Goal: Information Seeking & Learning: Learn about a topic

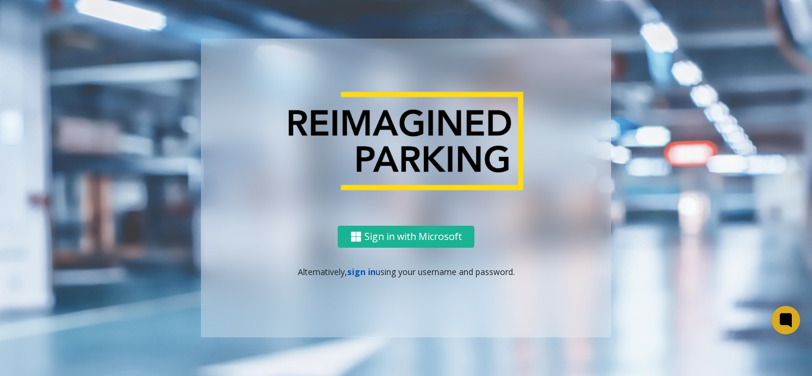
click at [356, 272] on link "sign in" at bounding box center [361, 271] width 29 height 11
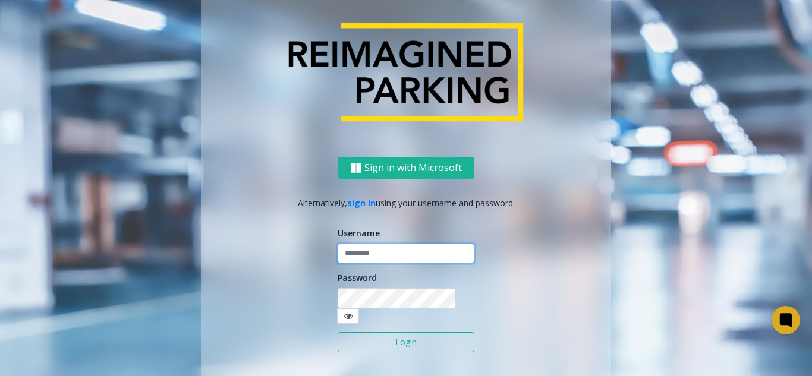
click at [366, 263] on input "text" at bounding box center [406, 254] width 137 height 20
type input "**********"
click at [377, 337] on button "Login" at bounding box center [406, 342] width 137 height 20
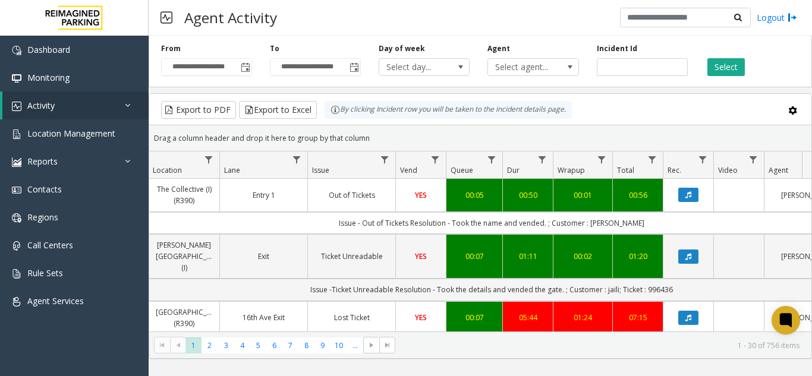
scroll to position [0, 258]
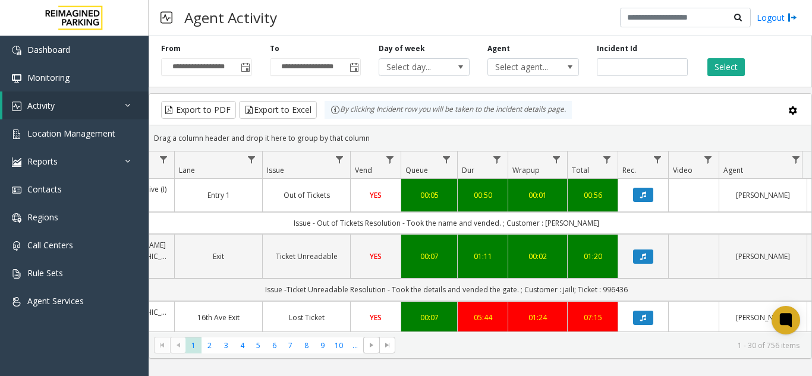
click at [634, 332] on kendo-pager "* * * * * * * * * ** *** 1 2 3 4 5 6 7 8 9 10 ... 1 - 30 of 756 items" at bounding box center [480, 345] width 662 height 27
click at [638, 331] on kendo-grid "Export to PDF Export to Excel By clicking Incident row you will be taken to the…" at bounding box center [481, 226] width 664 height 266
click at [608, 345] on kendo-pager-info "1 - 30 of 756 items" at bounding box center [601, 346] width 397 height 10
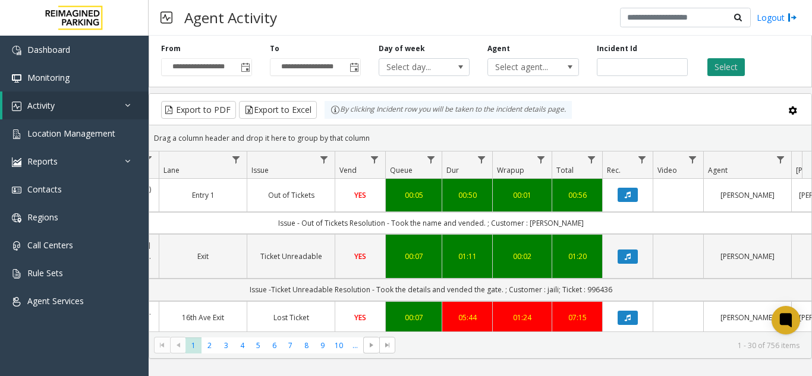
click at [717, 59] on button "Select" at bounding box center [726, 67] width 37 height 18
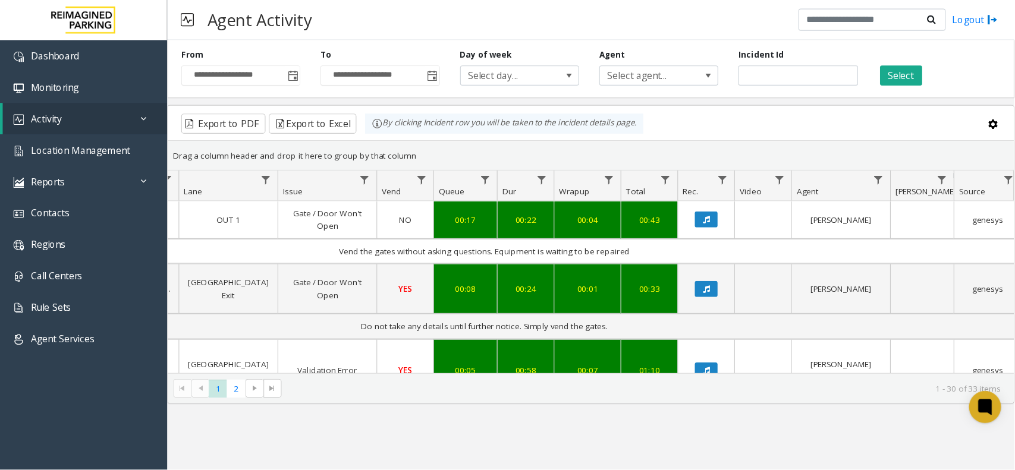
scroll to position [0, 227]
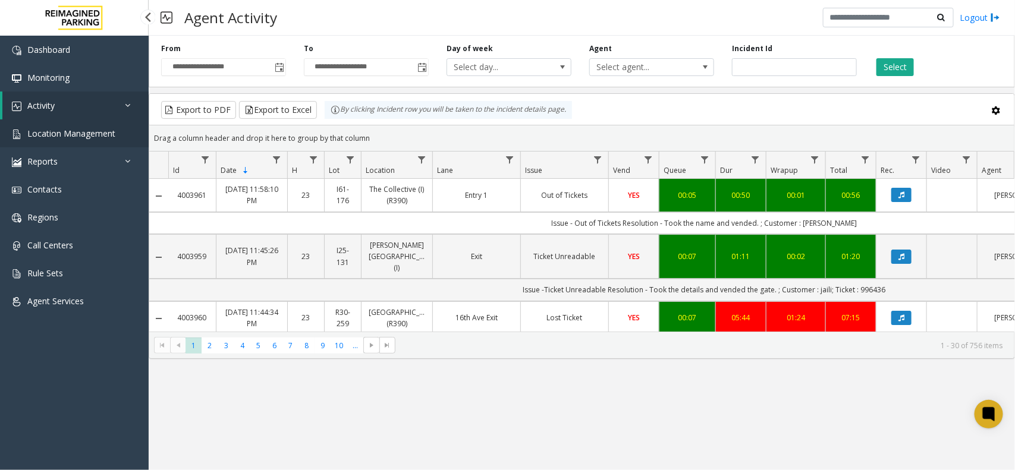
click at [101, 131] on span "Location Management" at bounding box center [71, 133] width 88 height 11
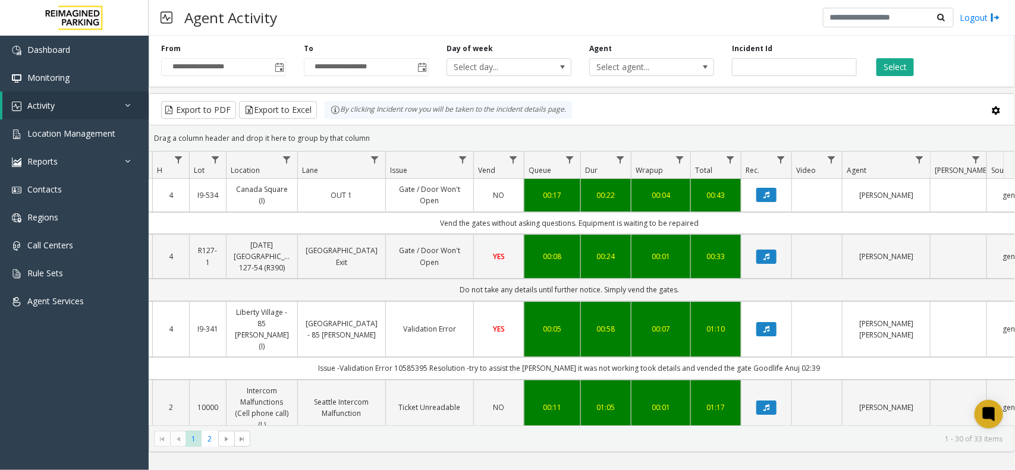
scroll to position [0, 140]
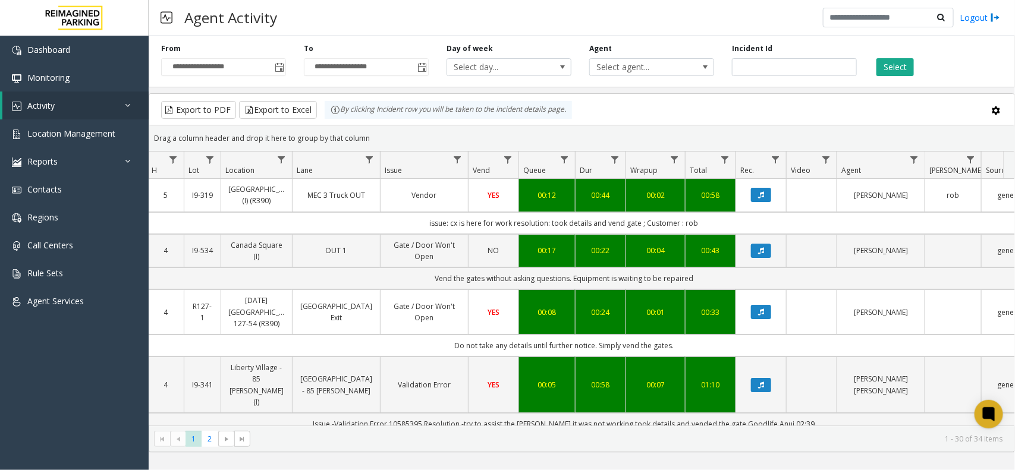
drag, startPoint x: 381, startPoint y: 142, endPoint x: 329, endPoint y: 121, distance: 56.3
click at [329, 121] on kendo-grid "Export to PDF Export to Excel By clicking Incident row you will be taken to the…" at bounding box center [582, 272] width 866 height 359
click at [372, 132] on div "Drag a column header and drop it here to group by that column" at bounding box center [581, 138] width 865 height 21
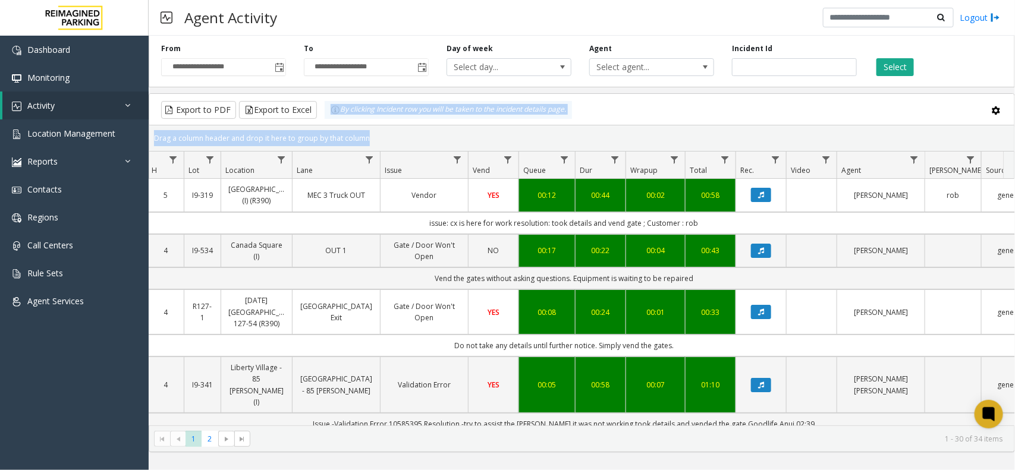
drag, startPoint x: 331, startPoint y: 118, endPoint x: 325, endPoint y: 115, distance: 6.6
click at [325, 115] on kendo-grid "Export to PDF Export to Excel By clicking Incident row you will be taken to the…" at bounding box center [582, 272] width 866 height 359
click at [370, 128] on div "Drag a column header and drop it here to group by that column" at bounding box center [581, 138] width 865 height 21
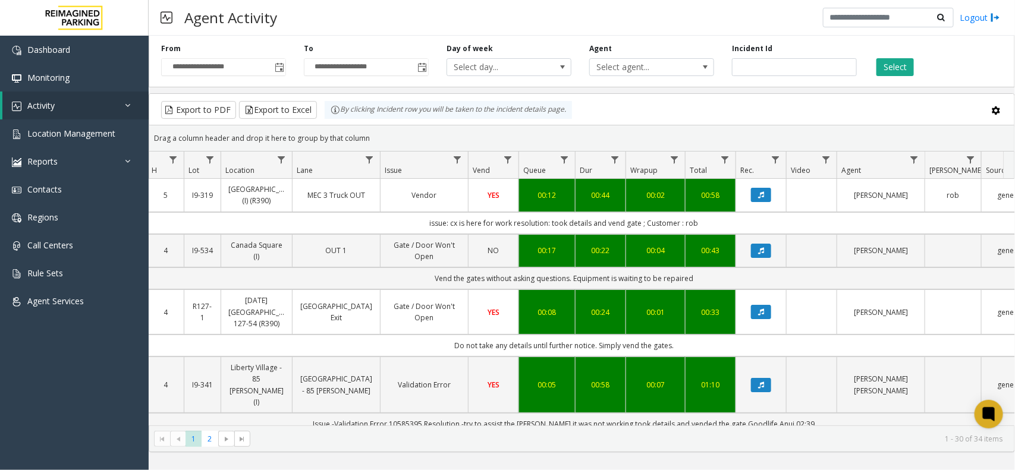
drag, startPoint x: 370, startPoint y: 130, endPoint x: 328, endPoint y: 114, distance: 44.6
click at [328, 114] on kendo-grid "Export to PDF Export to Excel By clicking Incident row you will be taken to the…" at bounding box center [582, 272] width 866 height 359
click at [366, 128] on div "Drag a column header and drop it here to group by that column" at bounding box center [581, 138] width 865 height 21
drag, startPoint x: 339, startPoint y: 128, endPoint x: 310, endPoint y: 110, distance: 33.7
click at [312, 111] on kendo-grid "Export to PDF Export to Excel By clicking Incident row you will be taken to the…" at bounding box center [582, 272] width 866 height 359
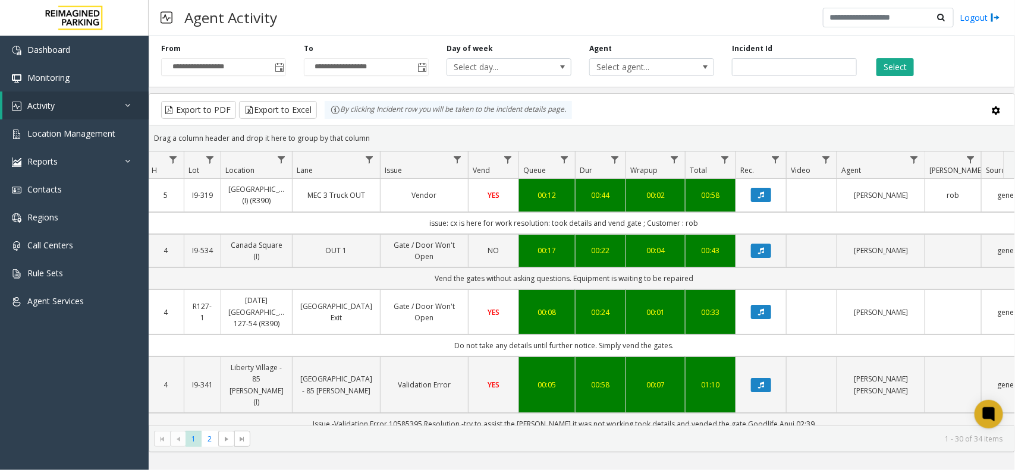
click at [362, 131] on div "Drag a column header and drop it here to group by that column" at bounding box center [581, 138] width 865 height 21
drag, startPoint x: 711, startPoint y: 230, endPoint x: 407, endPoint y: 225, distance: 303.3
click at [407, 225] on td "issue: cx is here for work resolution: took details and vend gate ; Customer : …" at bounding box center [564, 223] width 1072 height 22
drag, startPoint x: 392, startPoint y: 232, endPoint x: 692, endPoint y: 224, distance: 299.2
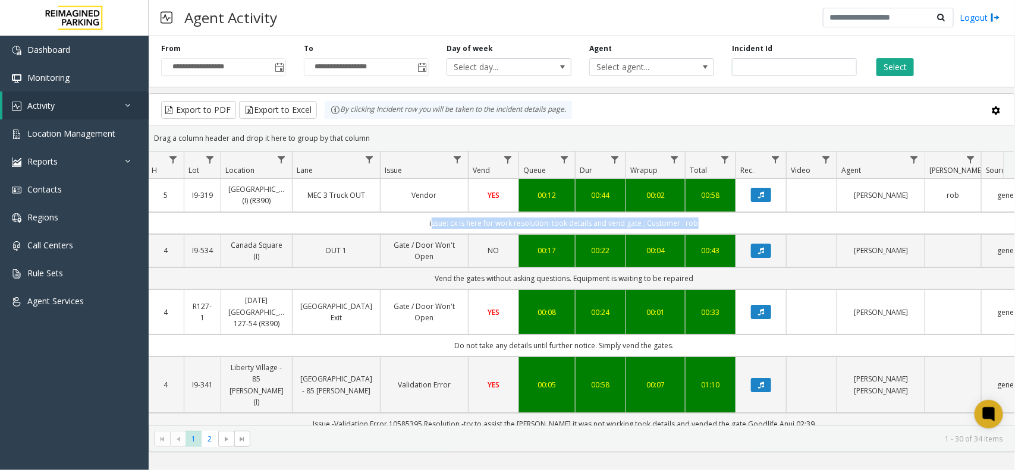
click at [692, 224] on td "issue: cx is here for work resolution: took details and vend gate ; Customer : …" at bounding box center [564, 223] width 1072 height 22
click at [708, 228] on td "issue: cx is here for work resolution: took details and vend gate ; Customer : …" at bounding box center [564, 223] width 1072 height 22
drag, startPoint x: 708, startPoint y: 229, endPoint x: 425, endPoint y: 238, distance: 282.6
click at [425, 234] on td "issue: cx is here for work resolution: took details and vend gate ; Customer : …" at bounding box center [564, 223] width 1072 height 22
click at [414, 234] on td "issue: cx is here for work resolution: took details and vend gate ; Customer : …" at bounding box center [564, 223] width 1072 height 22
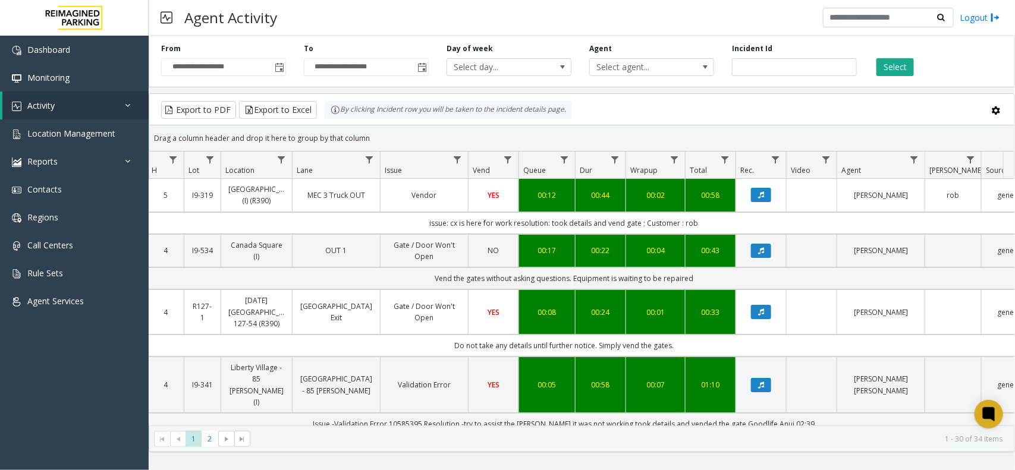
drag, startPoint x: 412, startPoint y: 238, endPoint x: 722, endPoint y: 237, distance: 310.4
click at [722, 234] on td "issue: cx is here for work resolution: took details and vend gate ; Customer : …" at bounding box center [564, 223] width 1072 height 22
drag, startPoint x: 722, startPoint y: 237, endPoint x: 426, endPoint y: 245, distance: 296.8
click at [426, 234] on td "issue: cx is here for work resolution: took details and vend gate ; Customer : …" at bounding box center [564, 223] width 1072 height 22
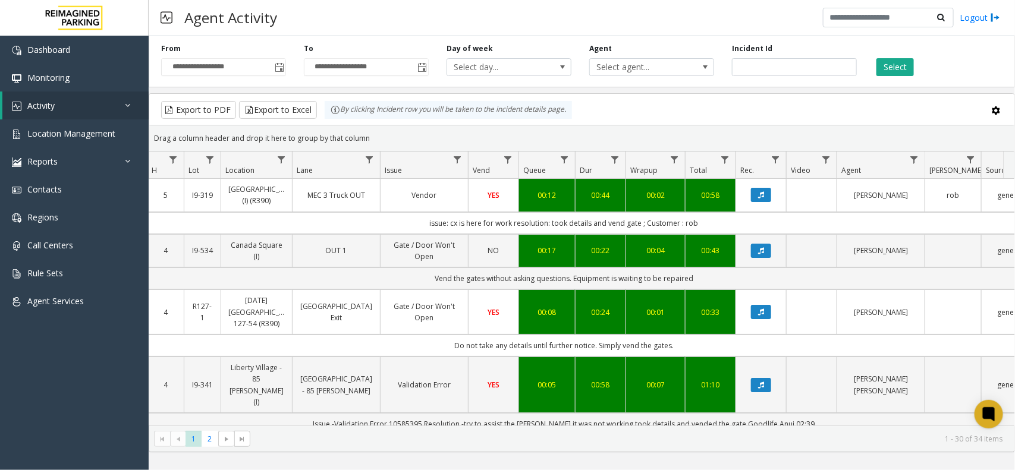
click at [406, 234] on td "issue: cx is here for work resolution: took details and vend gate ; Customer : …" at bounding box center [564, 223] width 1072 height 22
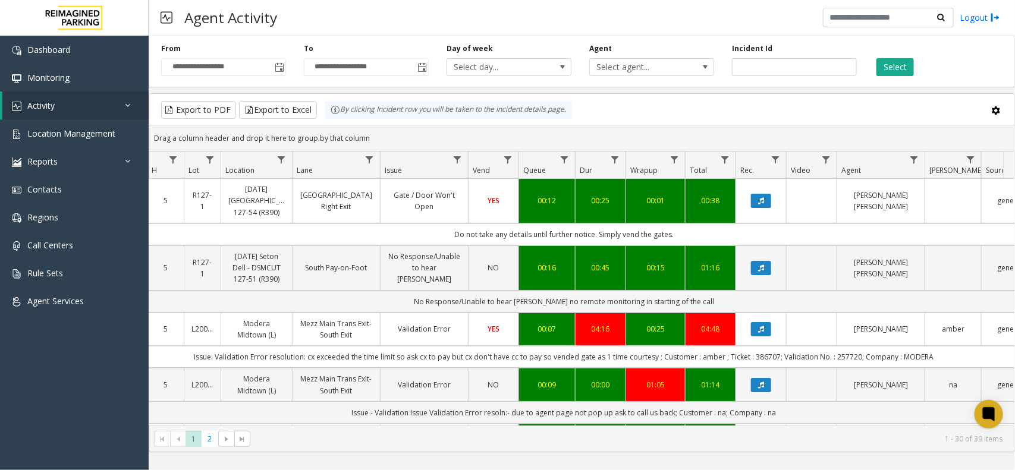
click at [626, 119] on div "Export to PDF Export to Excel By clicking Incident row you will be taken to the…" at bounding box center [581, 110] width 845 height 18
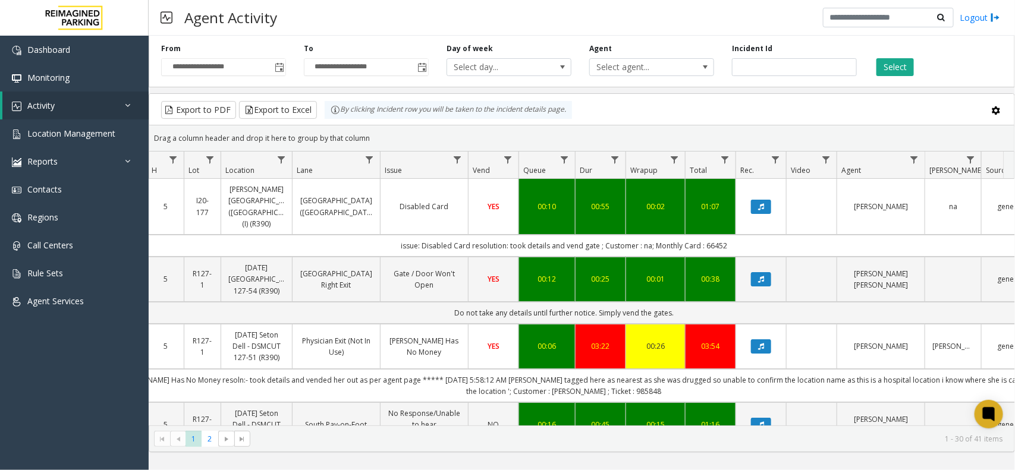
drag, startPoint x: 733, startPoint y: 238, endPoint x: 381, endPoint y: 230, distance: 352.1
click at [381, 235] on td "issue: Disabled Card resolution: took details and vend gate ; Customer : na; Mo…" at bounding box center [564, 246] width 1072 height 22
drag, startPoint x: 381, startPoint y: 230, endPoint x: 759, endPoint y: 238, distance: 378.9
click at [759, 238] on td "issue: Disabled Card resolution: took details and vend gate ; Customer : na; Mo…" at bounding box center [564, 246] width 1072 height 22
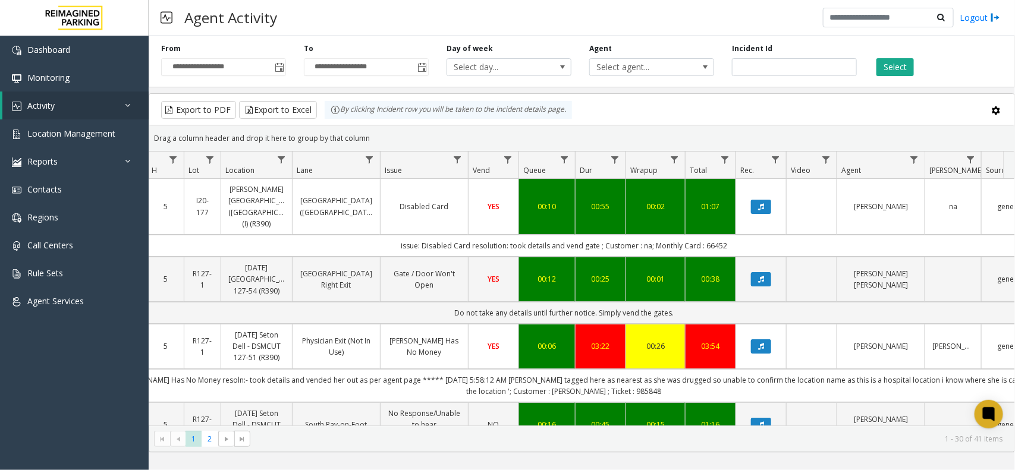
click at [760, 238] on td "issue: Disabled Card resolution: took details and vend gate ; Customer : na; Mo…" at bounding box center [564, 246] width 1072 height 22
drag, startPoint x: 375, startPoint y: 132, endPoint x: 325, endPoint y: 120, distance: 51.5
click at [325, 120] on kendo-grid "Export to PDF Export to Excel By clicking Incident row you will be taken to the…" at bounding box center [582, 272] width 866 height 359
click at [369, 146] on div "Drag a column header and drop it here to group by that column" at bounding box center [581, 138] width 865 height 21
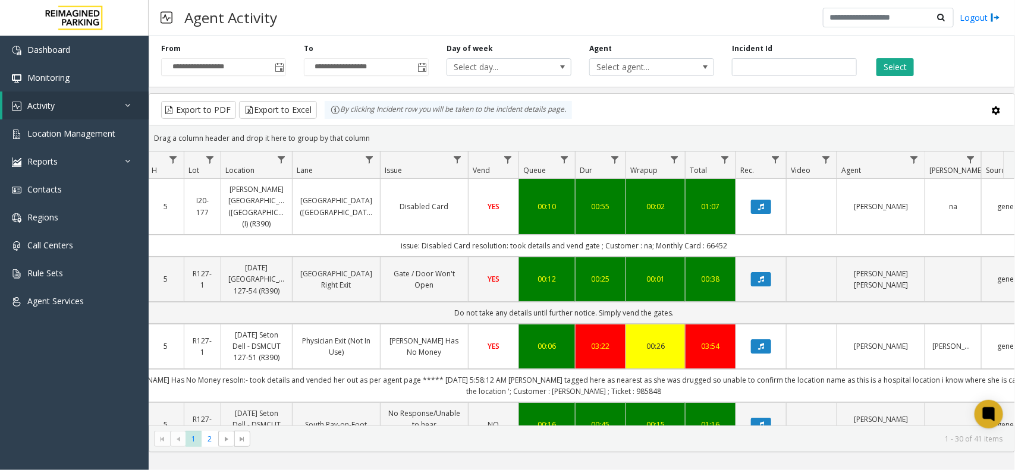
drag, startPoint x: 375, startPoint y: 140, endPoint x: 328, endPoint y: 114, distance: 53.8
click at [328, 114] on kendo-grid "Export to PDF Export to Excel By clicking Incident row you will be taken to the…" at bounding box center [582, 272] width 866 height 359
click at [367, 137] on div "Drag a column header and drop it here to group by that column" at bounding box center [581, 138] width 865 height 21
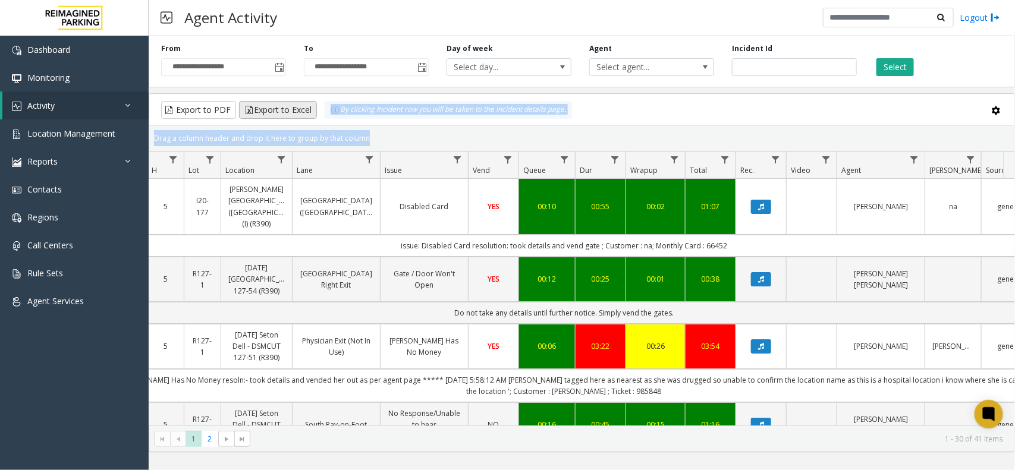
drag, startPoint x: 367, startPoint y: 137, endPoint x: 306, endPoint y: 109, distance: 67.0
click at [306, 109] on kendo-grid "Export to PDF Export to Excel By clicking Incident row you will be taken to the…" at bounding box center [582, 272] width 866 height 359
click at [370, 138] on div "Drag a column header and drop it here to group by that column" at bounding box center [581, 138] width 865 height 21
drag, startPoint x: 370, startPoint y: 138, endPoint x: 317, endPoint y: 101, distance: 65.0
click at [317, 101] on kendo-grid "Export to PDF Export to Excel By clicking Incident row you will be taken to the…" at bounding box center [582, 272] width 866 height 359
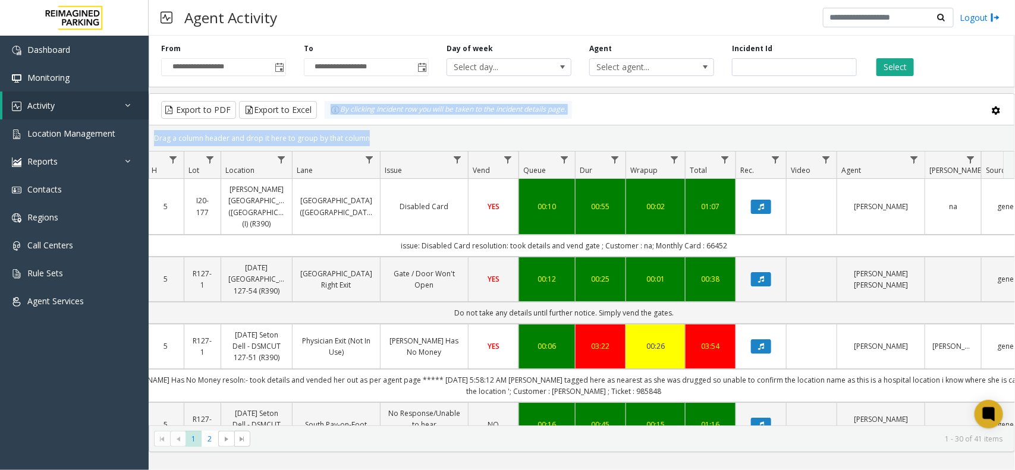
click at [414, 136] on div "Drag a column header and drop it here to group by that column" at bounding box center [581, 138] width 865 height 21
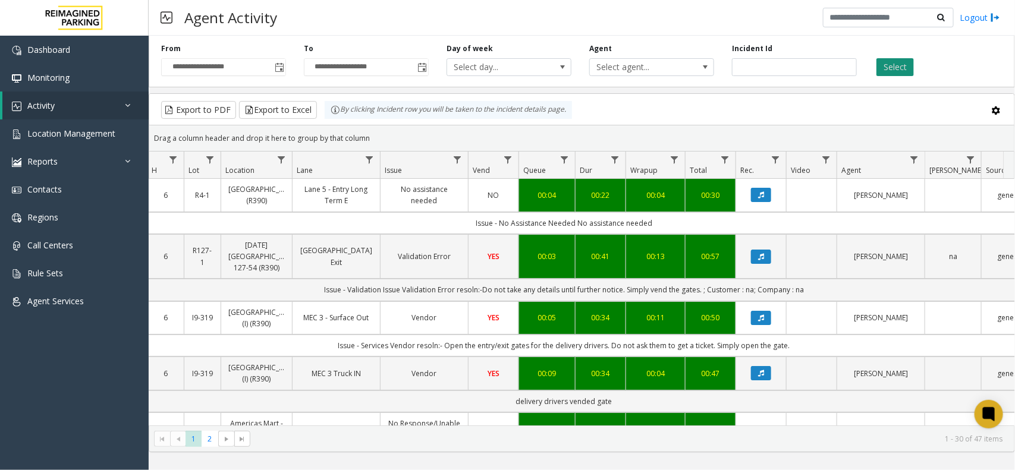
click at [907, 58] on button "Select" at bounding box center [894, 67] width 37 height 18
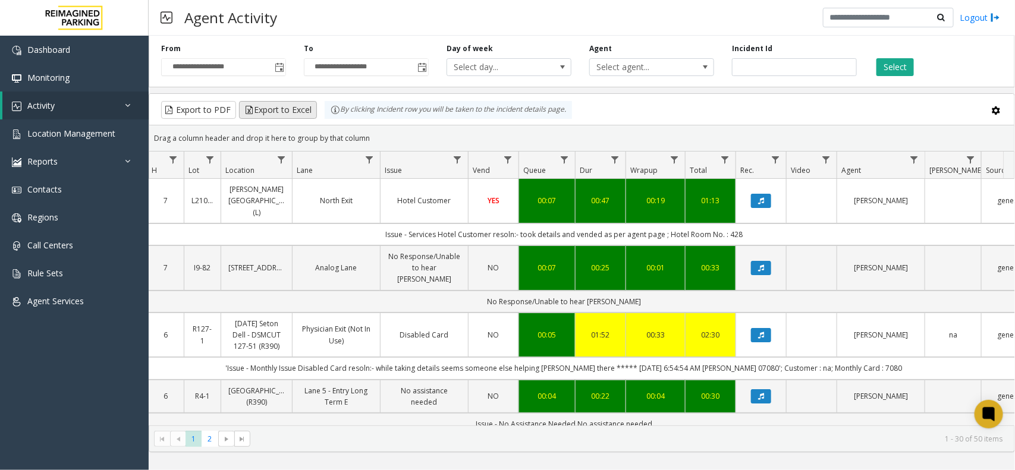
drag, startPoint x: 381, startPoint y: 137, endPoint x: 305, endPoint y: 106, distance: 82.1
click at [305, 106] on kendo-grid "Export to PDF Export to Excel By clicking Incident row you will be taken to the…" at bounding box center [582, 272] width 866 height 359
click at [437, 142] on div "Drag a column header and drop it here to group by that column" at bounding box center [581, 138] width 865 height 21
drag, startPoint x: 364, startPoint y: 134, endPoint x: 285, endPoint y: 113, distance: 81.4
click at [285, 113] on kendo-grid "Export to PDF Export to Excel By clicking Incident row you will be taken to the…" at bounding box center [582, 272] width 866 height 359
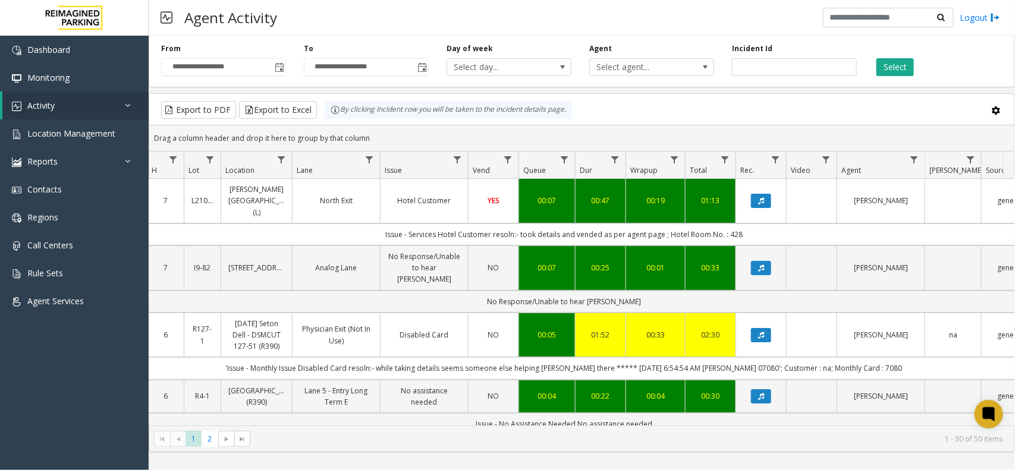
click at [394, 129] on div "Drag a column header and drop it here to group by that column" at bounding box center [581, 138] width 865 height 21
drag, startPoint x: 388, startPoint y: 134, endPoint x: 283, endPoint y: 108, distance: 107.9
click at [283, 108] on kendo-grid "Export to PDF Export to Excel By clicking Incident row you will be taken to the…" at bounding box center [582, 272] width 866 height 359
click at [407, 139] on div "Drag a column header and drop it here to group by that column" at bounding box center [581, 138] width 865 height 21
drag, startPoint x: 404, startPoint y: 139, endPoint x: 306, endPoint y: 123, distance: 99.3
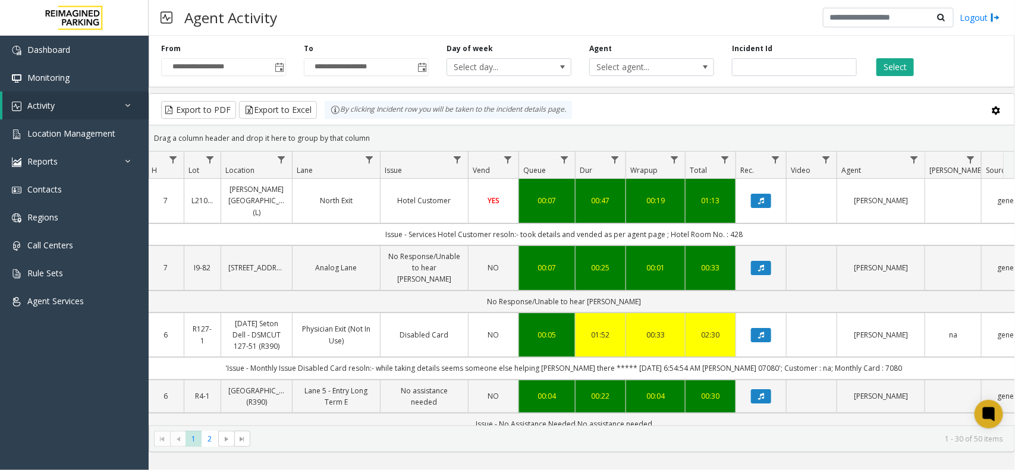
click at [306, 123] on kendo-grid "Export to PDF Export to Excel By clicking Incident row you will be taken to the…" at bounding box center [582, 272] width 866 height 359
click at [400, 128] on div "Drag a column header and drop it here to group by that column" at bounding box center [581, 138] width 865 height 21
drag, startPoint x: 392, startPoint y: 134, endPoint x: 307, endPoint y: 112, distance: 87.8
click at [307, 112] on kendo-grid "Export to PDF Export to Excel By clicking Incident row you will be taken to the…" at bounding box center [582, 272] width 866 height 359
click at [414, 130] on div "Drag a column header and drop it here to group by that column" at bounding box center [581, 138] width 865 height 21
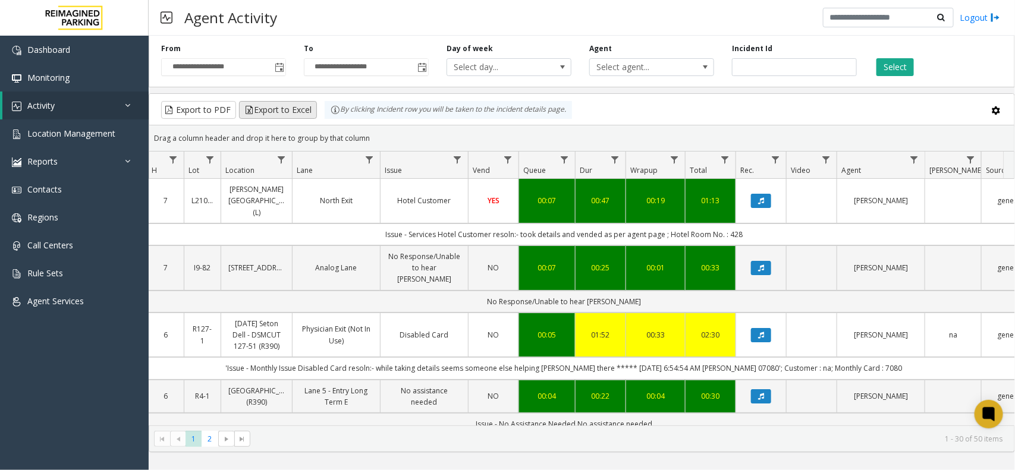
drag, startPoint x: 379, startPoint y: 136, endPoint x: 304, endPoint y: 115, distance: 78.3
click at [304, 115] on kendo-grid "Export to PDF Export to Excel By clicking Incident row you will be taken to the…" at bounding box center [582, 272] width 866 height 359
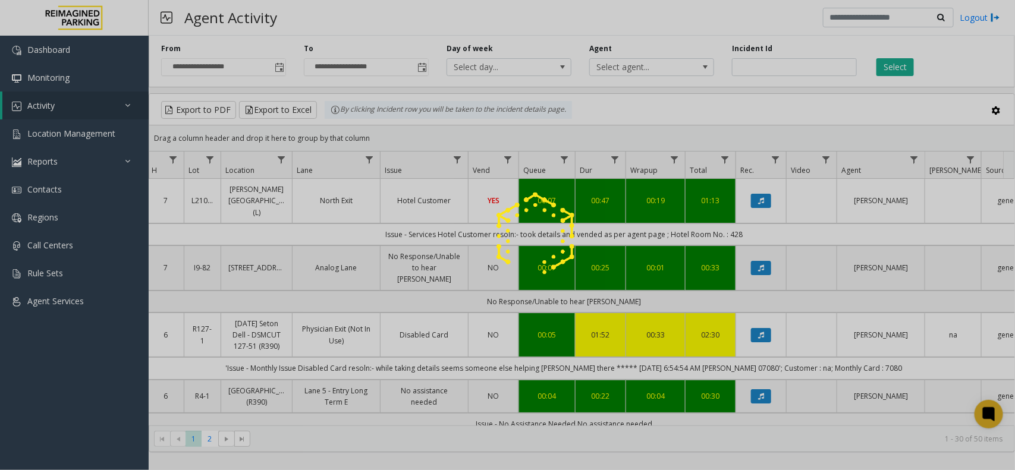
click at [385, 131] on div at bounding box center [507, 235] width 1015 height 470
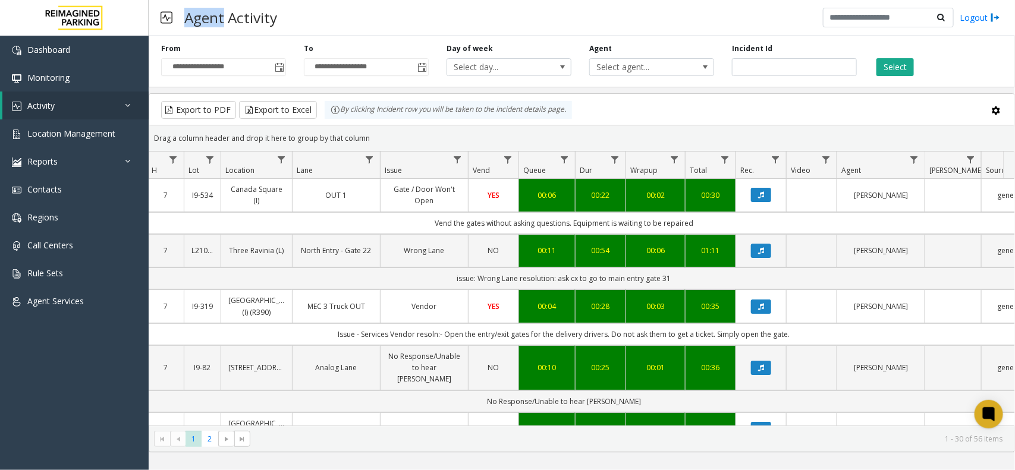
drag, startPoint x: 188, startPoint y: 12, endPoint x: 222, endPoint y: 1, distance: 35.2
click at [222, 1] on div "Agent Activity Logout" at bounding box center [582, 18] width 866 height 36
drag, startPoint x: 231, startPoint y: 13, endPoint x: 266, endPoint y: 27, distance: 37.9
click at [266, 27] on h3 "Agent Activity" at bounding box center [230, 17] width 105 height 29
click at [263, 22] on h3 "Agent Activity" at bounding box center [230, 17] width 105 height 29
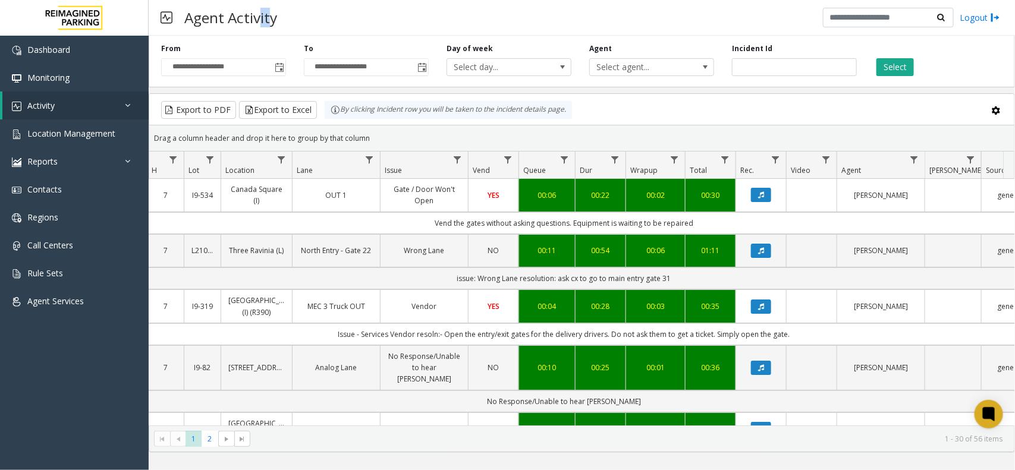
drag, startPoint x: 271, startPoint y: 24, endPoint x: 260, endPoint y: 26, distance: 10.9
click at [260, 26] on h3 "Agent Activity" at bounding box center [230, 17] width 105 height 29
click at [290, 24] on div "Agent Activity Logout" at bounding box center [582, 18] width 866 height 36
click at [904, 67] on button "Select" at bounding box center [894, 67] width 37 height 18
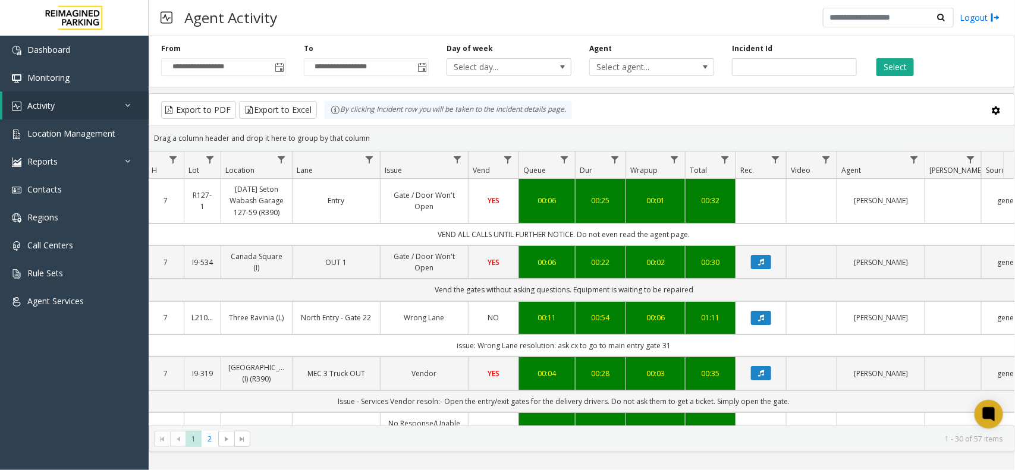
drag, startPoint x: 706, startPoint y: 230, endPoint x: 412, endPoint y: 236, distance: 294.4
click at [412, 236] on td "VEND ALL CALLS UNTIL FURTHER NOTICE. Do not even read the agent page." at bounding box center [564, 235] width 1072 height 22
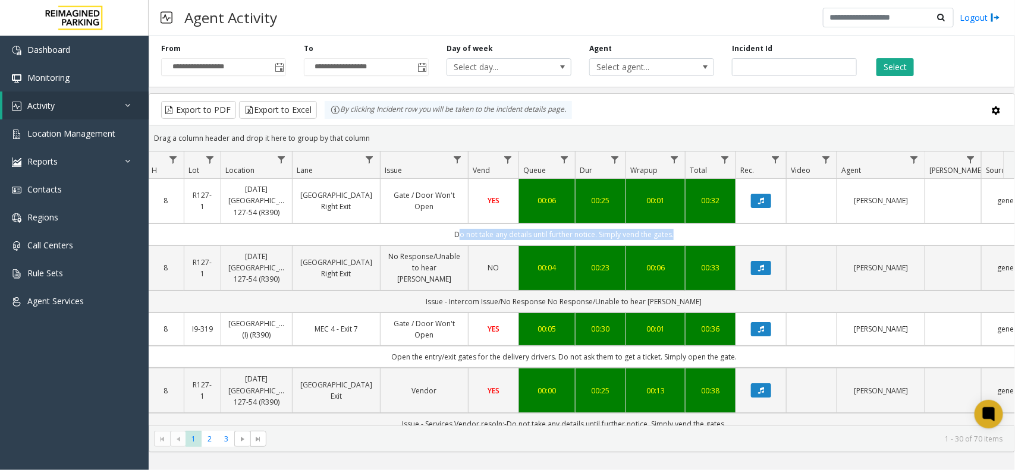
drag, startPoint x: 671, startPoint y: 235, endPoint x: 440, endPoint y: 224, distance: 231.0
click at [440, 224] on td "Do not take any details until further notice. Simply vend the gates." at bounding box center [564, 235] width 1072 height 22
click at [436, 226] on td "Do not take any details until further notice. Simply vend the gates." at bounding box center [564, 235] width 1072 height 22
drag, startPoint x: 432, startPoint y: 229, endPoint x: 679, endPoint y: 244, distance: 247.2
click at [679, 244] on td "Do not take any details until further notice. Simply vend the gates." at bounding box center [564, 235] width 1072 height 22
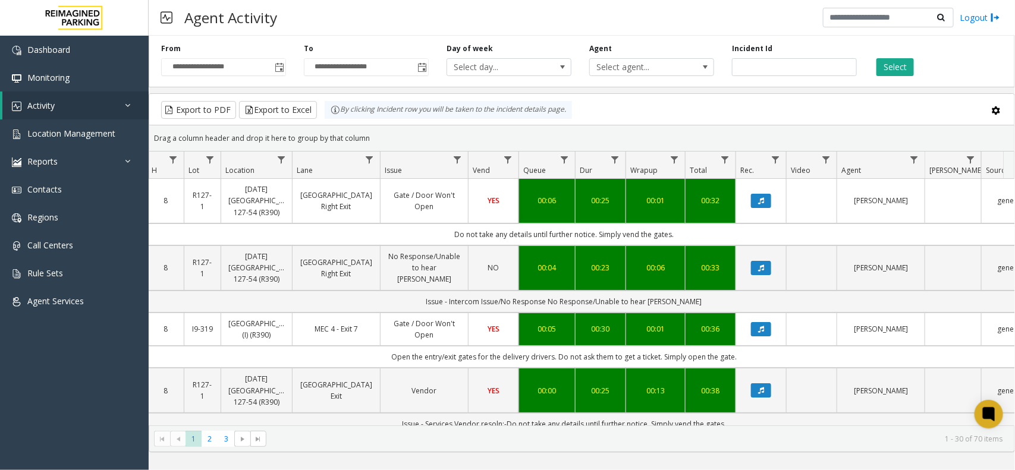
click at [687, 238] on td "Do not take any details until further notice. Simply vend the gates." at bounding box center [564, 235] width 1072 height 22
drag, startPoint x: 687, startPoint y: 238, endPoint x: 410, endPoint y: 240, distance: 277.1
click at [410, 240] on td "Do not take any details until further notice. Simply vend the gates." at bounding box center [564, 235] width 1072 height 22
click at [406, 235] on td "Do not take any details until further notice. Simply vend the gates." at bounding box center [564, 235] width 1072 height 22
drag, startPoint x: 414, startPoint y: 232, endPoint x: 672, endPoint y: 244, distance: 258.4
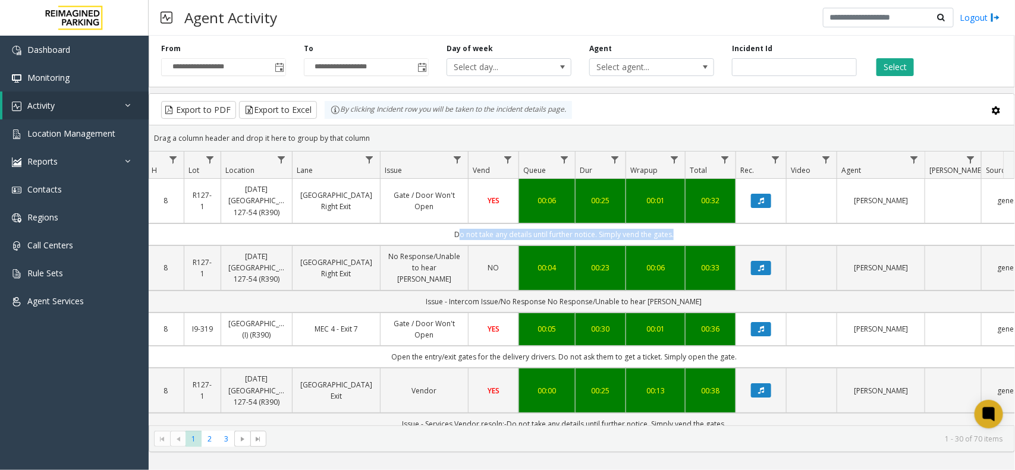
click at [672, 244] on td "Do not take any details until further notice. Simply vend the gates." at bounding box center [564, 235] width 1072 height 22
click at [688, 237] on td "Do not take any details until further notice. Simply vend the gates." at bounding box center [564, 235] width 1072 height 22
drag, startPoint x: 568, startPoint y: 227, endPoint x: 417, endPoint y: 232, distance: 151.1
click at [417, 232] on td "Do not take any details until further notice. Simply vend the gates." at bounding box center [564, 235] width 1072 height 22
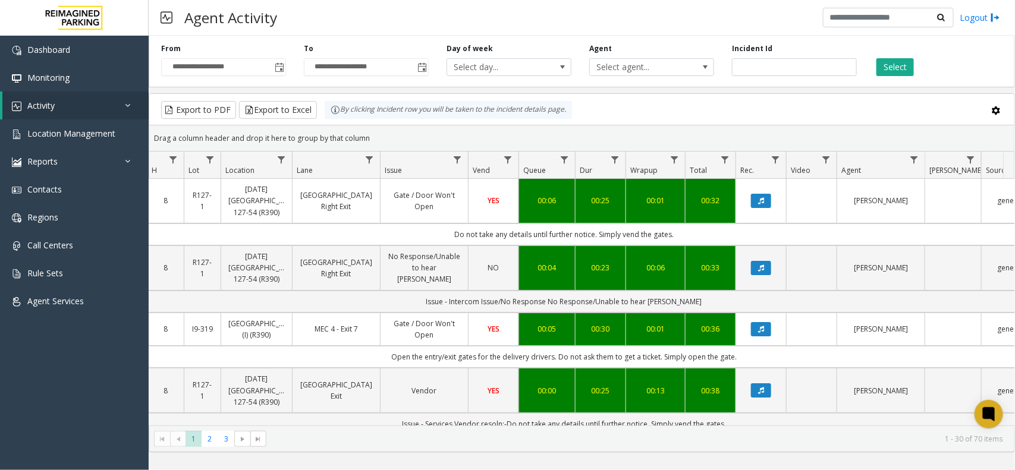
drag, startPoint x: 417, startPoint y: 232, endPoint x: 691, endPoint y: 235, distance: 274.1
click at [691, 235] on td "Do not take any details until further notice. Simply vend the gates." at bounding box center [564, 235] width 1072 height 22
drag, startPoint x: 691, startPoint y: 235, endPoint x: 467, endPoint y: 235, distance: 224.2
click at [467, 235] on td "Do not take any details until further notice. Simply vend the gates." at bounding box center [564, 235] width 1072 height 22
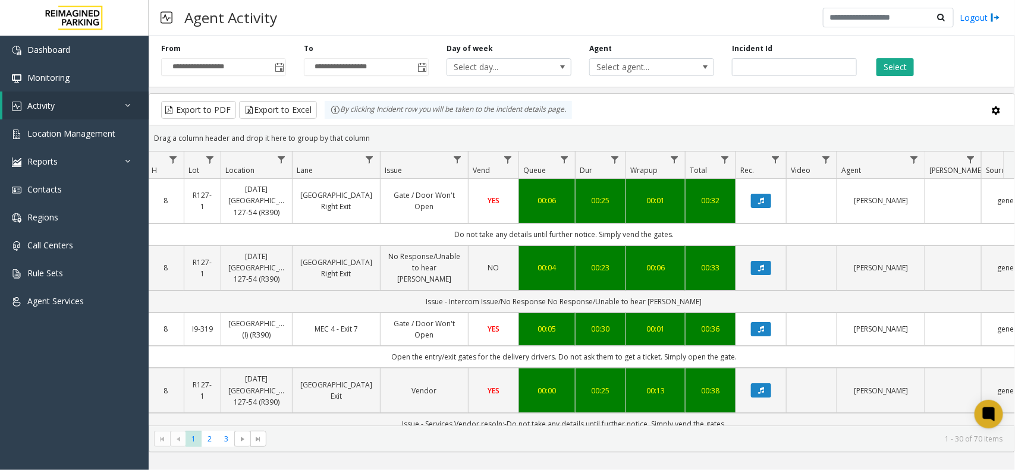
click at [435, 234] on td "Do not take any details until further notice. Simply vend the gates." at bounding box center [564, 235] width 1072 height 22
drag, startPoint x: 435, startPoint y: 234, endPoint x: 667, endPoint y: 236, distance: 231.9
click at [667, 236] on td "Do not take any details until further notice. Simply vend the gates." at bounding box center [564, 235] width 1072 height 22
click at [687, 238] on td "Do not take any details until further notice. Simply vend the gates." at bounding box center [564, 235] width 1072 height 22
drag, startPoint x: 687, startPoint y: 238, endPoint x: 451, endPoint y: 232, distance: 236.1
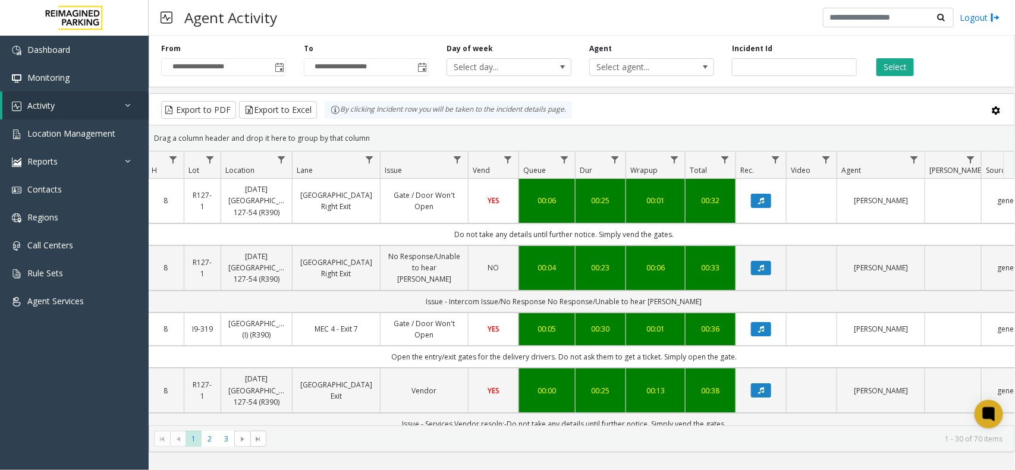
click at [451, 232] on td "Do not take any details until further notice. Simply vend the gates." at bounding box center [564, 235] width 1072 height 22
drag, startPoint x: 451, startPoint y: 232, endPoint x: 413, endPoint y: 232, distance: 37.5
click at [450, 232] on td "Do not take any details until further notice. Simply vend the gates." at bounding box center [564, 235] width 1072 height 22
click at [420, 230] on td "Do not take any details until further notice. Simply vend the gates." at bounding box center [564, 235] width 1072 height 22
drag, startPoint x: 420, startPoint y: 230, endPoint x: 675, endPoint y: 235, distance: 254.5
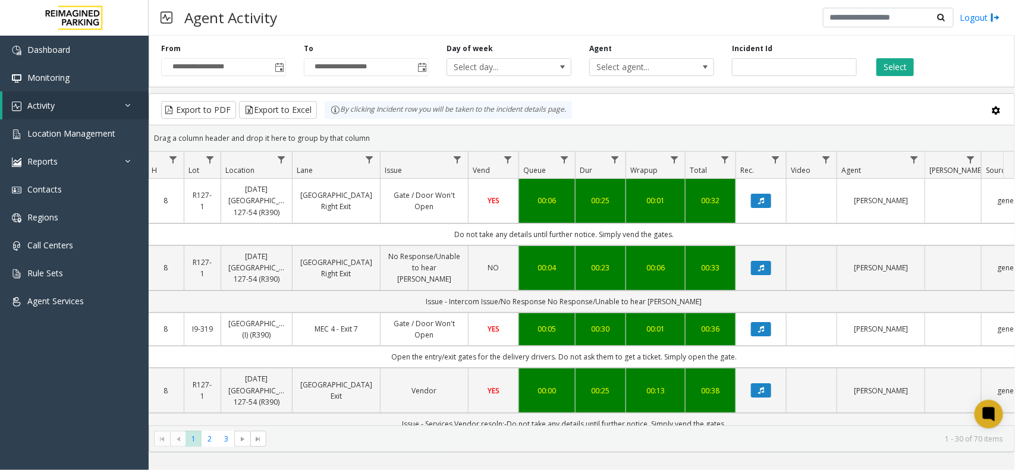
click at [675, 235] on td "Do not take any details until further notice. Simply vend the gates." at bounding box center [564, 235] width 1072 height 22
drag, startPoint x: 681, startPoint y: 235, endPoint x: 439, endPoint y: 226, distance: 242.2
click at [439, 226] on td "Do not take any details until further notice. Simply vend the gates." at bounding box center [564, 235] width 1072 height 22
click at [435, 229] on td "Do not take any details until further notice. Simply vend the gates." at bounding box center [564, 235] width 1072 height 22
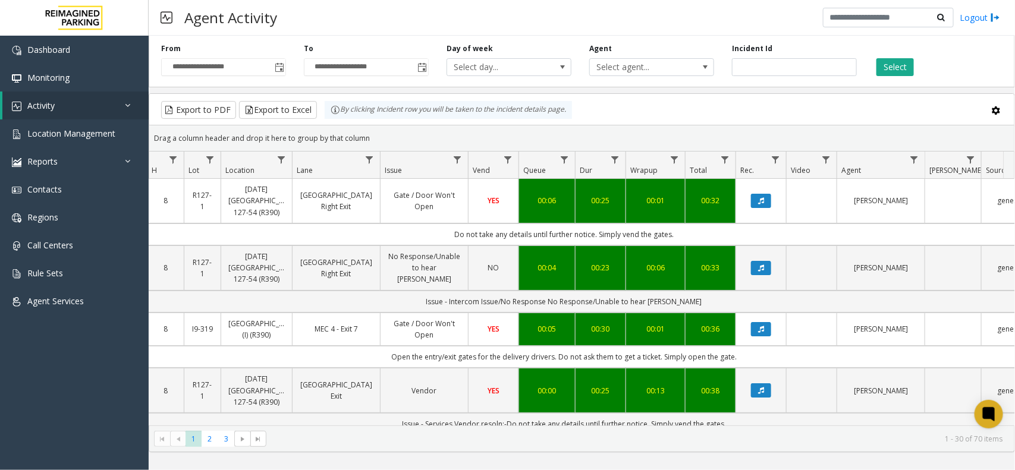
drag, startPoint x: 435, startPoint y: 229, endPoint x: 687, endPoint y: 235, distance: 252.2
click at [687, 235] on td "Do not take any details until further notice. Simply vend the gates." at bounding box center [564, 235] width 1072 height 22
drag, startPoint x: 687, startPoint y: 235, endPoint x: 450, endPoint y: 240, distance: 237.3
click at [450, 240] on td "Do not take any details until further notice. Simply vend the gates." at bounding box center [564, 235] width 1072 height 22
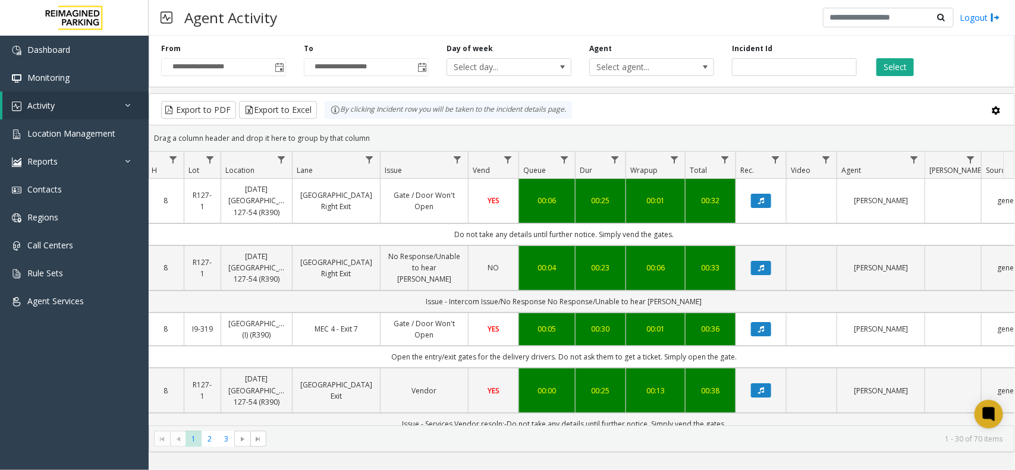
click at [432, 240] on td "Do not take any details until further notice. Simply vend the gates." at bounding box center [564, 235] width 1072 height 22
drag, startPoint x: 429, startPoint y: 237, endPoint x: 696, endPoint y: 247, distance: 267.8
click at [696, 246] on td "Do not take any details until further notice. Simply vend the gates." at bounding box center [564, 235] width 1072 height 22
click at [703, 235] on td "Do not take any details until further notice. Simply vend the gates." at bounding box center [564, 235] width 1072 height 22
drag, startPoint x: 703, startPoint y: 230, endPoint x: 438, endPoint y: 238, distance: 265.3
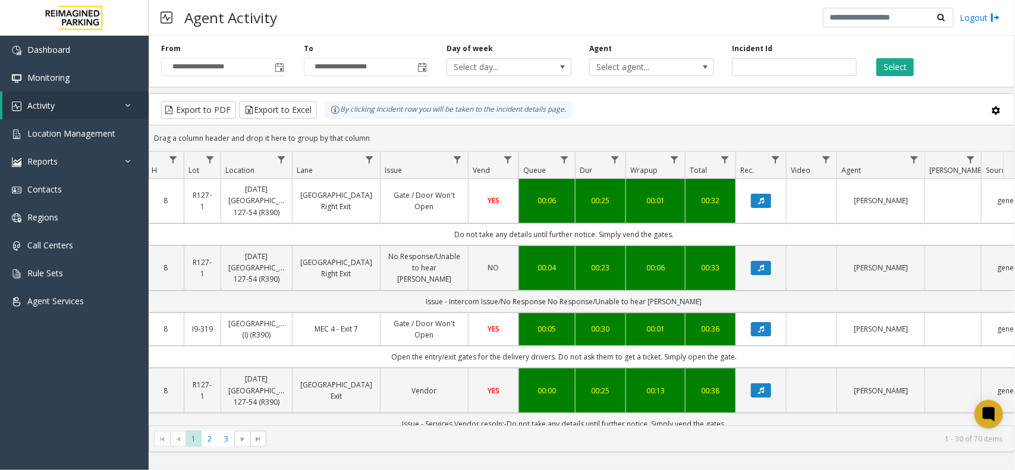
click at [438, 238] on td "Do not take any details until further notice. Simply vend the gates." at bounding box center [564, 235] width 1072 height 22
drag, startPoint x: 429, startPoint y: 237, endPoint x: 677, endPoint y: 236, distance: 247.9
click at [677, 236] on td "Do not take any details until further notice. Simply vend the gates." at bounding box center [564, 235] width 1072 height 22
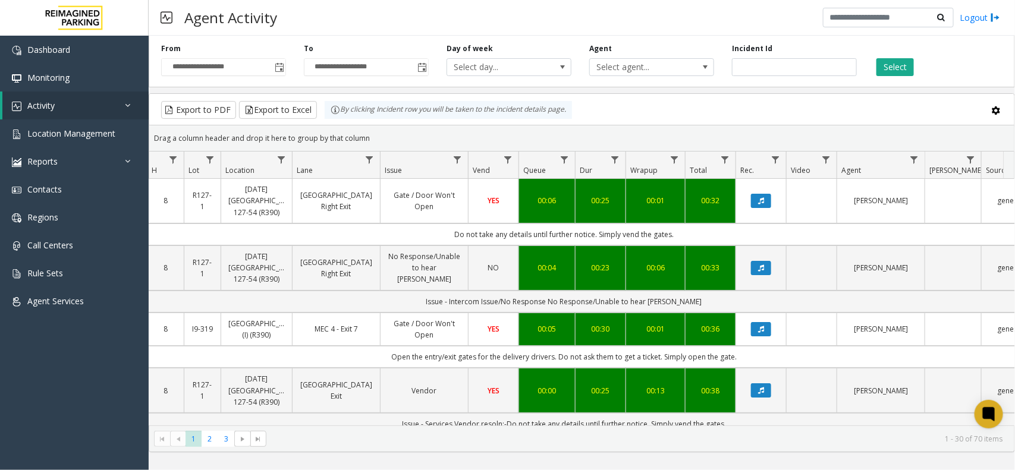
drag, startPoint x: 677, startPoint y: 236, endPoint x: 447, endPoint y: 233, distance: 230.1
click at [447, 233] on td "Do not take any details until further notice. Simply vend the gates." at bounding box center [564, 235] width 1072 height 22
click at [446, 233] on td "Do not take any details until further notice. Simply vend the gates." at bounding box center [564, 235] width 1072 height 22
drag, startPoint x: 533, startPoint y: 233, endPoint x: 690, endPoint y: 235, distance: 156.4
click at [690, 235] on td "Do not take any details until further notice. Simply vend the gates." at bounding box center [564, 235] width 1072 height 22
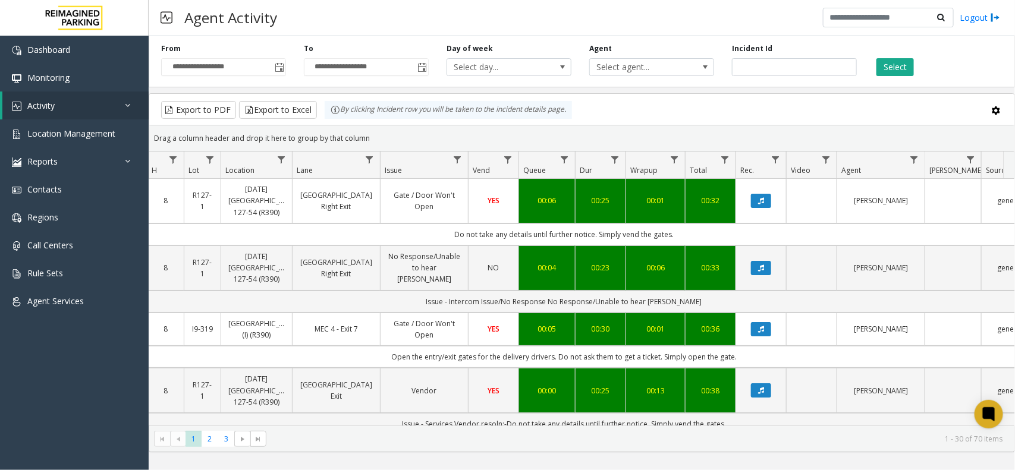
click at [690, 235] on td "Do not take any details until further notice. Simply vend the gates." at bounding box center [564, 235] width 1072 height 22
drag, startPoint x: 690, startPoint y: 235, endPoint x: 438, endPoint y: 226, distance: 252.3
click at [438, 226] on td "Do not take any details until further notice. Simply vend the gates." at bounding box center [564, 235] width 1072 height 22
click at [435, 231] on td "Do not take any details until further notice. Simply vend the gates." at bounding box center [564, 235] width 1072 height 22
drag, startPoint x: 435, startPoint y: 231, endPoint x: 696, endPoint y: 232, distance: 261.0
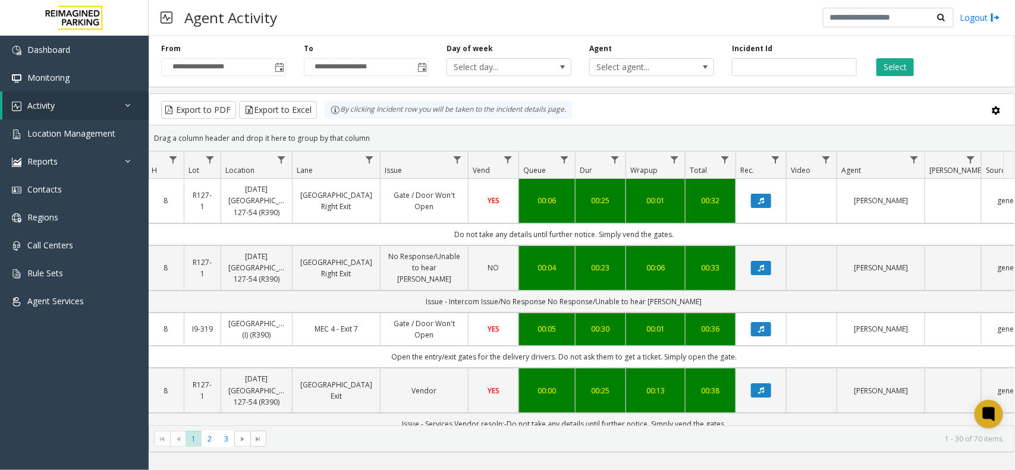
click at [696, 232] on td "Do not take any details until further notice. Simply vend the gates." at bounding box center [564, 235] width 1072 height 22
drag, startPoint x: 696, startPoint y: 232, endPoint x: 360, endPoint y: 227, distance: 336.0
click at [360, 227] on td "Do not take any details until further notice. Simply vend the gates." at bounding box center [564, 235] width 1072 height 22
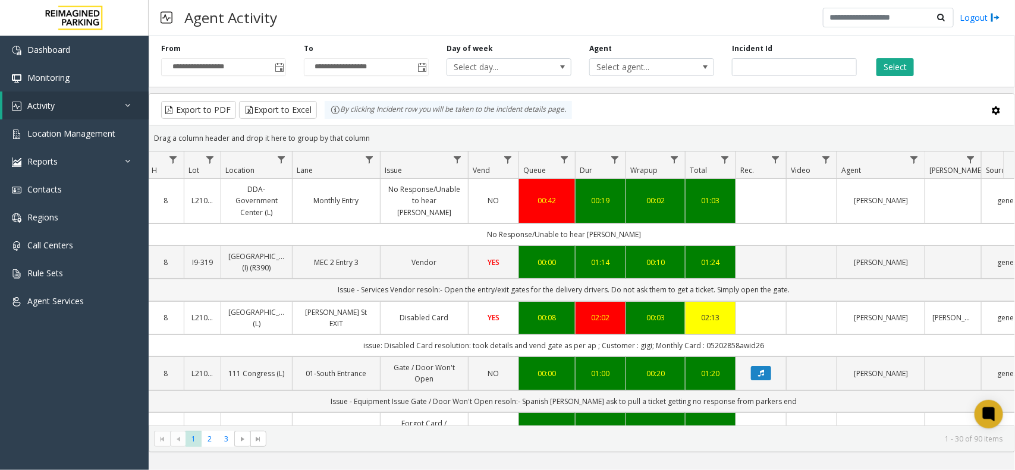
drag, startPoint x: 775, startPoint y: 300, endPoint x: 323, endPoint y: 300, distance: 451.9
click at [323, 300] on td "Issue - Services Vendor resoln:- Open the entry/exit gates for the delivery dri…" at bounding box center [564, 290] width 1072 height 22
drag, startPoint x: 321, startPoint y: 300, endPoint x: 798, endPoint y: 304, distance: 476.9
click at [798, 301] on td "Issue - Services Vendor resoln:- Open the entry/exit gates for the delivery dri…" at bounding box center [564, 290] width 1072 height 22
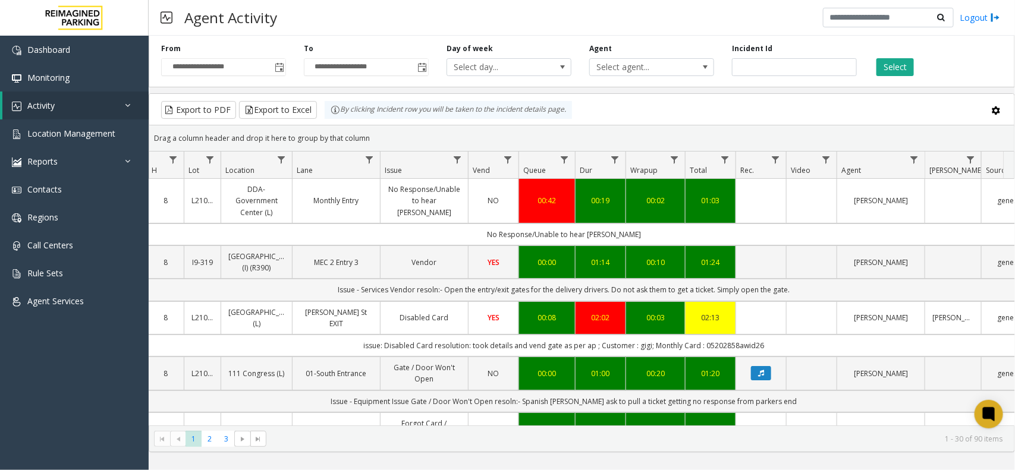
click at [798, 301] on td "Issue - Services Vendor resoln:- Open the entry/exit gates for the delivery dri…" at bounding box center [564, 290] width 1072 height 22
drag, startPoint x: 798, startPoint y: 304, endPoint x: 278, endPoint y: 289, distance: 519.9
click at [293, 301] on td "Issue - Services Vendor resoln:- Open the entry/exit gates for the delivery dri…" at bounding box center [564, 290] width 1072 height 22
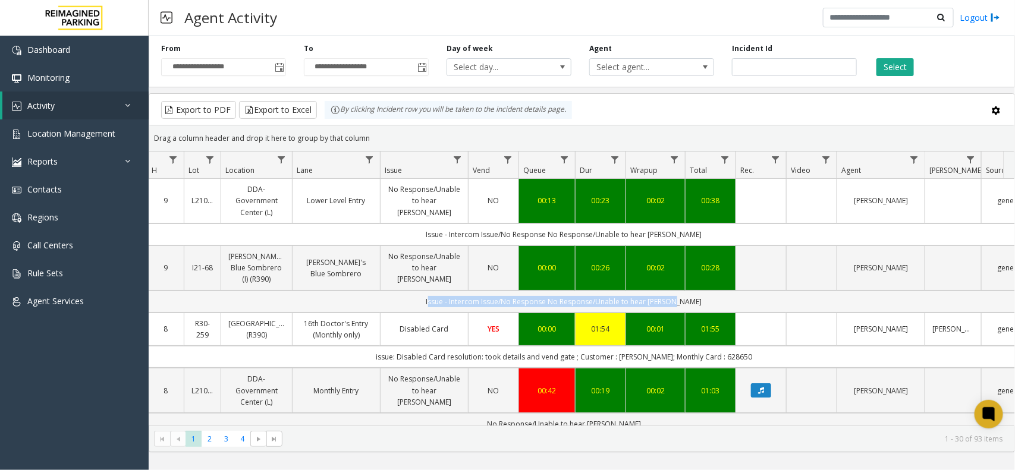
drag, startPoint x: 438, startPoint y: 305, endPoint x: 723, endPoint y: 311, distance: 285.5
click at [723, 311] on td "Issue - Intercom Issue/No Response No Response/Unable to hear parker" at bounding box center [564, 302] width 1072 height 22
click at [726, 306] on td "Issue - Intercom Issue/No Response No Response/Unable to hear parker" at bounding box center [564, 302] width 1072 height 22
drag, startPoint x: 725, startPoint y: 303, endPoint x: 428, endPoint y: 292, distance: 297.5
click at [428, 292] on td "Issue - Intercom Issue/No Response No Response/Unable to hear parker" at bounding box center [564, 302] width 1072 height 22
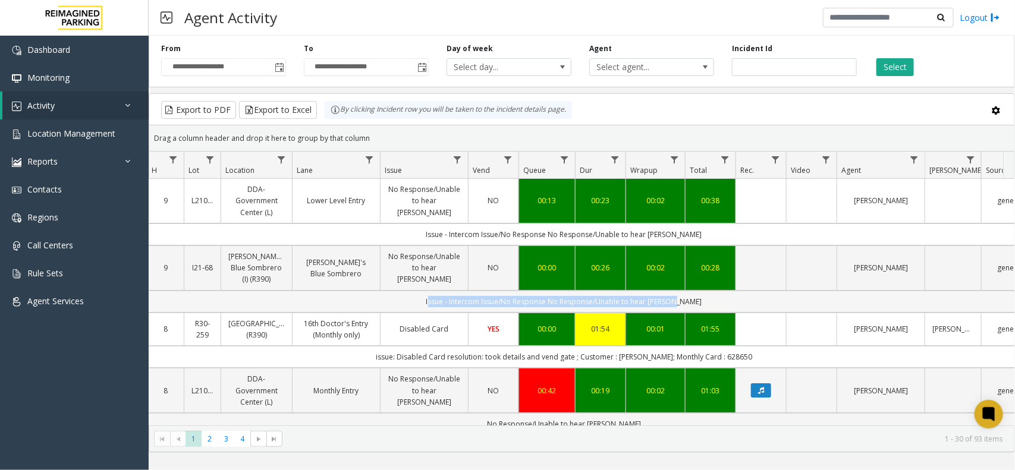
click at [428, 292] on td "Issue - Intercom Issue/No Response No Response/Unable to hear parker" at bounding box center [564, 302] width 1072 height 22
drag, startPoint x: 408, startPoint y: 292, endPoint x: 747, endPoint y: 299, distance: 338.4
click at [747, 299] on td "Issue - Intercom Issue/No Response No Response/Unable to hear parker" at bounding box center [564, 302] width 1072 height 22
drag, startPoint x: 682, startPoint y: 306, endPoint x: 420, endPoint y: 274, distance: 263.6
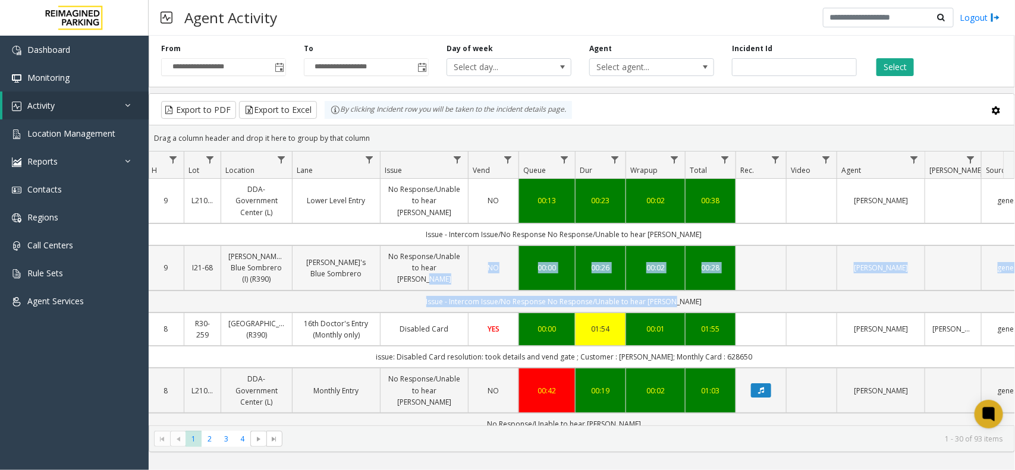
click at [421, 305] on td "Issue - Intercom Issue/No Response No Response/Unable to hear parker" at bounding box center [564, 302] width 1072 height 22
drag, startPoint x: 420, startPoint y: 305, endPoint x: 715, endPoint y: 305, distance: 294.9
click at [715, 305] on td "Issue - Intercom Issue/No Response No Response/Unable to hear parker" at bounding box center [564, 302] width 1072 height 22
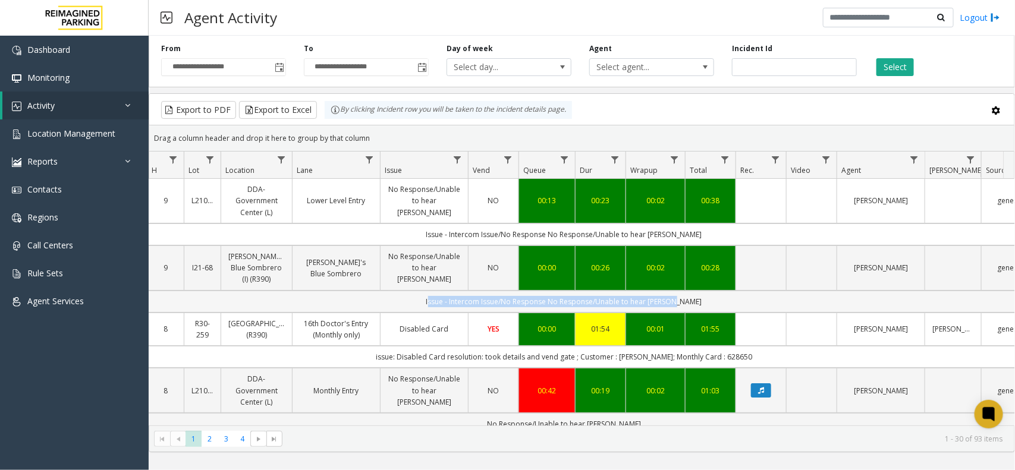
drag, startPoint x: 760, startPoint y: 298, endPoint x: 418, endPoint y: 300, distance: 341.9
click at [418, 300] on td "Issue - Intercom Issue/No Response No Response/Unable to hear parker" at bounding box center [564, 302] width 1072 height 22
drag, startPoint x: 373, startPoint y: 142, endPoint x: 321, endPoint y: 102, distance: 64.9
click at [321, 102] on kendo-grid "Export to PDF Export to Excel By clicking Incident row you will be taken to the…" at bounding box center [582, 272] width 866 height 359
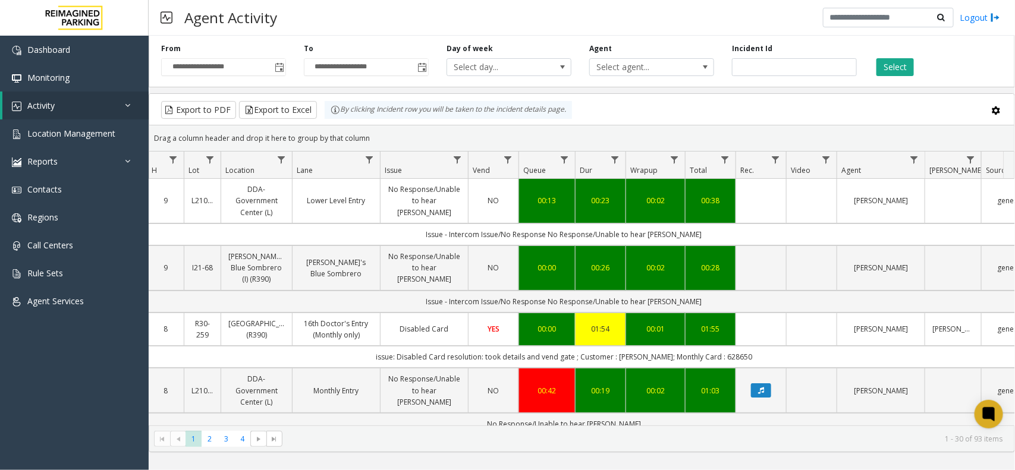
click at [367, 143] on div "Drag a column header and drop it here to group by that column" at bounding box center [581, 138] width 865 height 21
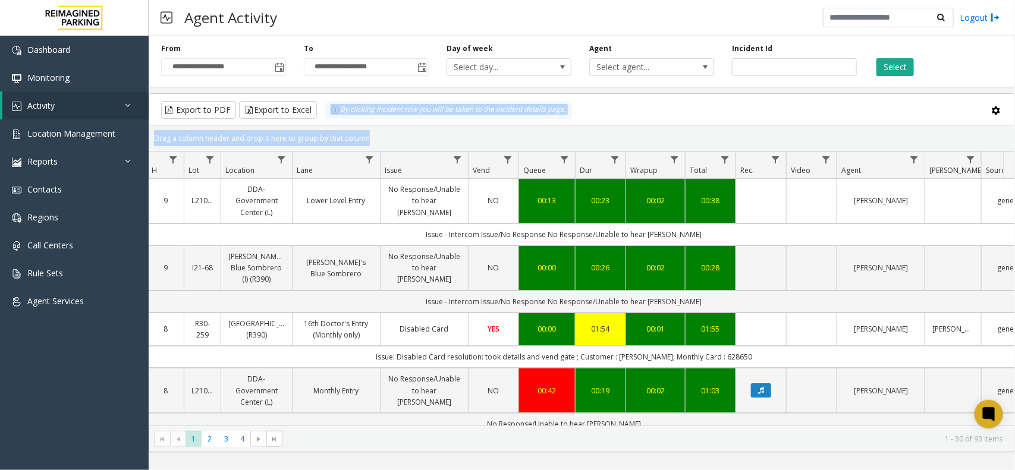
drag, startPoint x: 367, startPoint y: 143, endPoint x: 318, endPoint y: 105, distance: 62.3
click at [318, 105] on kendo-grid "Export to PDF Export to Excel By clicking Incident row you will be taken to the…" at bounding box center [582, 272] width 866 height 359
click at [369, 138] on div "Drag a column header and drop it here to group by that column" at bounding box center [581, 138] width 865 height 21
drag, startPoint x: 369, startPoint y: 138, endPoint x: 325, endPoint y: 122, distance: 46.6
click at [325, 122] on kendo-grid "Export to PDF Export to Excel By clicking Incident row you will be taken to the…" at bounding box center [582, 272] width 866 height 359
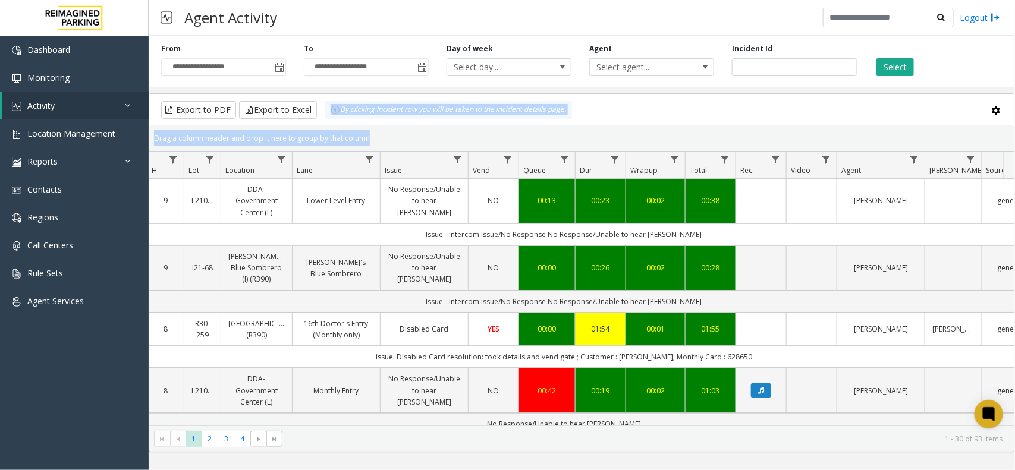
click at [366, 143] on div "Drag a column header and drop it here to group by that column" at bounding box center [581, 138] width 865 height 21
drag, startPoint x: 369, startPoint y: 141, endPoint x: 328, endPoint y: 125, distance: 43.8
click at [328, 125] on kendo-grid-group-panel "Drag a column header and drop it here to group by that column" at bounding box center [581, 138] width 865 height 26
click at [369, 137] on div "Drag a column header and drop it here to group by that column" at bounding box center [581, 138] width 865 height 21
drag, startPoint x: 369, startPoint y: 137, endPoint x: 325, endPoint y: 113, distance: 49.5
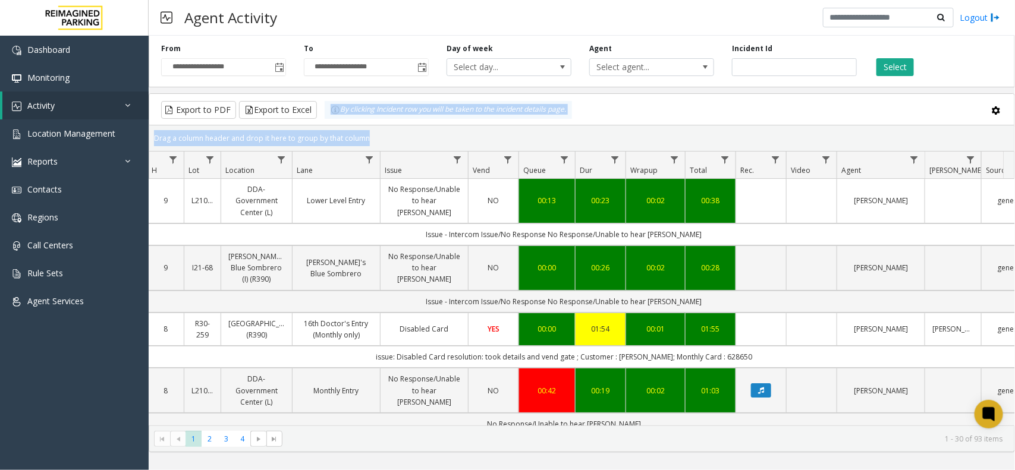
click at [325, 113] on kendo-grid "Export to PDF Export to Excel By clicking Incident row you will be taken to the…" at bounding box center [582, 272] width 866 height 359
click at [370, 141] on div "Drag a column header and drop it here to group by that column" at bounding box center [581, 138] width 865 height 21
drag, startPoint x: 370, startPoint y: 141, endPoint x: 338, endPoint y: 119, distance: 39.4
click at [338, 119] on kendo-grid "Export to PDF Export to Excel By clicking Incident row you will be taken to the…" at bounding box center [582, 272] width 866 height 359
click at [366, 137] on div "Drag a column header and drop it here to group by that column" at bounding box center [581, 138] width 865 height 21
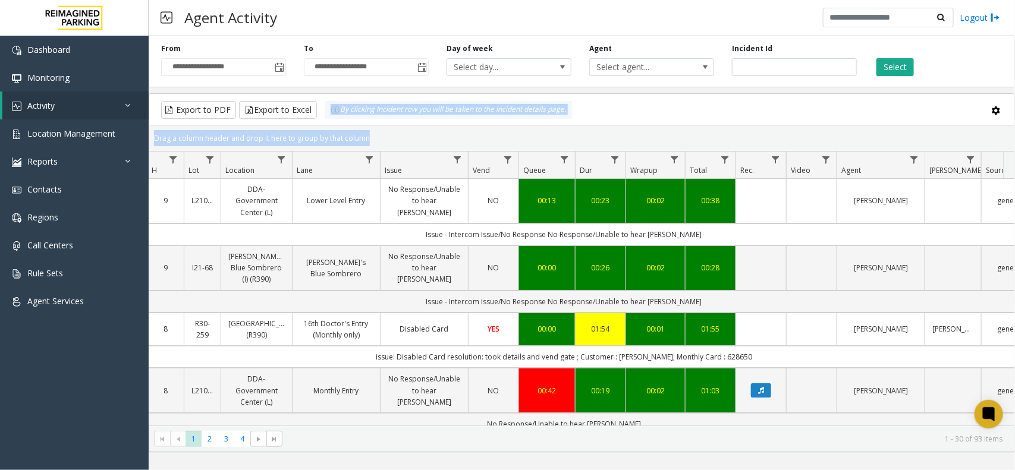
drag, startPoint x: 366, startPoint y: 137, endPoint x: 322, endPoint y: 112, distance: 50.4
click at [322, 112] on kendo-grid "Export to PDF Export to Excel By clicking Incident row you will be taken to the…" at bounding box center [582, 272] width 866 height 359
click at [369, 135] on div "Drag a column header and drop it here to group by that column" at bounding box center [581, 138] width 865 height 21
drag, startPoint x: 367, startPoint y: 138, endPoint x: 327, endPoint y: 111, distance: 48.5
click at [327, 111] on kendo-grid "Export to PDF Export to Excel By clicking Incident row you will be taken to the…" at bounding box center [582, 272] width 866 height 359
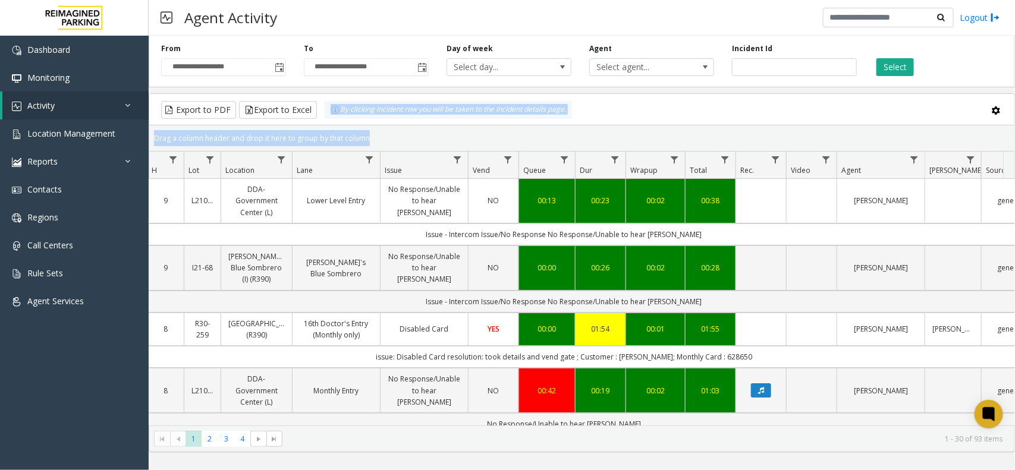
click at [356, 120] on kendo-grid-toolbar "Export to PDF Export to Excel By clicking Incident row you will be taken to the…" at bounding box center [581, 110] width 865 height 32
drag, startPoint x: 367, startPoint y: 137, endPoint x: 327, endPoint y: 117, distance: 45.2
click at [332, 121] on kendo-grid "Export to PDF Export to Excel By clicking Incident row you will be taken to the…" at bounding box center [582, 272] width 866 height 359
click at [370, 137] on div "Drag a column header and drop it here to group by that column" at bounding box center [581, 138] width 865 height 21
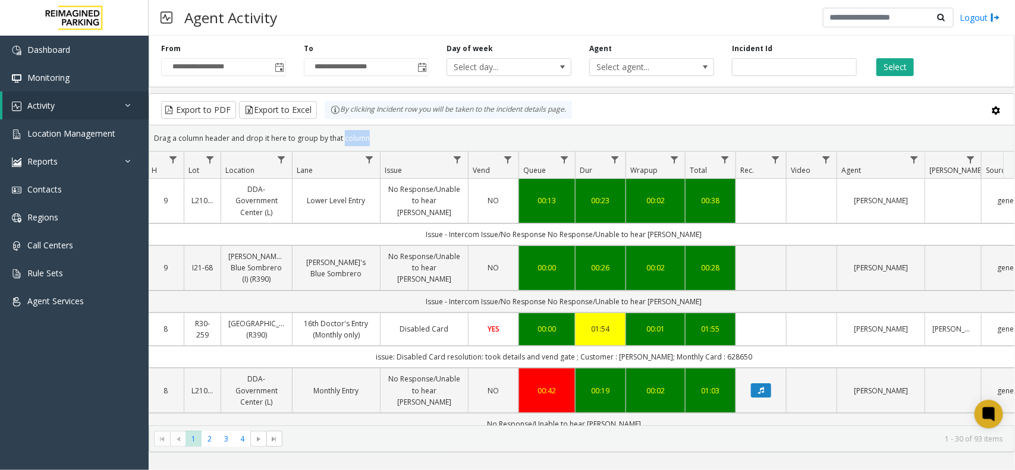
drag, startPoint x: 369, startPoint y: 137, endPoint x: 339, endPoint y: 128, distance: 31.4
click at [339, 128] on div "Drag a column header and drop it here to group by that column" at bounding box center [581, 138] width 865 height 21
click at [384, 139] on div "Drag a column header and drop it here to group by that column" at bounding box center [581, 138] width 865 height 21
drag, startPoint x: 370, startPoint y: 139, endPoint x: 335, endPoint y: 114, distance: 43.5
click at [335, 114] on kendo-grid "Export to PDF Export to Excel By clicking Incident row you will be taken to the…" at bounding box center [582, 272] width 866 height 359
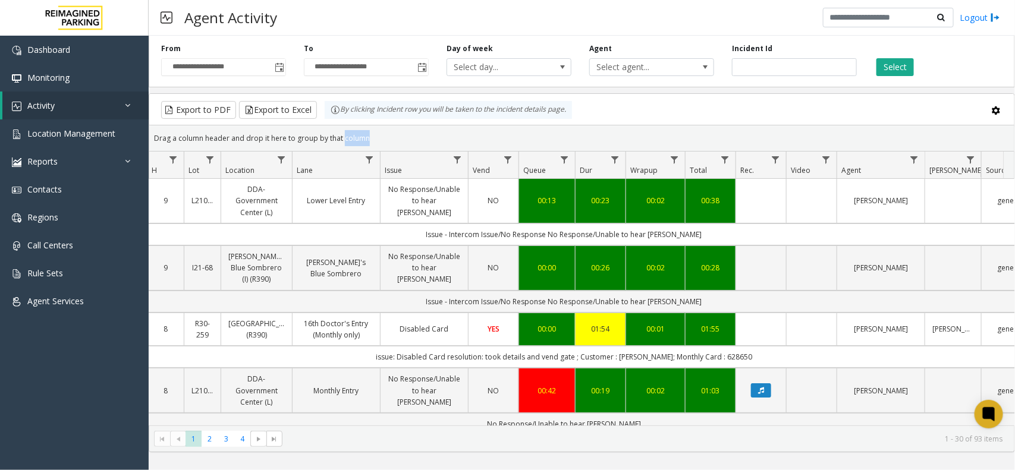
click at [362, 129] on div "Drag a column header and drop it here to group by that column" at bounding box center [581, 138] width 865 height 21
drag, startPoint x: 369, startPoint y: 138, endPoint x: 301, endPoint y: 112, distance: 73.2
click at [301, 112] on kendo-grid "Export to PDF Export to Excel By clicking Incident row you will be taken to the…" at bounding box center [582, 272] width 866 height 359
click at [364, 138] on div "Drag a column header and drop it here to group by that column" at bounding box center [581, 138] width 865 height 21
drag, startPoint x: 373, startPoint y: 140, endPoint x: 327, endPoint y: 123, distance: 48.9
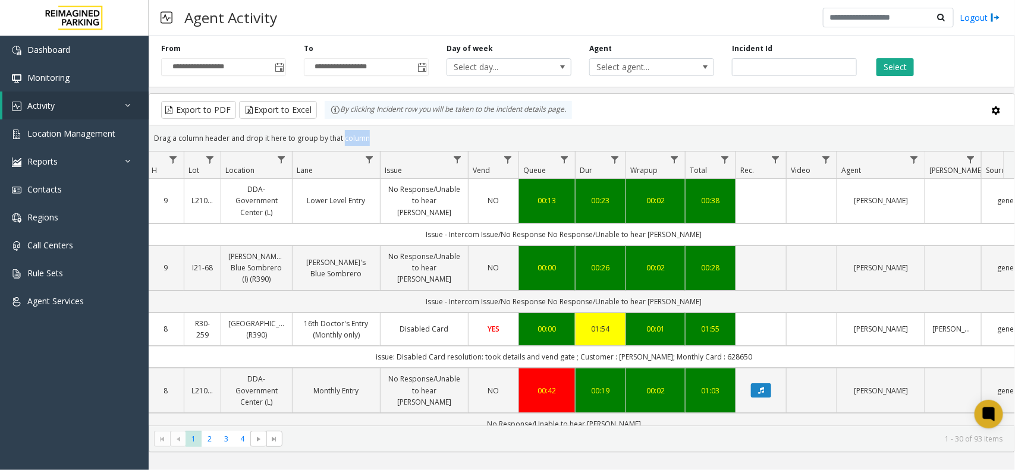
click at [327, 123] on kendo-grid "Export to PDF Export to Excel By clicking Incident row you will be taken to the…" at bounding box center [582, 272] width 866 height 359
click at [373, 134] on div "Drag a column header and drop it here to group by that column" at bounding box center [581, 138] width 865 height 21
drag, startPoint x: 370, startPoint y: 140, endPoint x: 328, endPoint y: 121, distance: 45.8
click at [328, 121] on kendo-grid "Export to PDF Export to Excel By clicking Incident row you will be taken to the…" at bounding box center [582, 272] width 866 height 359
click at [369, 135] on div "Drag a column header and drop it here to group by that column" at bounding box center [581, 138] width 865 height 21
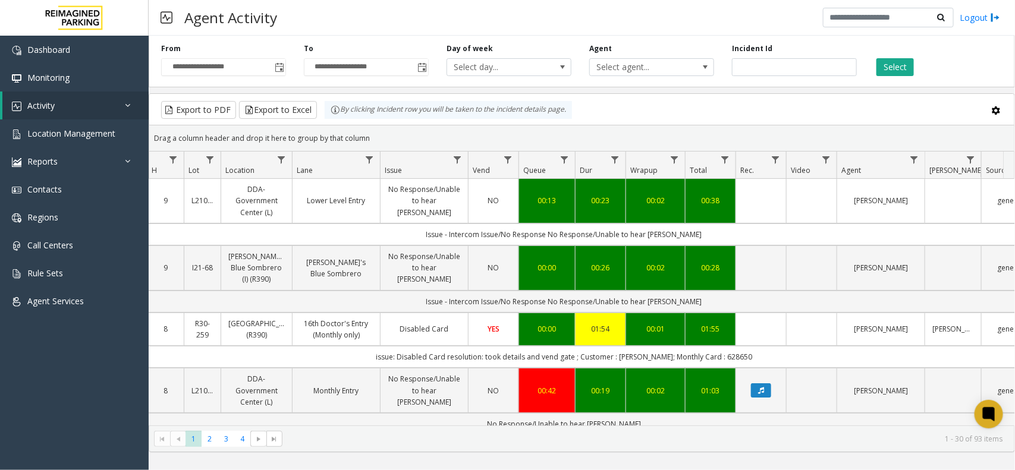
click at [369, 135] on div "Drag a column header and drop it here to group by that column" at bounding box center [581, 138] width 865 height 21
drag, startPoint x: 369, startPoint y: 135, endPoint x: 364, endPoint y: 126, distance: 9.8
click at [364, 126] on kendo-grid-group-panel "Drag a column header and drop it here to group by that column" at bounding box center [581, 138] width 865 height 26
click at [394, 143] on div "Drag a column header and drop it here to group by that column" at bounding box center [581, 138] width 865 height 21
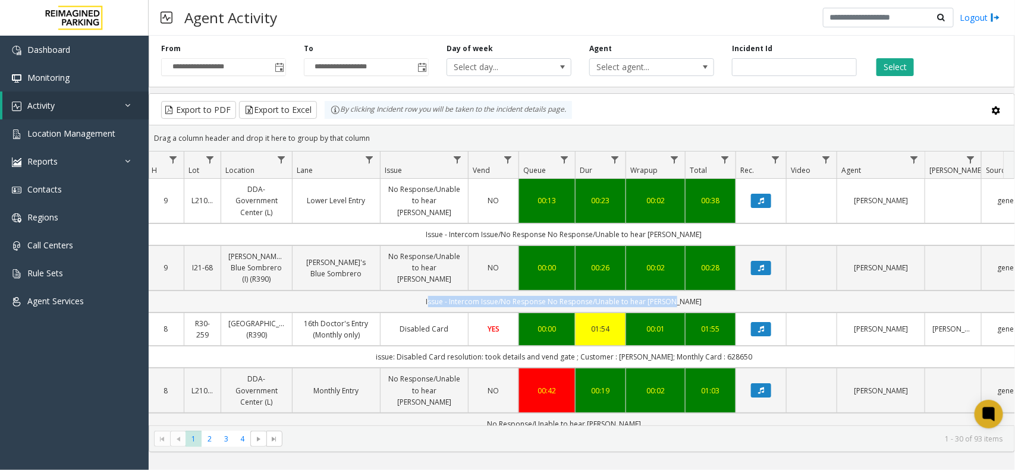
drag, startPoint x: 425, startPoint y: 301, endPoint x: 688, endPoint y: 304, distance: 262.8
click at [688, 304] on td "Issue - Intercom Issue/No Response No Response/Unable to hear parker" at bounding box center [564, 302] width 1072 height 22
click at [694, 302] on td "Issue - Intercom Issue/No Response No Response/Unable to hear parker" at bounding box center [564, 302] width 1072 height 22
drag, startPoint x: 700, startPoint y: 299, endPoint x: 370, endPoint y: 305, distance: 330.1
click at [370, 305] on td "Issue - Intercom Issue/No Response No Response/Unable to hear parker" at bounding box center [564, 302] width 1072 height 22
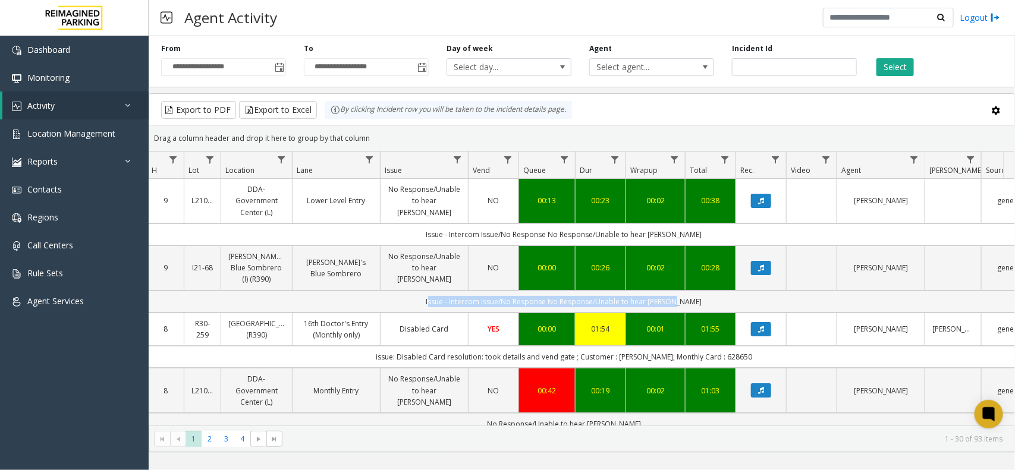
click at [370, 305] on td "Issue - Intercom Issue/No Response No Response/Unable to hear parker" at bounding box center [564, 302] width 1072 height 22
drag, startPoint x: 370, startPoint y: 305, endPoint x: 694, endPoint y: 307, distance: 324.7
click at [694, 307] on td "Issue - Intercom Issue/No Response No Response/Unable to hear parker" at bounding box center [564, 302] width 1072 height 22
click at [699, 303] on td "Issue - Intercom Issue/No Response No Response/Unable to hear parker" at bounding box center [564, 302] width 1072 height 22
drag, startPoint x: 699, startPoint y: 303, endPoint x: 414, endPoint y: 309, distance: 284.9
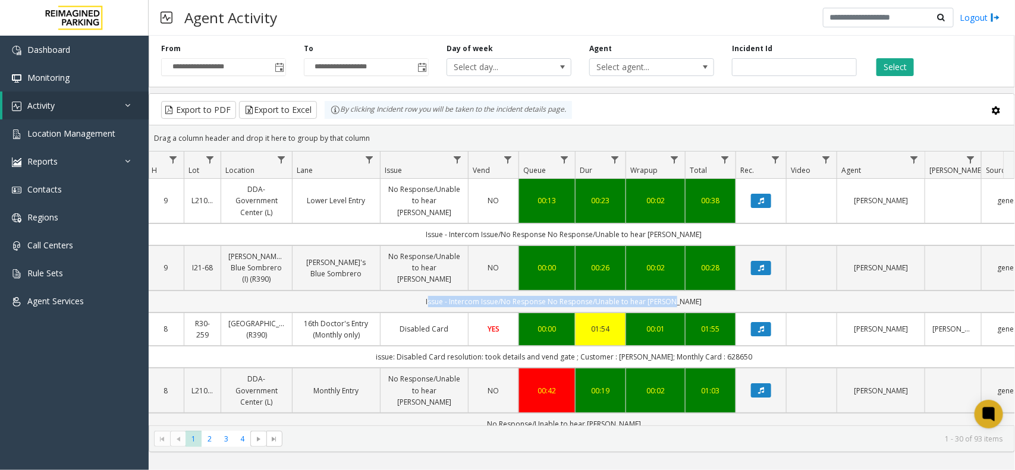
click at [414, 309] on td "Issue - Intercom Issue/No Response No Response/Unable to hear parker" at bounding box center [564, 302] width 1072 height 22
click at [415, 307] on td "Issue - Intercom Issue/No Response No Response/Unable to hear parker" at bounding box center [564, 302] width 1072 height 22
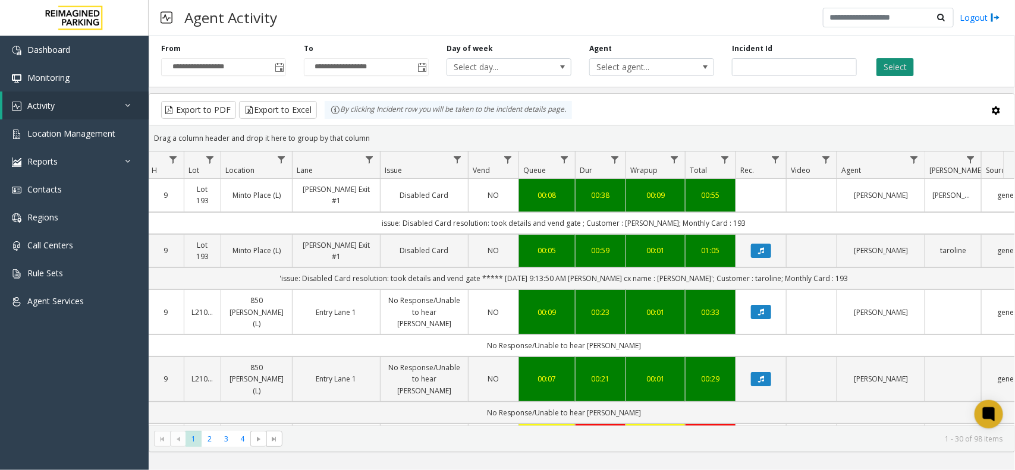
click at [895, 61] on button "Select" at bounding box center [894, 67] width 37 height 18
drag, startPoint x: 891, startPoint y: 277, endPoint x: 283, endPoint y: 283, distance: 607.7
click at [283, 283] on td "'issue: Disabled Card resolution: took details and vend gate ***** 9/11/2025 9:…" at bounding box center [564, 279] width 1072 height 22
click at [266, 284] on td "'issue: Disabled Card resolution: took details and vend gate ***** 9/11/2025 9:…" at bounding box center [564, 279] width 1072 height 22
drag, startPoint x: 266, startPoint y: 284, endPoint x: 857, endPoint y: 278, distance: 591.7
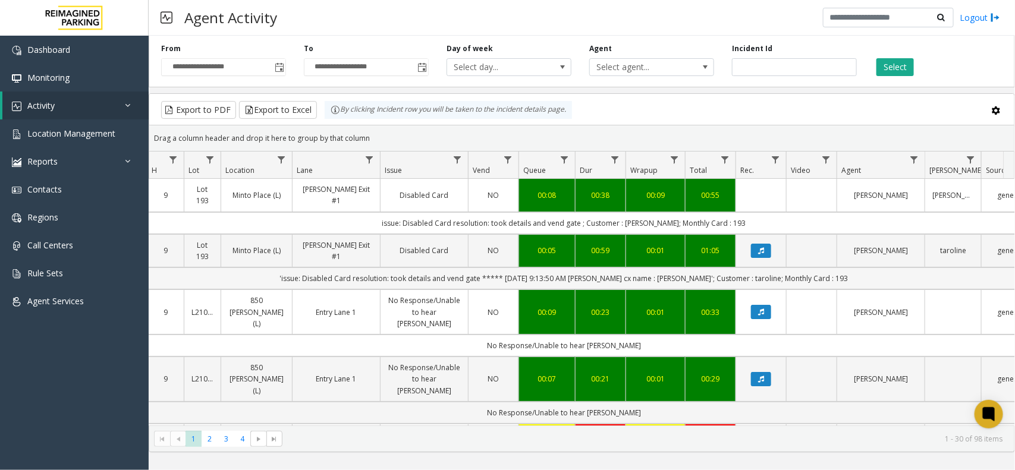
click at [857, 278] on td "'issue: Disabled Card resolution: took details and vend gate ***** 9/11/2025 9:…" at bounding box center [564, 279] width 1072 height 22
drag, startPoint x: 857, startPoint y: 278, endPoint x: 283, endPoint y: 290, distance: 574.5
click at [286, 290] on td "'issue: Disabled Card resolution: took details and vend gate ***** 9/11/2025 9:…" at bounding box center [564, 279] width 1072 height 22
click at [269, 287] on td "'issue: Disabled Card resolution: took details and vend gate ***** 9/11/2025 9:…" at bounding box center [564, 279] width 1072 height 22
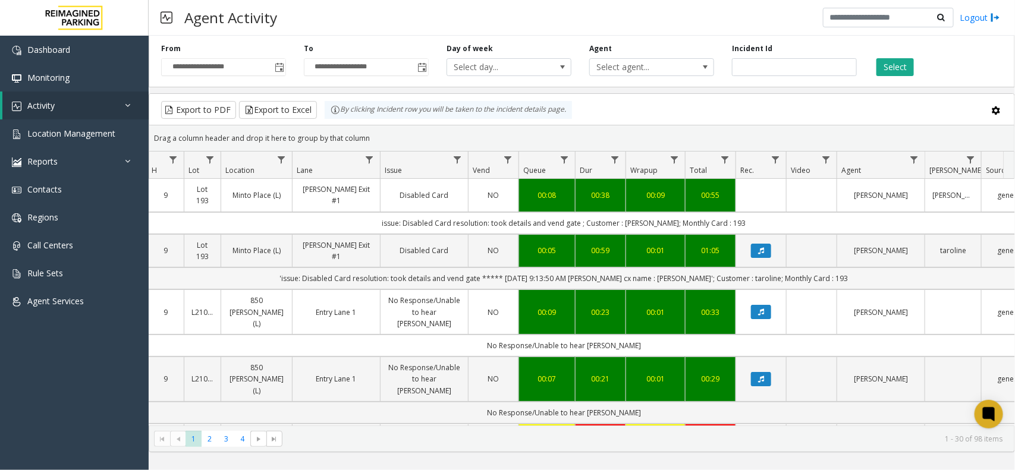
drag, startPoint x: 269, startPoint y: 286, endPoint x: 858, endPoint y: 275, distance: 589.4
click at [858, 275] on td "'issue: Disabled Card resolution: took details and vend gate ***** 9/11/2025 9:…" at bounding box center [564, 279] width 1072 height 22
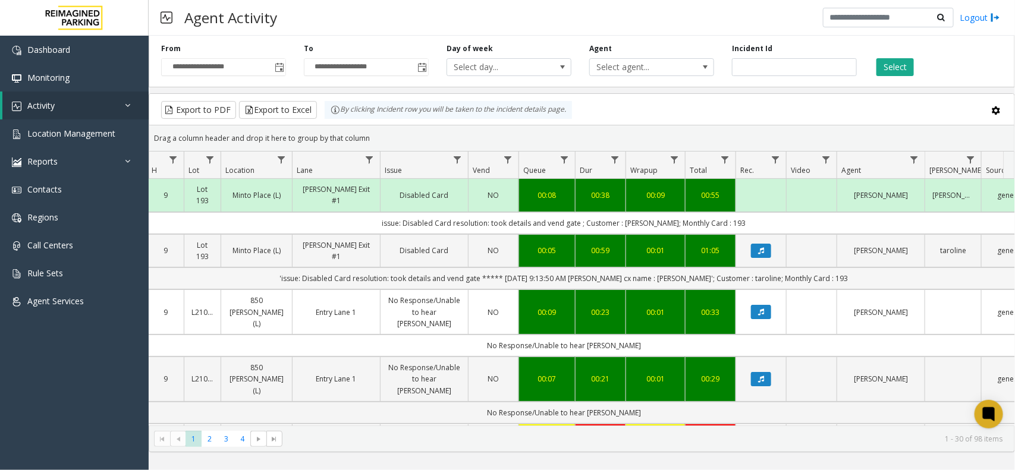
click at [858, 275] on td "'issue: Disabled Card resolution: took details and vend gate ***** 9/11/2025 9:…" at bounding box center [564, 279] width 1072 height 22
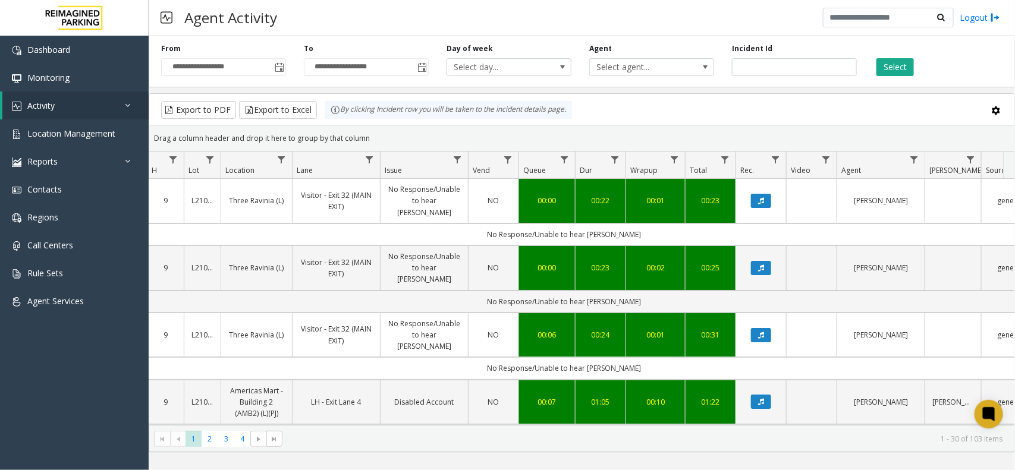
click at [675, 117] on div "Export to PDF Export to Excel By clicking Incident row you will be taken to the…" at bounding box center [581, 110] width 845 height 18
click at [766, 328] on button "Data table" at bounding box center [761, 335] width 20 height 14
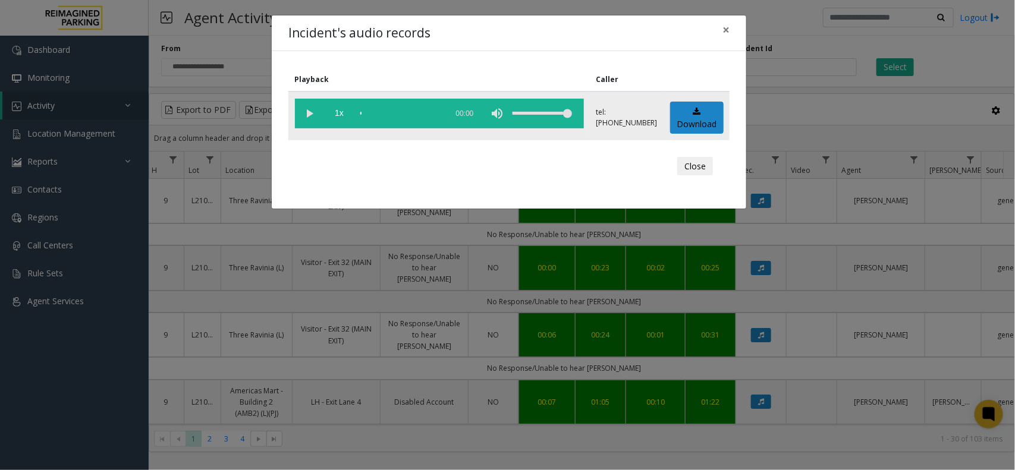
click at [310, 116] on vg-play-pause at bounding box center [310, 114] width 30 height 30
click at [309, 116] on vg-play-pause at bounding box center [310, 114] width 30 height 30
click at [724, 31] on span "×" at bounding box center [725, 29] width 7 height 17
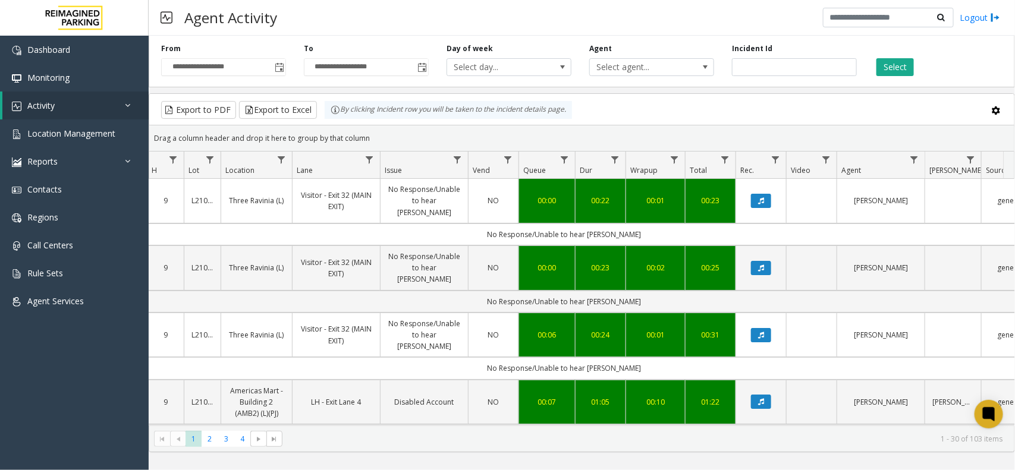
click at [660, 112] on div "Export to PDF Export to Excel By clicking Incident row you will be taken to the…" at bounding box center [581, 110] width 845 height 18
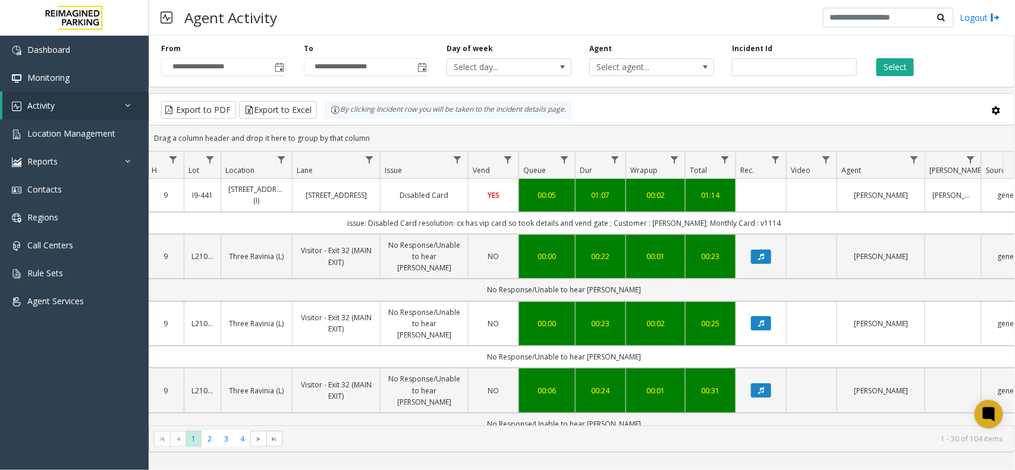
click at [642, 111] on div "Export to PDF Export to Excel By clicking Incident row you will be taken to the…" at bounding box center [581, 110] width 845 height 18
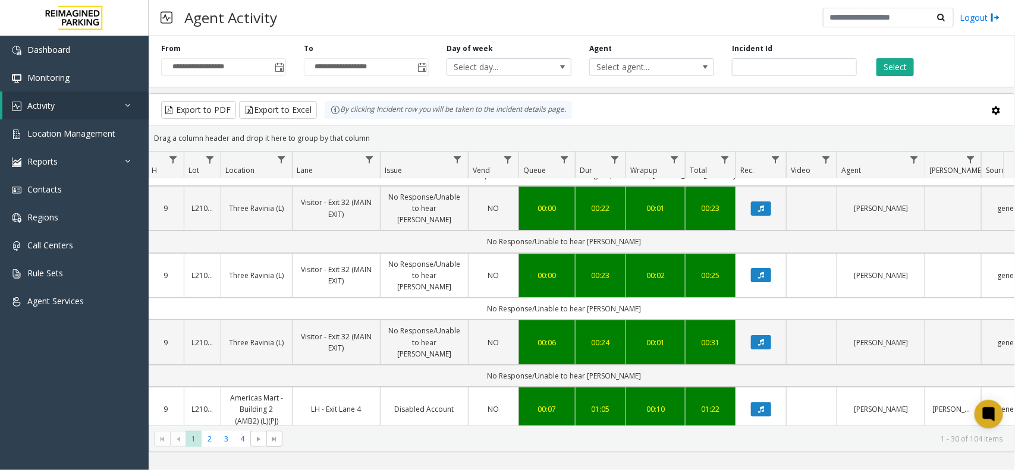
scroll to position [74, 140]
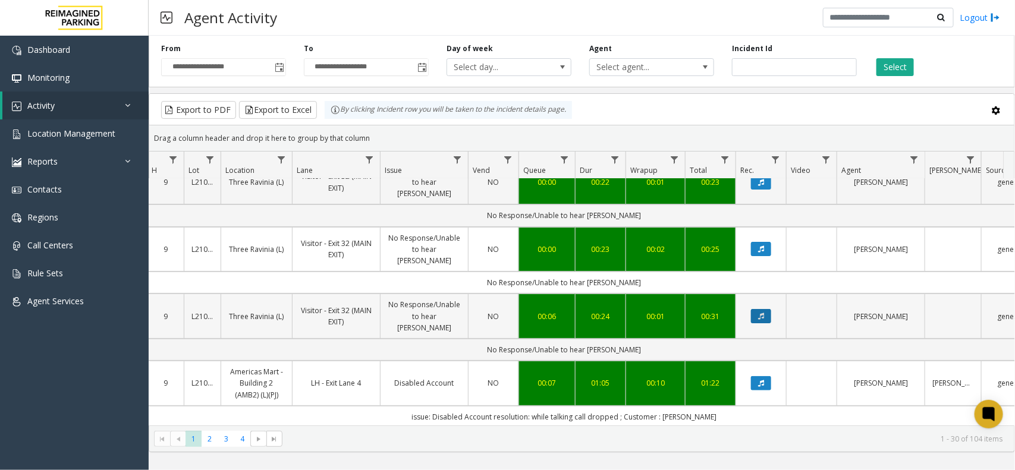
click at [753, 309] on button "Data table" at bounding box center [761, 316] width 20 height 14
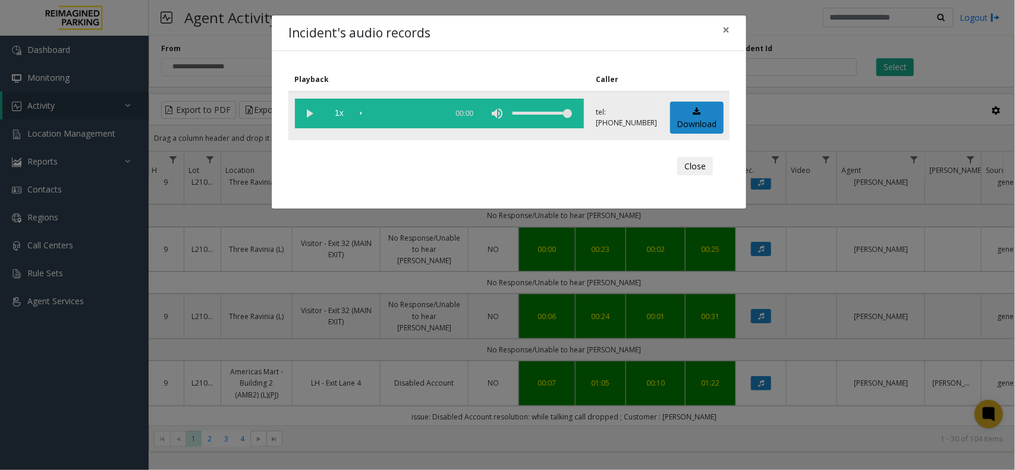
click at [312, 113] on vg-play-pause at bounding box center [310, 114] width 30 height 30
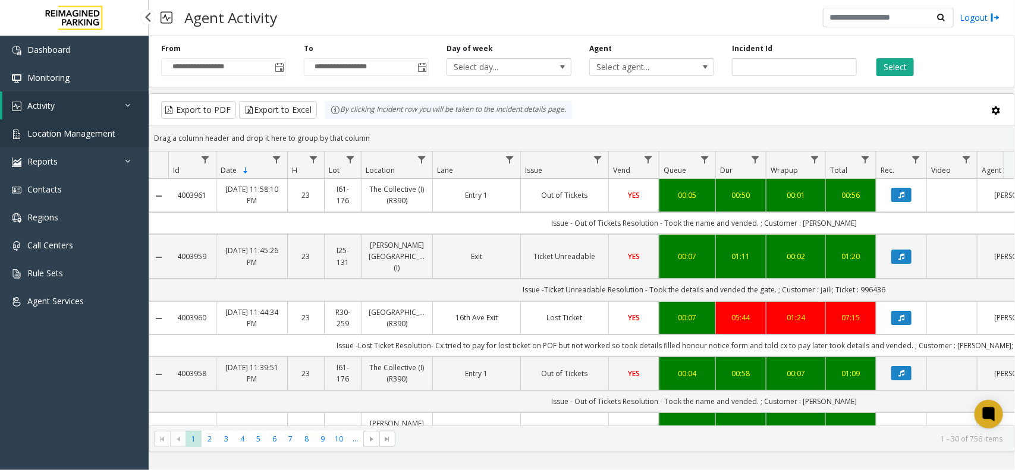
click at [117, 130] on link "Location Management" at bounding box center [74, 134] width 149 height 28
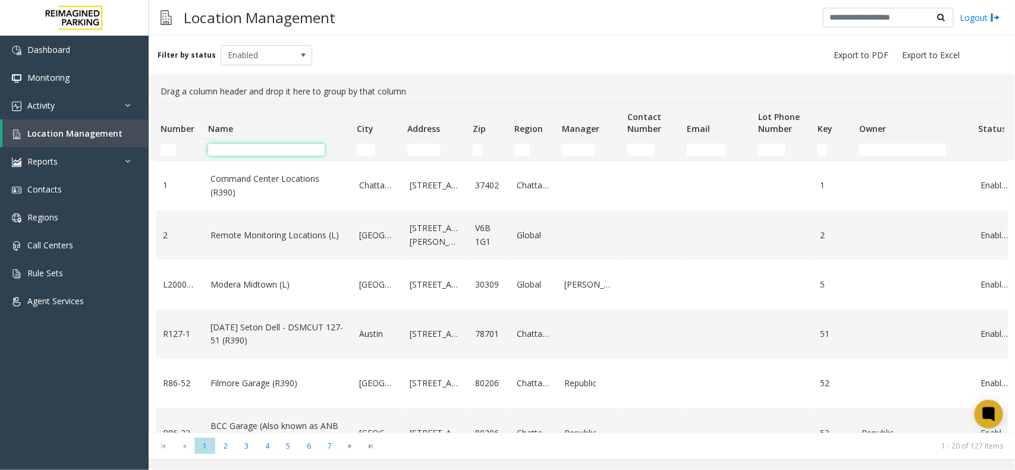
click at [221, 155] on input "Name Filter" at bounding box center [266, 150] width 117 height 12
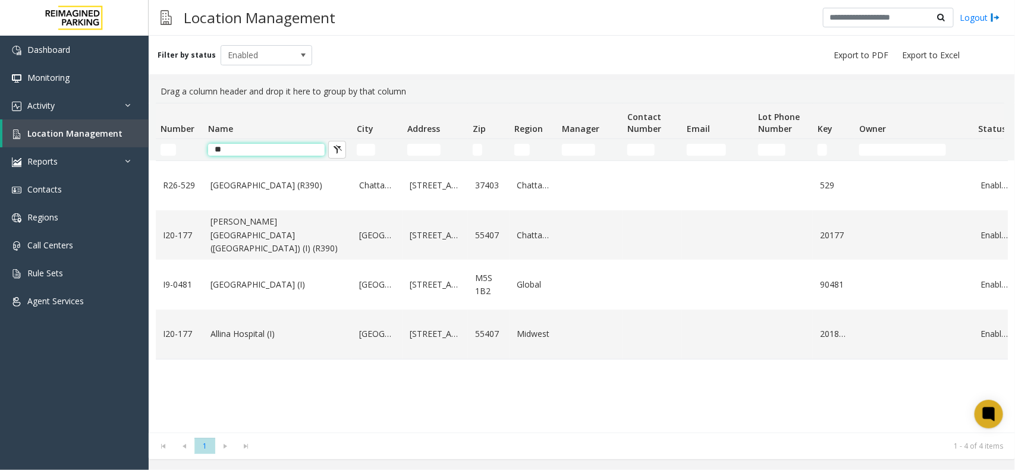
type input "*"
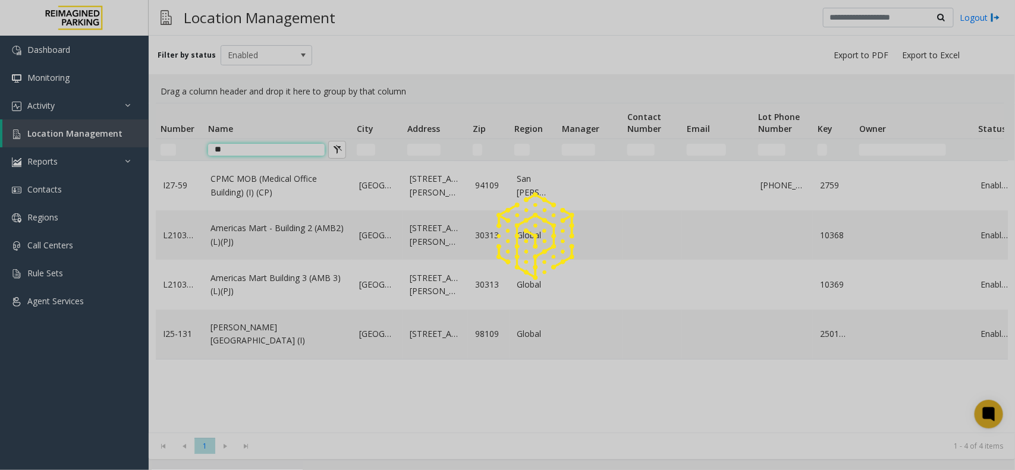
type input "*"
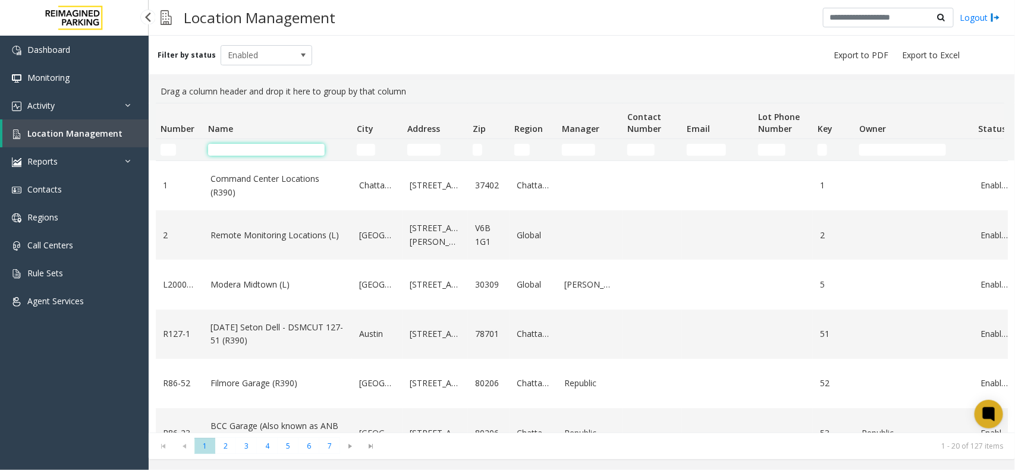
click at [253, 149] on input "Name Filter" at bounding box center [266, 150] width 117 height 12
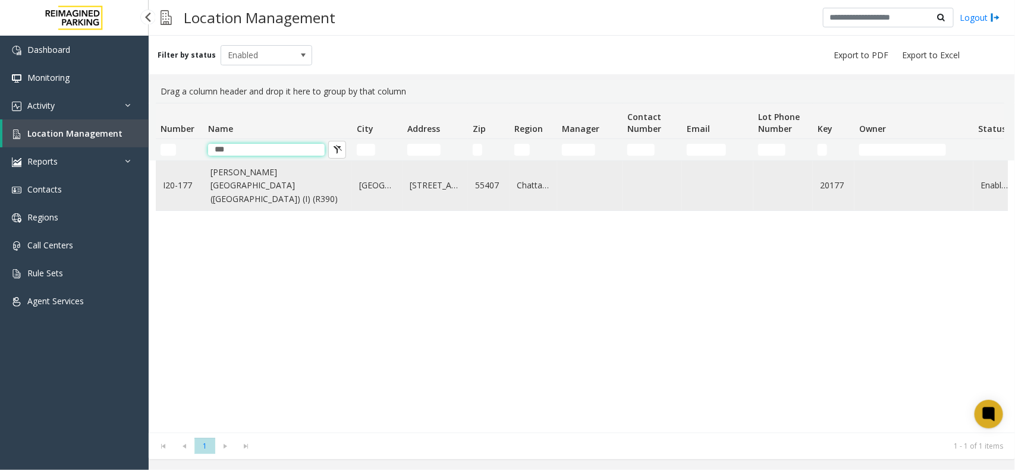
type input "***"
click at [292, 191] on link "Abbott Hospital (Main Hospital) (I) (R390)" at bounding box center [277, 186] width 134 height 40
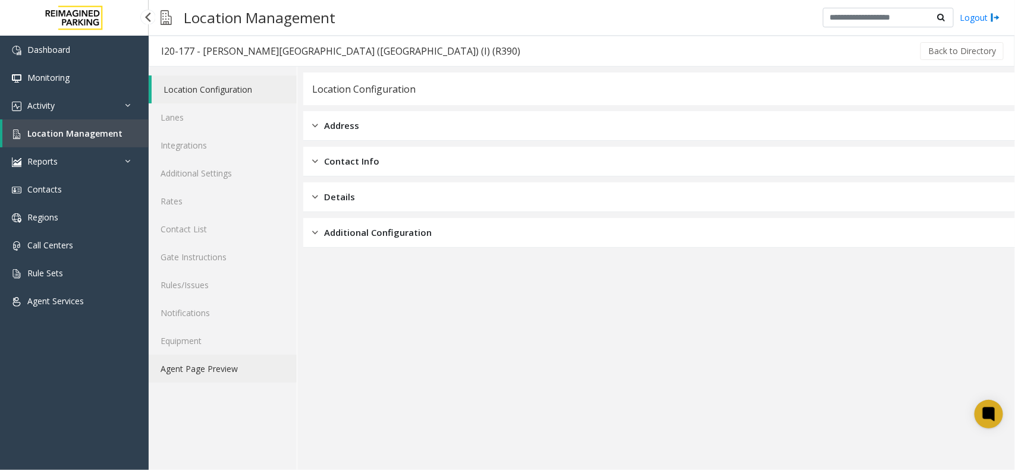
click at [213, 382] on link "Agent Page Preview" at bounding box center [223, 369] width 148 height 28
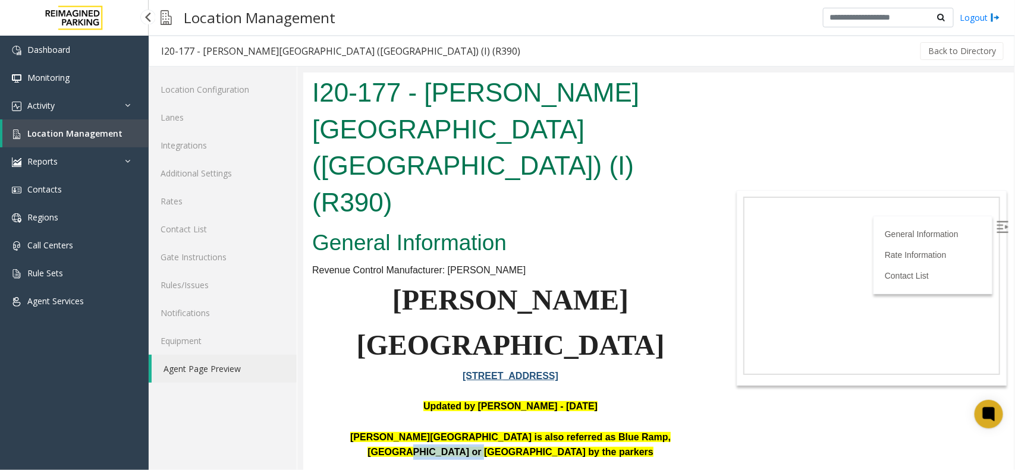
click at [689, 429] on p "Abbott Hospital is also referred as Blue Ramp, Children's Hospital or Piper Bui…" at bounding box center [510, 452] width 397 height 46
click at [524, 432] on b "Abbott Hospital is also referred as Blue Ramp, Children's Hospital or Piper Bui…" at bounding box center [510, 445] width 320 height 26
click at [110, 123] on link "Location Management" at bounding box center [75, 134] width 146 height 28
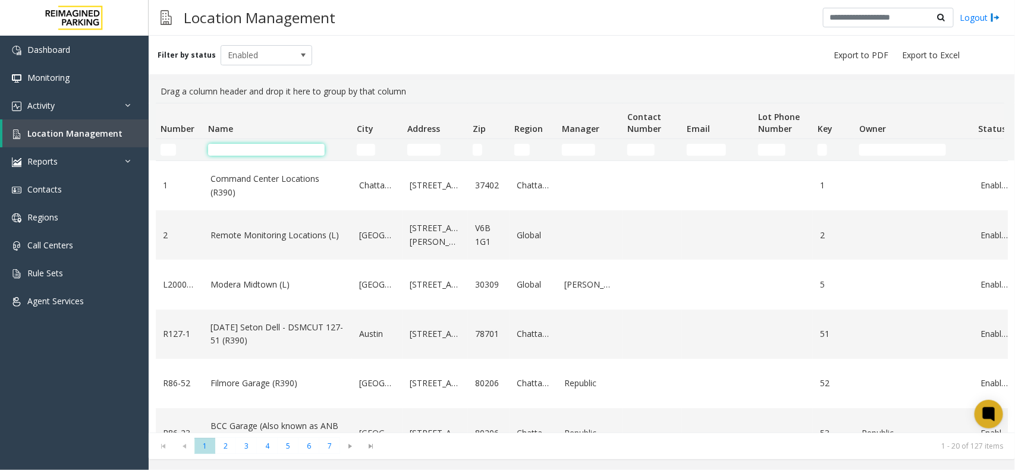
click at [235, 147] on input "Name Filter" at bounding box center [266, 150] width 117 height 12
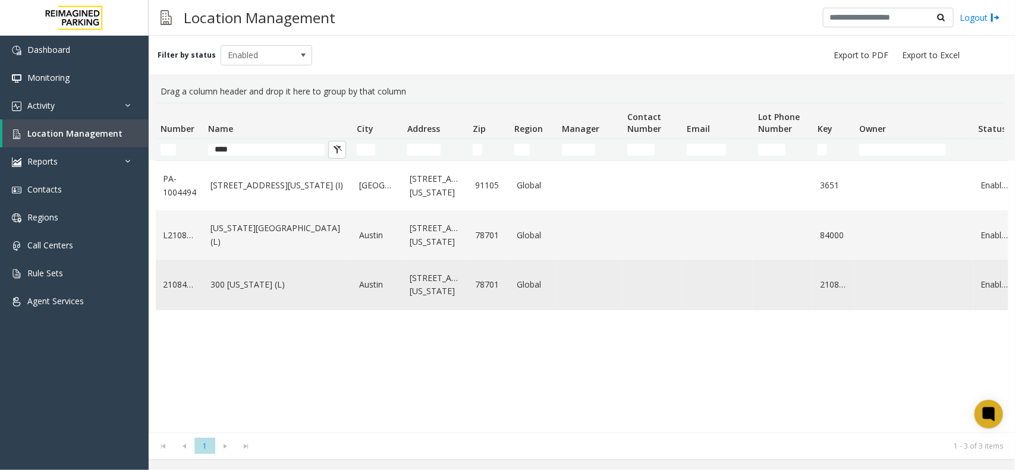
type input "****"
click at [274, 285] on link "300 Colorado (L)" at bounding box center [277, 284] width 134 height 13
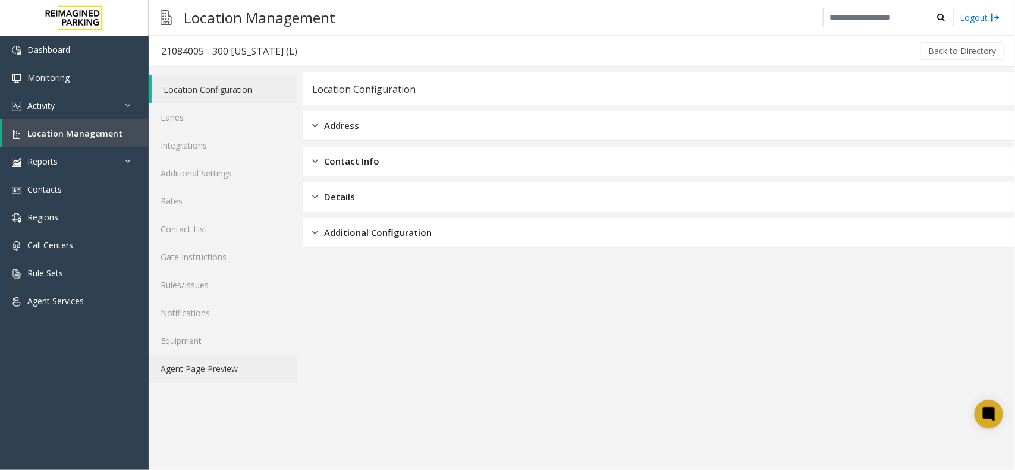
click at [233, 358] on link "Agent Page Preview" at bounding box center [223, 369] width 148 height 28
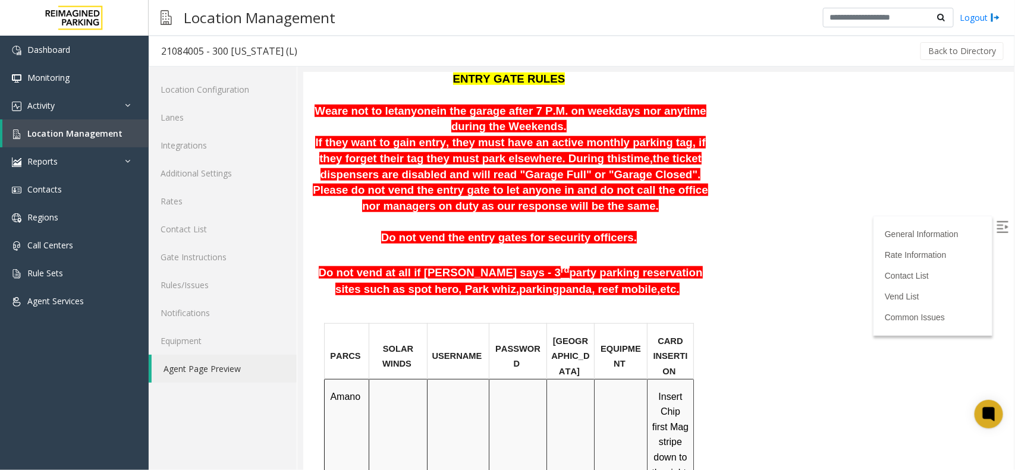
scroll to position [297, 0]
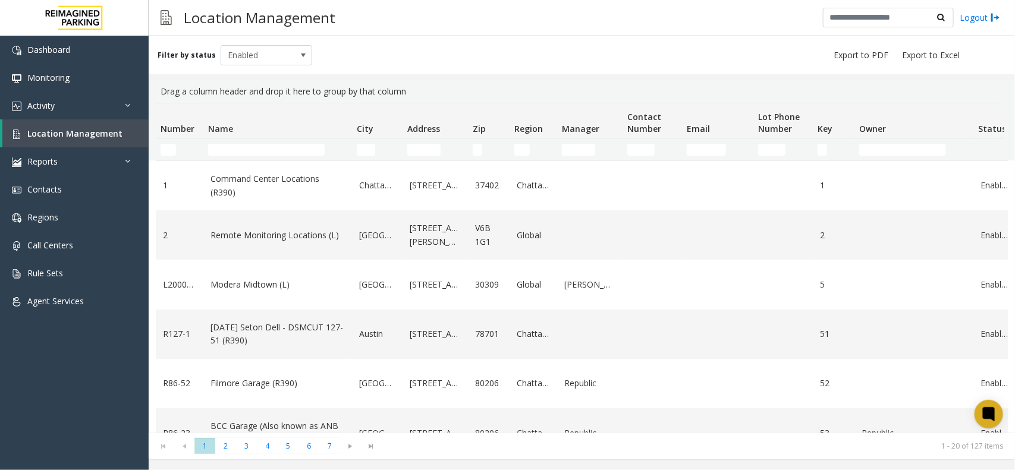
click at [237, 156] on td "Name Filter" at bounding box center [277, 149] width 149 height 21
click at [239, 152] on input "Name Filter" at bounding box center [266, 150] width 117 height 12
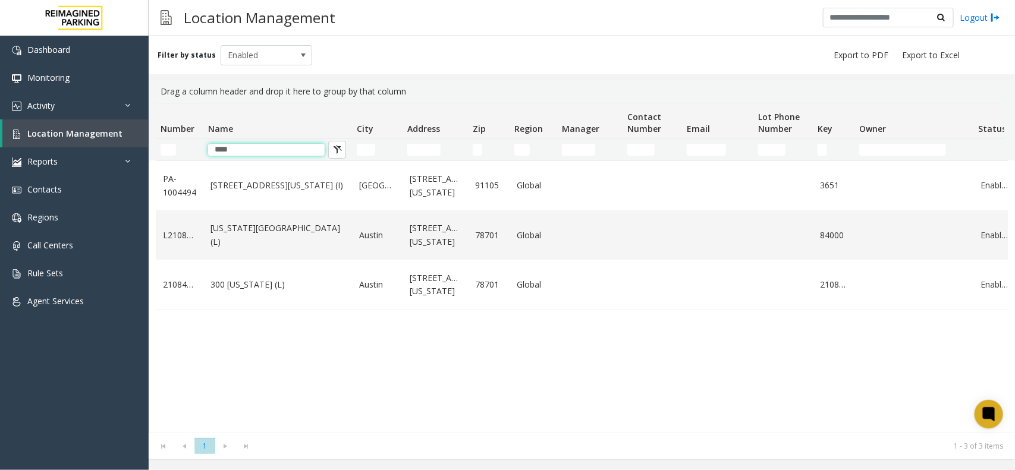
type input "****"
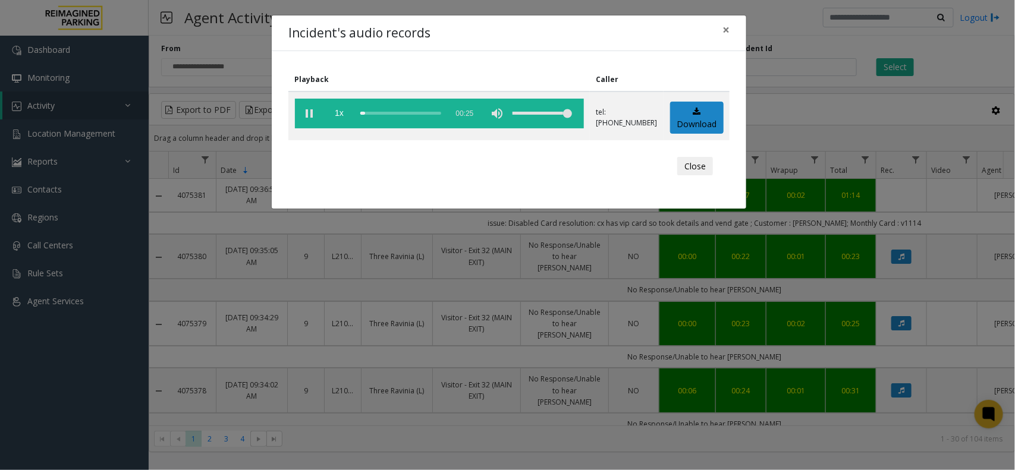
scroll to position [74, 140]
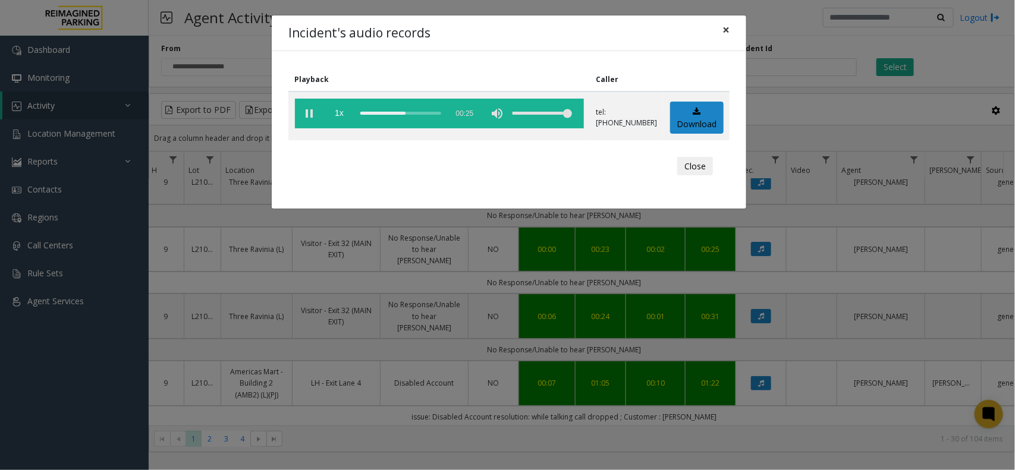
click at [726, 32] on span "×" at bounding box center [725, 29] width 7 height 17
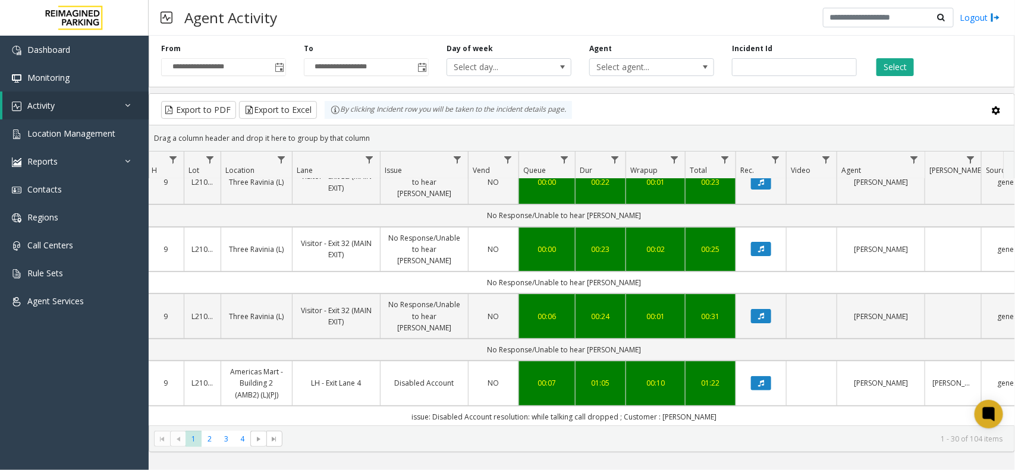
click at [665, 131] on div "Drag a column header and drop it here to group by that column" at bounding box center [581, 138] width 865 height 21
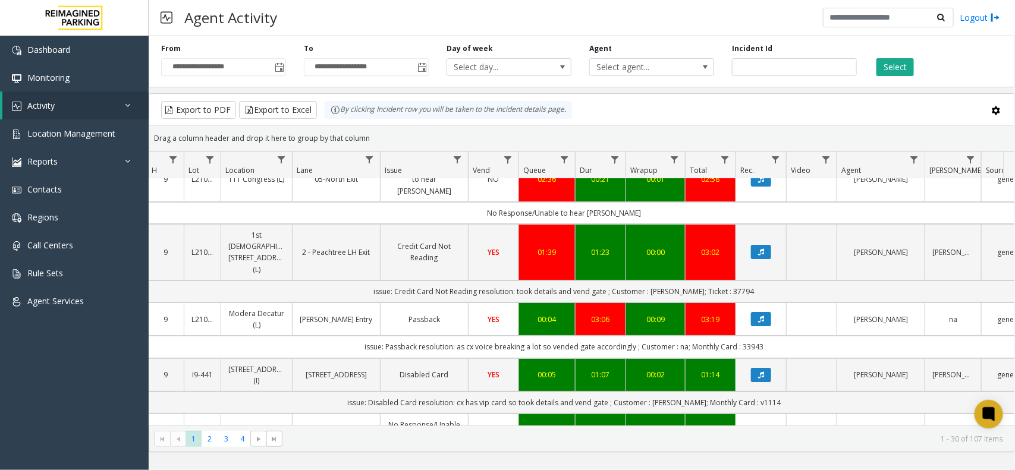
scroll to position [0, 140]
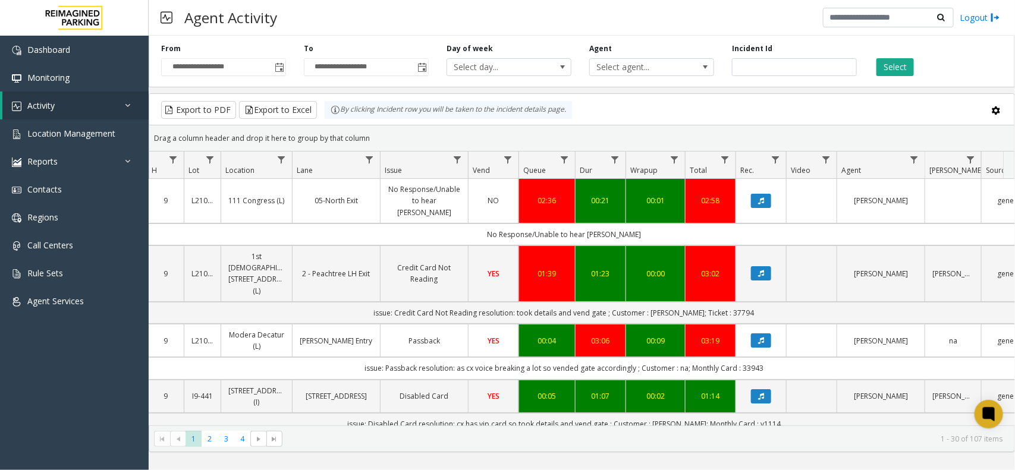
drag, startPoint x: 382, startPoint y: 134, endPoint x: 334, endPoint y: 116, distance: 51.6
click at [334, 116] on kendo-grid "Export to PDF Export to Excel By clicking Incident row you will be taken to the…" at bounding box center [582, 272] width 866 height 359
click at [376, 128] on div "Drag a column header and drop it here to group by that column" at bounding box center [581, 138] width 865 height 21
drag, startPoint x: 375, startPoint y: 131, endPoint x: 327, endPoint y: 108, distance: 53.5
click at [327, 108] on kendo-grid "Export to PDF Export to Excel By clicking Incident row you will be taken to the…" at bounding box center [582, 272] width 866 height 359
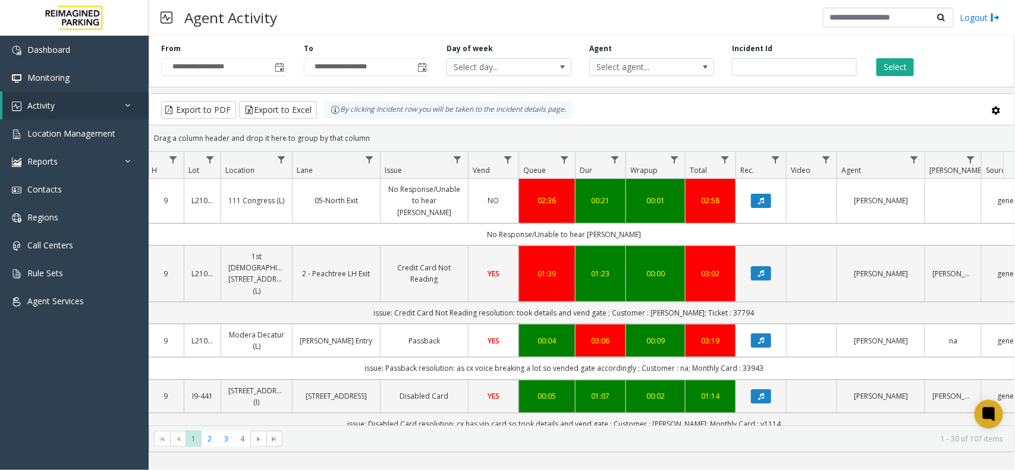
click at [369, 135] on div "Drag a column header and drop it here to group by that column" at bounding box center [581, 138] width 865 height 21
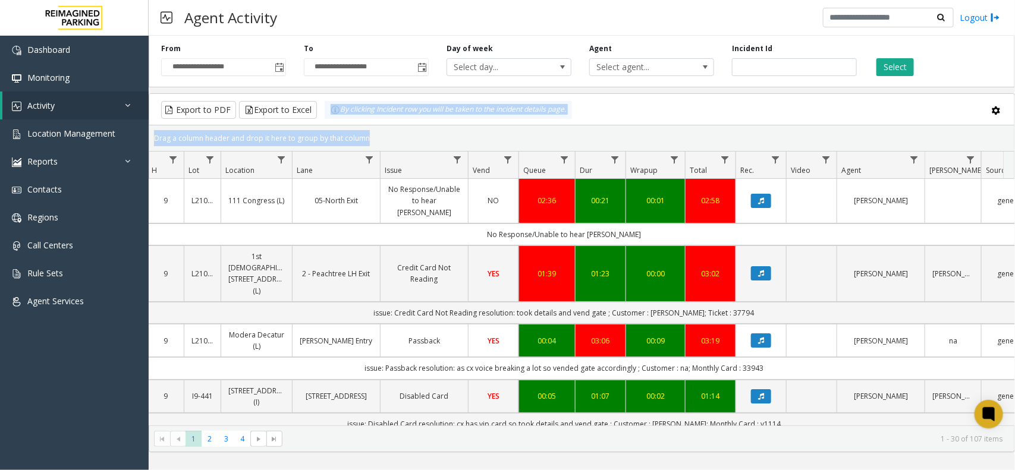
drag, startPoint x: 369, startPoint y: 135, endPoint x: 327, endPoint y: 117, distance: 46.1
click at [327, 117] on kendo-grid "Export to PDF Export to Excel By clicking Incident row you will be taken to the…" at bounding box center [582, 272] width 866 height 359
click at [379, 138] on div "Drag a column header and drop it here to group by that column" at bounding box center [581, 138] width 865 height 21
drag, startPoint x: 379, startPoint y: 138, endPoint x: 330, endPoint y: 115, distance: 54.0
click at [330, 115] on kendo-grid "Export to PDF Export to Excel By clicking Incident row you will be taken to the…" at bounding box center [582, 272] width 866 height 359
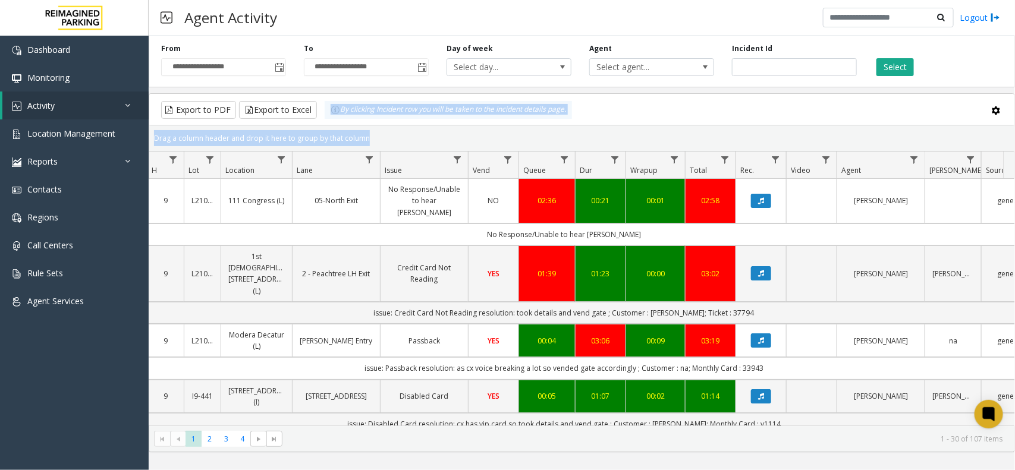
click at [367, 140] on div "Drag a column header and drop it here to group by that column" at bounding box center [581, 138] width 865 height 21
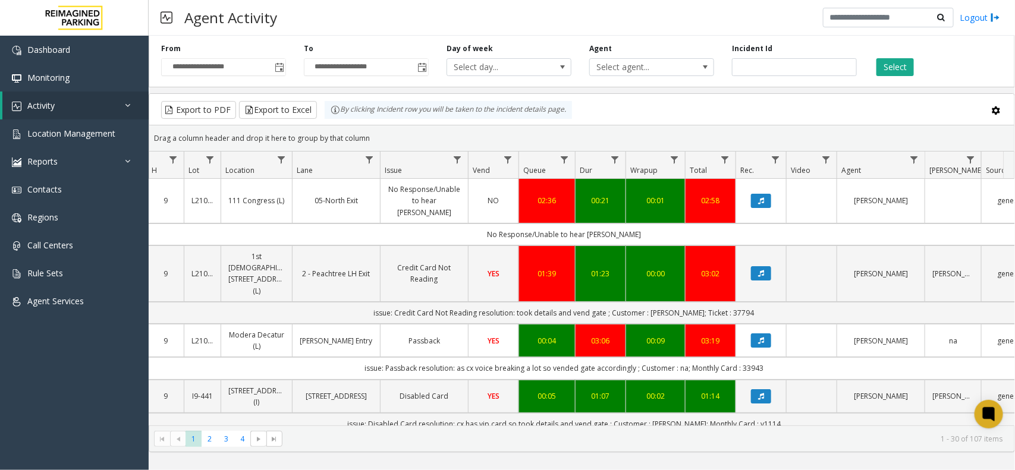
drag, startPoint x: 367, startPoint y: 136, endPoint x: 325, endPoint y: 106, distance: 52.1
click at [325, 106] on kendo-grid "Export to PDF Export to Excel By clicking Incident row you will be taken to the…" at bounding box center [582, 272] width 866 height 359
click at [375, 141] on div "Drag a column header and drop it here to group by that column" at bounding box center [581, 138] width 865 height 21
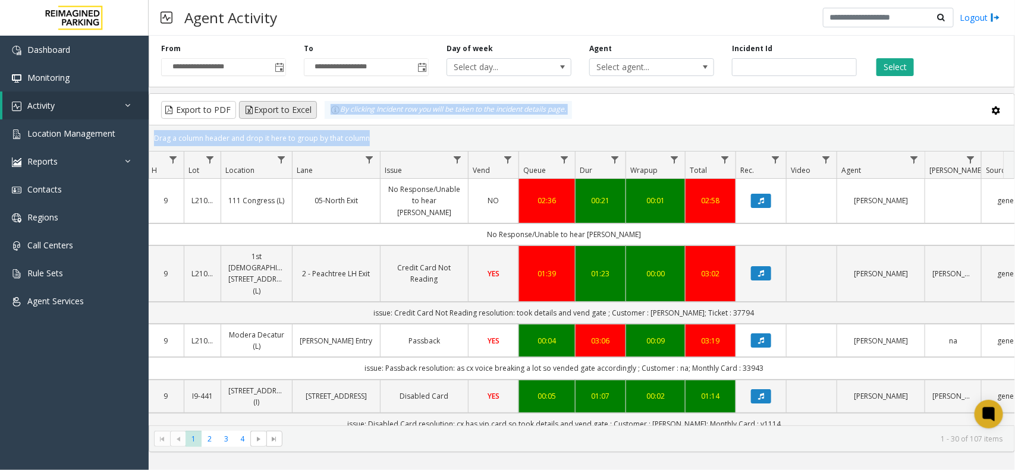
drag, startPoint x: 375, startPoint y: 141, endPoint x: 308, endPoint y: 101, distance: 77.6
click at [308, 101] on kendo-grid "Export to PDF Export to Excel By clicking Incident row you will be taken to the…" at bounding box center [582, 272] width 866 height 359
click at [370, 128] on div "Drag a column header and drop it here to group by that column" at bounding box center [581, 138] width 865 height 21
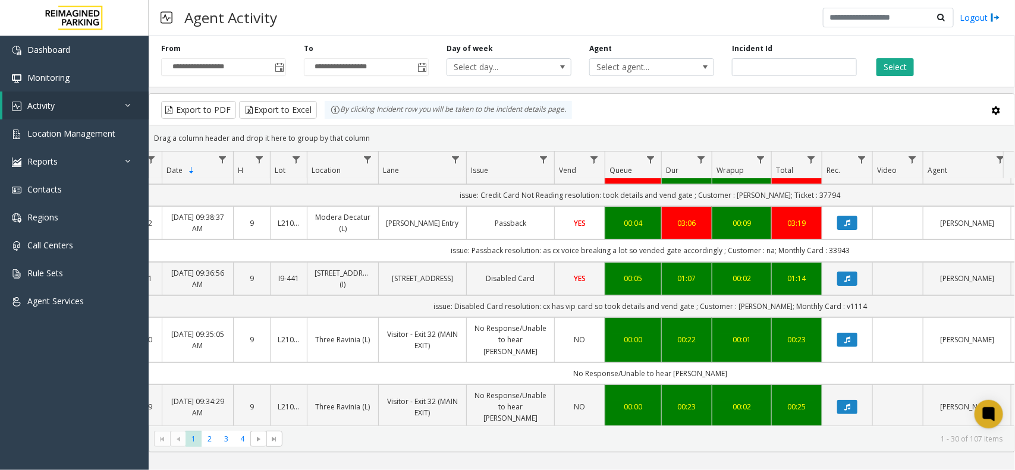
scroll to position [0, 54]
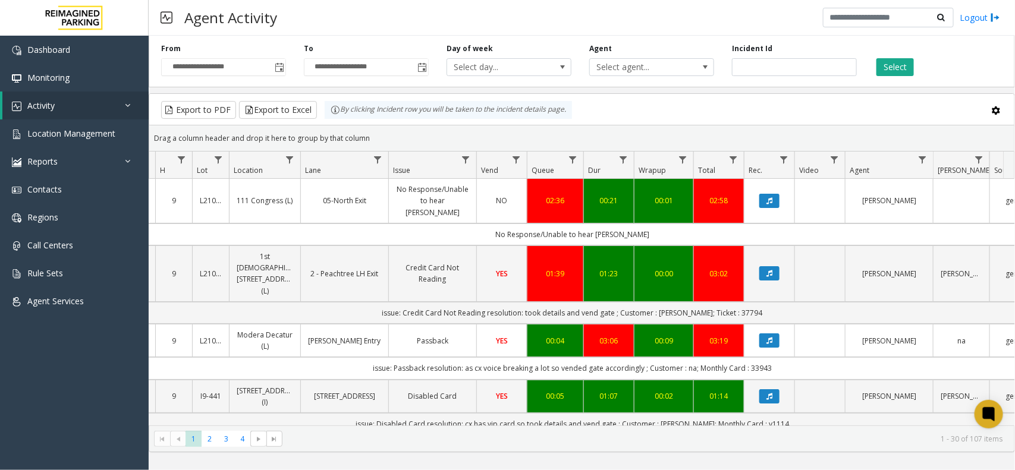
click at [620, 125] on kendo-grid-toolbar "Export to PDF Export to Excel By clicking Incident row you will be taken to the…" at bounding box center [581, 110] width 865 height 32
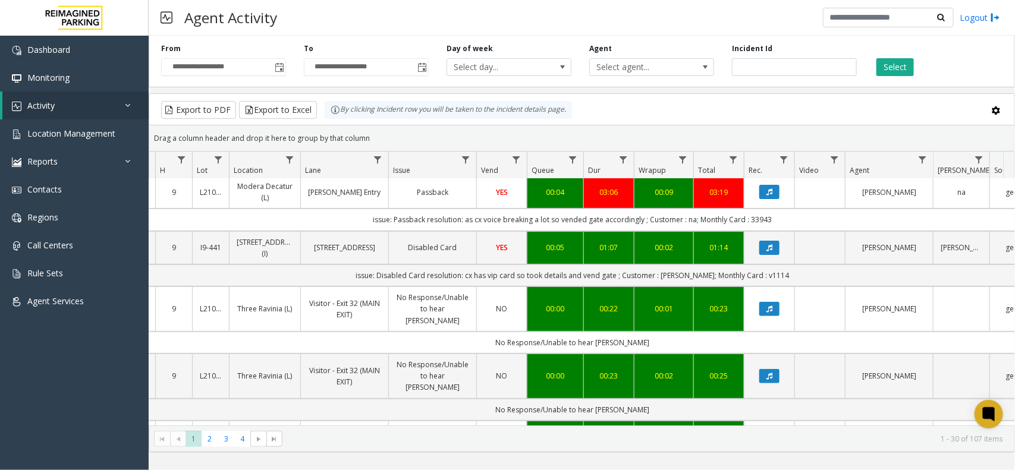
click at [772, 436] on button "Data table" at bounding box center [769, 443] width 20 height 14
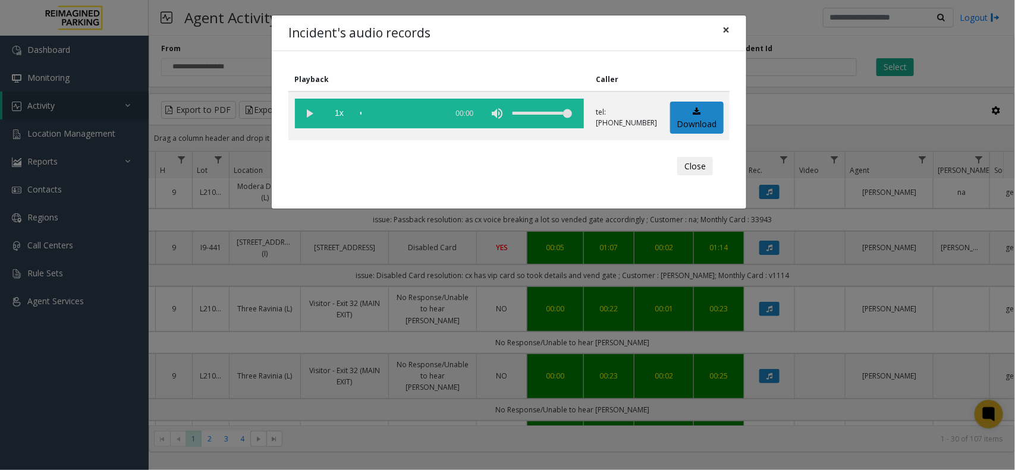
click at [724, 29] on span "×" at bounding box center [725, 29] width 7 height 17
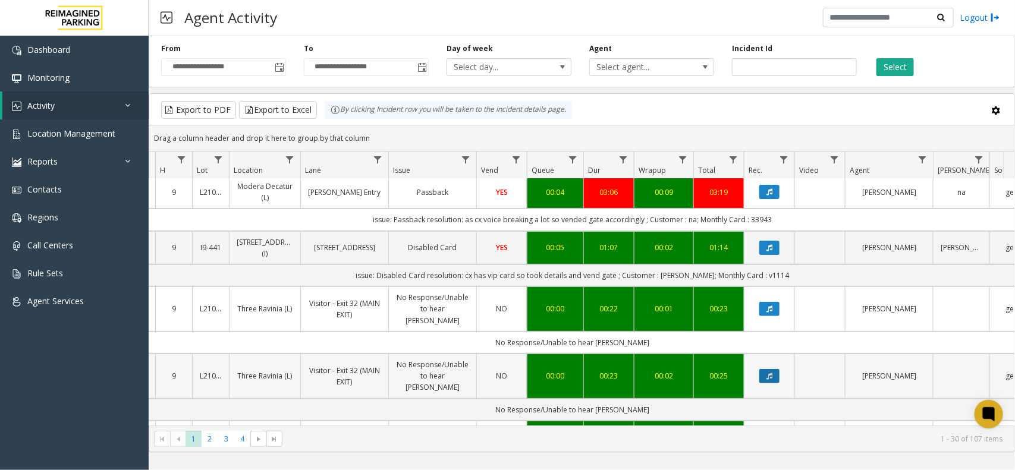
click at [771, 373] on icon "Data table" at bounding box center [769, 376] width 6 height 7
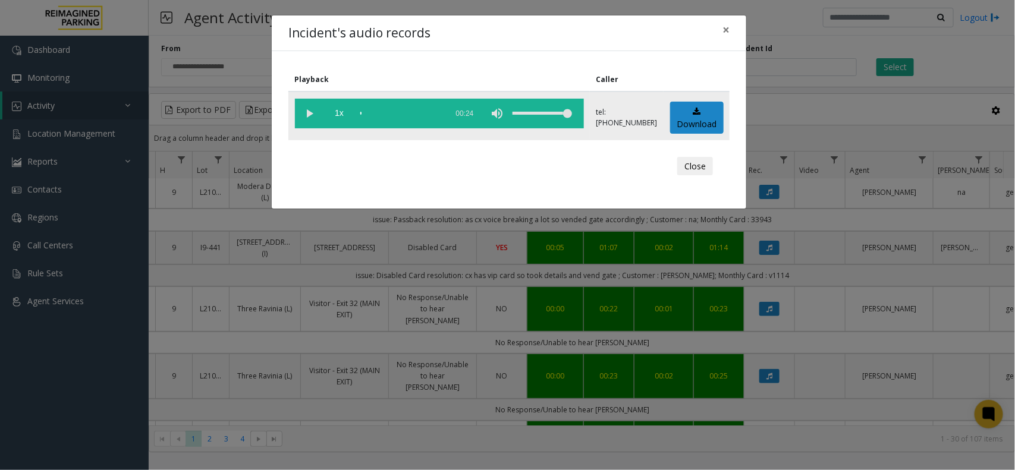
click at [308, 113] on vg-play-pause at bounding box center [310, 114] width 30 height 30
click at [724, 34] on span "×" at bounding box center [725, 29] width 7 height 17
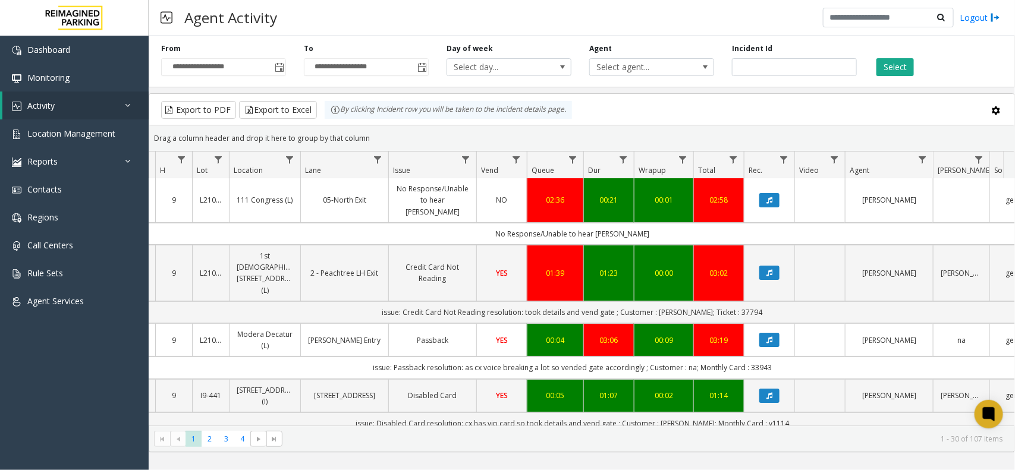
scroll to position [0, 132]
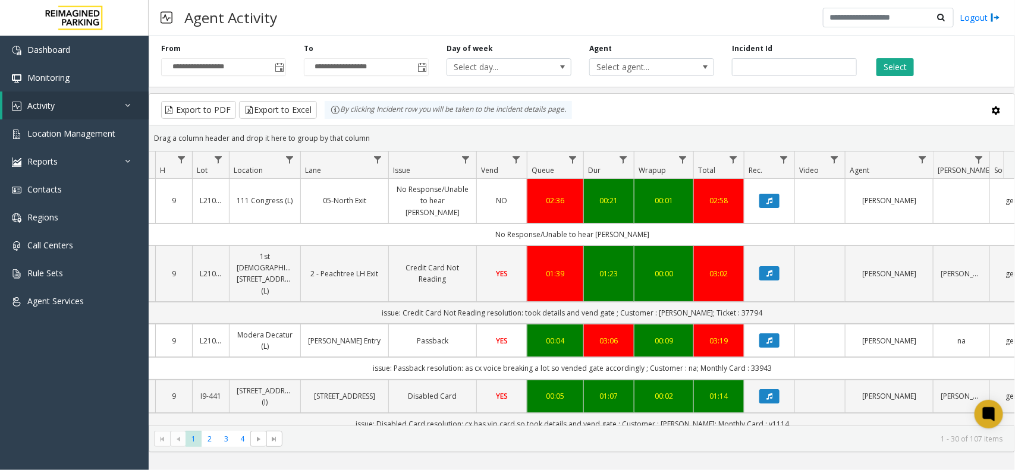
click at [599, 87] on div "**********" at bounding box center [582, 59] width 866 height 56
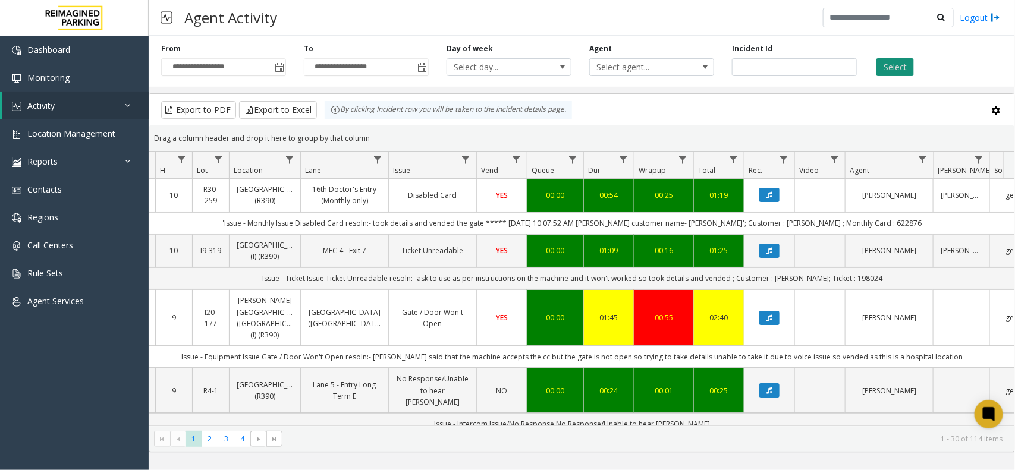
click at [878, 61] on button "Select" at bounding box center [894, 67] width 37 height 18
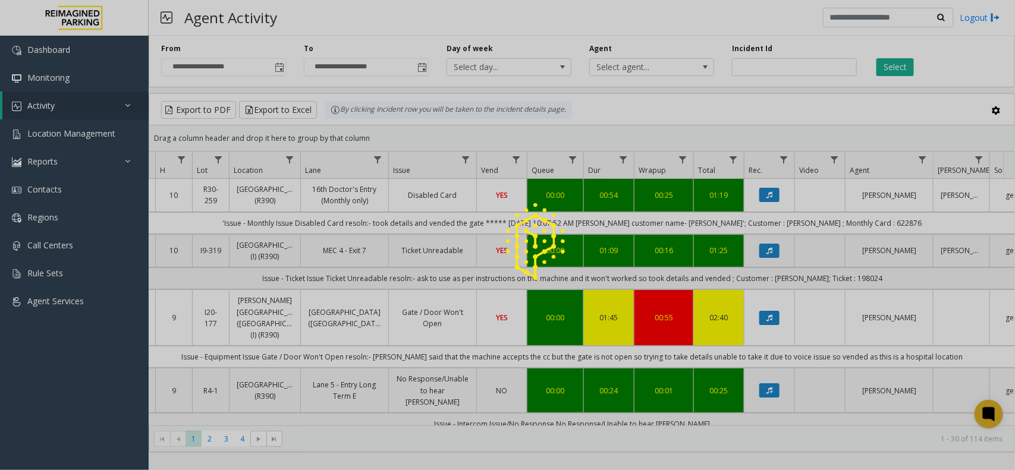
click at [728, 420] on div at bounding box center [507, 235] width 1015 height 470
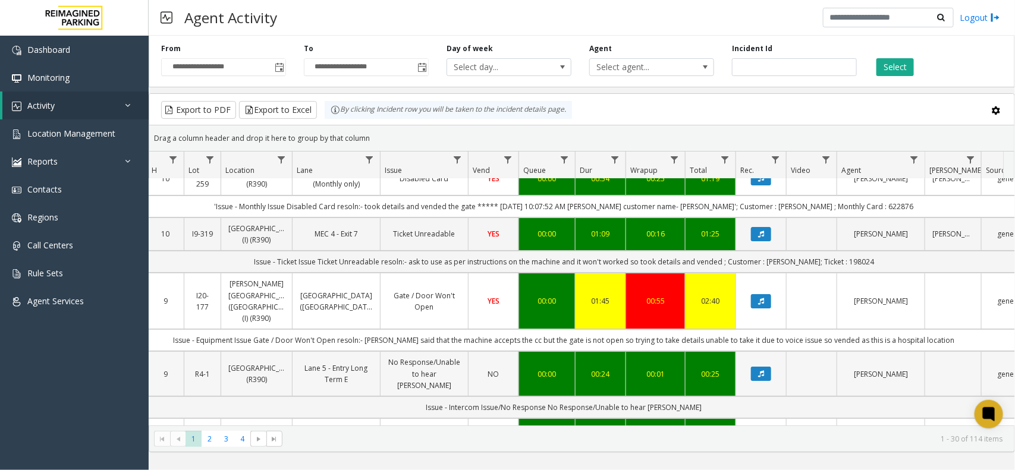
scroll to position [0, 140]
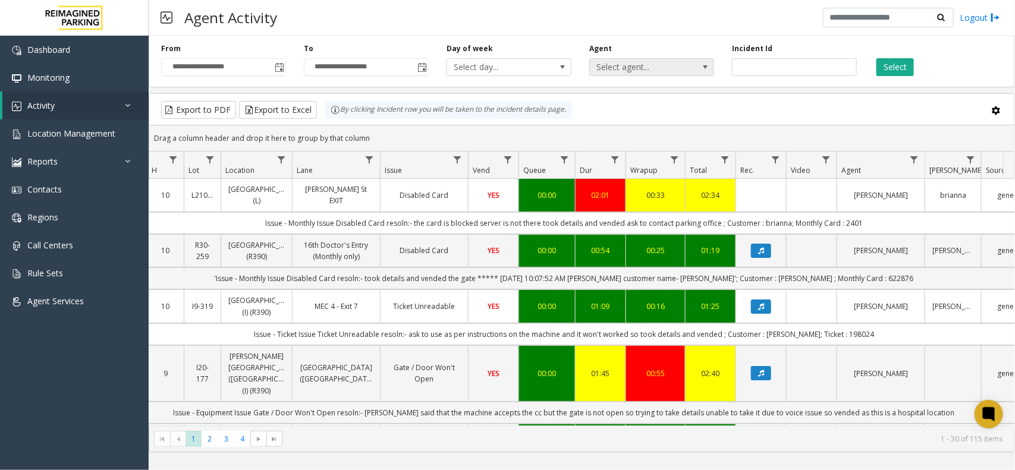
click at [688, 71] on span "Select agent..." at bounding box center [639, 67] width 99 height 17
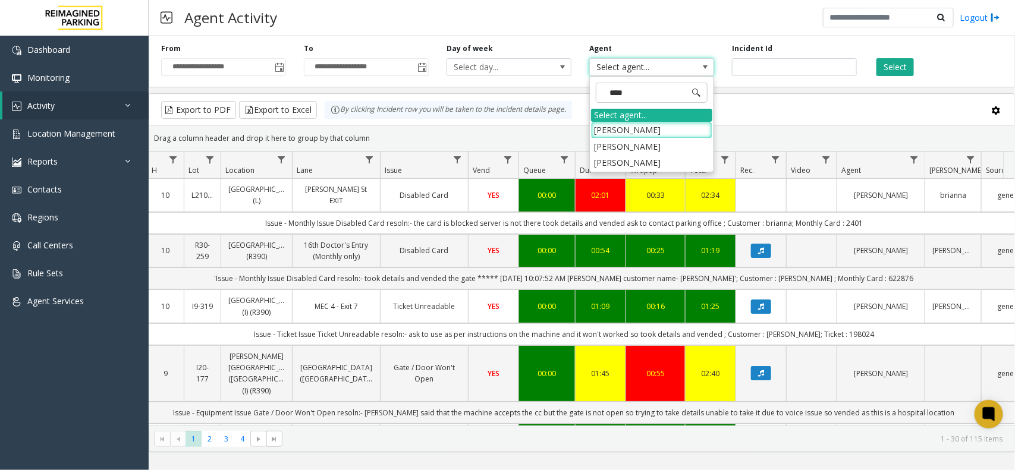
type input "*****"
click at [658, 135] on li "[PERSON_NAME]" at bounding box center [651, 130] width 121 height 16
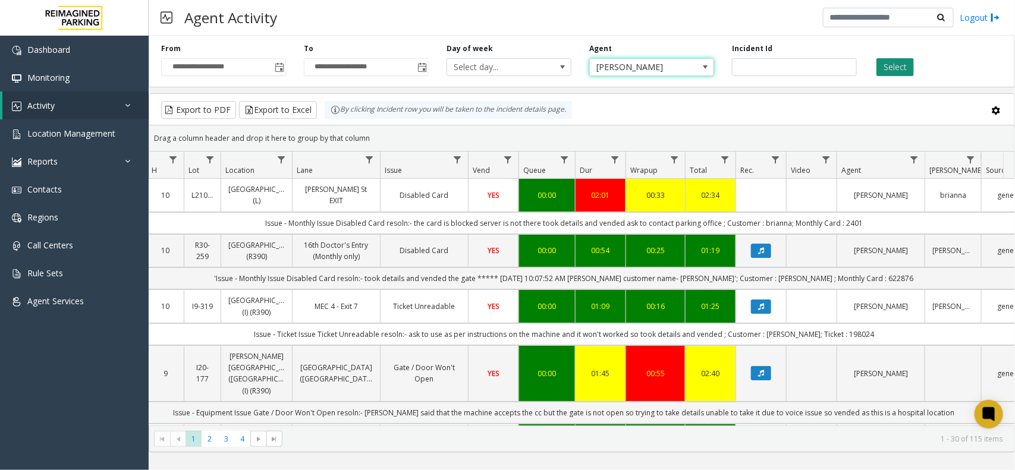
click at [882, 72] on button "Select" at bounding box center [894, 67] width 37 height 18
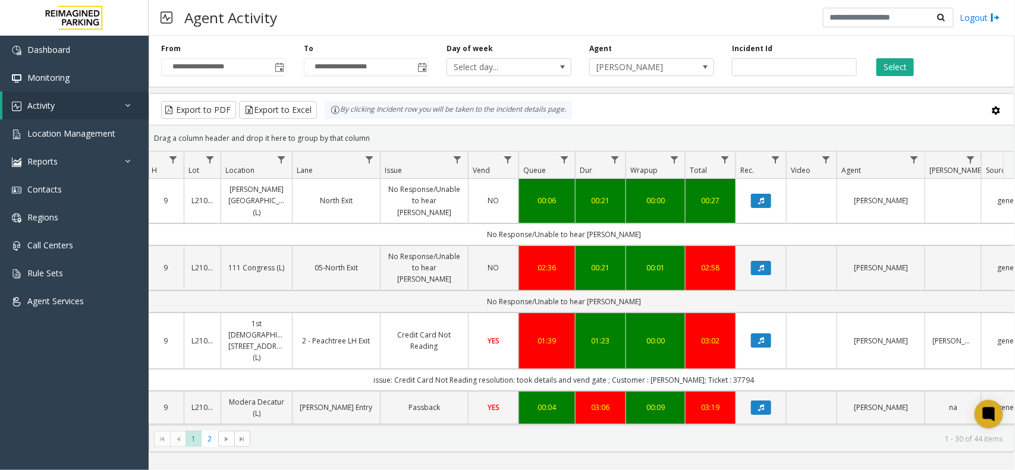
click at [290, 153] on th "Location" at bounding box center [256, 165] width 71 height 27
click at [275, 156] on link "Data table" at bounding box center [282, 160] width 16 height 16
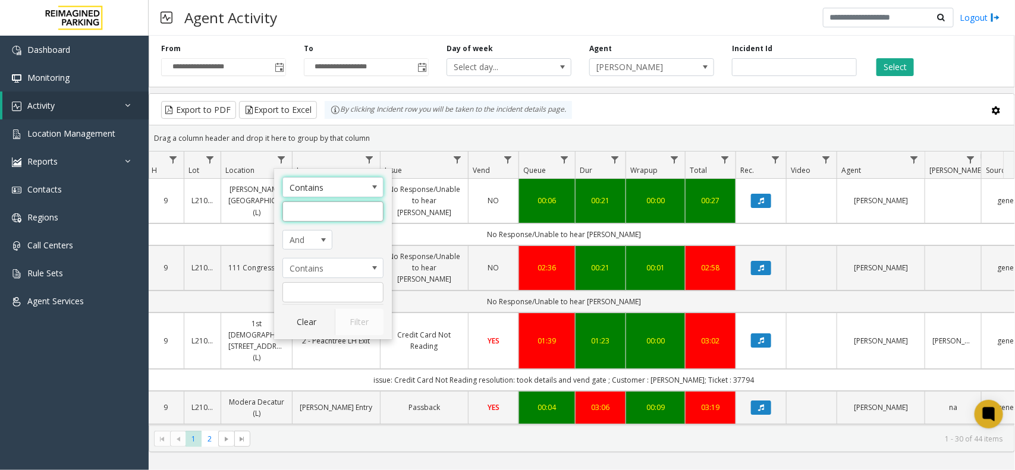
click at [301, 206] on input "Location Filter" at bounding box center [332, 212] width 101 height 20
type input "****"
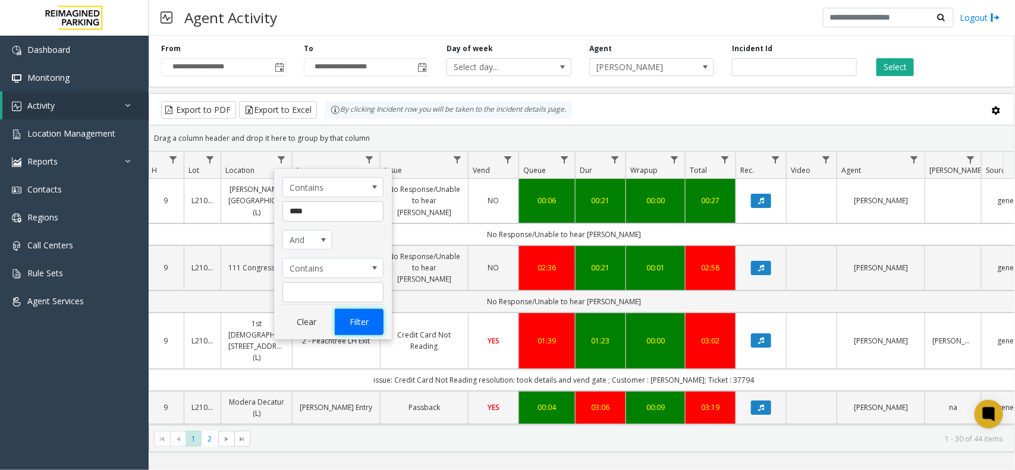
click at [370, 326] on button "Filter" at bounding box center [359, 322] width 49 height 26
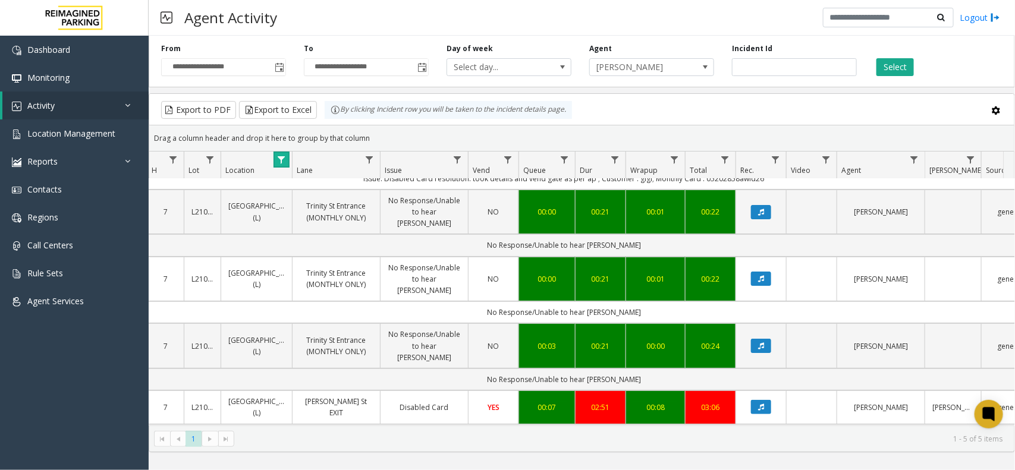
scroll to position [0, 140]
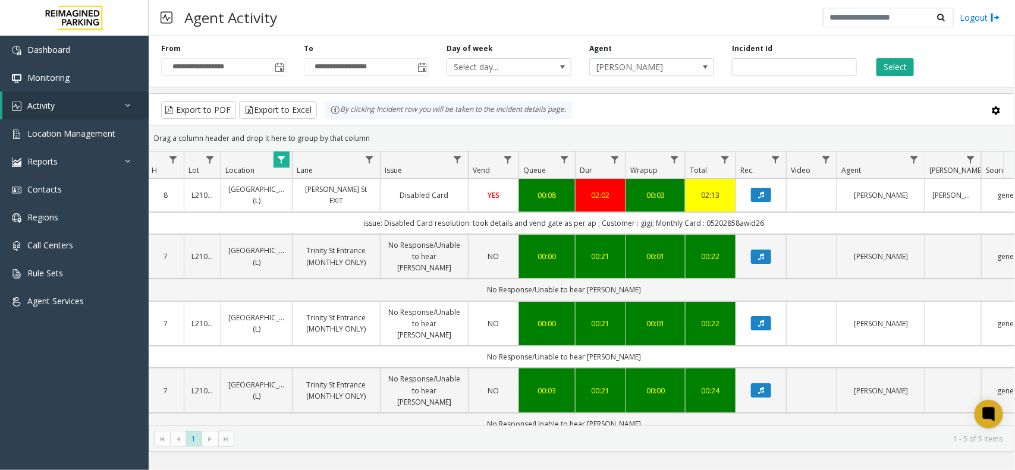
drag, startPoint x: 761, startPoint y: 222, endPoint x: 337, endPoint y: 216, distance: 424.0
click at [367, 216] on td "issue: Disabled Card resolution: took details and vend gate as per ap ; Custome…" at bounding box center [564, 223] width 1072 height 22
click at [337, 216] on td "issue: Disabled Card resolution: took details and vend gate as per ap ; Custome…" at bounding box center [564, 223] width 1072 height 22
drag, startPoint x: 314, startPoint y: 217, endPoint x: 788, endPoint y: 221, distance: 473.9
click at [788, 221] on td "issue: Disabled Card resolution: took details and vend gate as per ap ; Custome…" at bounding box center [564, 223] width 1072 height 22
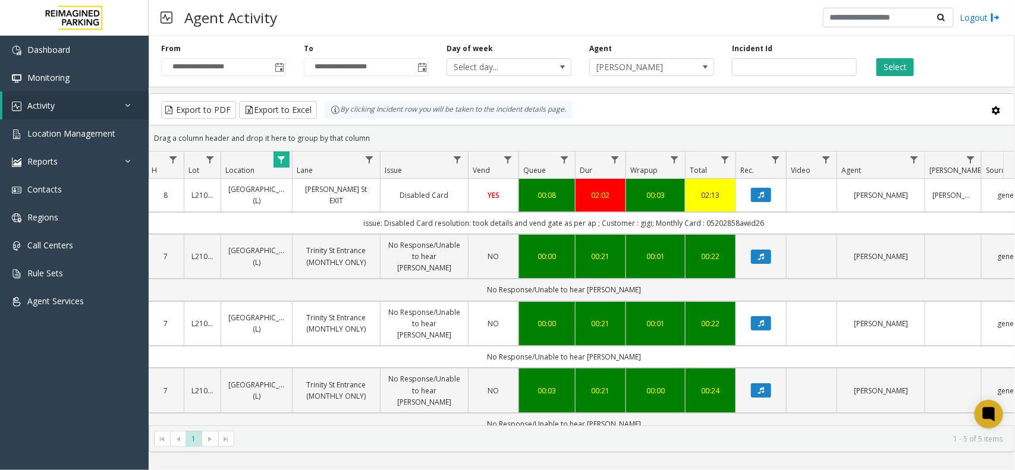
click at [788, 221] on td "issue: Disabled Card resolution: took details and vend gate as per ap ; Custome…" at bounding box center [564, 223] width 1072 height 22
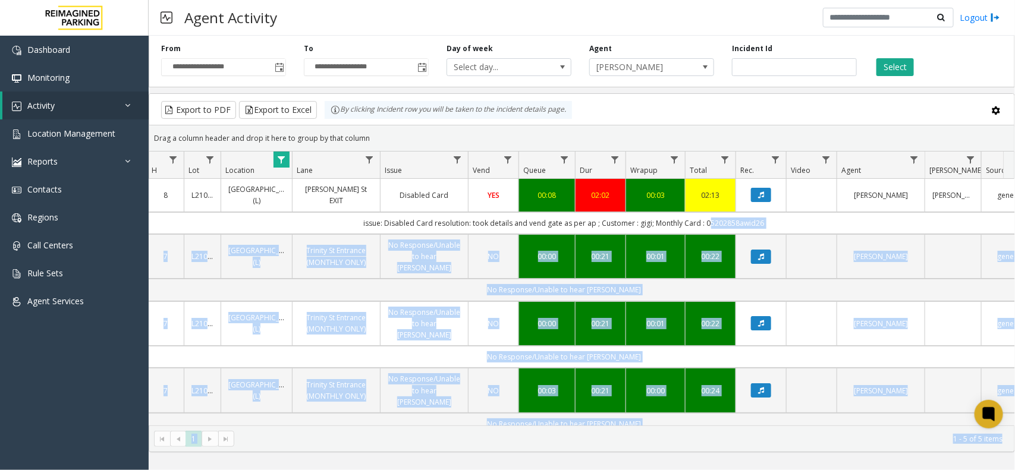
click at [352, 217] on app-root "**********" at bounding box center [507, 235] width 1015 height 470
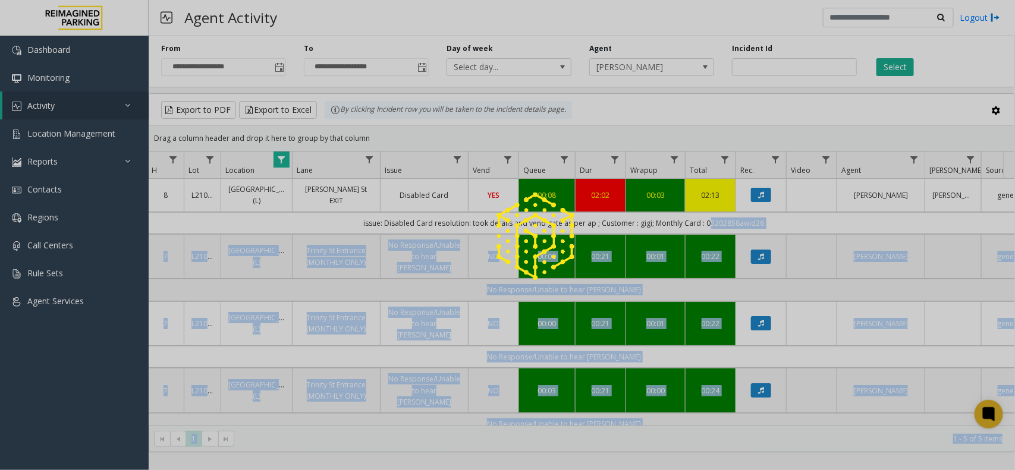
drag, startPoint x: 788, startPoint y: 221, endPoint x: 352, endPoint y: 217, distance: 435.9
click at [352, 217] on div at bounding box center [507, 235] width 1015 height 470
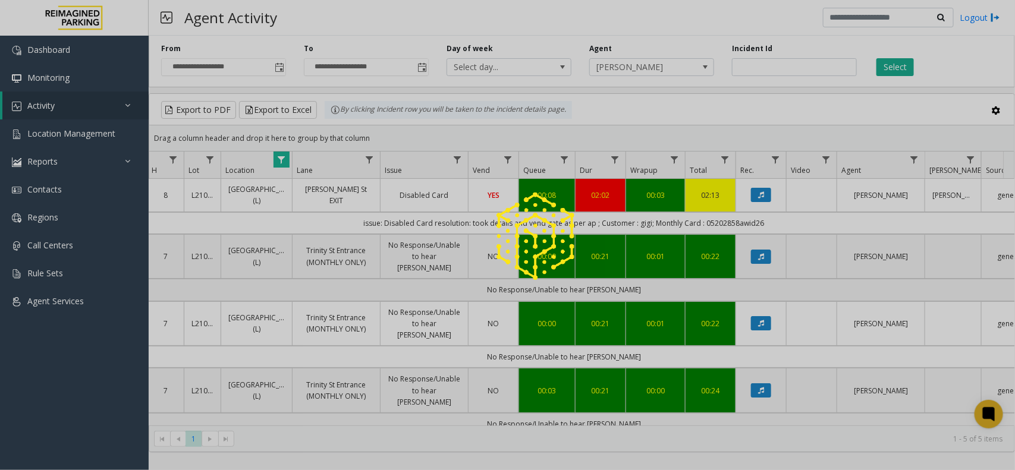
click at [352, 217] on div at bounding box center [507, 235] width 1015 height 470
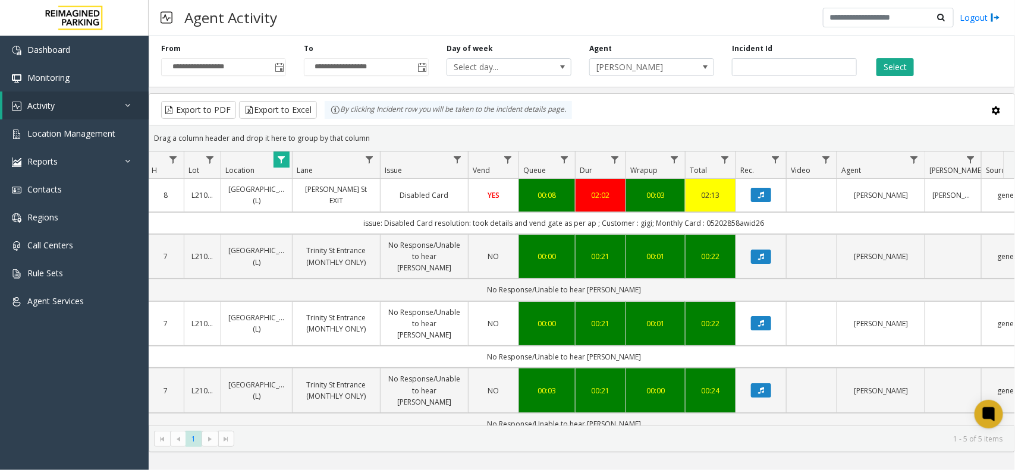
click at [334, 218] on td "issue: Disabled Card resolution: took details and vend gate as per ap ; Custome…" at bounding box center [564, 223] width 1072 height 22
drag, startPoint x: 334, startPoint y: 218, endPoint x: 760, endPoint y: 215, distance: 425.7
click at [760, 215] on td "issue: Disabled Card resolution: took details and vend gate as per ap ; Custome…" at bounding box center [564, 223] width 1072 height 22
click at [781, 224] on td "issue: Disabled Card resolution: took details and vend gate as per ap ; Custome…" at bounding box center [564, 223] width 1072 height 22
drag, startPoint x: 795, startPoint y: 223, endPoint x: 339, endPoint y: 230, distance: 456.1
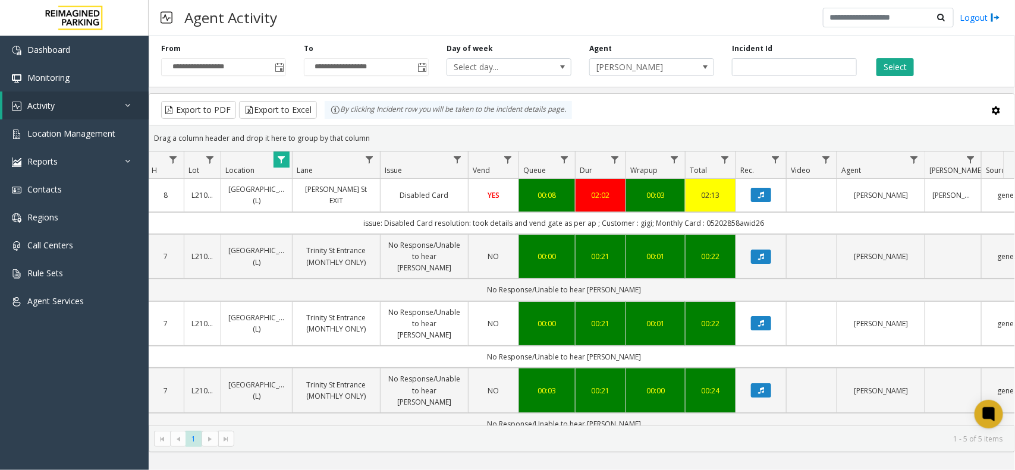
click at [339, 230] on td "issue: Disabled Card resolution: took details and vend gate as per ap ; Custome…" at bounding box center [564, 223] width 1072 height 22
click at [283, 162] on span "Data table" at bounding box center [281, 160] width 10 height 10
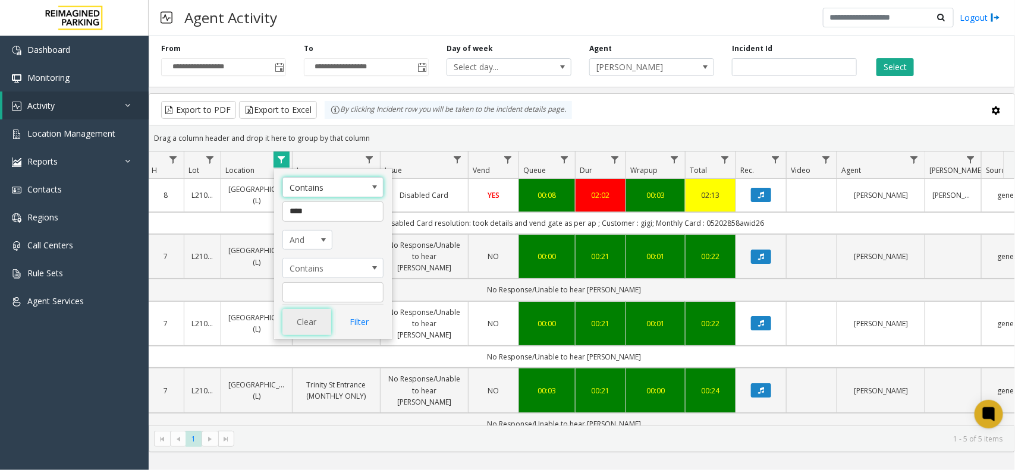
click at [300, 319] on button "Clear" at bounding box center [306, 322] width 49 height 26
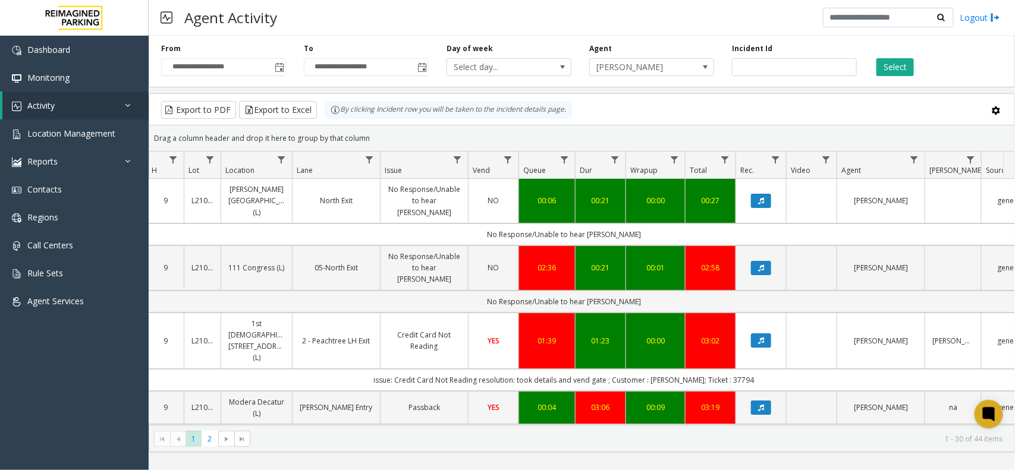
drag, startPoint x: 394, startPoint y: 134, endPoint x: 334, endPoint y: 109, distance: 65.3
click at [334, 109] on kendo-grid "Export to PDF Export to Excel By clicking Incident row you will be taken to the…" at bounding box center [582, 272] width 866 height 359
click at [376, 131] on div "Drag a column header and drop it here to group by that column" at bounding box center [581, 138] width 865 height 21
drag, startPoint x: 375, startPoint y: 134, endPoint x: 307, endPoint y: 107, distance: 73.4
click at [307, 107] on kendo-grid "Export to PDF Export to Excel By clicking Incident row you will be taken to the…" at bounding box center [582, 272] width 866 height 359
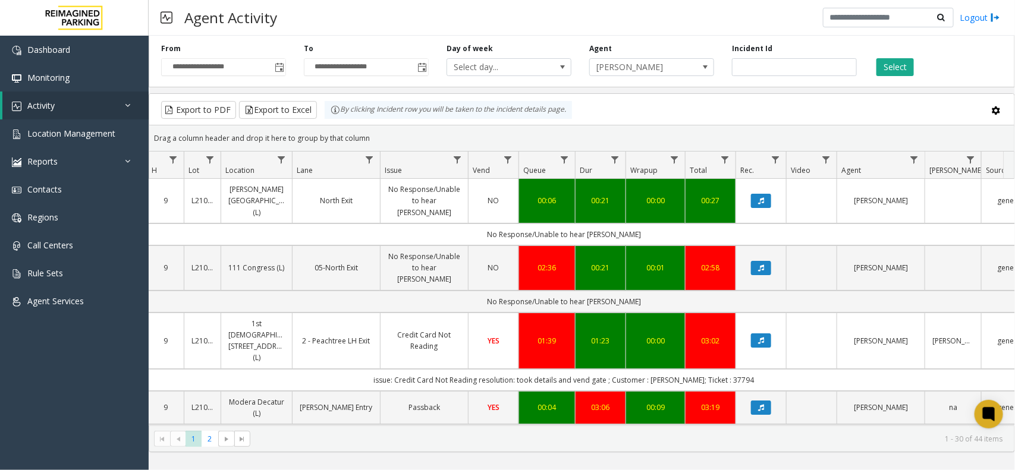
click at [378, 136] on div "Drag a column header and drop it here to group by that column" at bounding box center [581, 138] width 865 height 21
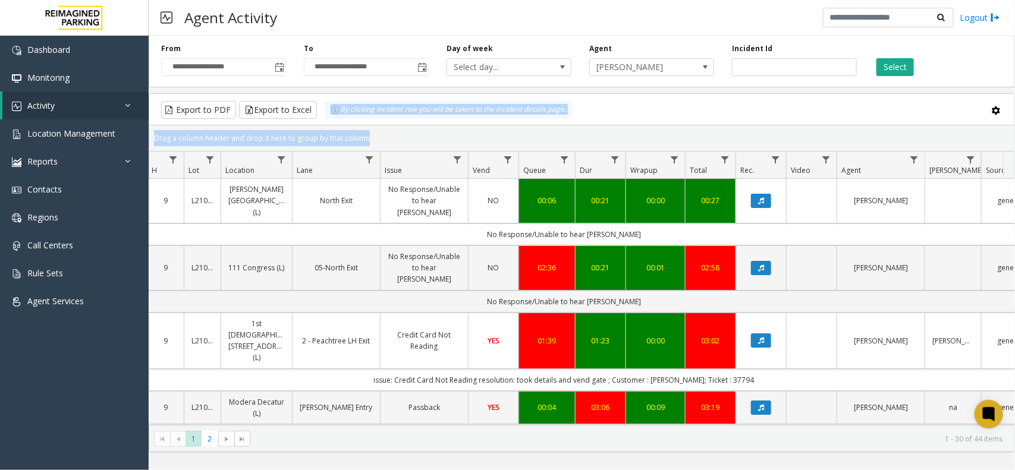
drag, startPoint x: 378, startPoint y: 137, endPoint x: 318, endPoint y: 113, distance: 64.3
click at [318, 113] on kendo-grid "Export to PDF Export to Excel By clicking Incident row you will be taken to the…" at bounding box center [582, 272] width 866 height 359
click at [366, 138] on div "Drag a column header and drop it here to group by that column" at bounding box center [581, 138] width 865 height 21
drag, startPoint x: 366, startPoint y: 138, endPoint x: 336, endPoint y: 115, distance: 37.7
click at [336, 115] on kendo-grid "Export to PDF Export to Excel By clicking Incident row you will be taken to the…" at bounding box center [582, 272] width 866 height 359
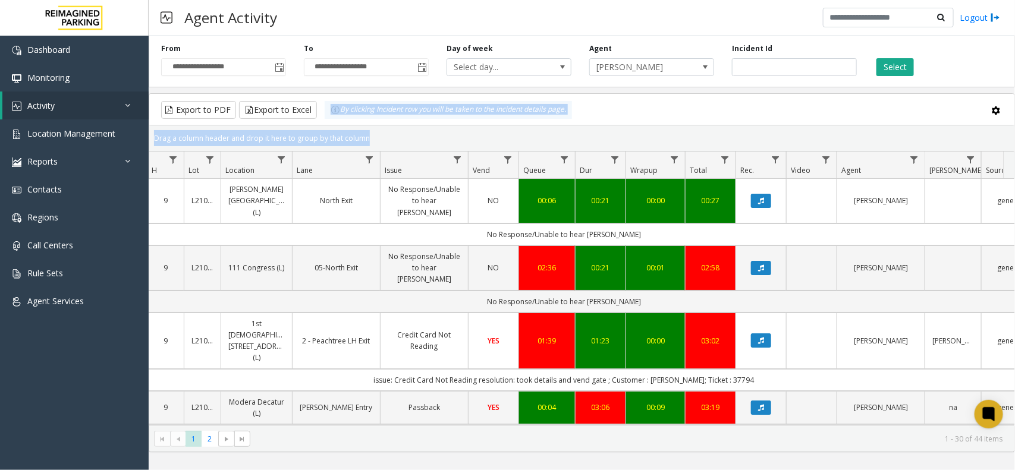
click at [384, 137] on div "Drag a column header and drop it here to group by that column" at bounding box center [581, 138] width 865 height 21
drag, startPoint x: 384, startPoint y: 137, endPoint x: 315, endPoint y: 107, distance: 75.3
click at [315, 107] on kendo-grid "Export to PDF Export to Excel By clicking Incident row you will be taken to the…" at bounding box center [582, 272] width 866 height 359
click at [363, 125] on kendo-grid-group-panel "Drag a column header and drop it here to group by that column" at bounding box center [581, 138] width 865 height 26
drag, startPoint x: 369, startPoint y: 140, endPoint x: 319, endPoint y: 114, distance: 56.4
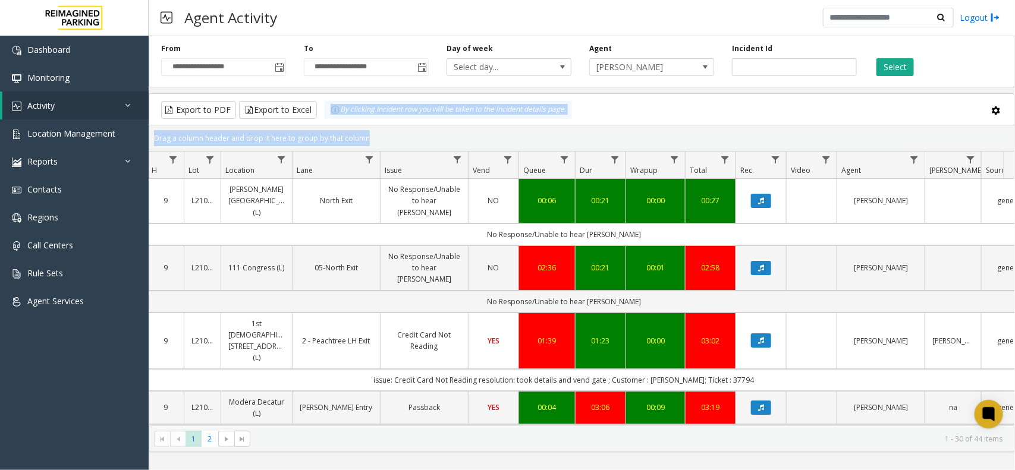
click at [319, 114] on kendo-grid "Export to PDF Export to Excel By clicking Incident row you will be taken to the…" at bounding box center [582, 272] width 866 height 359
click at [370, 138] on div "Drag a column header and drop it here to group by that column" at bounding box center [581, 138] width 865 height 21
drag, startPoint x: 370, startPoint y: 138, endPoint x: 308, endPoint y: 110, distance: 67.9
click at [308, 110] on kendo-grid "Export to PDF Export to Excel By clicking Incident row you will be taken to the…" at bounding box center [582, 272] width 866 height 359
click at [375, 137] on div "Drag a column header and drop it here to group by that column" at bounding box center [581, 138] width 865 height 21
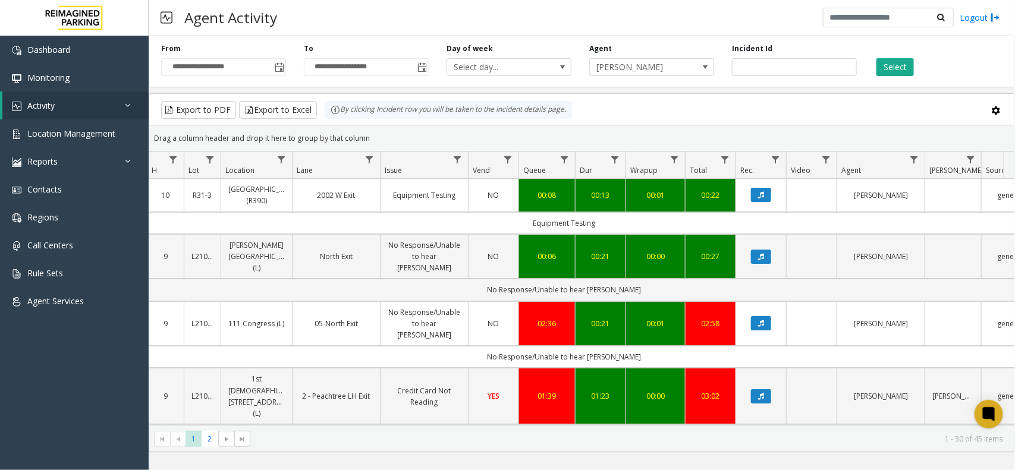
click at [560, 112] on div "By clicking Incident row you will be taken to the incident details page." at bounding box center [448, 110] width 247 height 18
drag, startPoint x: 378, startPoint y: 136, endPoint x: 350, endPoint y: 115, distance: 35.3
click at [350, 115] on kendo-grid "Export to PDF Export to Excel By clicking Incident row you will be taken to the…" at bounding box center [582, 272] width 866 height 359
click at [382, 131] on div "Drag a column header and drop it here to group by that column" at bounding box center [581, 138] width 865 height 21
drag, startPoint x: 369, startPoint y: 134, endPoint x: 330, endPoint y: 120, distance: 41.2
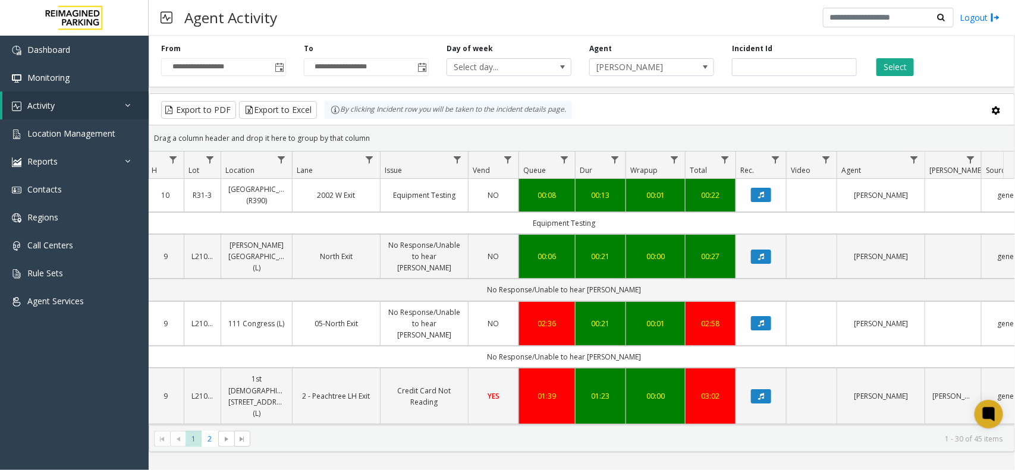
click at [330, 120] on kendo-grid "Export to PDF Export to Excel By clicking Incident row you will be taken to the…" at bounding box center [582, 272] width 866 height 359
click at [349, 128] on div "Drag a column header and drop it here to group by that column" at bounding box center [581, 138] width 865 height 21
drag, startPoint x: 366, startPoint y: 134, endPoint x: 310, endPoint y: 109, distance: 60.9
click at [310, 109] on kendo-grid "Export to PDF Export to Excel By clicking Incident row you will be taken to the…" at bounding box center [582, 272] width 866 height 359
click at [367, 138] on div "Drag a column header and drop it here to group by that column" at bounding box center [581, 138] width 865 height 21
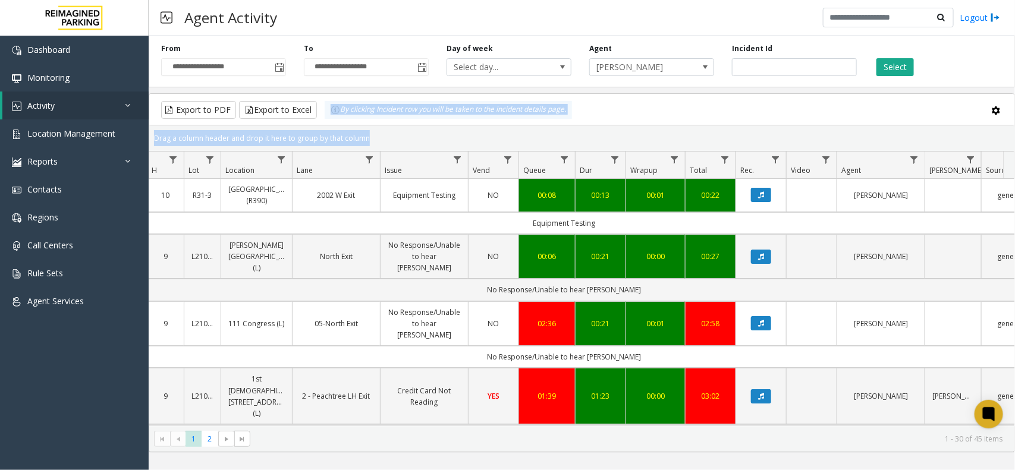
drag, startPoint x: 367, startPoint y: 138, endPoint x: 328, endPoint y: 119, distance: 43.1
click at [328, 119] on kendo-grid "Export to PDF Export to Excel By clicking Incident row you will be taken to the…" at bounding box center [582, 272] width 866 height 359
click at [364, 131] on div "Drag a column header and drop it here to group by that column" at bounding box center [581, 138] width 865 height 21
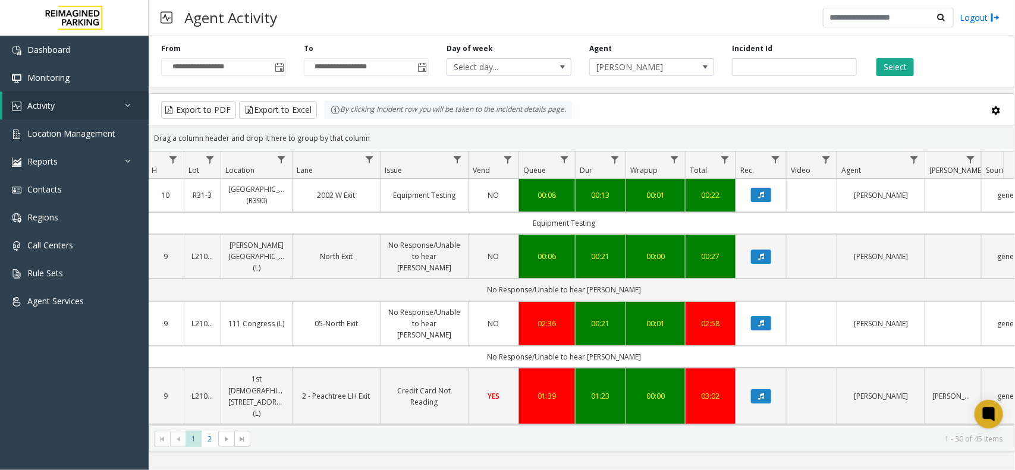
drag, startPoint x: 373, startPoint y: 135, endPoint x: 329, endPoint y: 120, distance: 47.2
click at [329, 120] on kendo-grid "Export to PDF Export to Excel By clicking Incident row you will be taken to the…" at bounding box center [582, 272] width 866 height 359
click at [370, 139] on div "Drag a column header and drop it here to group by that column" at bounding box center [581, 138] width 865 height 21
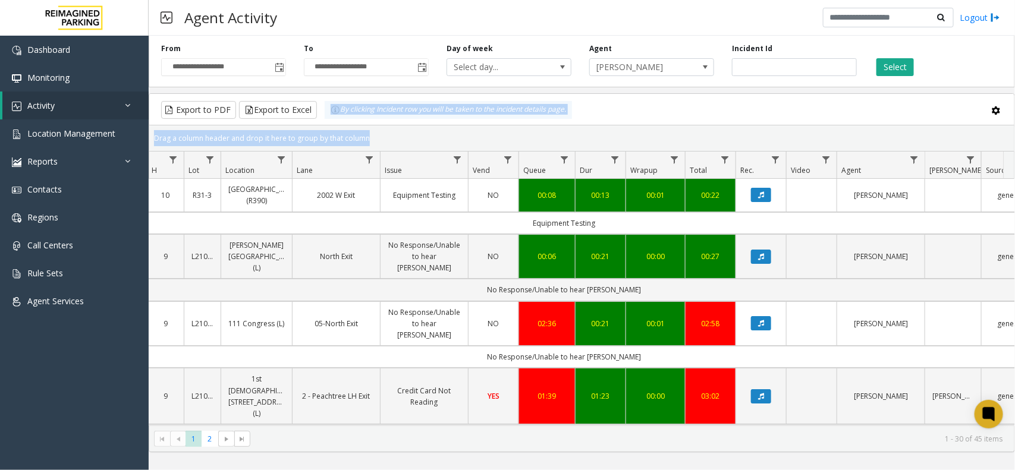
drag, startPoint x: 370, startPoint y: 139, endPoint x: 334, endPoint y: 122, distance: 40.2
click at [334, 122] on kendo-grid "Export to PDF Export to Excel By clicking Incident row you will be taken to the…" at bounding box center [582, 272] width 866 height 359
click at [358, 134] on div "Drag a column header and drop it here to group by that column" at bounding box center [581, 138] width 865 height 21
click at [367, 140] on div "Drag a column header and drop it here to group by that column" at bounding box center [581, 138] width 865 height 21
drag, startPoint x: 367, startPoint y: 140, endPoint x: 329, endPoint y: 119, distance: 43.9
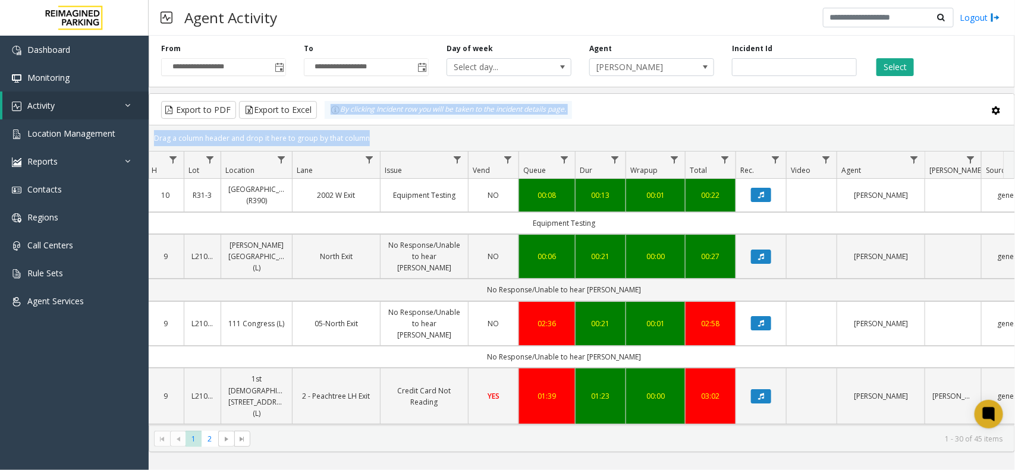
click at [328, 119] on kendo-grid "Export to PDF Export to Excel By clicking Incident row you will be taken to the…" at bounding box center [582, 272] width 866 height 359
click at [362, 135] on div "Drag a column header and drop it here to group by that column" at bounding box center [581, 138] width 865 height 21
drag, startPoint x: 369, startPoint y: 138, endPoint x: 328, endPoint y: 118, distance: 46.3
click at [328, 118] on kendo-grid "Export to PDF Export to Excel By clicking Incident row you will be taken to the…" at bounding box center [582, 272] width 866 height 359
click at [367, 135] on div "Drag a column header and drop it here to group by that column" at bounding box center [581, 138] width 865 height 21
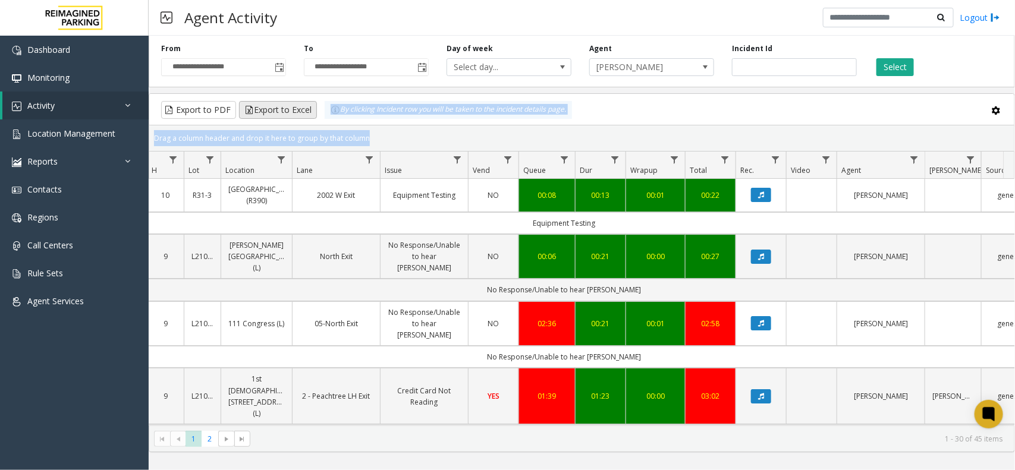
drag, startPoint x: 367, startPoint y: 135, endPoint x: 310, endPoint y: 109, distance: 62.8
click at [310, 109] on kendo-grid "Export to PDF Export to Excel By clicking Incident row you will be taken to the…" at bounding box center [582, 272] width 866 height 359
click at [366, 133] on div "Drag a column header and drop it here to group by that column" at bounding box center [581, 138] width 865 height 21
drag, startPoint x: 367, startPoint y: 135, endPoint x: 336, endPoint y: 120, distance: 34.6
click at [336, 120] on kendo-grid "Export to PDF Export to Excel By clicking Incident row you will be taken to the…" at bounding box center [582, 272] width 866 height 359
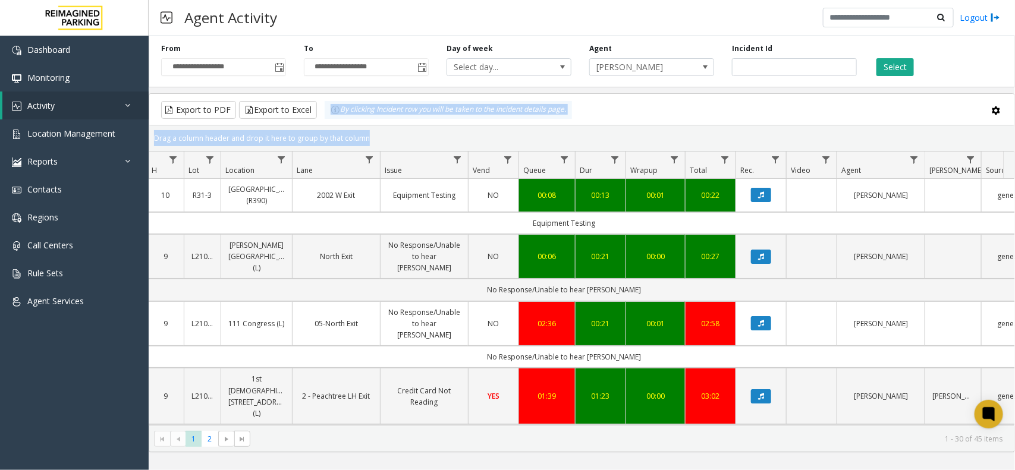
click at [370, 143] on div "Drag a column header and drop it here to group by that column" at bounding box center [581, 138] width 865 height 21
drag, startPoint x: 370, startPoint y: 143, endPoint x: 340, endPoint y: 120, distance: 38.3
click at [340, 120] on kendo-grid "Export to PDF Export to Excel By clicking Incident row you will be taken to the…" at bounding box center [582, 272] width 866 height 359
click at [363, 133] on div "Drag a column header and drop it here to group by that column" at bounding box center [581, 138] width 865 height 21
drag, startPoint x: 369, startPoint y: 135, endPoint x: 336, endPoint y: 118, distance: 37.0
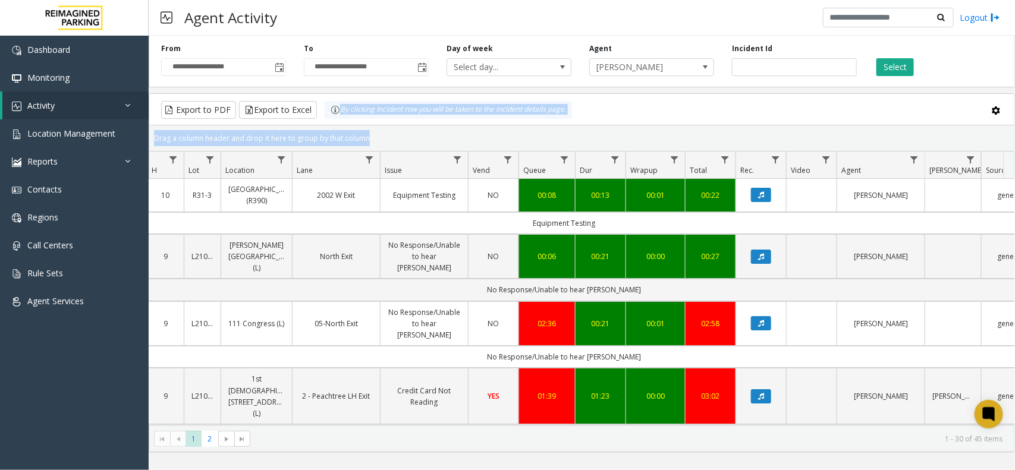
click at [336, 118] on kendo-grid "Export to PDF Export to Excel By clicking Incident row you will be taken to the…" at bounding box center [582, 272] width 866 height 359
click at [370, 131] on div "Drag a column header and drop it here to group by that column" at bounding box center [581, 138] width 865 height 21
drag, startPoint x: 372, startPoint y: 137, endPoint x: 331, endPoint y: 114, distance: 47.1
click at [331, 114] on kendo-grid "Export to PDF Export to Excel By clicking Incident row you will be taken to the…" at bounding box center [582, 272] width 866 height 359
click at [367, 133] on div "Drag a column header and drop it here to group by that column" at bounding box center [581, 138] width 865 height 21
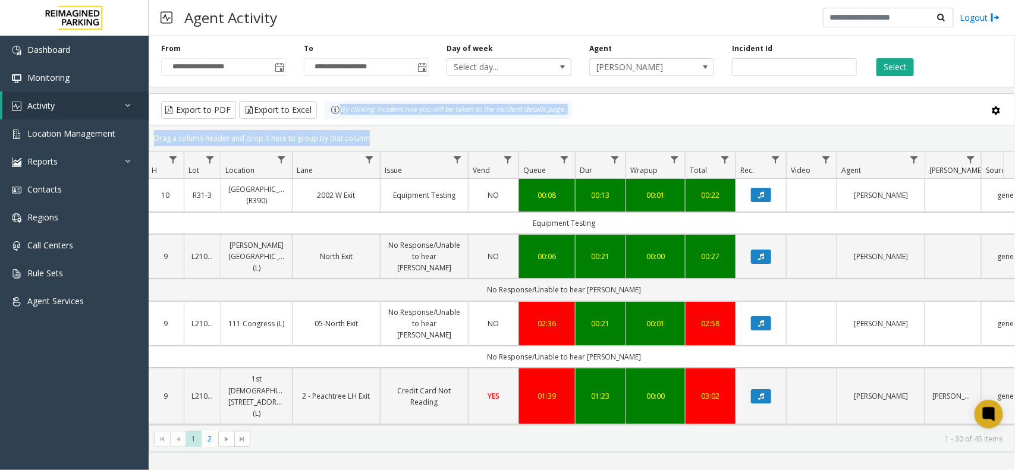
drag, startPoint x: 369, startPoint y: 138, endPoint x: 335, endPoint y: 119, distance: 38.9
click at [335, 119] on kendo-grid "Export to PDF Export to Excel By clicking Incident row you will be taken to the…" at bounding box center [582, 272] width 866 height 359
click at [378, 131] on div "Drag a column header and drop it here to group by that column" at bounding box center [581, 138] width 865 height 21
drag, startPoint x: 373, startPoint y: 137, endPoint x: 331, endPoint y: 112, distance: 49.4
click at [331, 112] on kendo-grid "Export to PDF Export to Excel By clicking Incident row you will be taken to the…" at bounding box center [582, 272] width 866 height 359
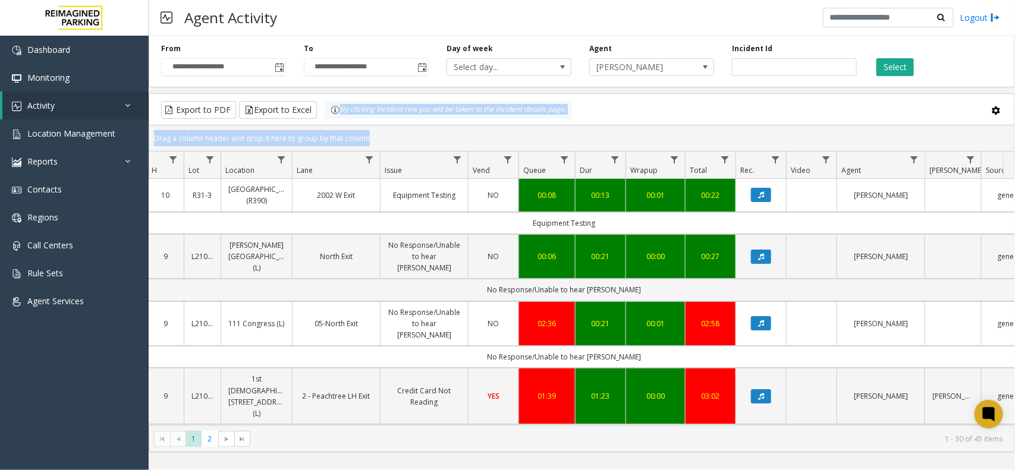
click at [373, 132] on div "Drag a column header and drop it here to group by that column" at bounding box center [581, 138] width 865 height 21
drag, startPoint x: 342, startPoint y: 122, endPoint x: 330, endPoint y: 117, distance: 13.3
click at [330, 117] on kendo-grid "Export to PDF Export to Excel By clicking Incident row you will be taken to the…" at bounding box center [582, 272] width 866 height 359
click at [364, 136] on div "Drag a column header and drop it here to group by that column" at bounding box center [581, 138] width 865 height 21
drag, startPoint x: 369, startPoint y: 138, endPoint x: 333, endPoint y: 109, distance: 46.5
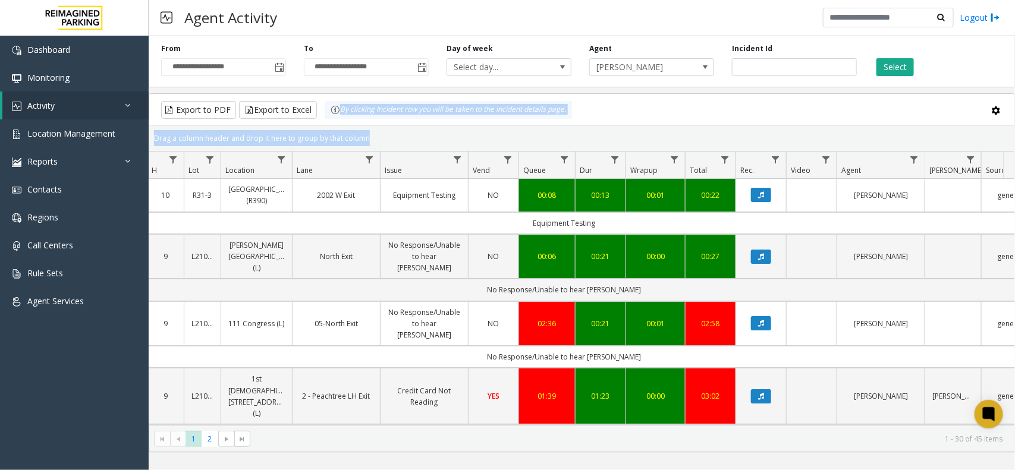
click at [333, 109] on kendo-grid "Export to PDF Export to Excel By clicking Incident row you will be taken to the…" at bounding box center [582, 272] width 866 height 359
click at [375, 139] on div "Drag a column header and drop it here to group by that column" at bounding box center [581, 138] width 865 height 21
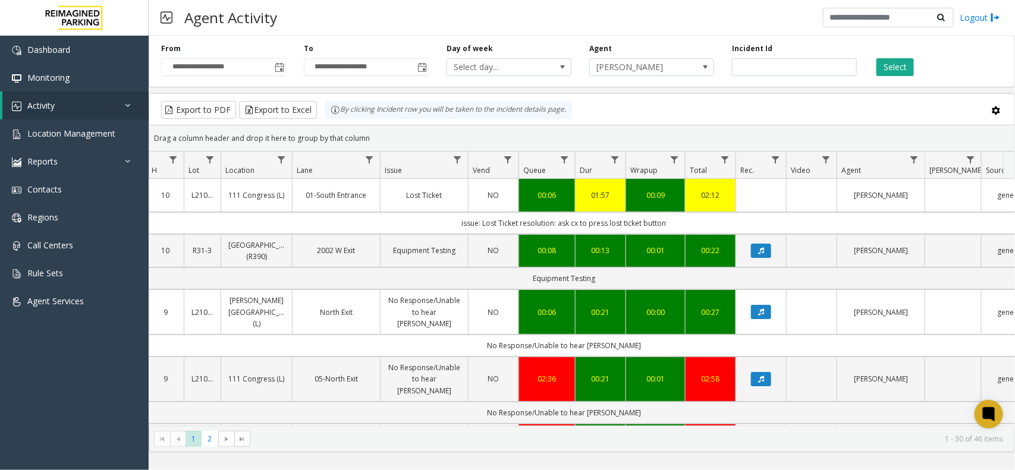
drag, startPoint x: 391, startPoint y: 131, endPoint x: 322, endPoint y: 115, distance: 71.0
click at [322, 115] on kendo-grid "Export to PDF Export to Excel By clicking Incident row you will be taken to the…" at bounding box center [582, 272] width 866 height 359
click at [378, 138] on div "Drag a column header and drop it here to group by that column" at bounding box center [581, 138] width 865 height 21
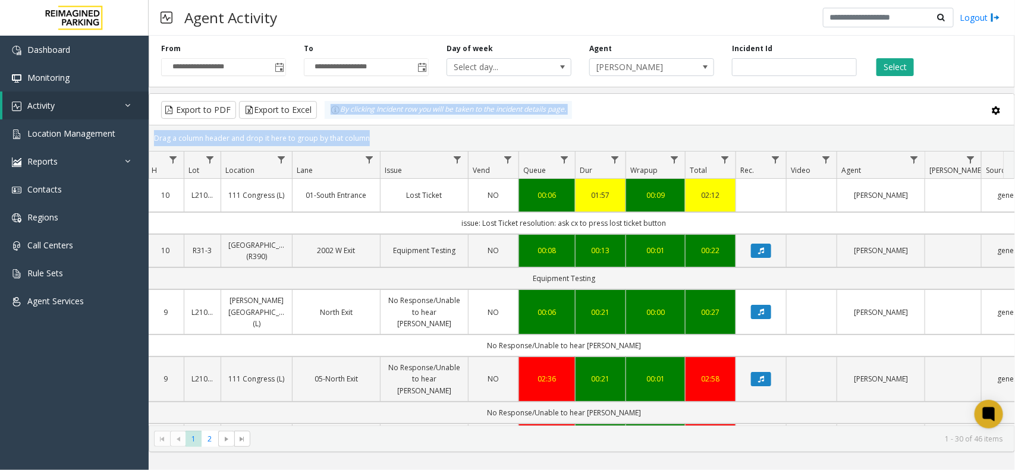
drag, startPoint x: 378, startPoint y: 138, endPoint x: 320, endPoint y: 119, distance: 61.3
click at [320, 119] on kendo-grid "Export to PDF Export to Excel By clicking Incident row you will be taken to the…" at bounding box center [582, 272] width 866 height 359
click at [367, 129] on div "Drag a column header and drop it here to group by that column" at bounding box center [581, 138] width 865 height 21
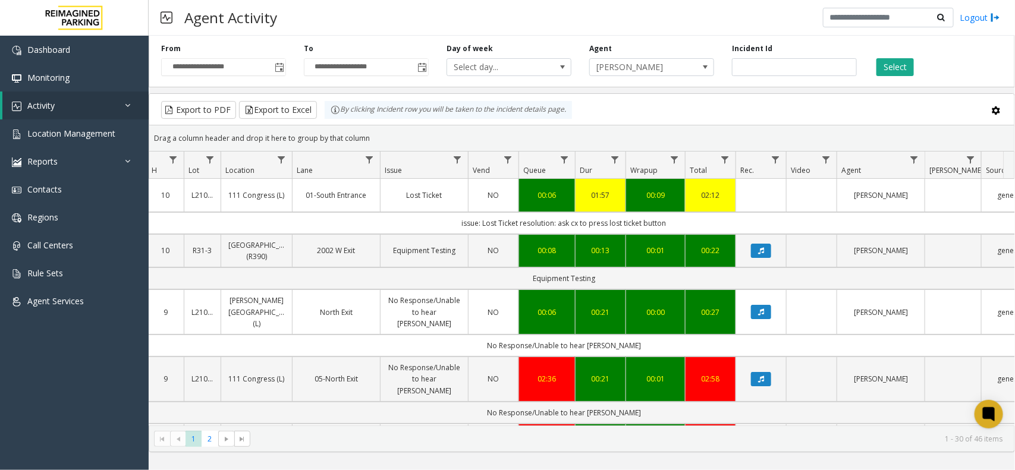
drag, startPoint x: 369, startPoint y: 133, endPoint x: 317, endPoint y: 115, distance: 55.3
click at [317, 115] on kendo-grid "Export to PDF Export to Excel By clicking Incident row you will be taken to the…" at bounding box center [582, 272] width 866 height 359
click at [363, 128] on div "Drag a column header and drop it here to group by that column" at bounding box center [581, 138] width 865 height 21
drag, startPoint x: 369, startPoint y: 134, endPoint x: 311, endPoint y: 110, distance: 62.6
click at [311, 110] on kendo-grid "Export to PDF Export to Excel By clicking Incident row you will be taken to the…" at bounding box center [582, 272] width 866 height 359
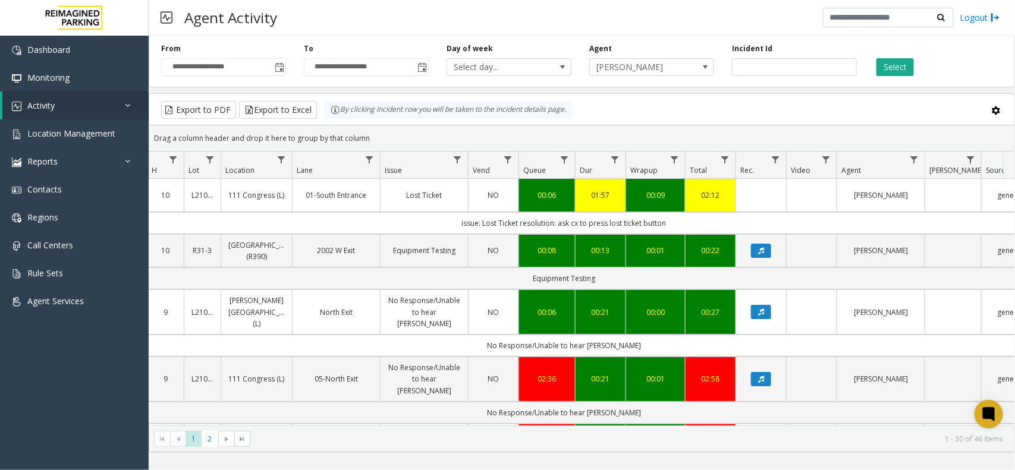
click at [381, 131] on div "Drag a column header and drop it here to group by that column" at bounding box center [581, 138] width 865 height 21
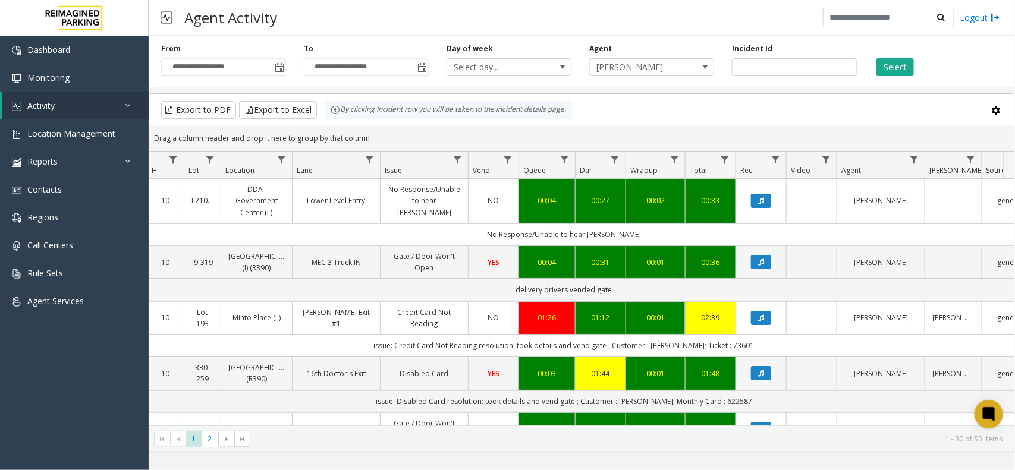
drag, startPoint x: 372, startPoint y: 134, endPoint x: 329, endPoint y: 120, distance: 45.7
click at [329, 120] on kendo-grid "Export to PDF Export to Excel By clicking Incident row you will be taken to the…" at bounding box center [582, 272] width 866 height 359
click at [356, 134] on div "Drag a column header and drop it here to group by that column" at bounding box center [581, 138] width 865 height 21
drag, startPoint x: 372, startPoint y: 133, endPoint x: 313, endPoint y: 116, distance: 60.6
click at [314, 117] on kendo-grid "Export to PDF Export to Excel By clicking Incident row you will be taken to the…" at bounding box center [582, 272] width 866 height 359
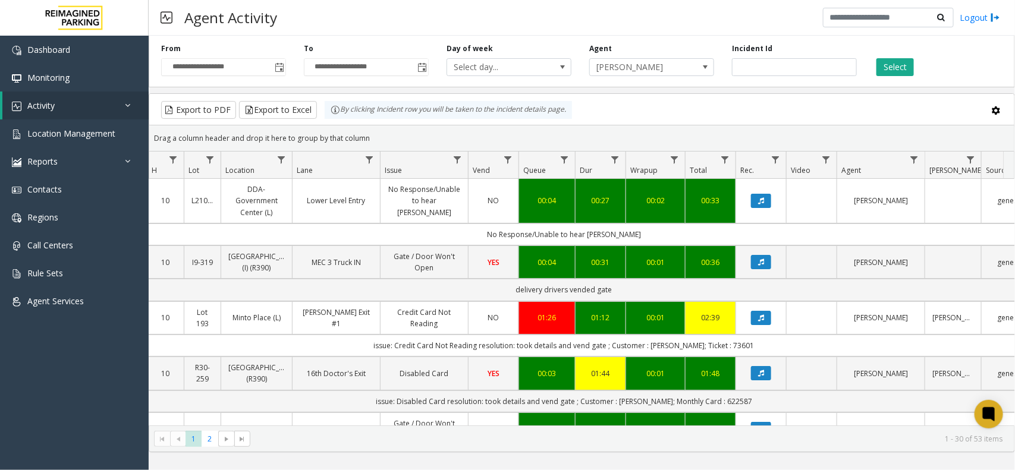
click at [378, 144] on div "Drag a column header and drop it here to group by that column" at bounding box center [581, 138] width 865 height 21
drag, startPoint x: 376, startPoint y: 133, endPoint x: 287, endPoint y: 119, distance: 89.6
click at [299, 121] on kendo-grid "Export to PDF Export to Excel By clicking Incident row you will be taken to the…" at bounding box center [582, 272] width 866 height 359
click at [384, 126] on kendo-grid-group-panel "Drag a column header and drop it here to group by that column" at bounding box center [581, 138] width 865 height 26
drag, startPoint x: 375, startPoint y: 140, endPoint x: 325, endPoint y: 128, distance: 51.3
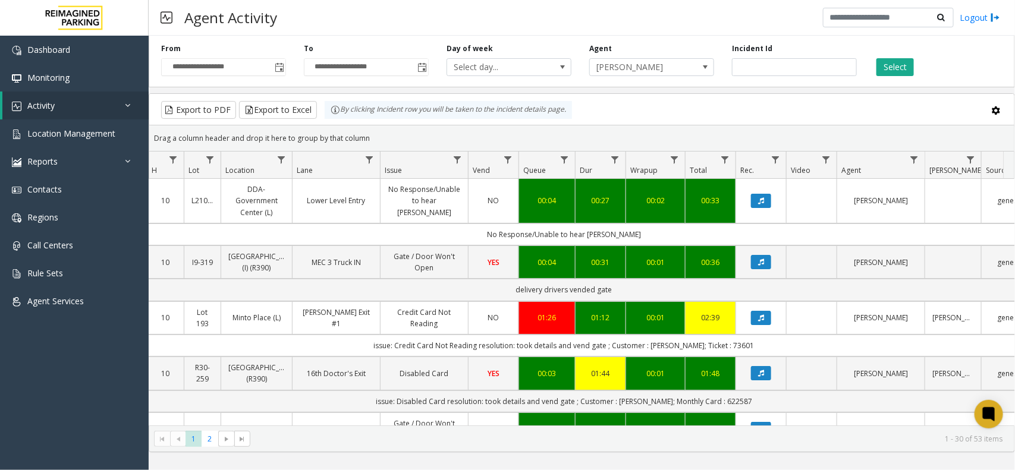
click at [325, 128] on div "Drag a column header and drop it here to group by that column" at bounding box center [581, 138] width 865 height 21
click at [387, 134] on div "Drag a column header and drop it here to group by that column" at bounding box center [581, 138] width 865 height 21
drag, startPoint x: 375, startPoint y: 140, endPoint x: 320, endPoint y: 114, distance: 60.9
click at [320, 114] on kendo-grid "Export to PDF Export to Excel By clicking Incident row you will be taken to the…" at bounding box center [582, 272] width 866 height 359
click at [376, 131] on div "Drag a column header and drop it here to group by that column" at bounding box center [581, 138] width 865 height 21
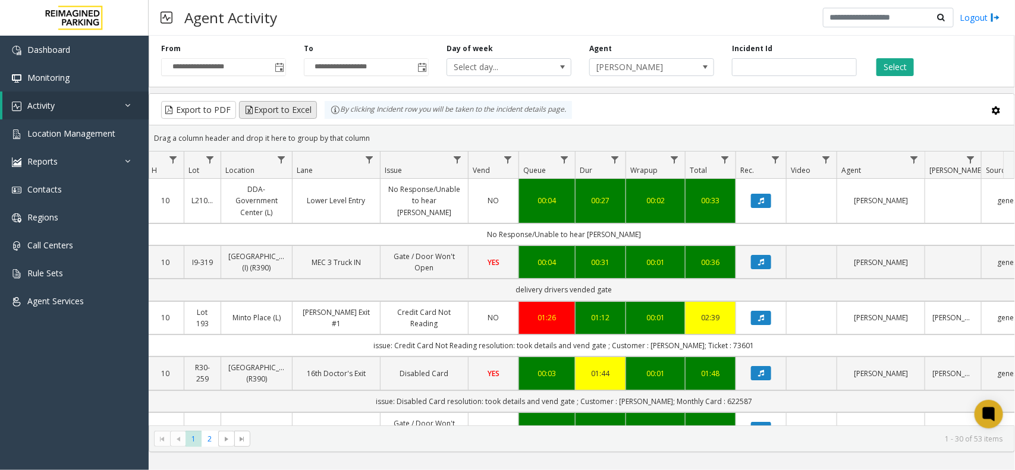
drag, startPoint x: 375, startPoint y: 138, endPoint x: 306, endPoint y: 108, distance: 74.8
click at [306, 108] on kendo-grid "Export to PDF Export to Excel By clicking Incident row you will be taken to the…" at bounding box center [582, 272] width 866 height 359
click at [357, 130] on div "Drag a column header and drop it here to group by that column" at bounding box center [581, 138] width 865 height 21
drag, startPoint x: 364, startPoint y: 140, endPoint x: 330, endPoint y: 124, distance: 38.0
click at [330, 124] on kendo-grid "Export to PDF Export to Excel By clicking Incident row you will be taken to the…" at bounding box center [582, 272] width 866 height 359
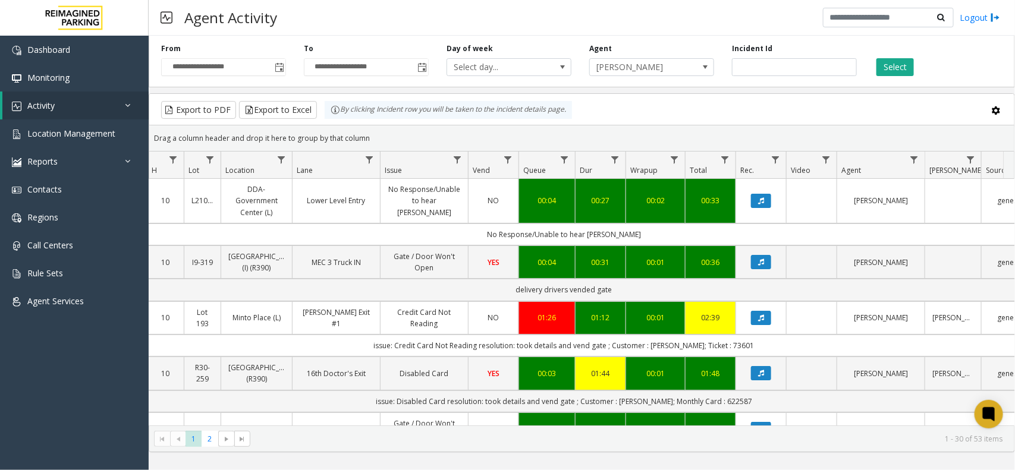
click at [367, 134] on div "Drag a column header and drop it here to group by that column" at bounding box center [581, 138] width 865 height 21
drag, startPoint x: 372, startPoint y: 139, endPoint x: 324, endPoint y: 113, distance: 54.0
click at [327, 114] on kendo-grid "Export to PDF Export to Excel By clicking Incident row you will be taken to the…" at bounding box center [582, 272] width 866 height 359
click at [355, 119] on div "By clicking Incident row you will be taken to the incident details page." at bounding box center [448, 110] width 247 height 18
drag, startPoint x: 372, startPoint y: 140, endPoint x: 322, endPoint y: 116, distance: 55.3
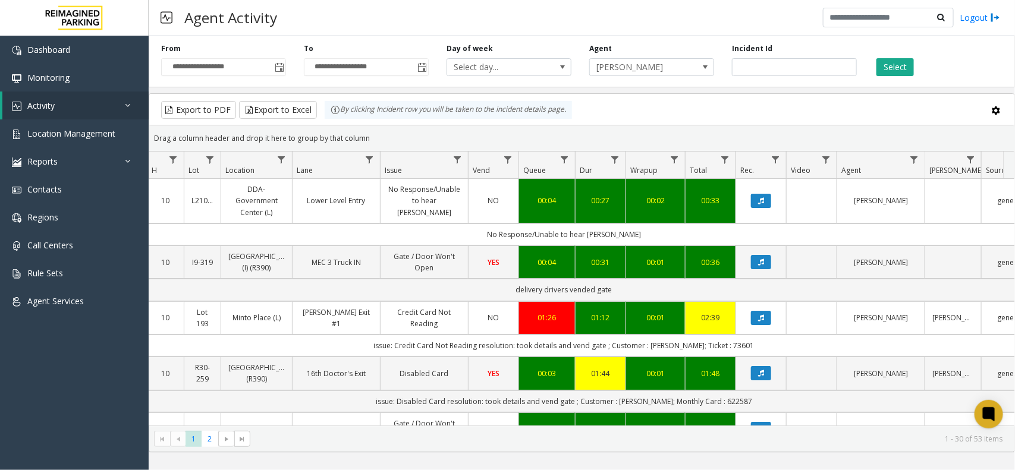
click at [322, 117] on kendo-grid "Export to PDF Export to Excel By clicking Incident row you will be taken to the…" at bounding box center [582, 272] width 866 height 359
click at [376, 136] on div "Drag a column header and drop it here to group by that column" at bounding box center [581, 138] width 865 height 21
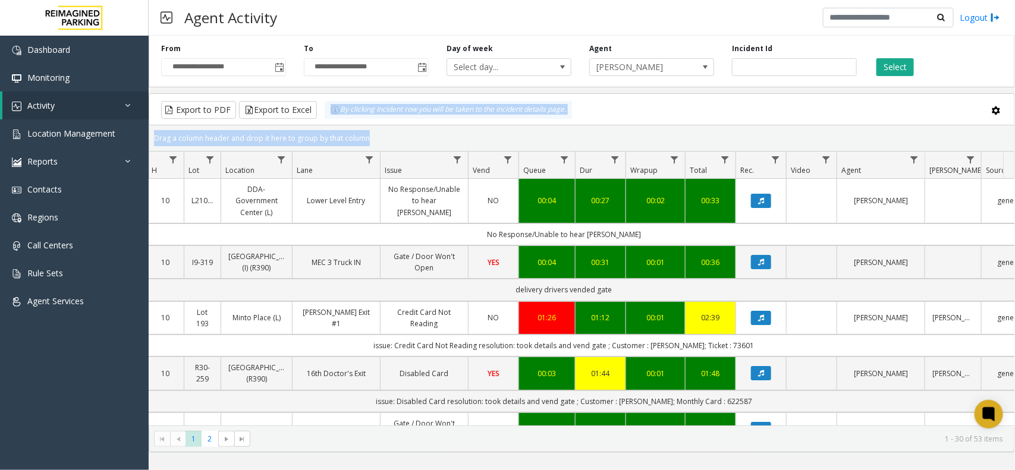
drag, startPoint x: 376, startPoint y: 136, endPoint x: 339, endPoint y: 117, distance: 41.2
click at [339, 117] on kendo-grid "Export to PDF Export to Excel By clicking Incident row you will be taken to the…" at bounding box center [582, 272] width 866 height 359
click at [375, 139] on div "Drag a column header and drop it here to group by that column" at bounding box center [581, 138] width 865 height 21
drag, startPoint x: 375, startPoint y: 139, endPoint x: 308, endPoint y: 107, distance: 73.7
click at [308, 107] on kendo-grid "Export to PDF Export to Excel By clicking Incident row you will be taken to the…" at bounding box center [582, 272] width 866 height 359
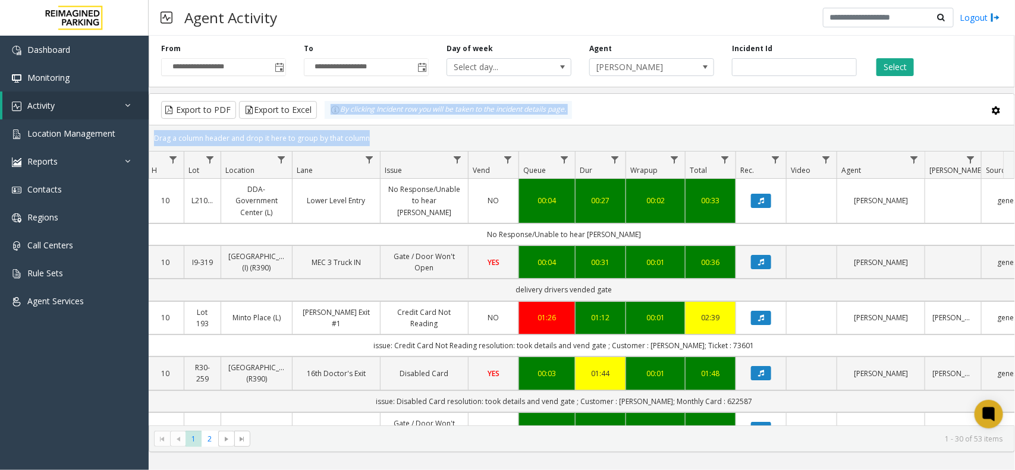
click at [363, 130] on div "Drag a column header and drop it here to group by that column" at bounding box center [581, 138] width 865 height 21
drag, startPoint x: 373, startPoint y: 138, endPoint x: 334, endPoint y: 116, distance: 45.0
click at [334, 116] on kendo-grid "Export to PDF Export to Excel By clicking Incident row you will be taken to the…" at bounding box center [582, 272] width 866 height 359
click at [537, 132] on div "Drag a column header and drop it here to group by that column" at bounding box center [581, 138] width 865 height 21
drag, startPoint x: 379, startPoint y: 138, endPoint x: 304, endPoint y: 111, distance: 79.6
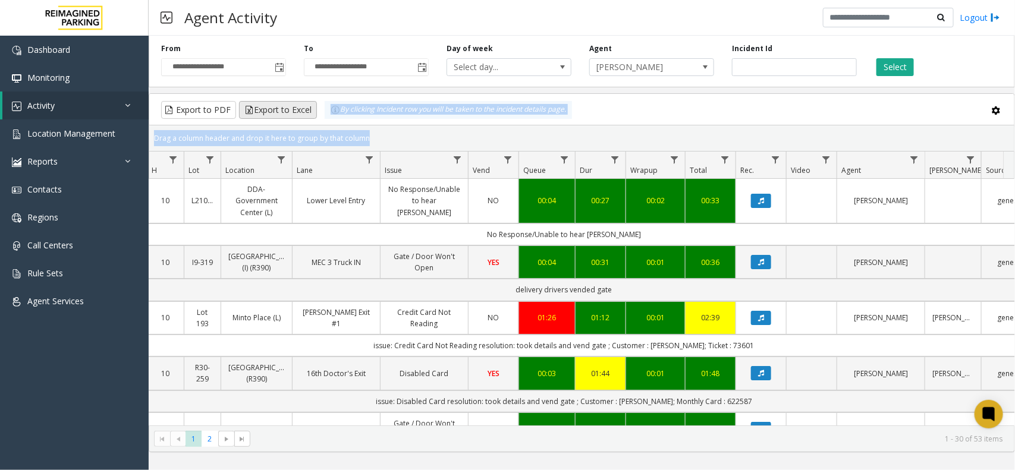
click at [304, 111] on kendo-grid "Export to PDF Export to Excel By clicking Incident row you will be taken to the…" at bounding box center [582, 272] width 866 height 359
click at [370, 134] on div "Drag a column header and drop it here to group by that column" at bounding box center [581, 138] width 865 height 21
drag, startPoint x: 370, startPoint y: 134, endPoint x: 330, endPoint y: 120, distance: 42.9
click at [330, 120] on kendo-grid "Export to PDF Export to Excel By clicking Incident row you will be taken to the…" at bounding box center [582, 272] width 866 height 359
click at [369, 134] on div "Drag a column header and drop it here to group by that column" at bounding box center [581, 138] width 865 height 21
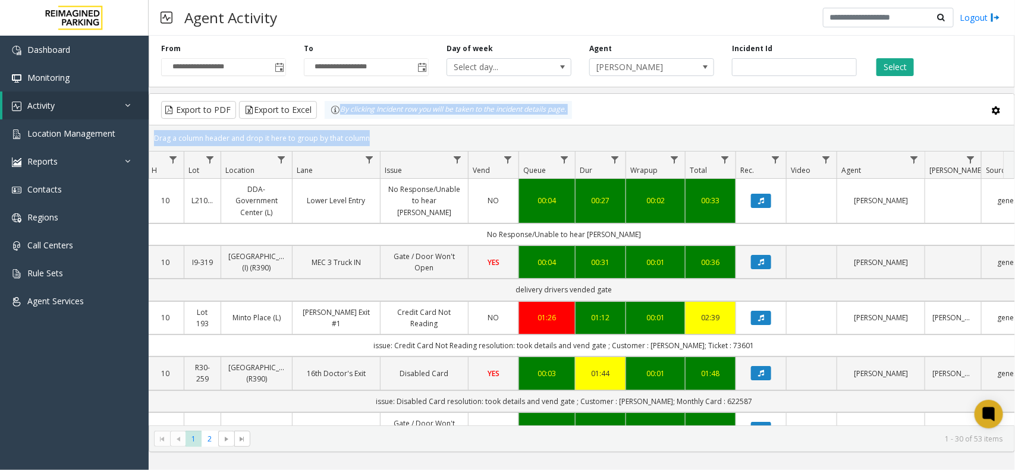
drag, startPoint x: 369, startPoint y: 134, endPoint x: 342, endPoint y: 121, distance: 30.6
click at [342, 121] on kendo-grid "Export to PDF Export to Excel By clicking Incident row you will be taken to the…" at bounding box center [582, 272] width 866 height 359
click at [391, 128] on div "Drag a column header and drop it here to group by that column" at bounding box center [581, 138] width 865 height 21
drag, startPoint x: 375, startPoint y: 134, endPoint x: 320, endPoint y: 117, distance: 57.9
click at [320, 117] on kendo-grid "Export to PDF Export to Excel By clicking Incident row you will be taken to the…" at bounding box center [582, 272] width 866 height 359
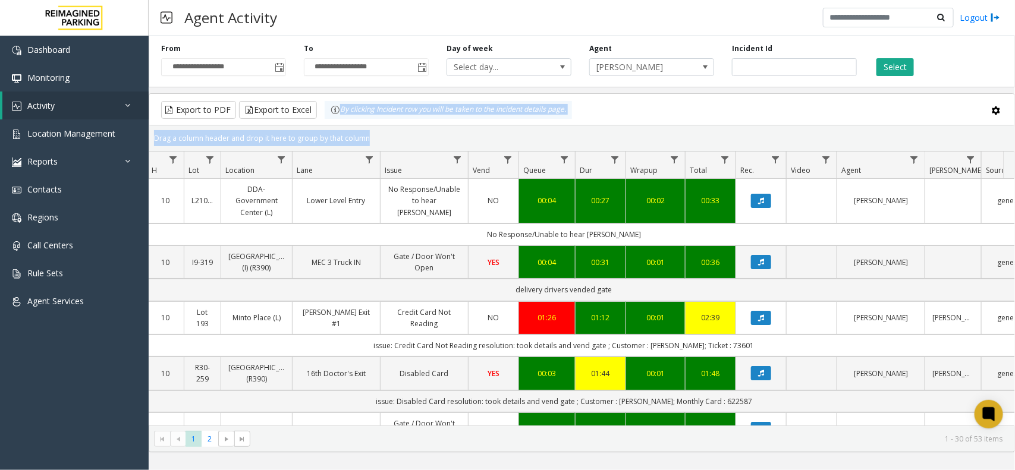
click at [364, 134] on div "Drag a column header and drop it here to group by that column" at bounding box center [581, 138] width 865 height 21
drag, startPoint x: 366, startPoint y: 134, endPoint x: 313, endPoint y: 120, distance: 54.8
click at [313, 120] on kendo-grid "Export to PDF Export to Excel By clicking Incident row you will be taken to the…" at bounding box center [582, 272] width 866 height 359
click at [370, 137] on div "Drag a column header and drop it here to group by that column" at bounding box center [581, 138] width 865 height 21
drag, startPoint x: 370, startPoint y: 137, endPoint x: 324, endPoint y: 116, distance: 51.1
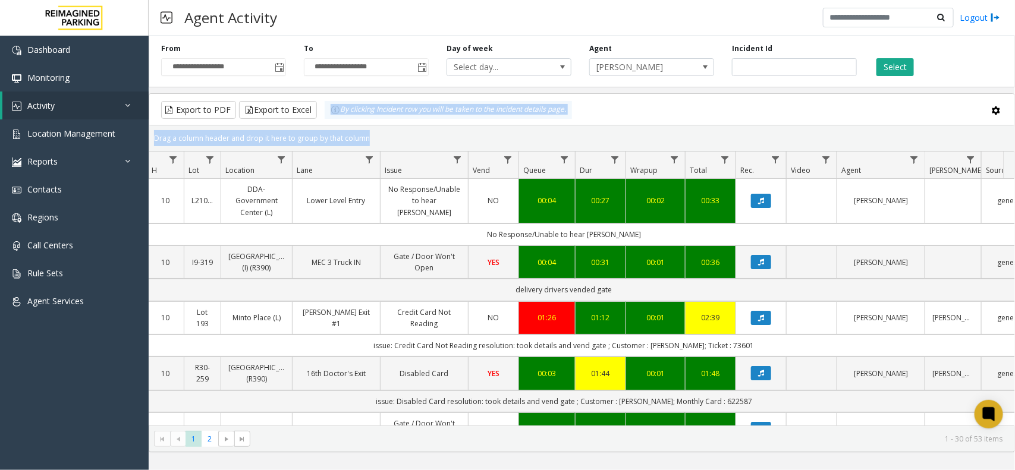
click at [324, 116] on kendo-grid "Export to PDF Export to Excel By clicking Incident row you will be taken to the…" at bounding box center [582, 272] width 866 height 359
click at [370, 131] on div "Drag a column header and drop it here to group by that column" at bounding box center [581, 138] width 865 height 21
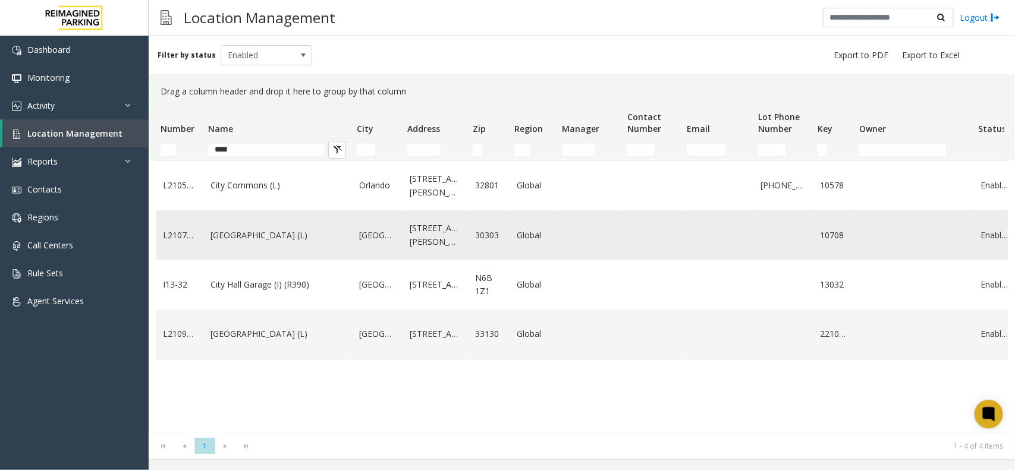
type input "****"
click at [256, 227] on td "[GEOGRAPHIC_DATA] (L)" at bounding box center [277, 234] width 149 height 49
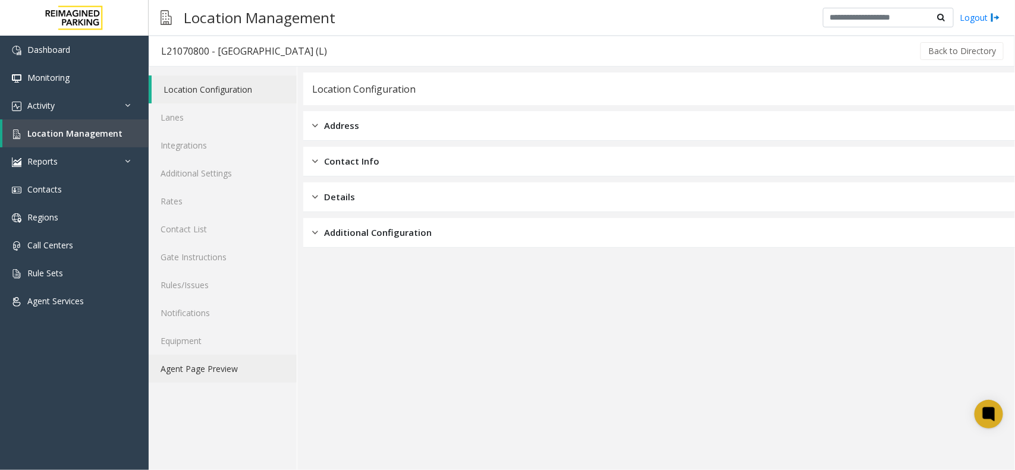
click at [211, 372] on link "Agent Page Preview" at bounding box center [223, 369] width 148 height 28
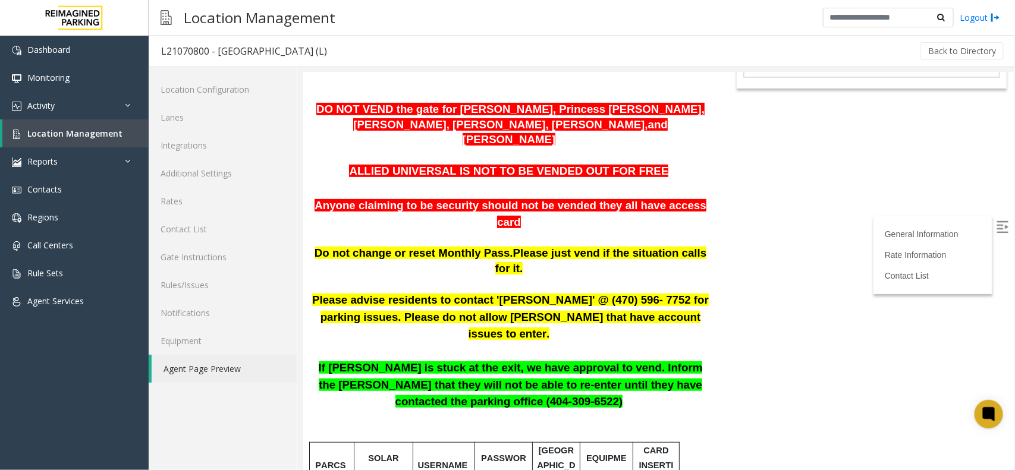
scroll to position [223, 0]
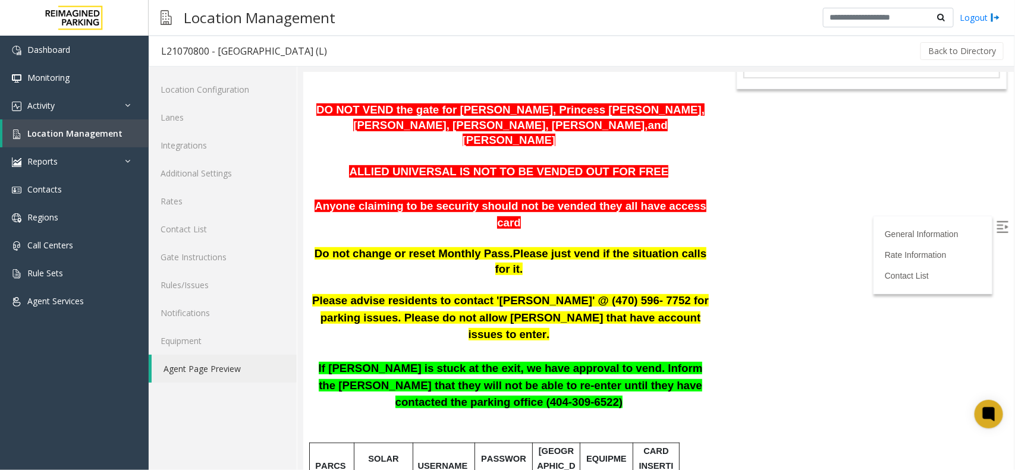
click at [384, 165] on span "ALLIED UNIVERSAL IS NOT TO BE VENDED OUT FOR FREE" at bounding box center [507, 171] width 319 height 12
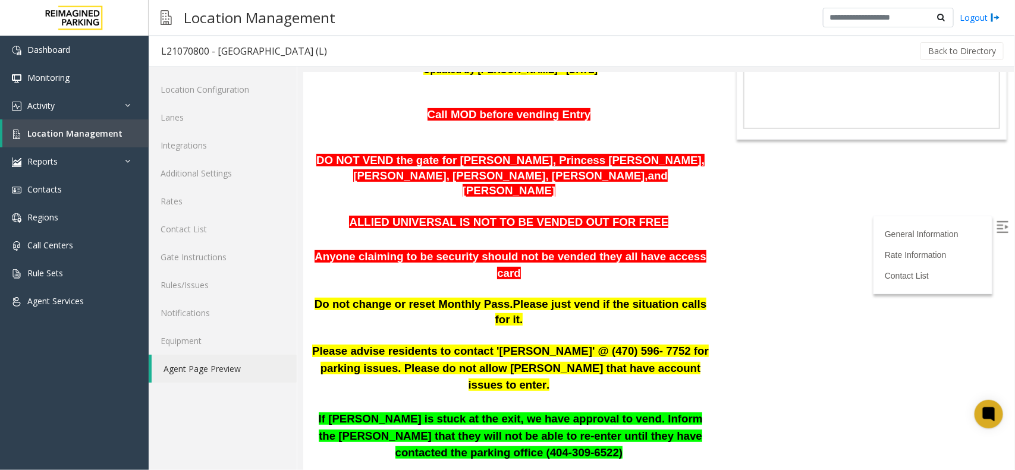
scroll to position [149, 0]
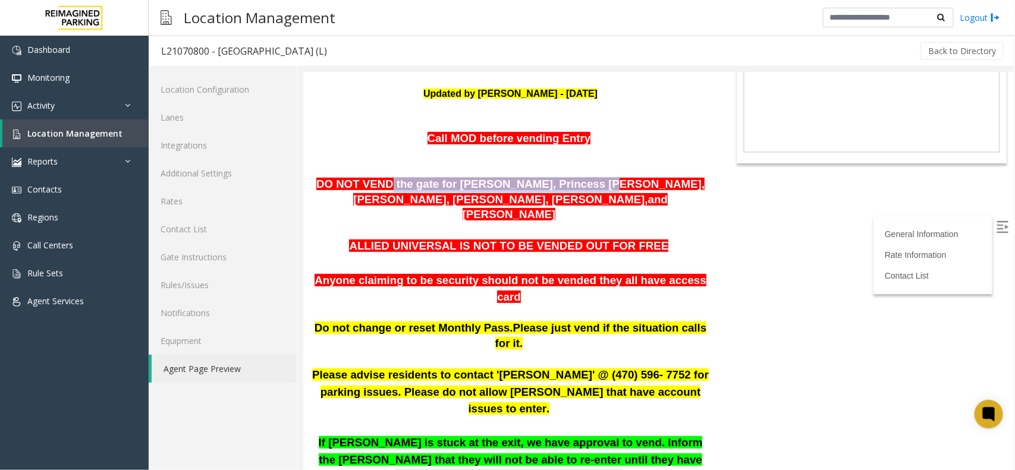
drag, startPoint x: 389, startPoint y: 155, endPoint x: 572, endPoint y: 154, distance: 183.1
click at [571, 177] on p "DO NOT VEND the gate for [PERSON_NAME], Princess [PERSON_NAME], [PERSON_NAME], …" at bounding box center [510, 200] width 397 height 46
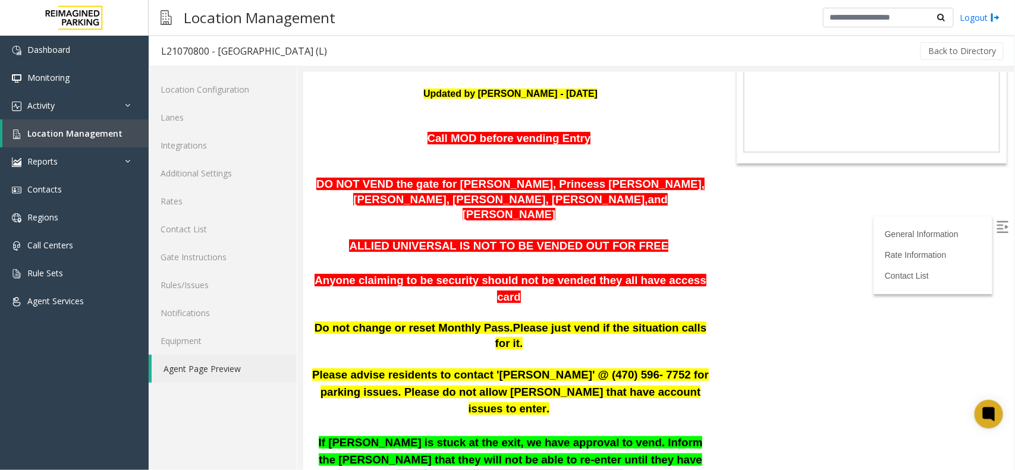
click at [558, 208] on span at bounding box center [556, 214] width 3 height 12
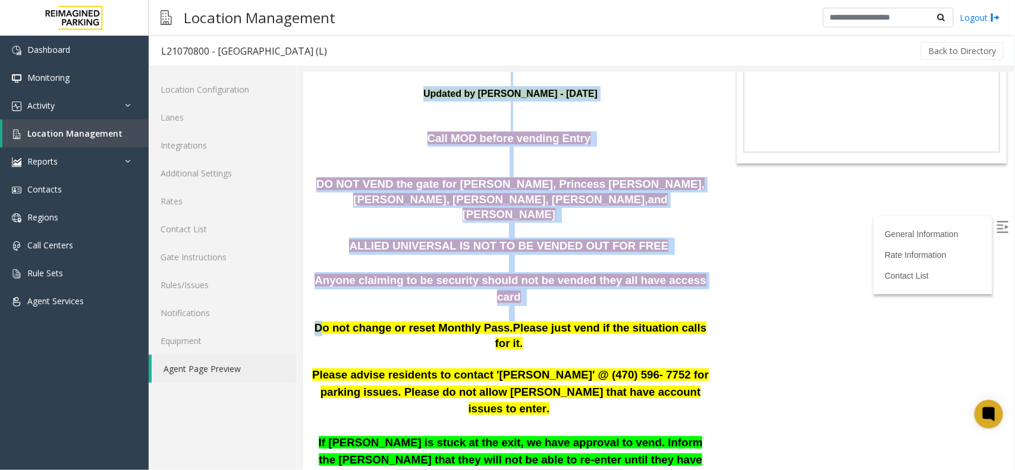
drag, startPoint x: 328, startPoint y: 259, endPoint x: 743, endPoint y: 252, distance: 415.1
click at [743, 252] on body "L21070800 - [GEOGRAPHIC_DATA] (L) General Information Revenue Control Manufactu…" at bounding box center [658, 122] width 711 height 398
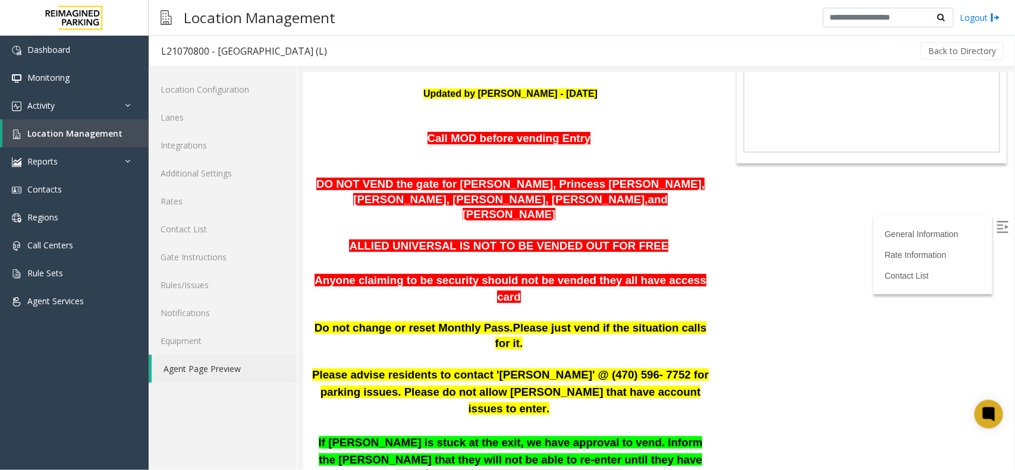
click at [743, 252] on body "L21070800 - [GEOGRAPHIC_DATA] (L) General Information Revenue Control Manufactu…" at bounding box center [658, 122] width 711 height 398
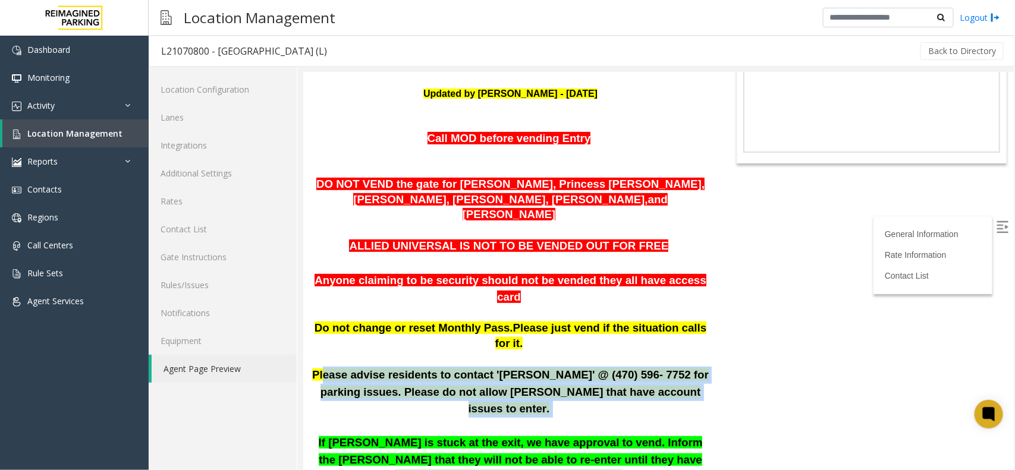
drag, startPoint x: 334, startPoint y: 290, endPoint x: 676, endPoint y: 313, distance: 343.2
click at [676, 366] on p "Please advise residents to contact '[PERSON_NAME]' @ (470) 596- 7752 for parkin…" at bounding box center [510, 391] width 397 height 51
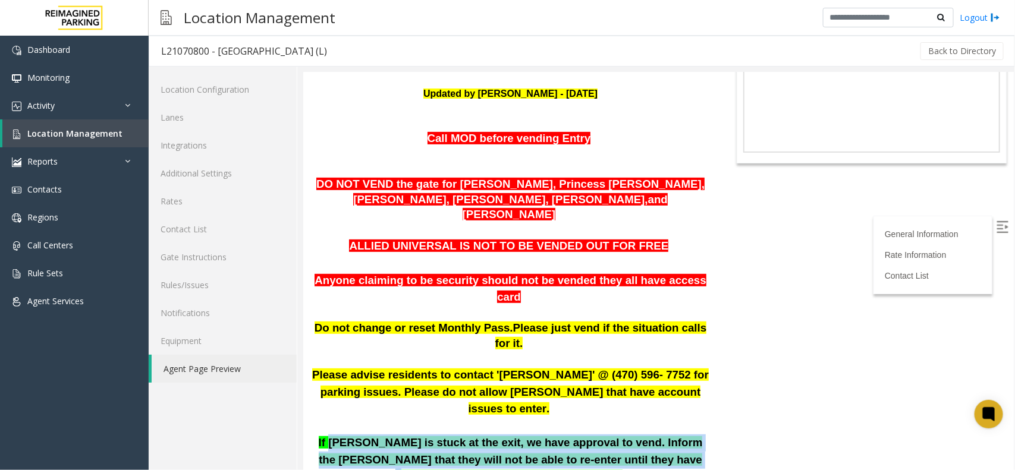
drag, startPoint x: 323, startPoint y: 343, endPoint x: 592, endPoint y: 362, distance: 269.4
click at [592, 436] on span "If [PERSON_NAME] is stuck at the exit, we have approval to vend. Inform the [PE…" at bounding box center [510, 459] width 384 height 46
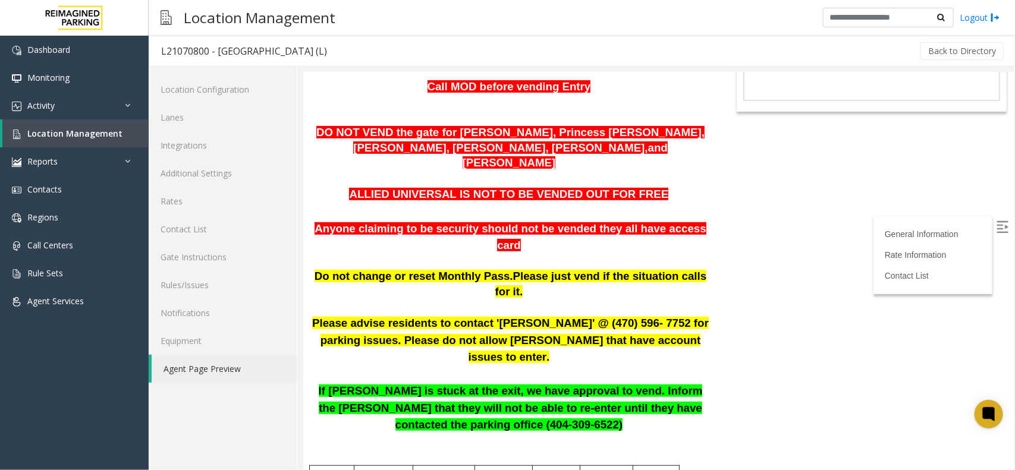
scroll to position [223, 0]
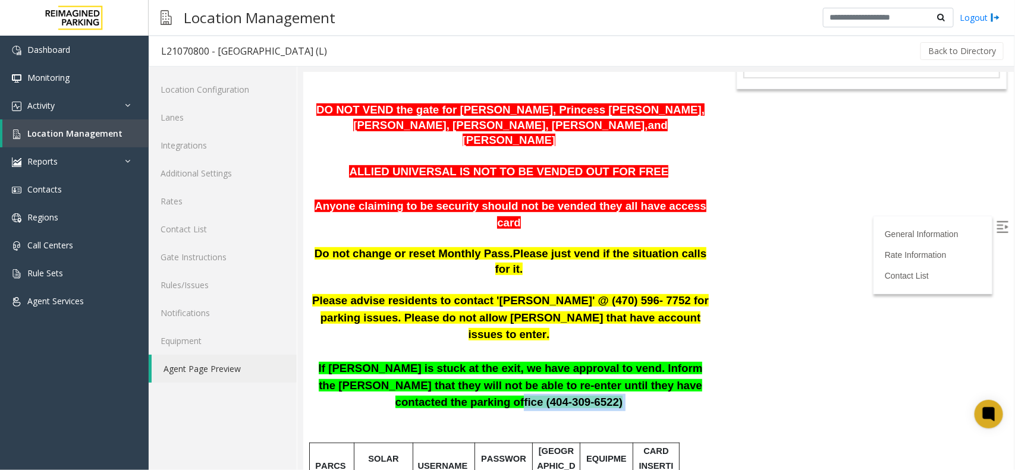
drag, startPoint x: 446, startPoint y: 297, endPoint x: 589, endPoint y: 297, distance: 143.3
click at [589, 360] on p "If [PERSON_NAME] is stuck at the exit, we have approval to vend. Inform the [PE…" at bounding box center [510, 385] width 397 height 51
drag, startPoint x: 520, startPoint y: 313, endPoint x: 649, endPoint y: 288, distance: 132.1
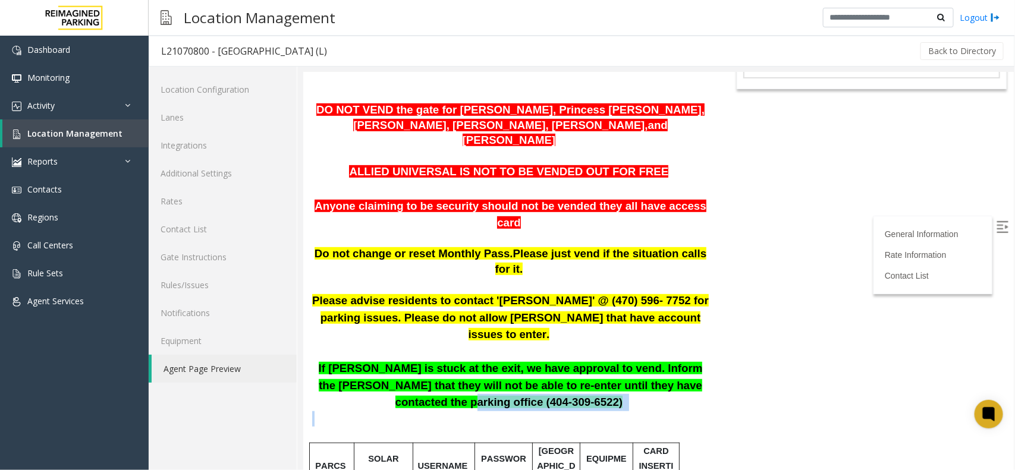
click at [658, 411] on p at bounding box center [510, 426] width 397 height 30
drag, startPoint x: 517, startPoint y: 310, endPoint x: 649, endPoint y: 287, distance: 133.5
click at [649, 360] on p "If [PERSON_NAME] is stuck at the exit, we have approval to vend. Inform the [PE…" at bounding box center [510, 385] width 397 height 51
click at [636, 411] on p at bounding box center [510, 426] width 397 height 30
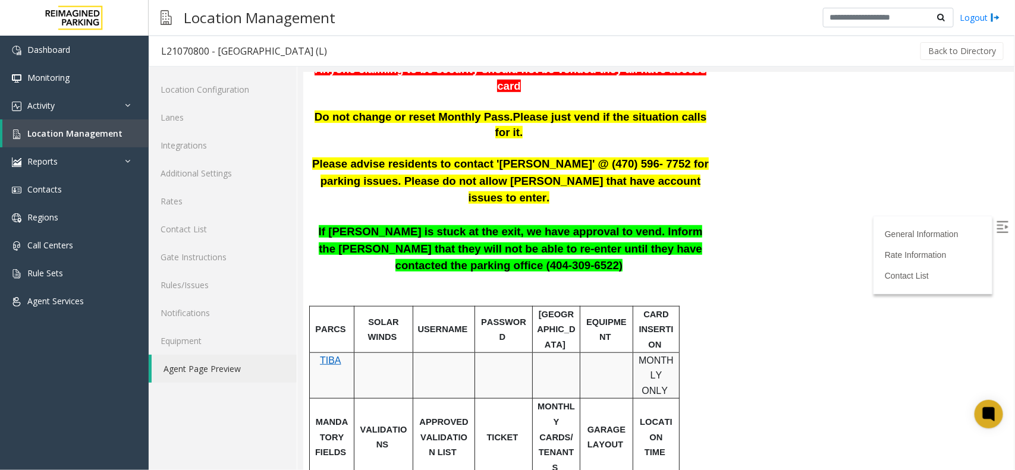
scroll to position [334, 0]
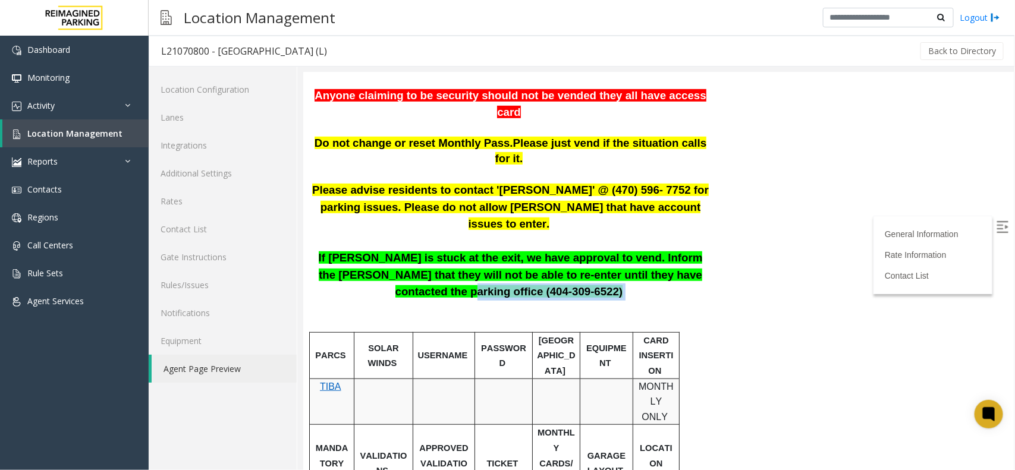
drag, startPoint x: 529, startPoint y: 200, endPoint x: 649, endPoint y: 180, distance: 121.8
click at [649, 249] on p "If [PERSON_NAME] is stuck at the exit, we have approval to vend. Inform the [PE…" at bounding box center [510, 274] width 397 height 51
click at [538, 300] on p at bounding box center [510, 315] width 397 height 30
drag, startPoint x: 518, startPoint y: 194, endPoint x: 649, endPoint y: 180, distance: 131.6
click at [649, 249] on p "If [PERSON_NAME] is stuck at the exit, we have approval to vend. Inform the [PE…" at bounding box center [510, 274] width 397 height 51
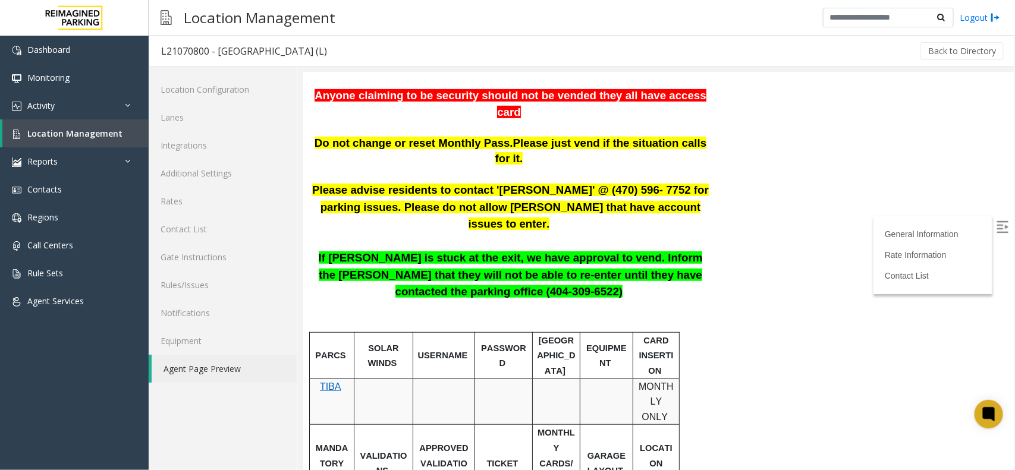
click at [645, 300] on p at bounding box center [510, 315] width 397 height 30
drag, startPoint x: 517, startPoint y: 194, endPoint x: 653, endPoint y: 180, distance: 137.6
click at [653, 251] on span "If [PERSON_NAME] is stuck at the exit, we have approval to vend. Inform the [PE…" at bounding box center [510, 274] width 384 height 46
click at [648, 300] on p at bounding box center [510, 315] width 397 height 30
drag, startPoint x: 650, startPoint y: 173, endPoint x: 702, endPoint y: 200, distance: 57.7
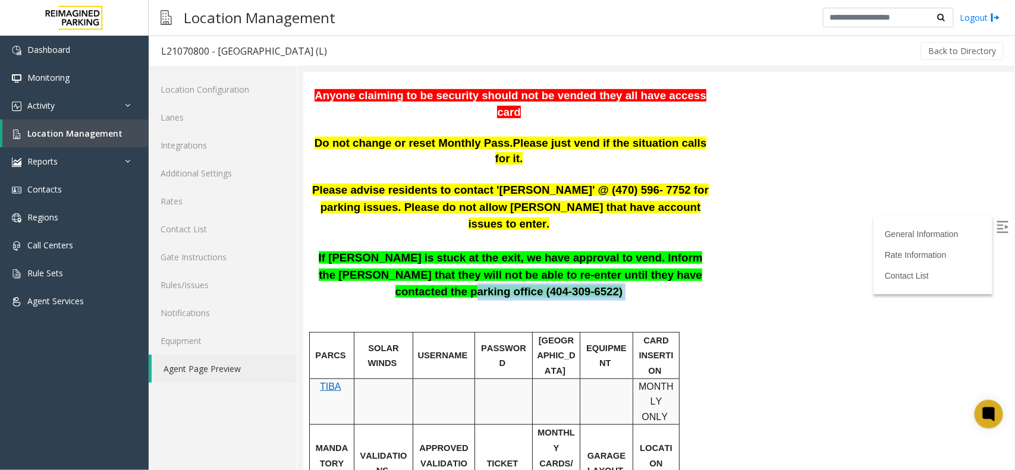
click at [523, 249] on p "If [PERSON_NAME] is stuck at the exit, we have approval to vend. Inform the [PE…" at bounding box center [510, 274] width 397 height 51
drag, startPoint x: 521, startPoint y: 192, endPoint x: 652, endPoint y: 176, distance: 131.8
click at [652, 249] on p "If [PERSON_NAME] is stuck at the exit, we have approval to vend. Inform the [PE…" at bounding box center [510, 274] width 397 height 51
click at [640, 249] on p "If [PERSON_NAME] is stuck at the exit, we have approval to vend. Inform the [PE…" at bounding box center [510, 274] width 397 height 51
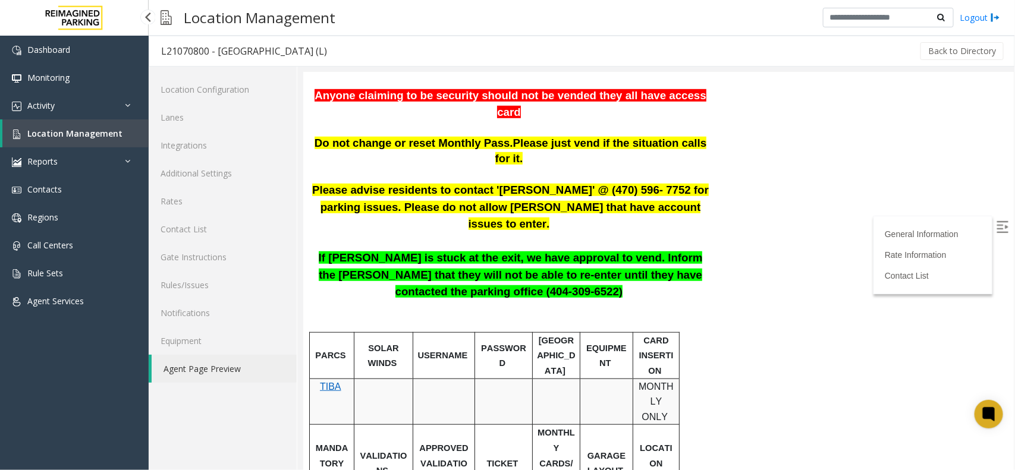
click at [71, 125] on link "Location Management" at bounding box center [75, 134] width 146 height 28
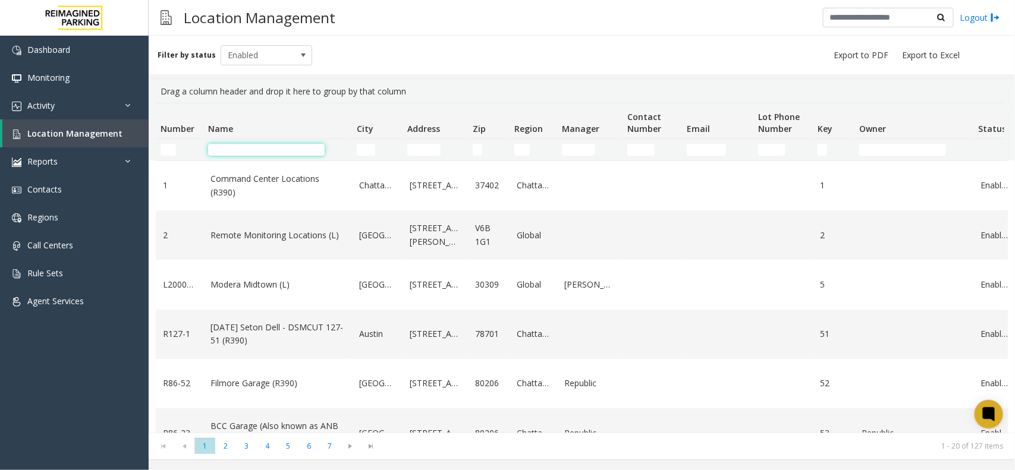
click at [305, 149] on input "Name Filter" at bounding box center [266, 150] width 117 height 12
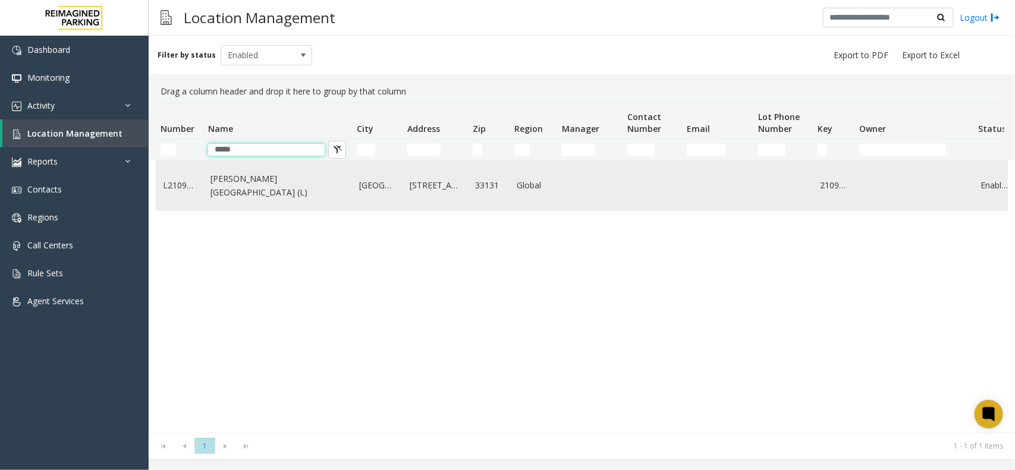
type input "*****"
click at [289, 191] on link "[PERSON_NAME][GEOGRAPHIC_DATA] (L)" at bounding box center [277, 185] width 134 height 27
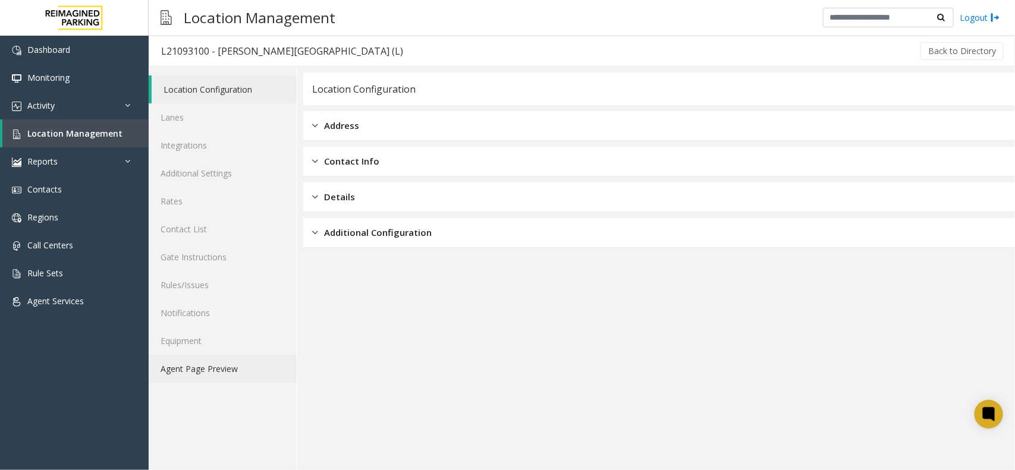
click at [241, 372] on link "Agent Page Preview" at bounding box center [223, 369] width 148 height 28
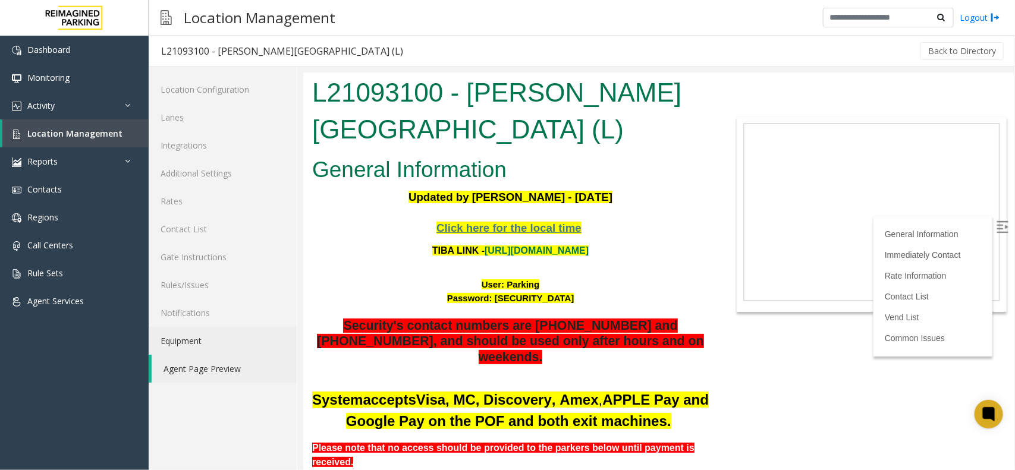
scroll to position [223, 0]
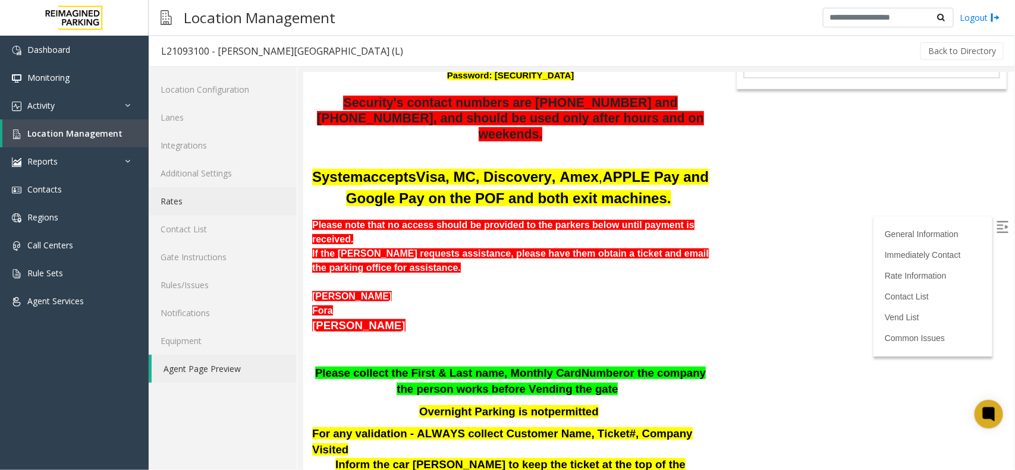
click at [207, 210] on link "Rates" at bounding box center [223, 201] width 148 height 28
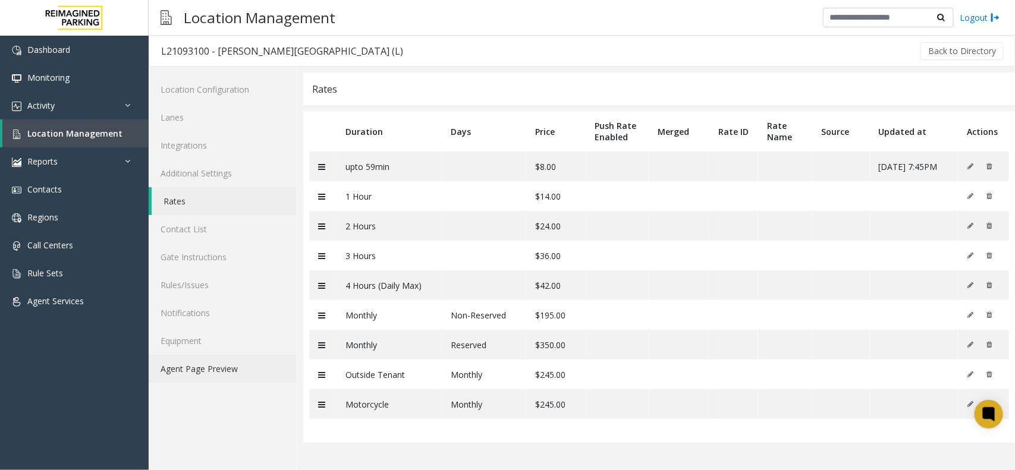
click at [223, 363] on link "Agent Page Preview" at bounding box center [223, 369] width 148 height 28
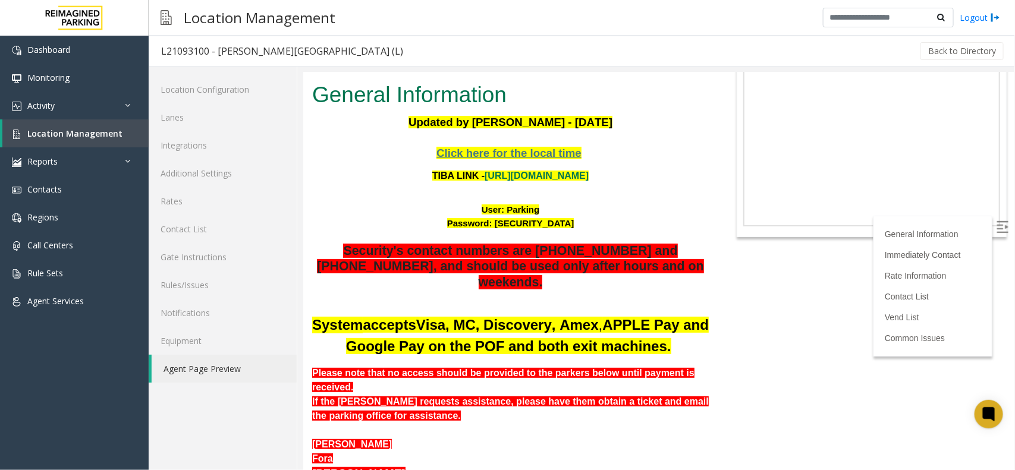
scroll to position [74, 0]
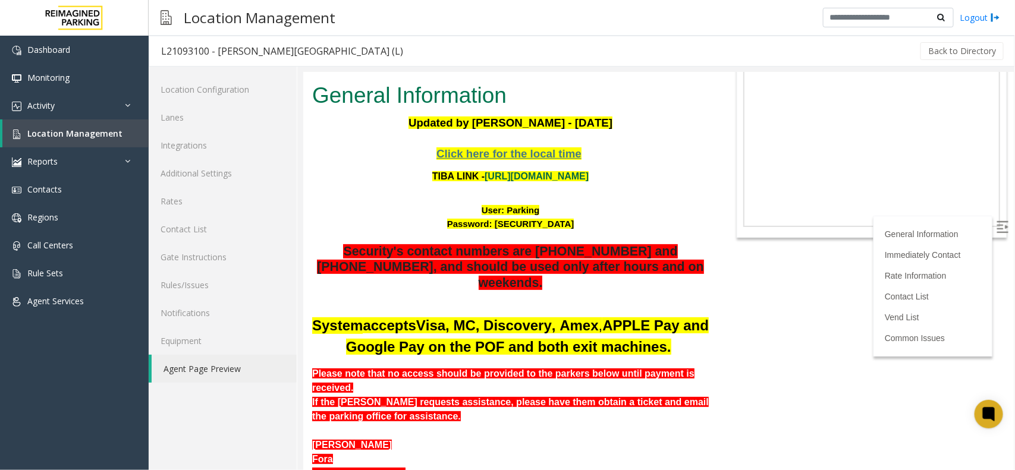
click at [588, 178] on link "https://wellsfargoctr-web.sp.tibaparking.net/" at bounding box center [536, 176] width 104 height 10
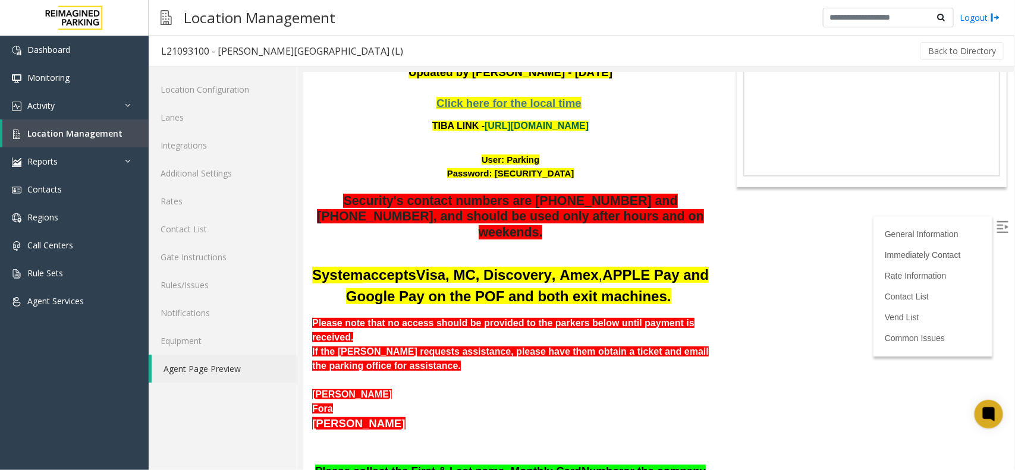
scroll to position [149, 0]
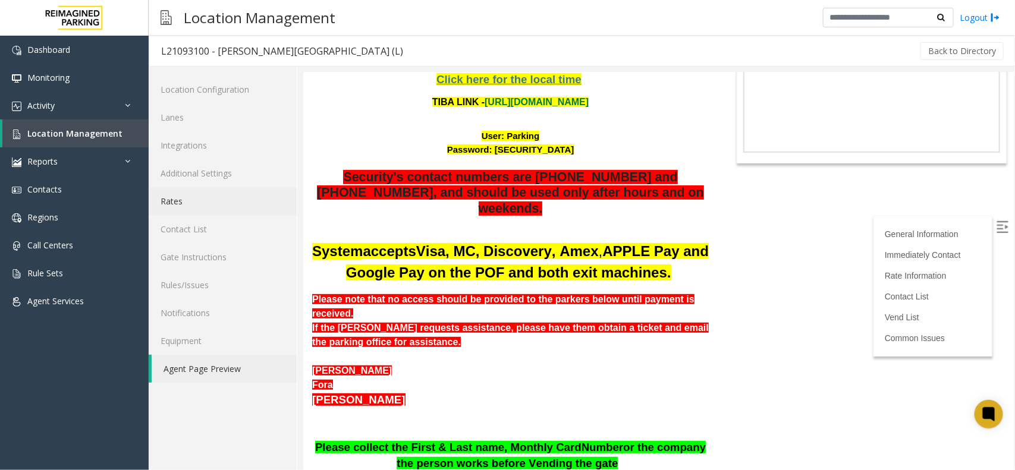
click at [199, 187] on link "Rates" at bounding box center [223, 201] width 148 height 28
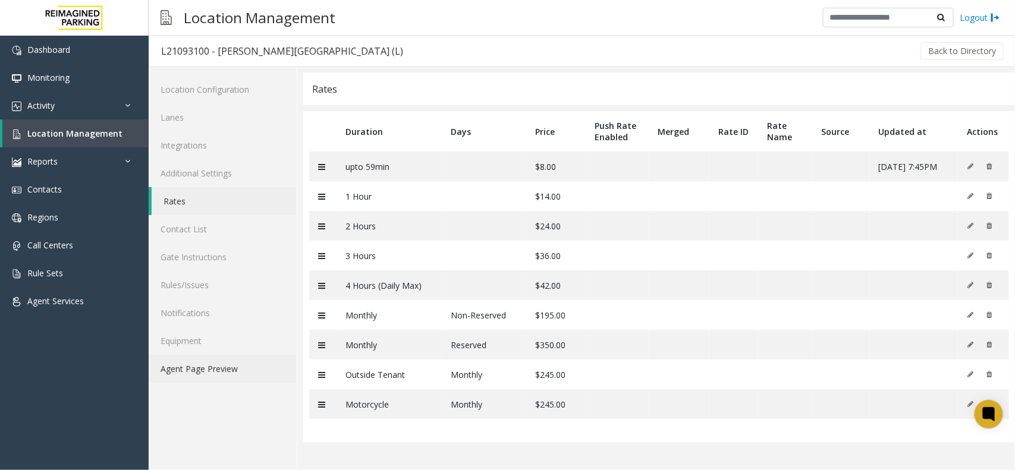
click at [199, 373] on link "Agent Page Preview" at bounding box center [223, 369] width 148 height 28
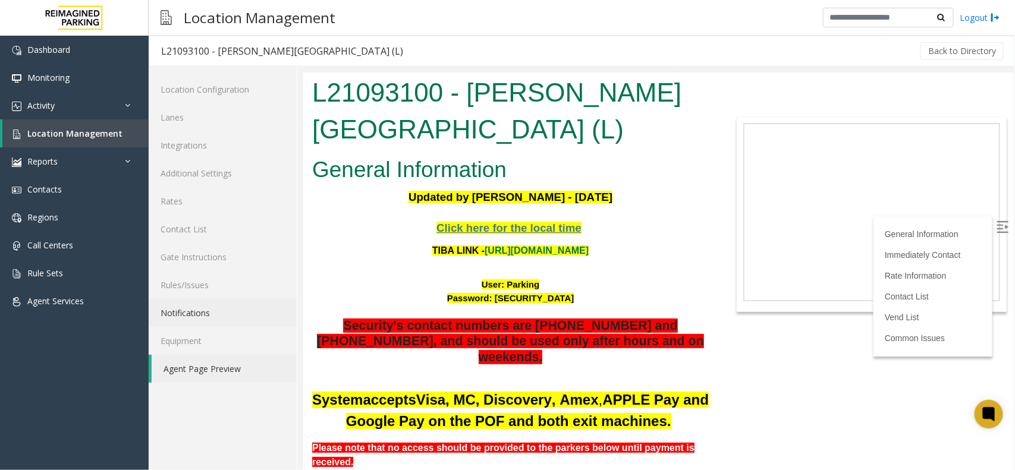
scroll to position [149, 0]
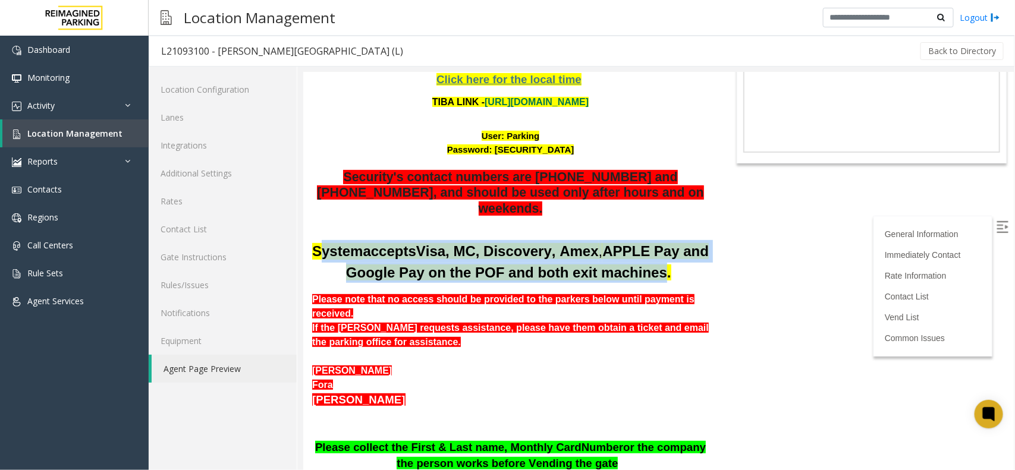
drag, startPoint x: 318, startPoint y: 231, endPoint x: 620, endPoint y: 263, distance: 303.8
click at [619, 263] on p "System accepts Visa, MC, Discovery, Amex , APPLE Pay and Google Pay on the POF …" at bounding box center [510, 261] width 397 height 43
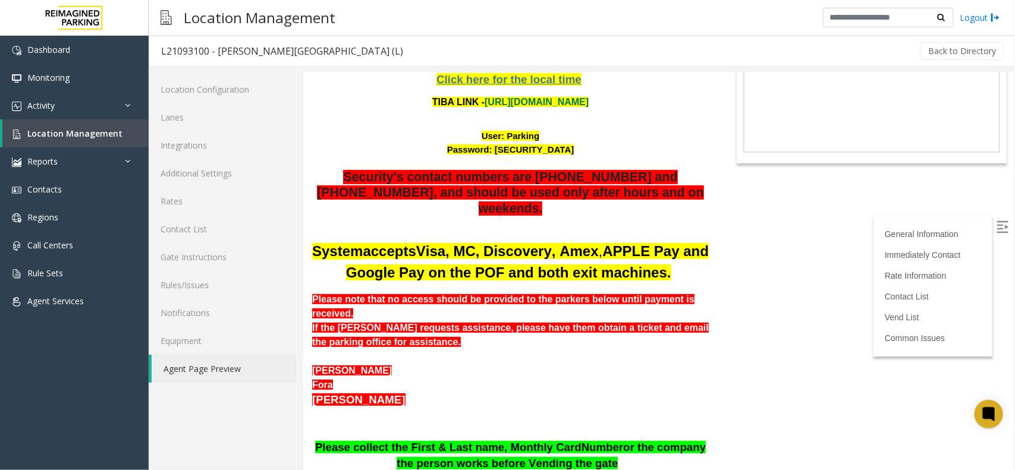
click at [630, 263] on p "System accepts Visa, MC, Discovery, Amex , APPLE Pay and Google Pay on the POF …" at bounding box center [510, 261] width 397 height 43
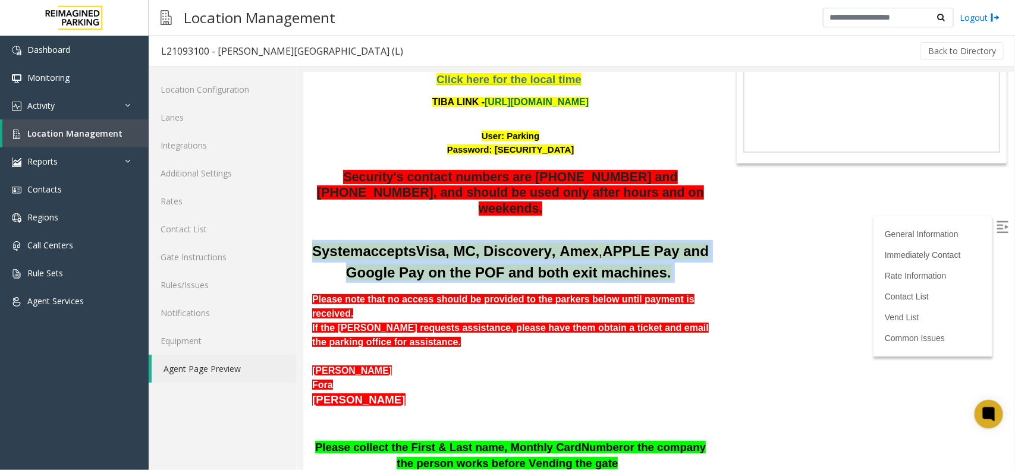
drag, startPoint x: 630, startPoint y: 263, endPoint x: 331, endPoint y: 221, distance: 301.5
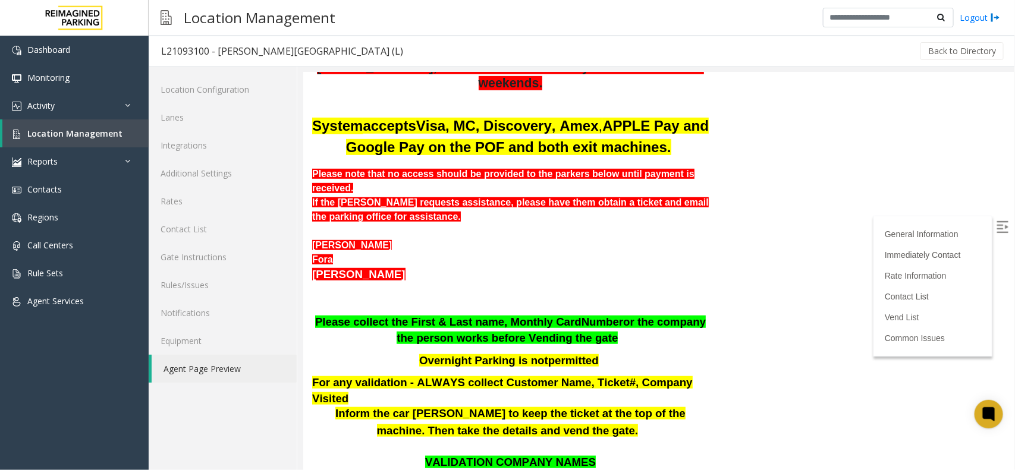
scroll to position [297, 0]
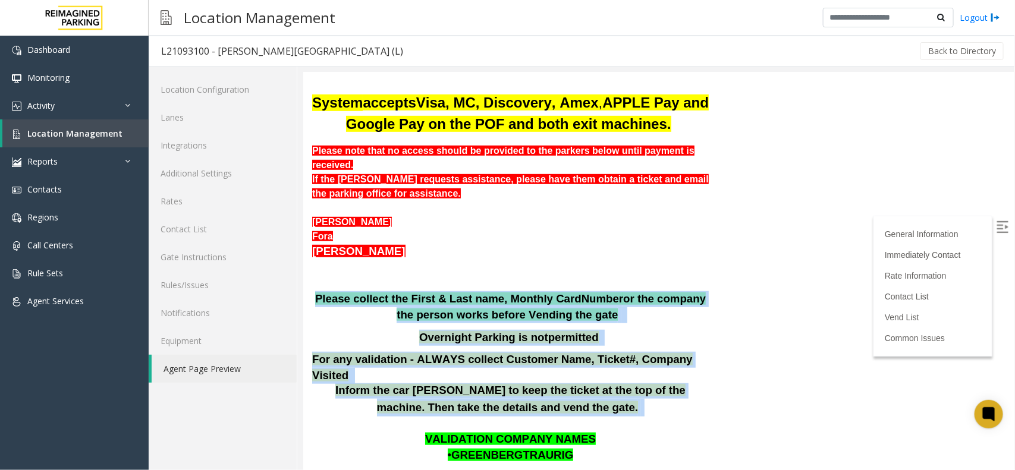
drag, startPoint x: 323, startPoint y: 259, endPoint x: 691, endPoint y: 367, distance: 382.9
click at [691, 367] on div "System accepts Visa, MC, Discovery, Amex , APPLE Pay and Google Pay on the POF …" at bounding box center [510, 253] width 397 height 325
click at [602, 383] on p "Inform the car parker to keep the ticket at the top of the machine. Then take t…" at bounding box center [510, 399] width 397 height 33
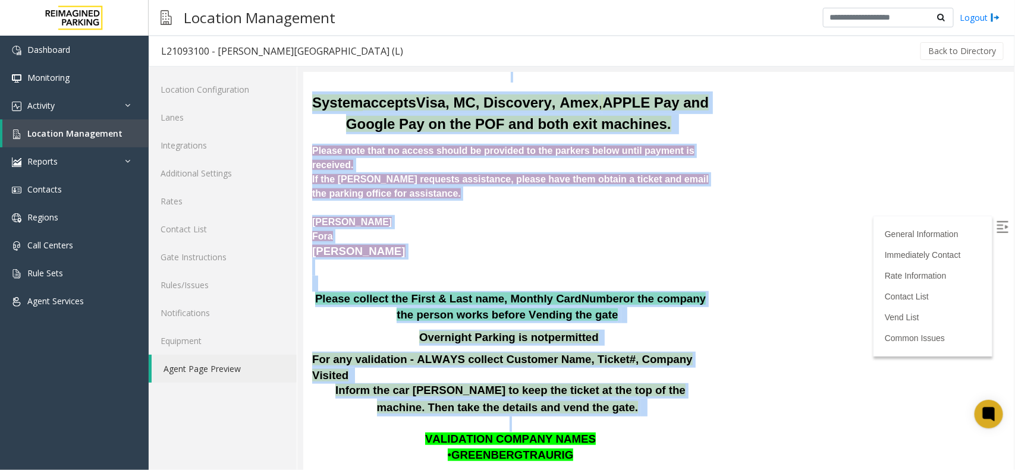
drag, startPoint x: 580, startPoint y: 370, endPoint x: 601, endPoint y: 298, distance: 74.9
click at [542, 259] on p at bounding box center [510, 275] width 397 height 32
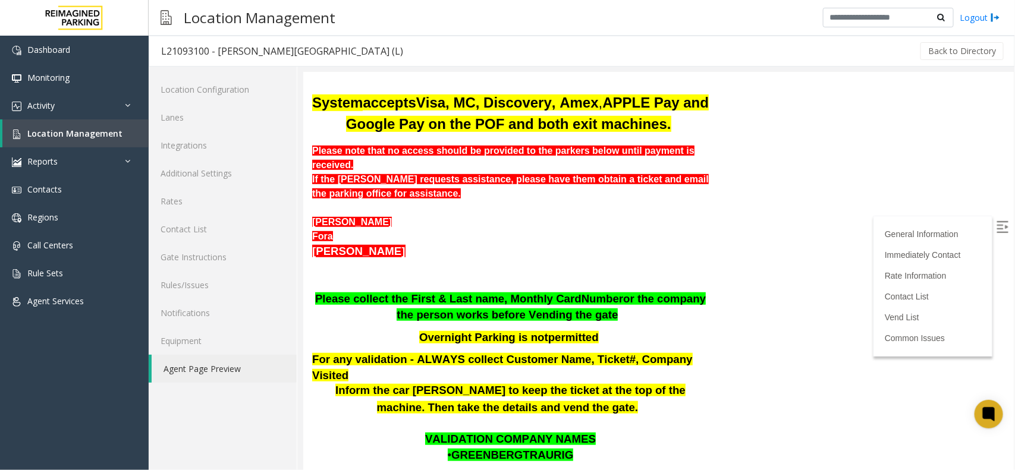
click at [331, 292] on span "Please collect the First & Last name, Monthly Card" at bounding box center [448, 298] width 266 height 12
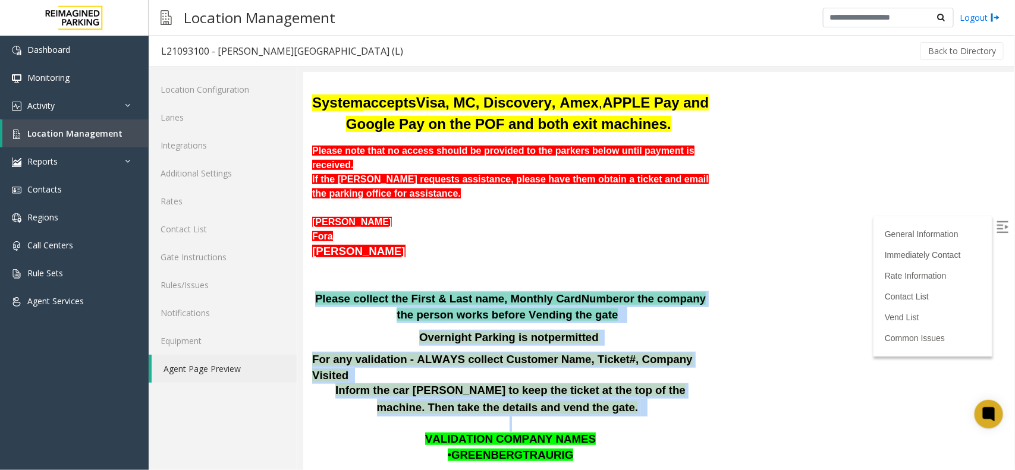
drag, startPoint x: 322, startPoint y: 266, endPoint x: 639, endPoint y: 385, distance: 338.3
click at [639, 385] on div "Click here for the local time TIBA LINK - https://wellsfargoctr-web.sp.tibapark…" at bounding box center [510, 426] width 397 height 1007
click at [606, 383] on p "Inform the car parker to keep the ticket at the top of the machine. Then take t…" at bounding box center [510, 399] width 397 height 33
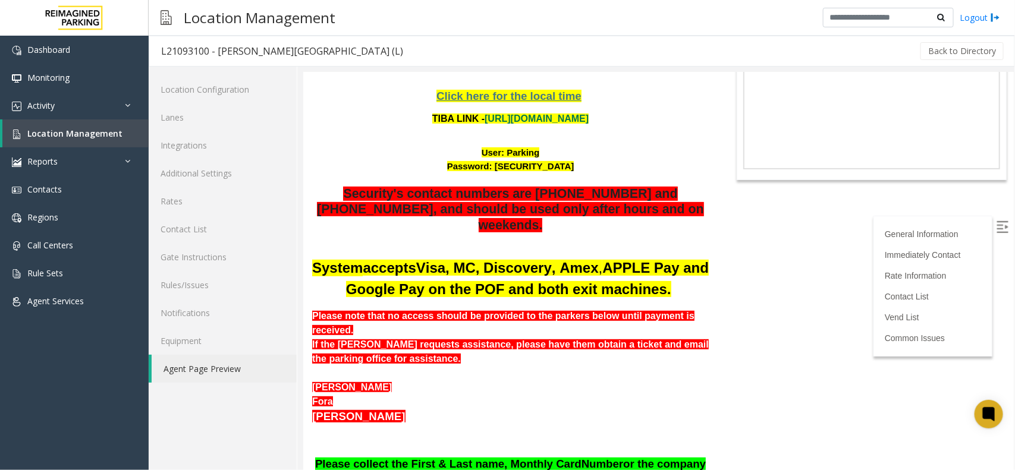
scroll to position [0, 0]
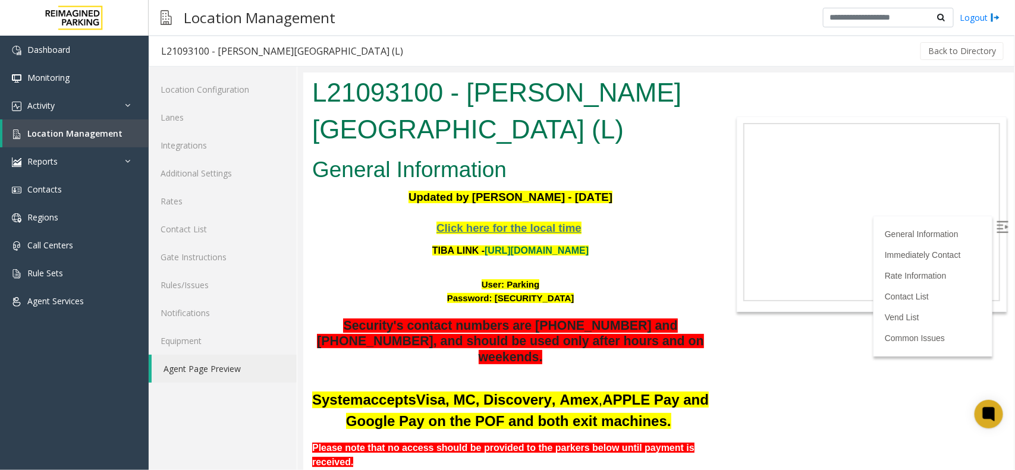
drag, startPoint x: 643, startPoint y: 249, endPoint x: 384, endPoint y: 234, distance: 259.1
click at [384, 234] on div "Click here for the local time TIBA LINK - https://wellsfargoctr-web.sp.tibapark…" at bounding box center [510, 299] width 397 height 159
click at [386, 225] on p "Click here for the local time" at bounding box center [510, 228] width 397 height 16
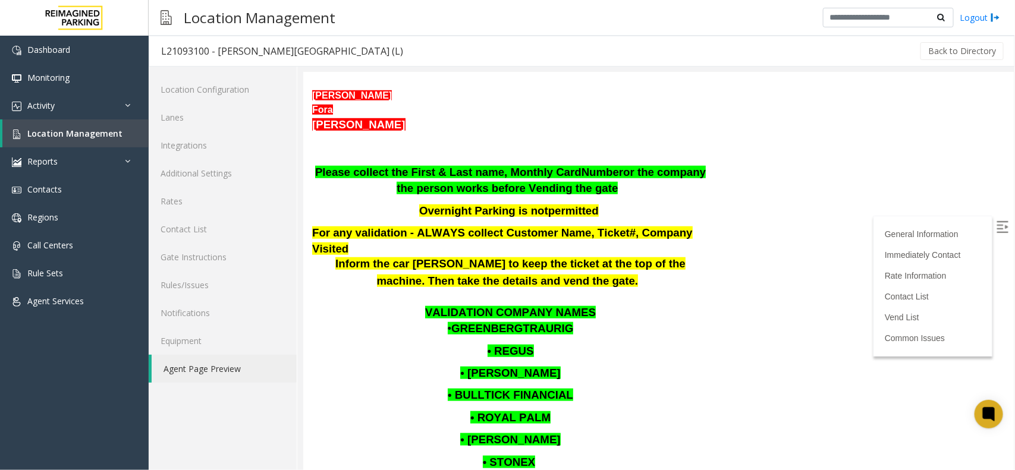
scroll to position [446, 0]
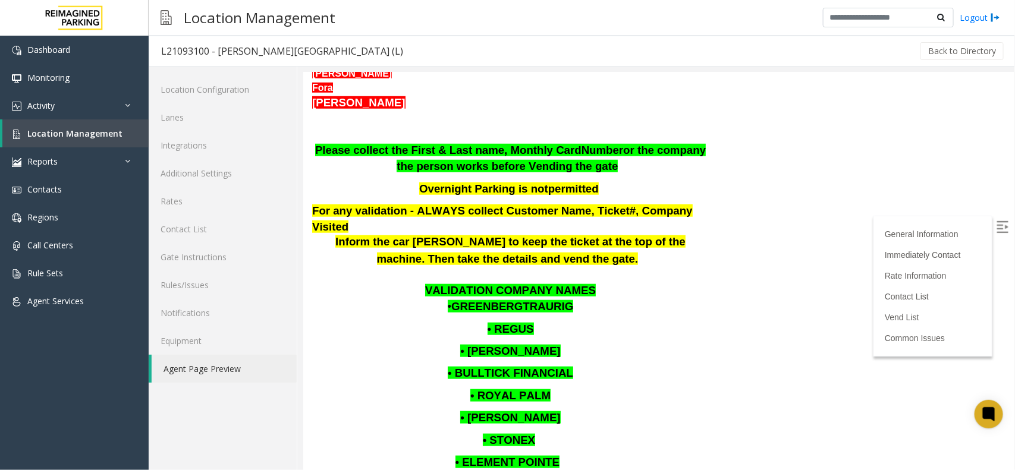
click at [213, 363] on link "Agent Page Preview" at bounding box center [224, 369] width 145 height 28
click at [213, 207] on link "Rates" at bounding box center [223, 201] width 148 height 28
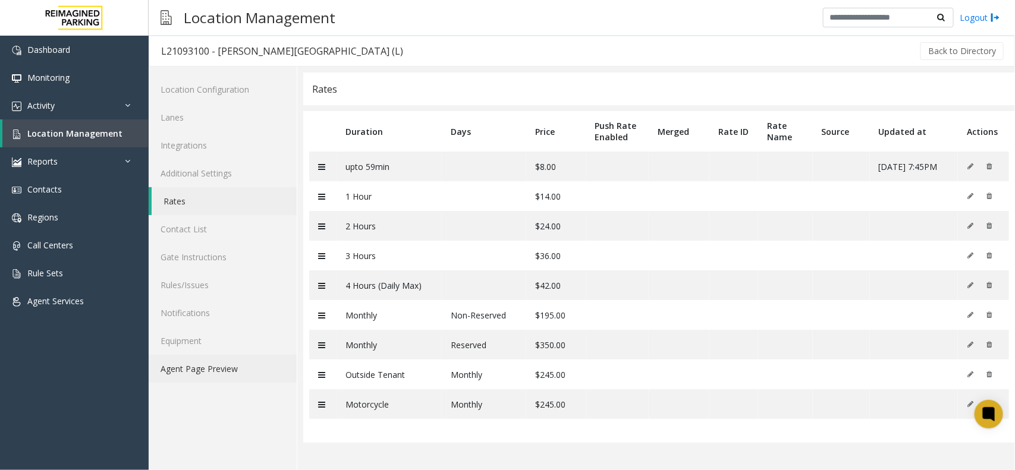
click at [223, 369] on link "Agent Page Preview" at bounding box center [223, 369] width 148 height 28
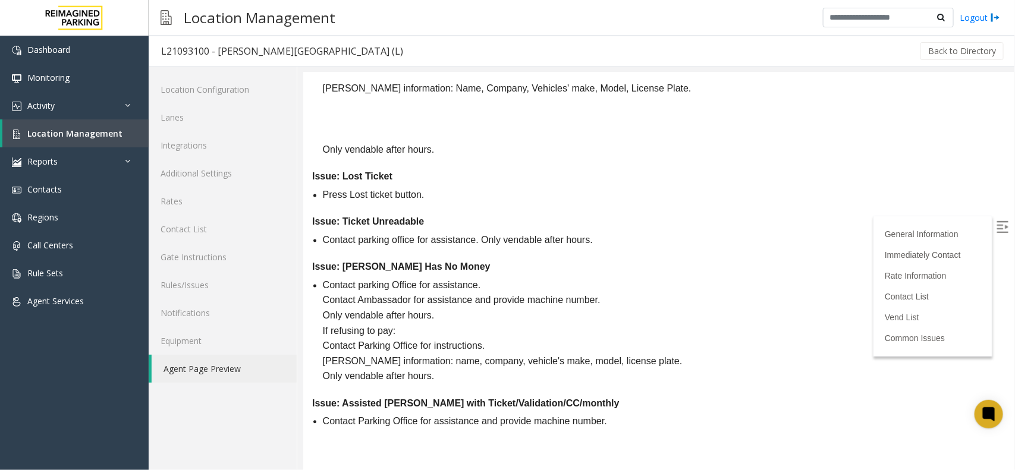
scroll to position [3217, 0]
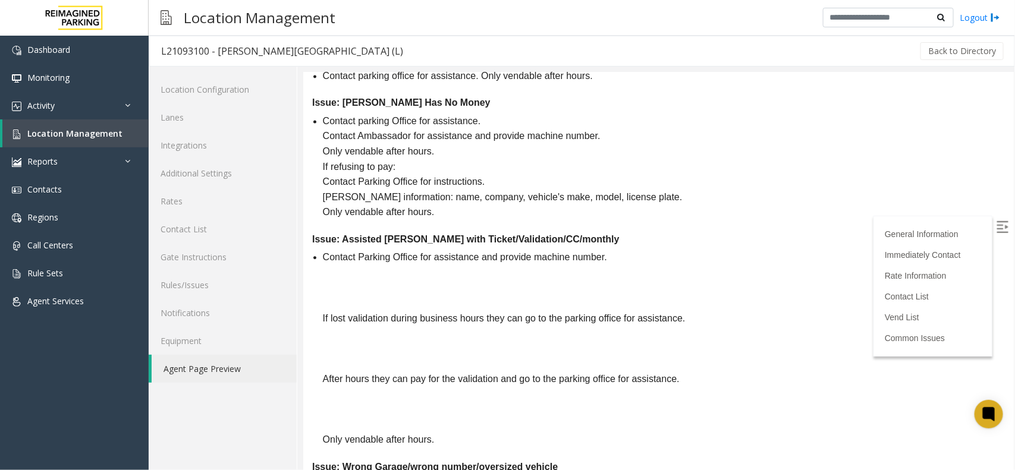
drag, startPoint x: 321, startPoint y: 385, endPoint x: 435, endPoint y: 392, distance: 113.8
drag, startPoint x: 437, startPoint y: 388, endPoint x: 496, endPoint y: 391, distance: 59.0
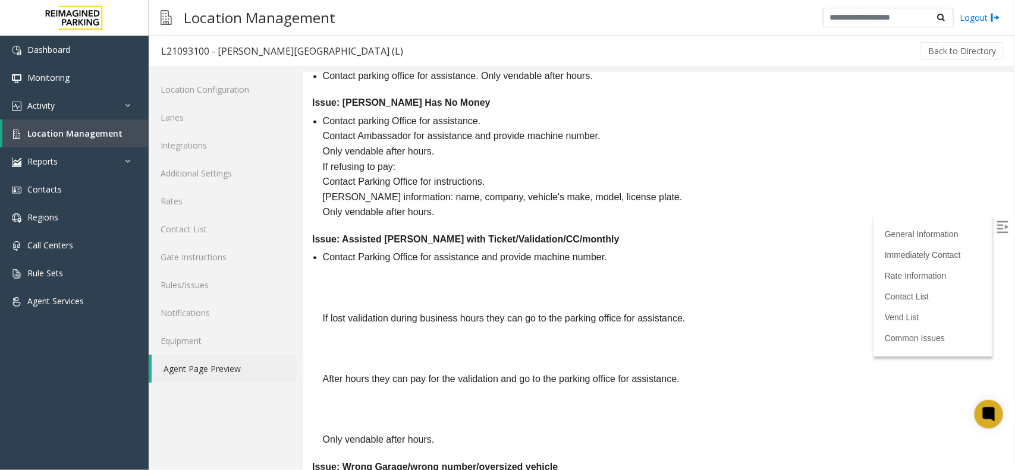
drag, startPoint x: 322, startPoint y: 388, endPoint x: 407, endPoint y: 388, distance: 85.0
drag, startPoint x: 438, startPoint y: 391, endPoint x: 532, endPoint y: 397, distance: 94.7
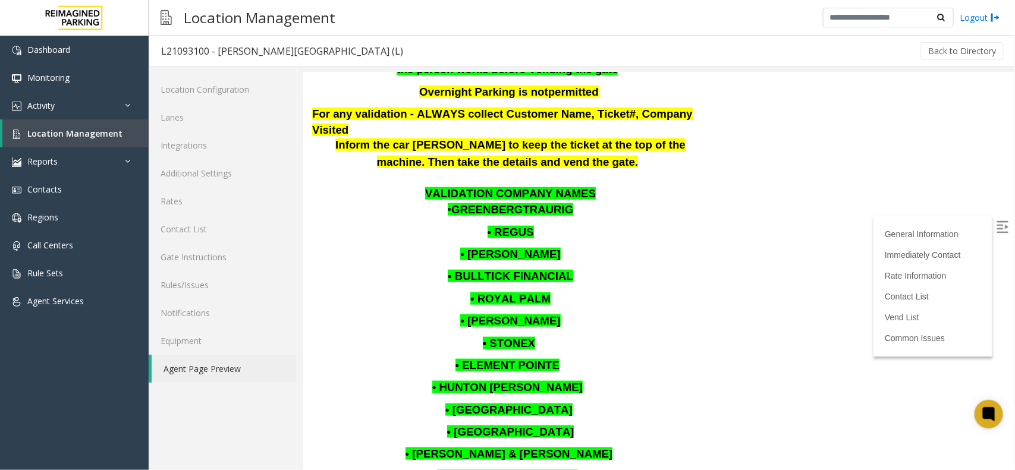
scroll to position [541, 0]
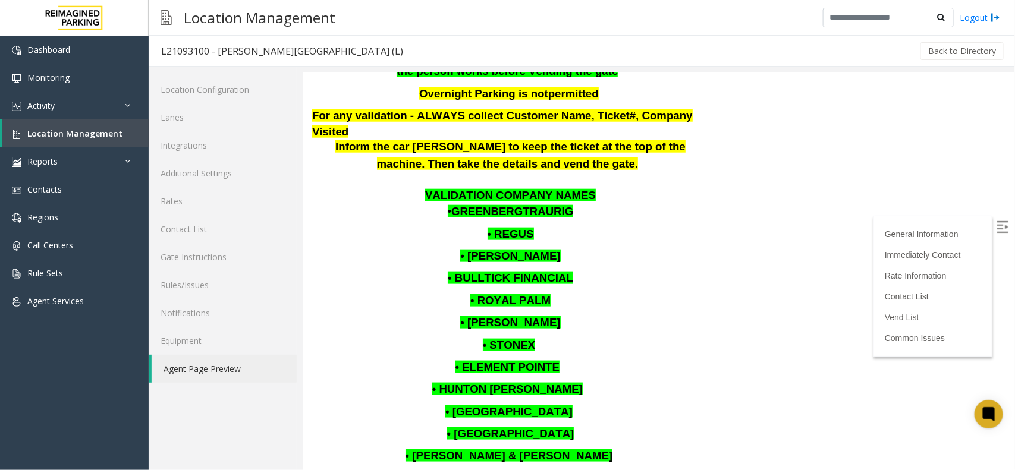
click at [238, 375] on link "Agent Page Preview" at bounding box center [224, 369] width 145 height 28
click at [116, 130] on span "Location Management" at bounding box center [74, 133] width 95 height 11
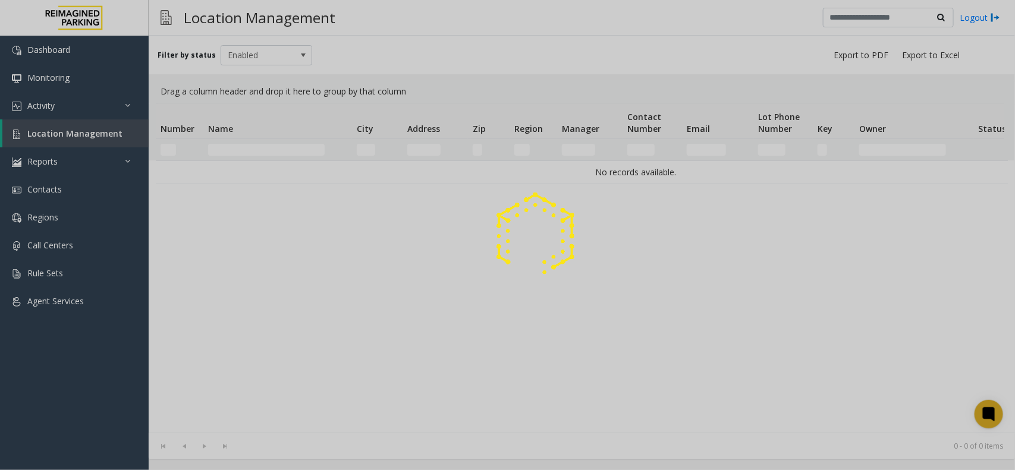
click at [296, 155] on div at bounding box center [507, 235] width 1015 height 470
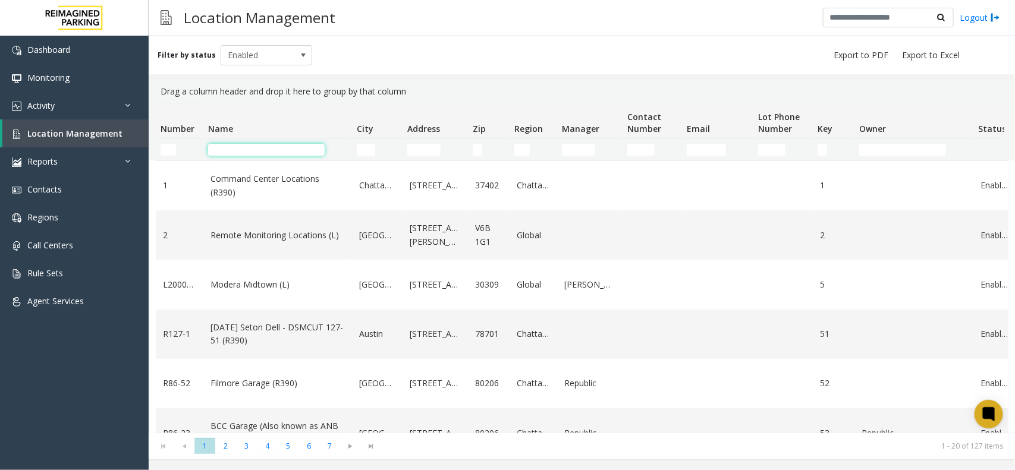
click at [289, 152] on input "Name Filter" at bounding box center [266, 150] width 117 height 12
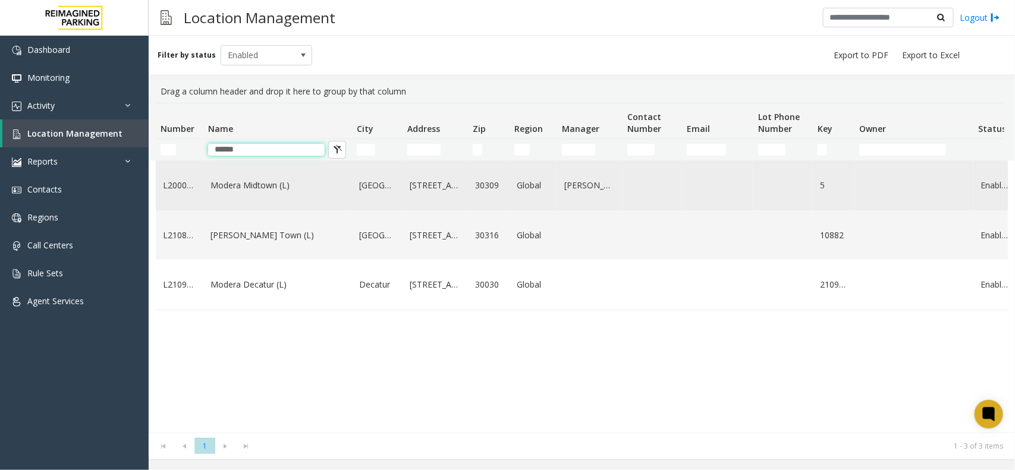
type input "******"
click at [299, 188] on link "Modera Midtown (L)" at bounding box center [277, 185] width 134 height 13
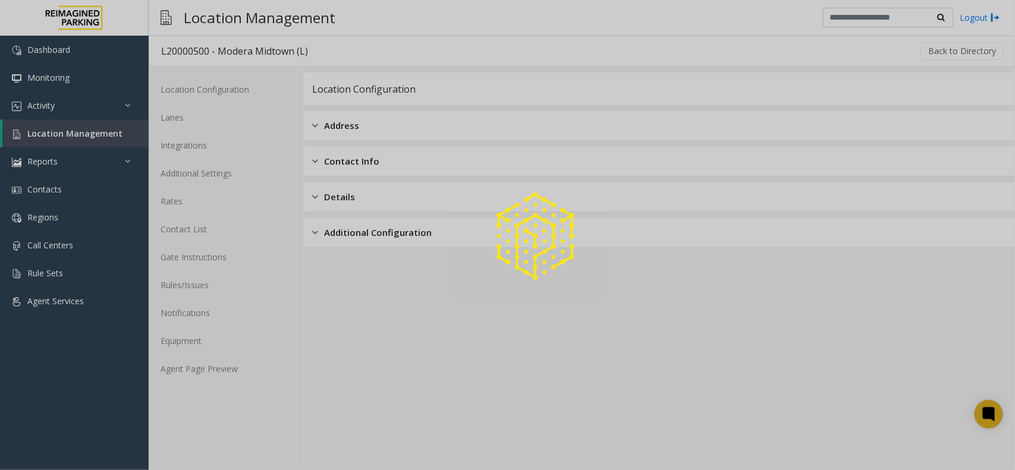
click at [224, 366] on div at bounding box center [507, 235] width 1015 height 470
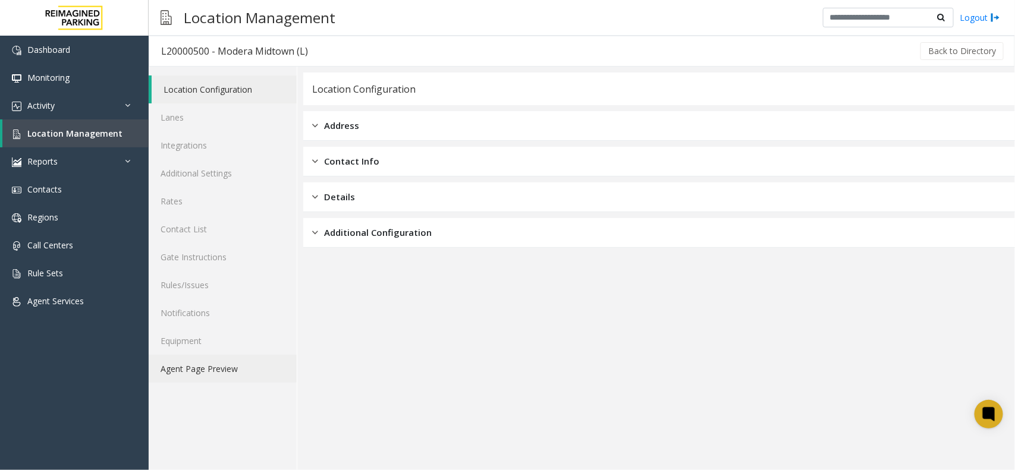
click at [223, 366] on link "Agent Page Preview" at bounding box center [223, 369] width 148 height 28
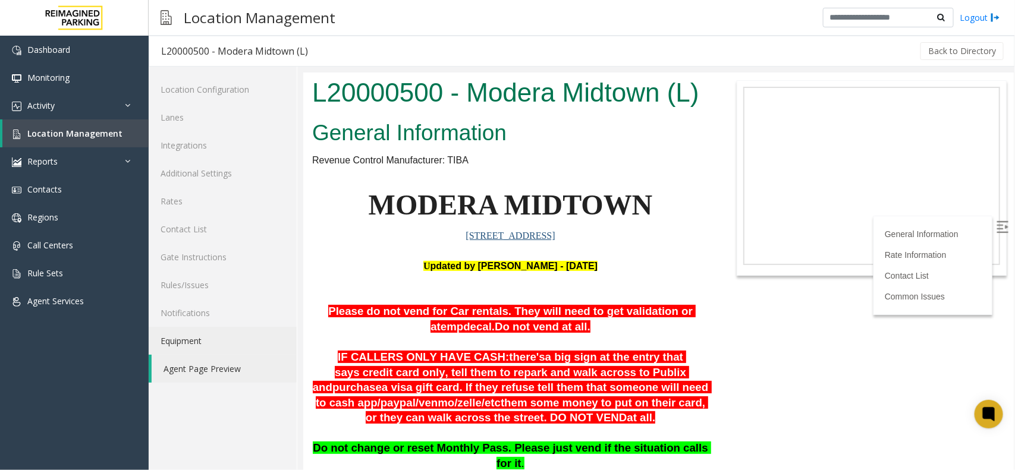
scroll to position [149, 0]
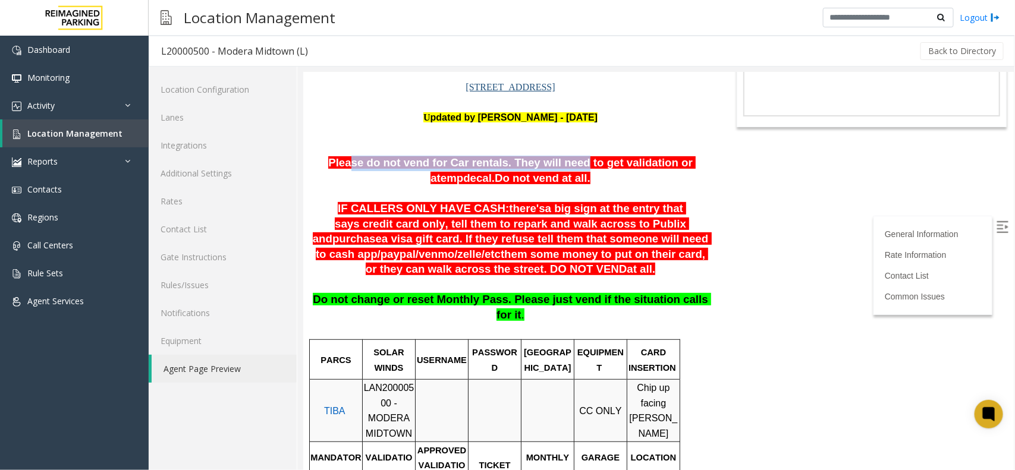
drag, startPoint x: 590, startPoint y: 407, endPoint x: 542, endPoint y: 161, distance: 250.1
click at [542, 161] on span "Please do not vend for Car rentals. They will need to get validation or a" at bounding box center [511, 170] width 367 height 28
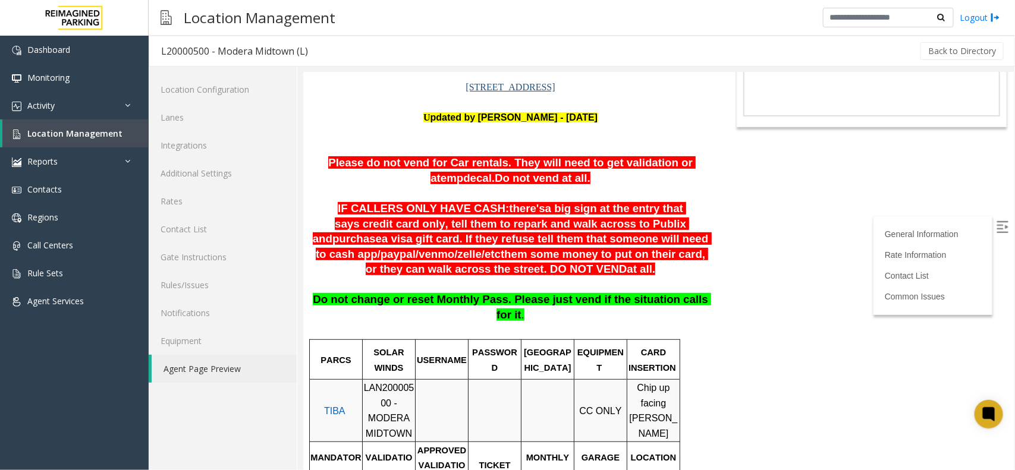
click at [563, 164] on span "Please do not vend for Car rentals. They will need to get validation or a" at bounding box center [511, 170] width 367 height 28
drag, startPoint x: 627, startPoint y: 164, endPoint x: 685, endPoint y: 163, distance: 58.3
click at [685, 163] on span "Please do not vend for Car rentals. They will need to get validation or a temp …" at bounding box center [511, 170] width 367 height 28
drag, startPoint x: 459, startPoint y: 180, endPoint x: 567, endPoint y: 181, distance: 108.2
click at [567, 181] on p "Please do not vend for Car rentals. They will need to get validation or a temp …" at bounding box center [510, 170] width 397 height 30
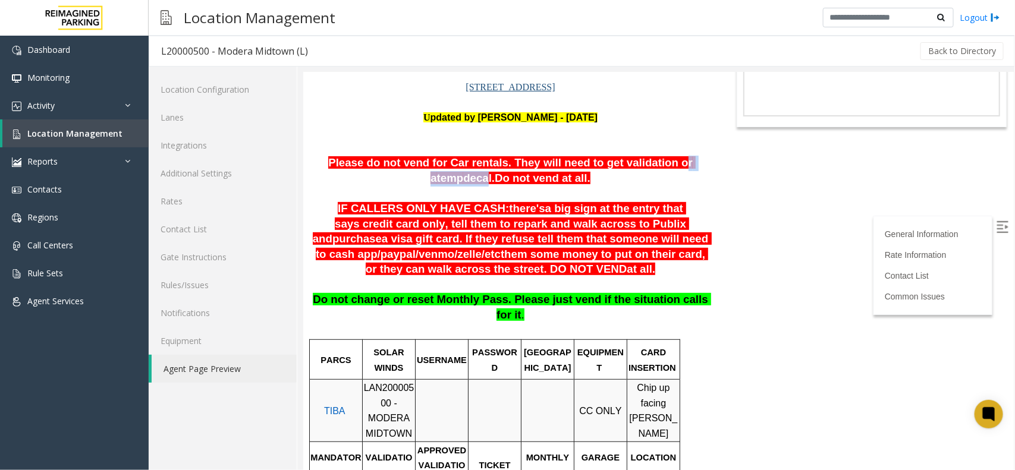
click at [567, 181] on p "Please do not vend for Car rentals. They will need to get validation or a temp …" at bounding box center [510, 170] width 397 height 30
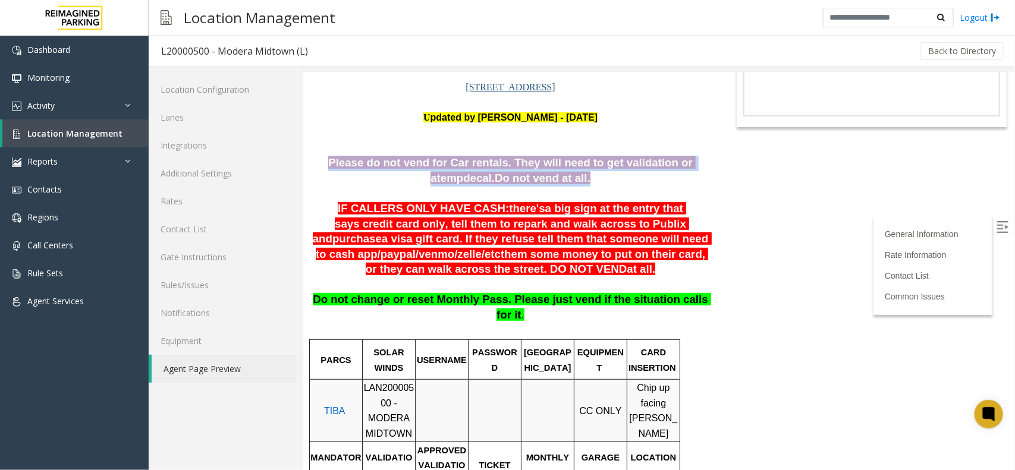
drag, startPoint x: 567, startPoint y: 181, endPoint x: 323, endPoint y: 153, distance: 245.4
click at [337, 147] on p at bounding box center [510, 147] width 397 height 15
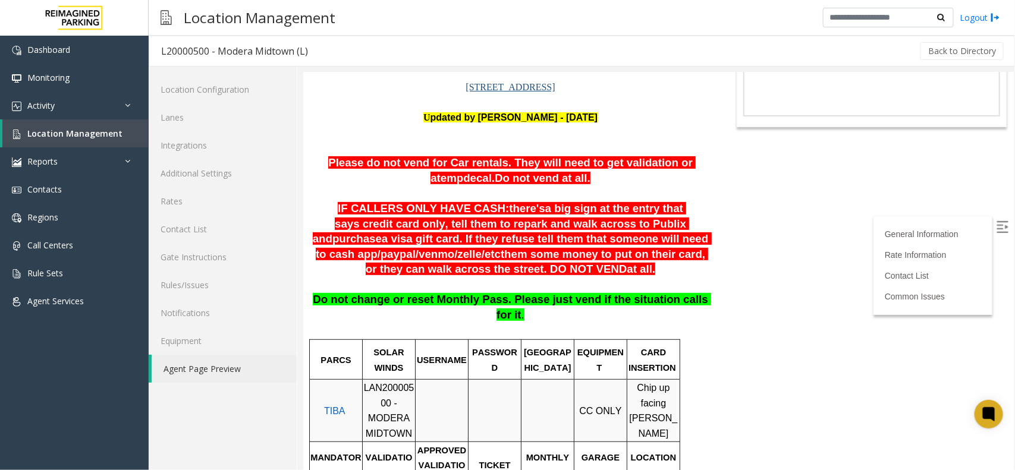
drag, startPoint x: 315, startPoint y: 157, endPoint x: 604, endPoint y: 172, distance: 289.4
click at [604, 172] on p "Please do not vend for Car rentals. They will need to get validation or a temp …" at bounding box center [510, 170] width 397 height 30
click at [578, 186] on p at bounding box center [510, 193] width 397 height 15
click at [357, 150] on p at bounding box center [510, 147] width 397 height 15
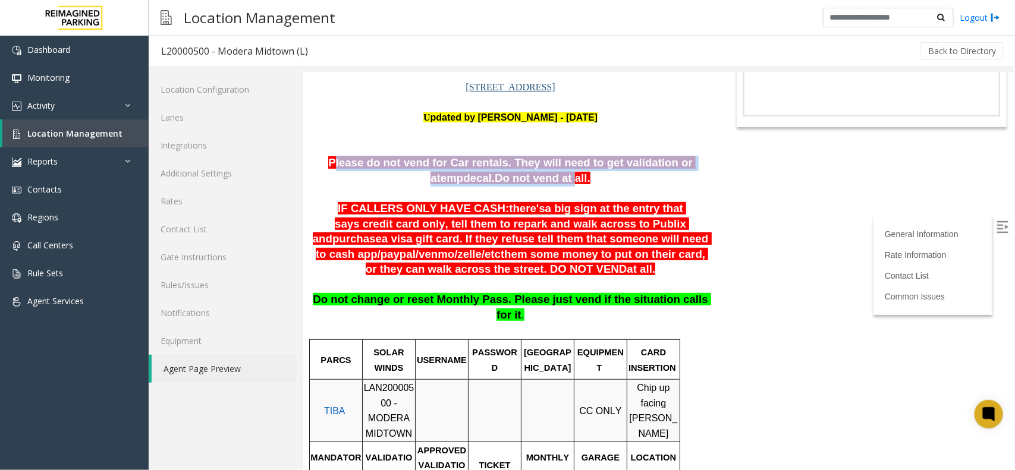
drag, startPoint x: 318, startPoint y: 159, endPoint x: 545, endPoint y: 180, distance: 228.0
click at [535, 180] on span "Please do not vend for Car rentals. They will need to get validation or a temp …" at bounding box center [511, 170] width 367 height 28
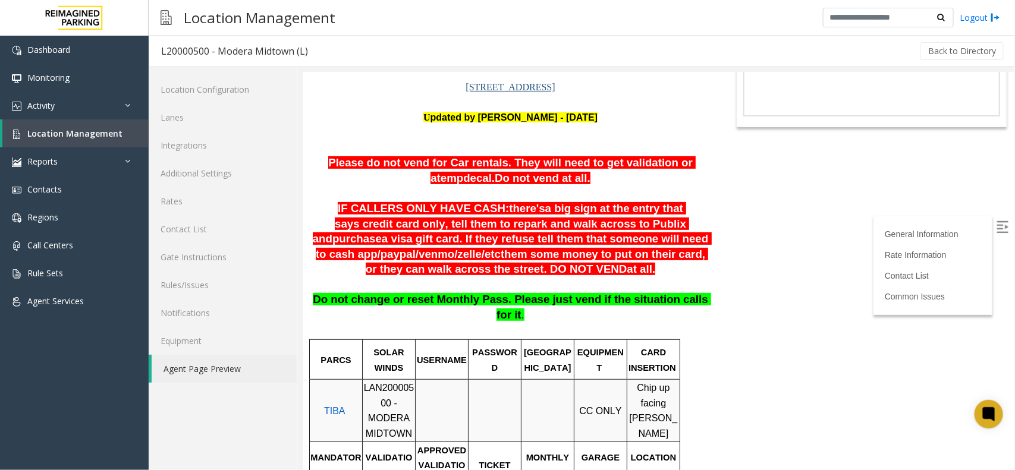
click at [560, 180] on p "Please do not vend for Car rentals. They will need to get validation or a temp …" at bounding box center [510, 170] width 397 height 30
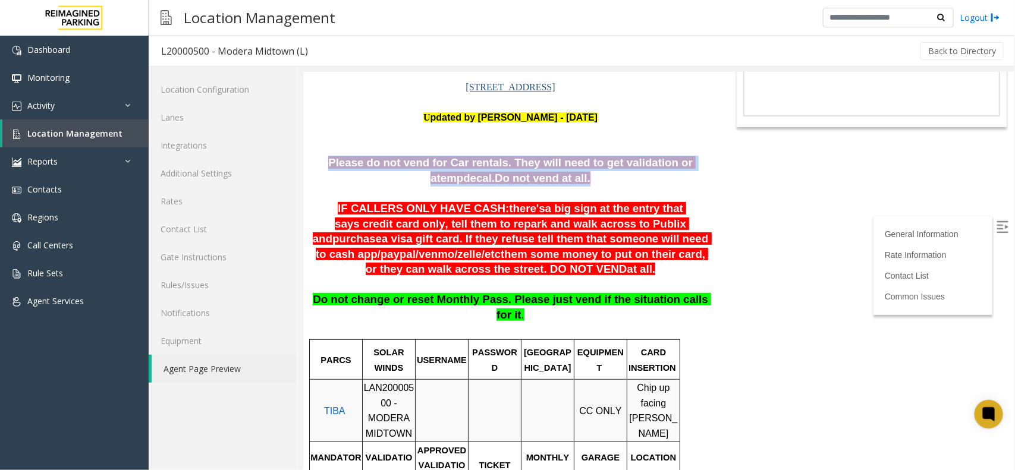
drag, startPoint x: 560, startPoint y: 180, endPoint x: 319, endPoint y: 144, distance: 243.9
click at [324, 143] on p at bounding box center [510, 147] width 397 height 15
drag, startPoint x: 313, startPoint y: 157, endPoint x: 547, endPoint y: 174, distance: 234.3
click at [547, 174] on p "Please do not vend for Car rentals. They will need to get validation or a temp …" at bounding box center [510, 170] width 397 height 30
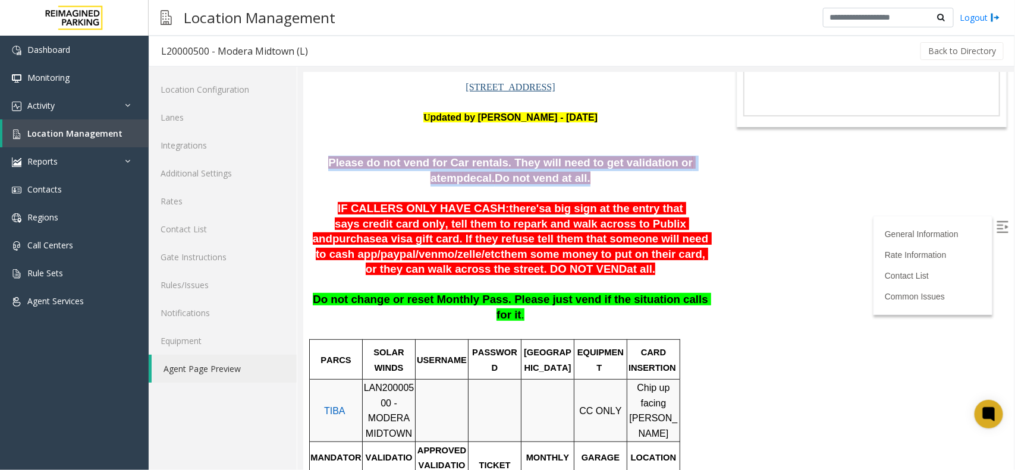
click at [547, 174] on span "Do not vend at all." at bounding box center [542, 177] width 96 height 12
drag, startPoint x: 547, startPoint y: 174, endPoint x: 340, endPoint y: 142, distance: 209.3
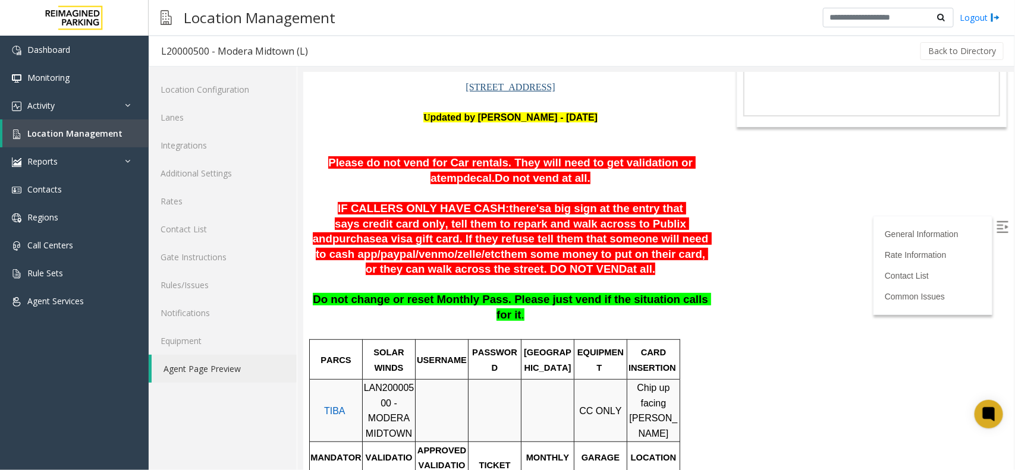
click at [345, 125] on p at bounding box center [510, 132] width 397 height 15
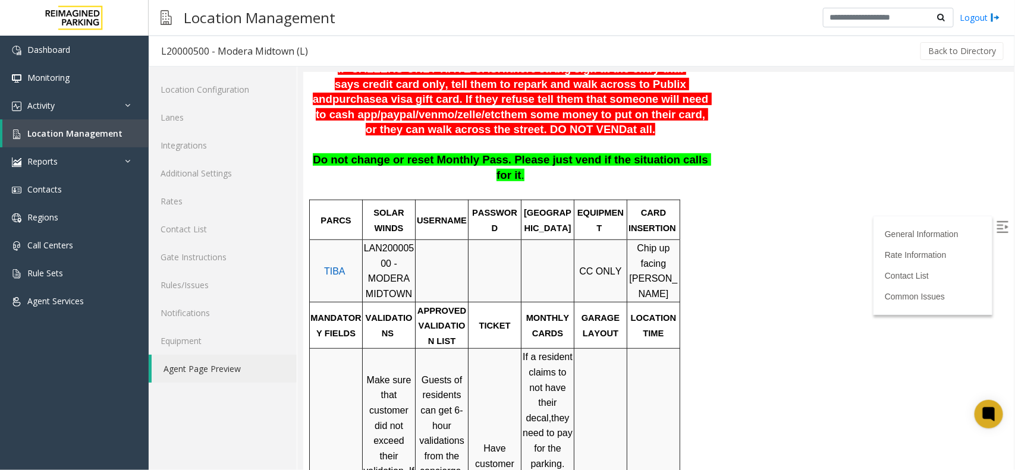
scroll to position [297, 0]
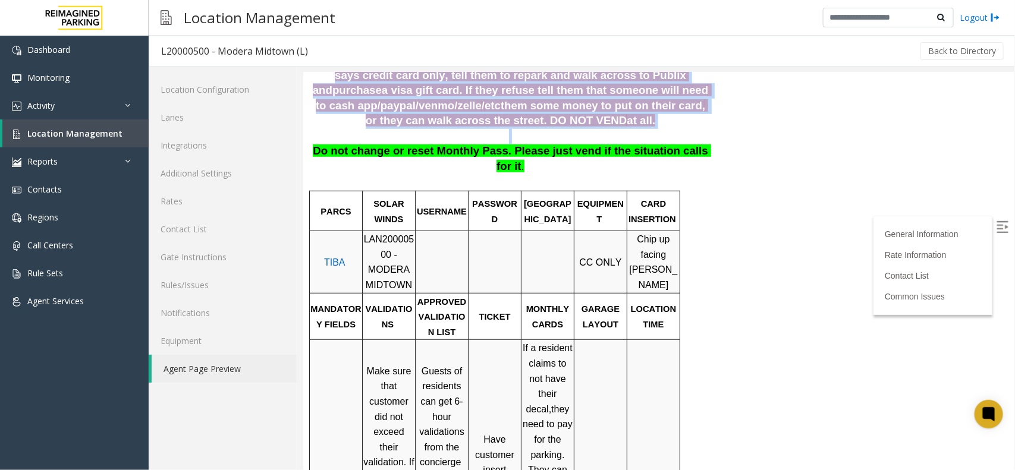
drag, startPoint x: 325, startPoint y: 151, endPoint x: 738, endPoint y: 170, distance: 413.7
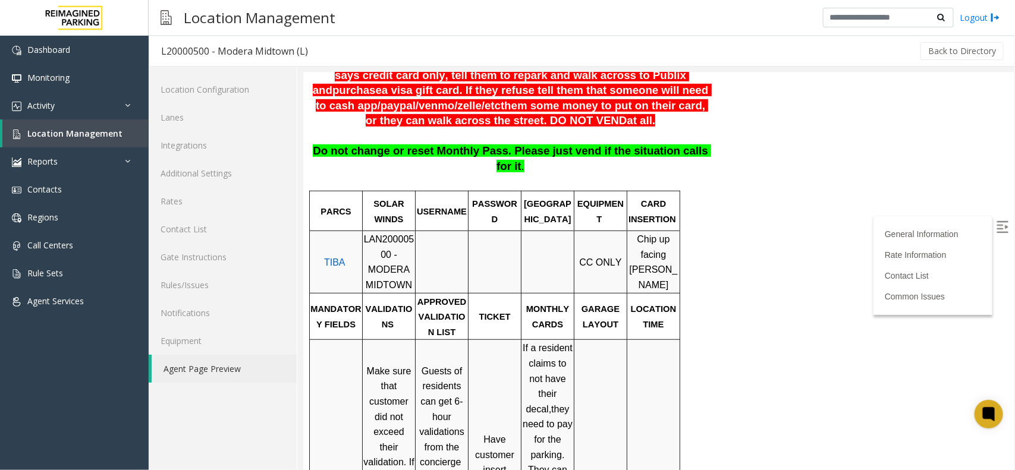
click at [710, 164] on div "General Information Revenue Control Manufacturer: TIBA MODERA MIDTOWN 95 8th St…" at bounding box center [510, 446] width 414 height 1257
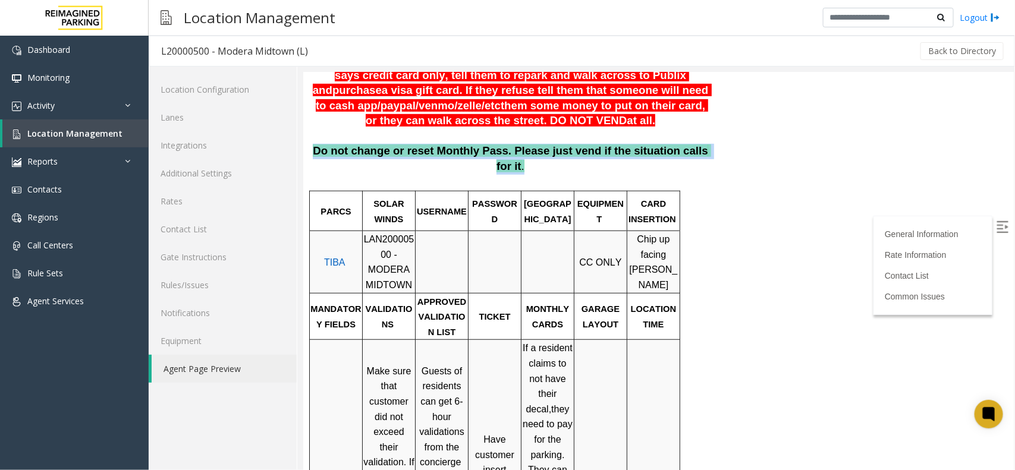
drag, startPoint x: 702, startPoint y: 153, endPoint x: 312, endPoint y: 145, distance: 390.1
click at [312, 145] on div "General Information Revenue Control Manufacturer: TIBA MODERA MIDTOWN 95 8th St…" at bounding box center [510, 446] width 414 height 1257
click at [312, 145] on p "Do not change or reset Monthly Pass. Please just vend if the situation calls fo…" at bounding box center [510, 166] width 397 height 46
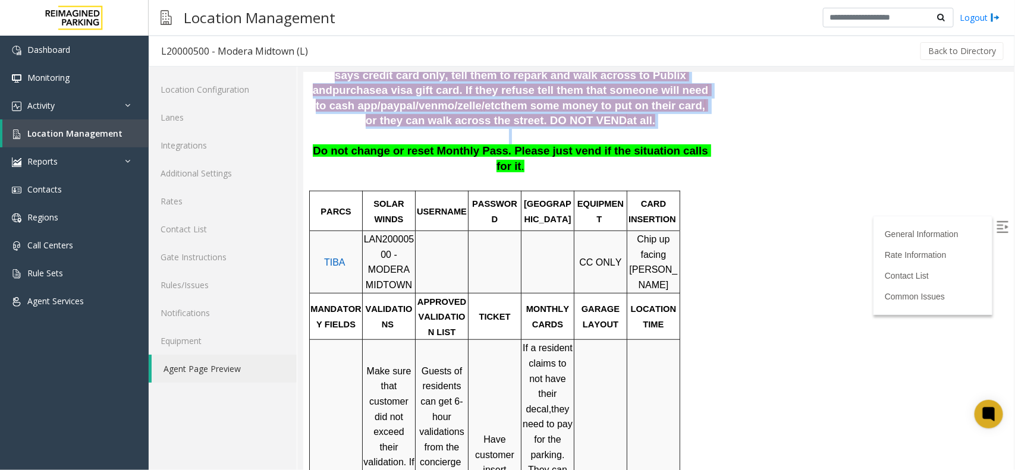
drag, startPoint x: 315, startPoint y: 155, endPoint x: 767, endPoint y: 156, distance: 451.9
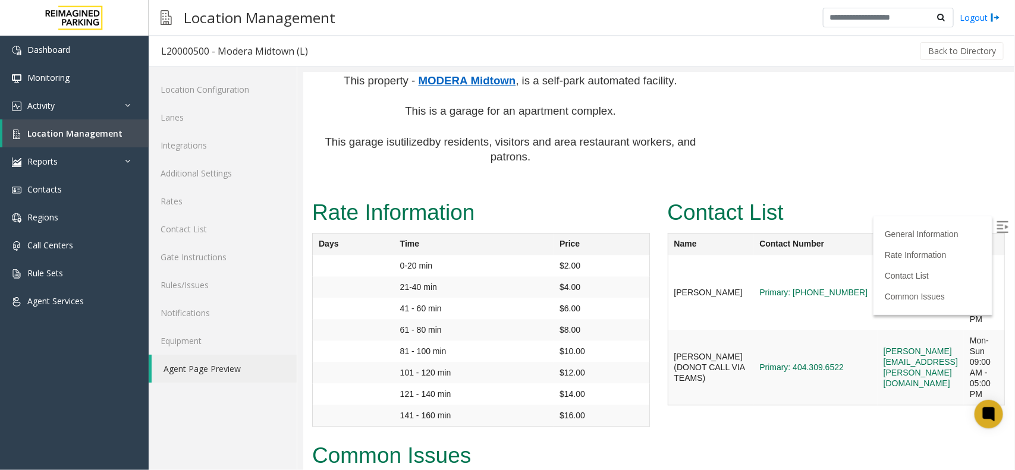
scroll to position [1336, 0]
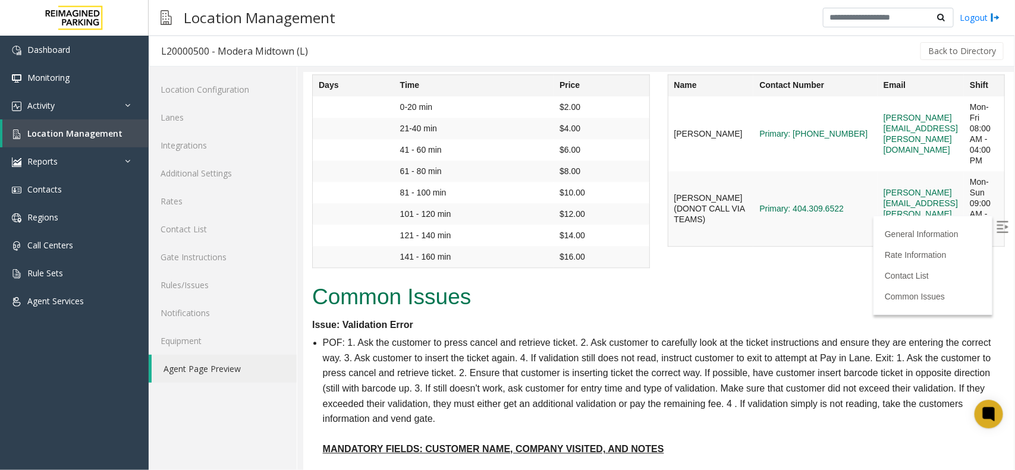
click at [996, 221] on img at bounding box center [1002, 227] width 12 height 12
click at [958, 281] on h2 "Common Issues" at bounding box center [658, 296] width 693 height 31
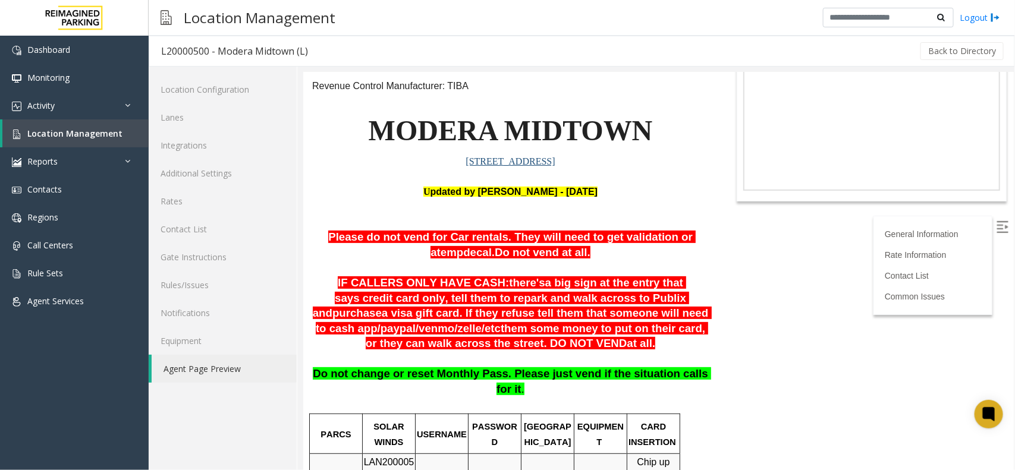
scroll to position [149, 0]
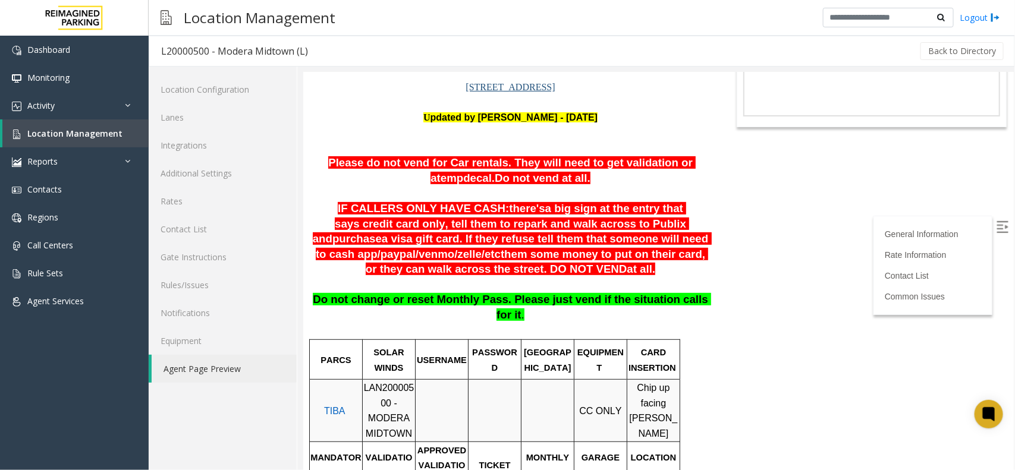
drag, startPoint x: 545, startPoint y: 271, endPoint x: 435, endPoint y: 195, distance: 133.8
click at [432, 192] on p at bounding box center [510, 193] width 397 height 15
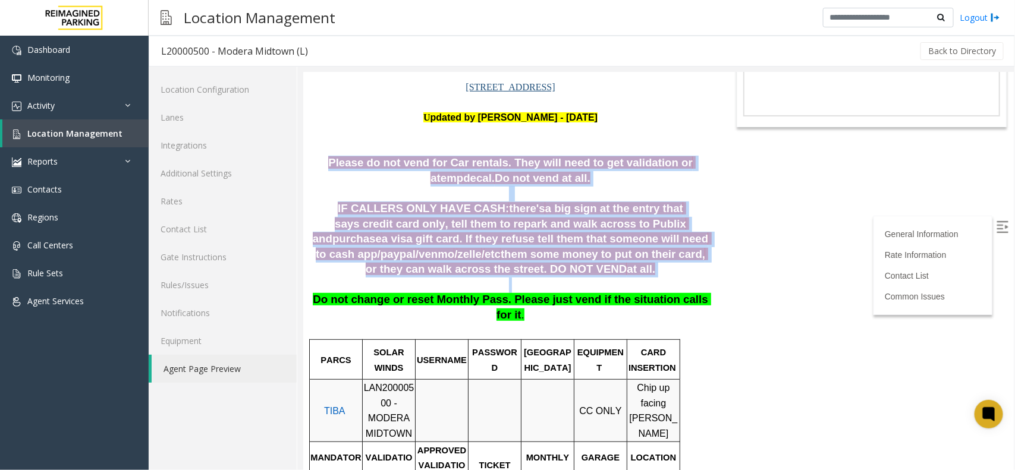
drag, startPoint x: 313, startPoint y: 158, endPoint x: 571, endPoint y: 290, distance: 290.1
click at [571, 290] on p at bounding box center [510, 284] width 397 height 15
drag, startPoint x: 564, startPoint y: 283, endPoint x: 358, endPoint y: 158, distance: 241.2
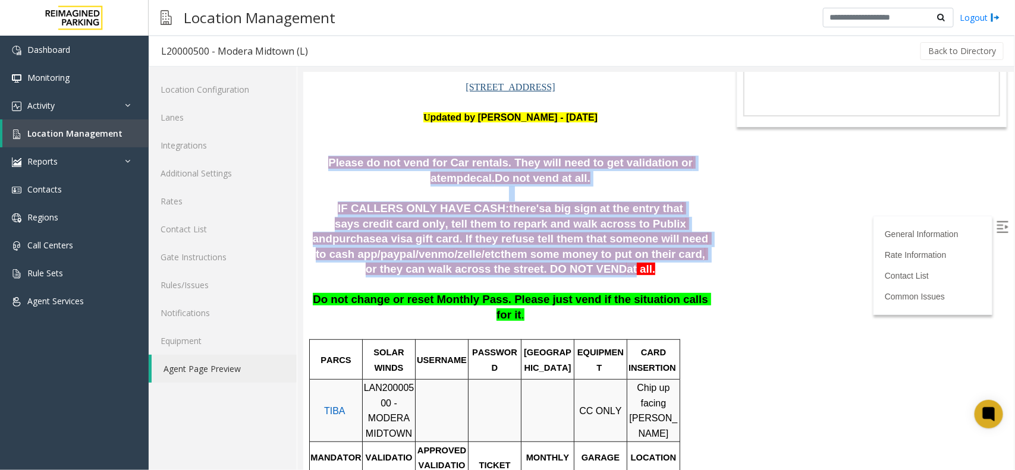
drag, startPoint x: 312, startPoint y: 162, endPoint x: 512, endPoint y: 270, distance: 227.7
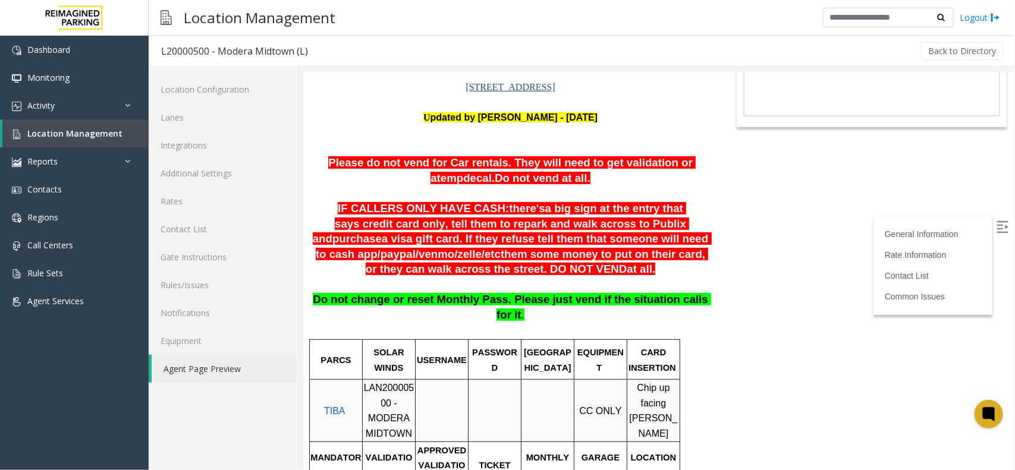
click at [536, 281] on p at bounding box center [510, 284] width 397 height 15
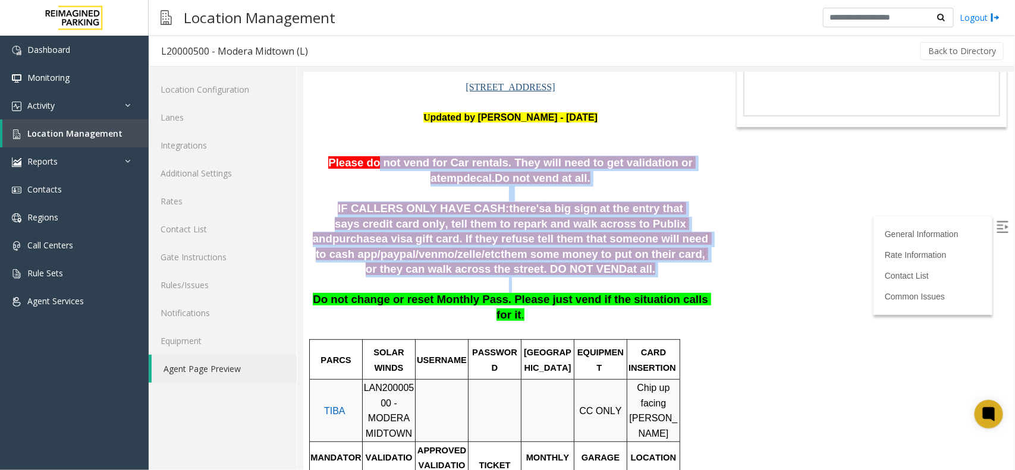
drag, startPoint x: 535, startPoint y: 279, endPoint x: 357, endPoint y: 169, distance: 209.1
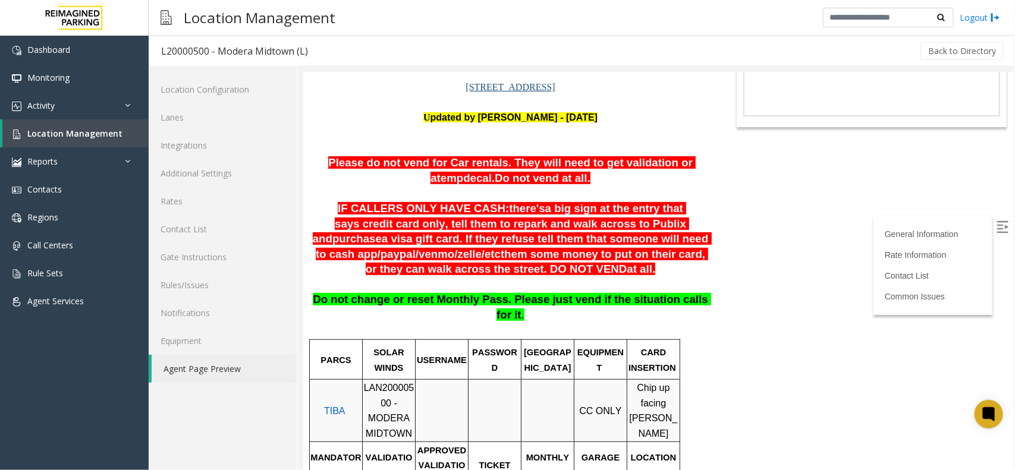
click at [328, 160] on span "Please do not vend for Car rentals. They will need to get validation or a" at bounding box center [511, 170] width 367 height 28
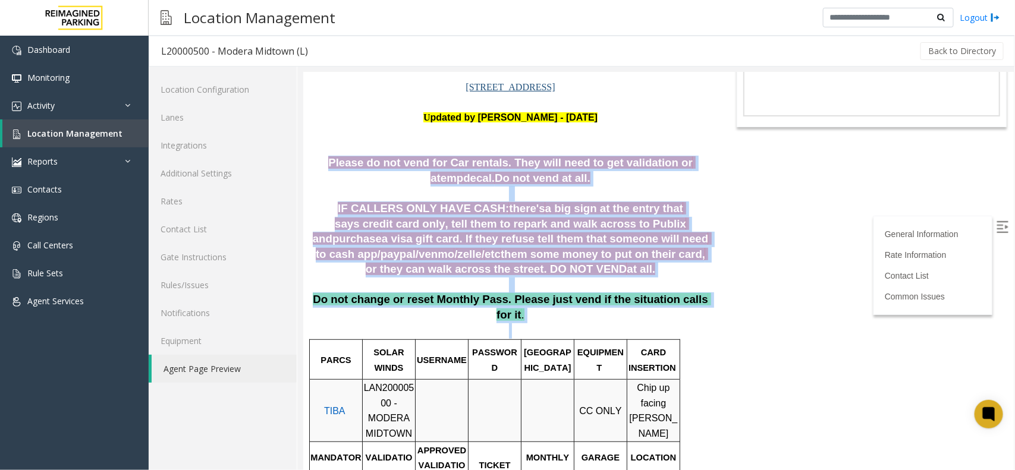
drag, startPoint x: 313, startPoint y: 161, endPoint x: 696, endPoint y: 314, distance: 412.3
click at [571, 277] on p "IF CALLERS ONLY HAVE CASH: there's a big sign at the entry that says credit car…" at bounding box center [510, 239] width 397 height 76
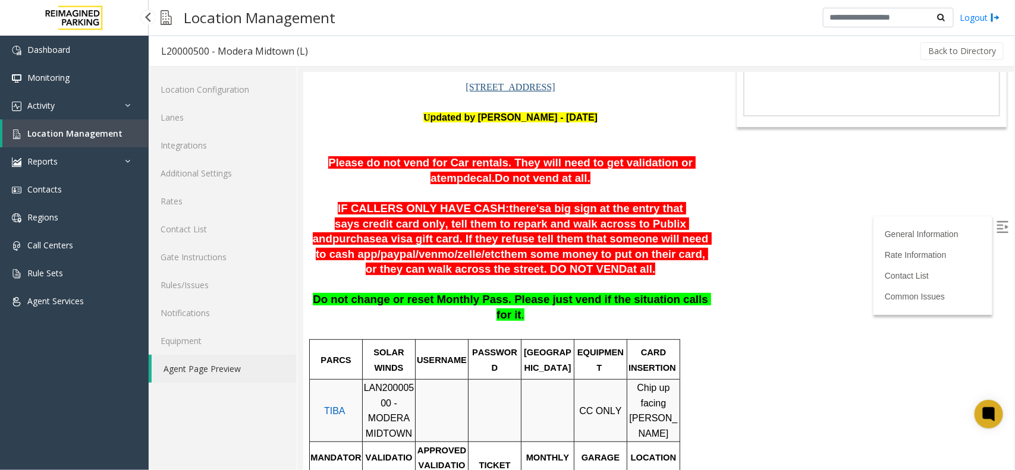
click at [110, 134] on span "Location Management" at bounding box center [74, 133] width 95 height 11
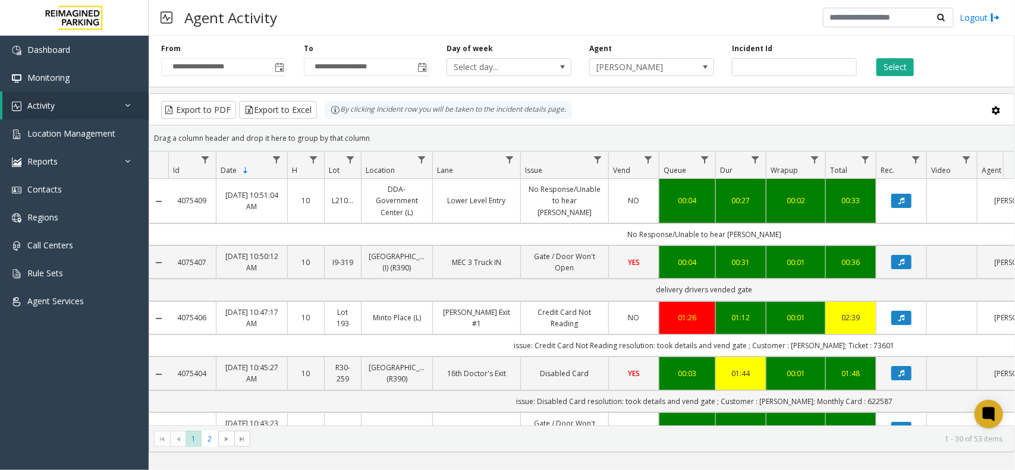
scroll to position [0, 140]
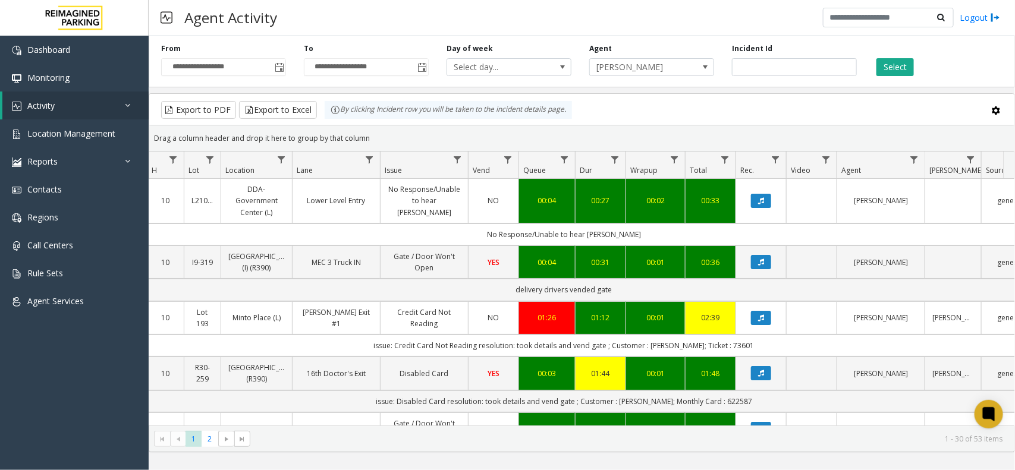
click at [479, 133] on div "Drag a column header and drop it here to group by that column" at bounding box center [581, 138] width 865 height 21
click at [444, 131] on div "Drag a column header and drop it here to group by that column" at bounding box center [581, 138] width 865 height 21
drag, startPoint x: 423, startPoint y: 140, endPoint x: 313, endPoint y: 105, distance: 115.5
click at [313, 105] on kendo-grid "Export to PDF Export to Excel By clicking Incident row you will be taken to the…" at bounding box center [582, 272] width 866 height 359
click at [387, 135] on div "Drag a column header and drop it here to group by that column" at bounding box center [581, 138] width 865 height 21
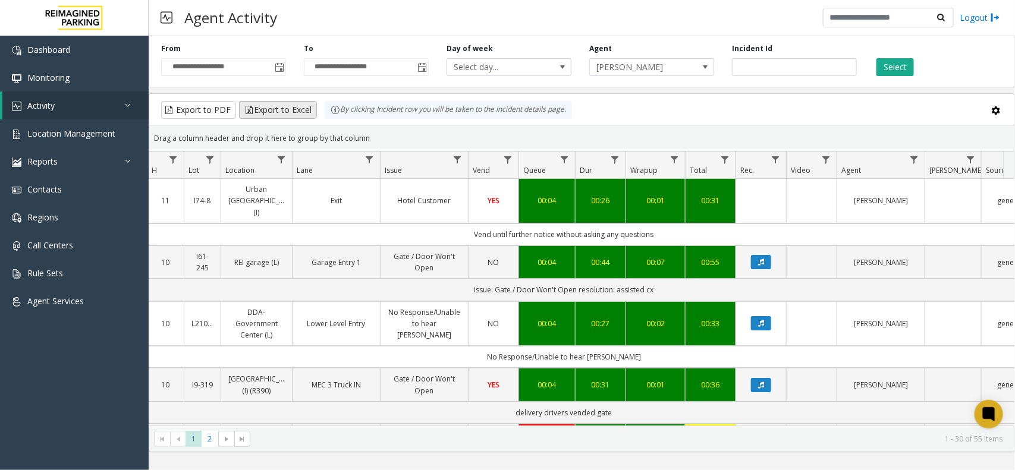
drag, startPoint x: 373, startPoint y: 135, endPoint x: 314, endPoint y: 115, distance: 62.2
click at [314, 115] on kendo-grid "Export to PDF Export to Excel By clicking Incident row you will be taken to the…" at bounding box center [582, 272] width 866 height 359
click at [379, 137] on div "Drag a column header and drop it here to group by that column" at bounding box center [581, 138] width 865 height 21
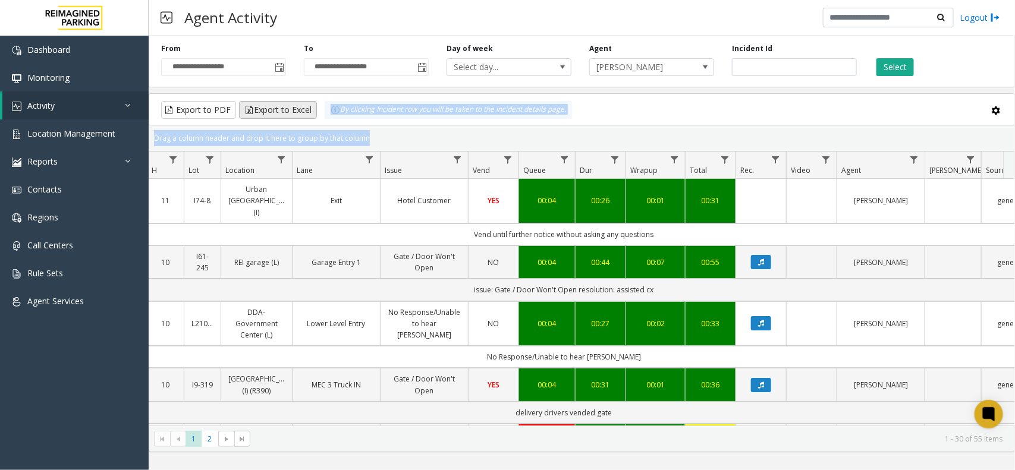
drag, startPoint x: 379, startPoint y: 137, endPoint x: 301, endPoint y: 112, distance: 82.4
click at [301, 112] on kendo-grid "Export to PDF Export to Excel By clicking Incident row you will be taken to the…" at bounding box center [582, 272] width 866 height 359
click at [384, 128] on div "Drag a column header and drop it here to group by that column" at bounding box center [581, 138] width 865 height 21
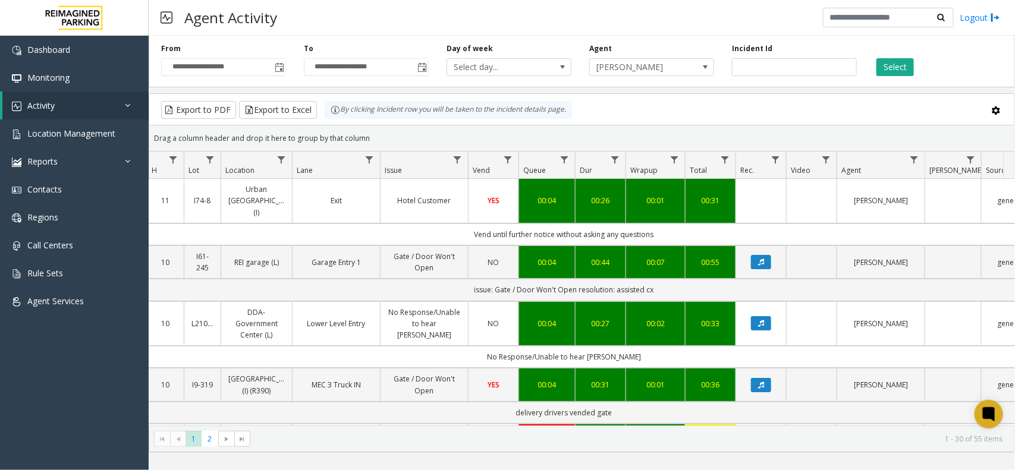
drag, startPoint x: 381, startPoint y: 135, endPoint x: 311, endPoint y: 122, distance: 71.3
click at [311, 122] on kendo-grid "Export to PDF Export to Excel By clicking Incident row you will be taken to the…" at bounding box center [582, 272] width 866 height 359
click at [423, 134] on div "Drag a column header and drop it here to group by that column" at bounding box center [581, 138] width 865 height 21
click at [697, 65] on span at bounding box center [705, 67] width 17 height 17
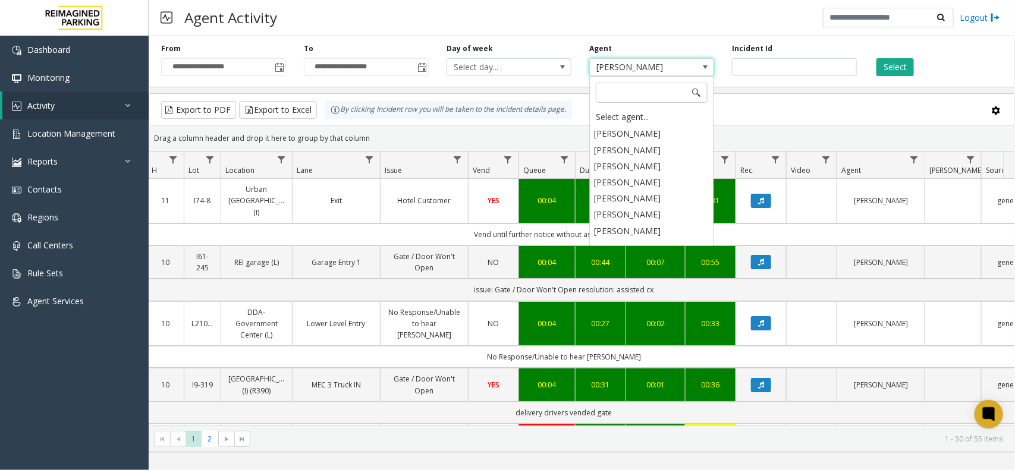
scroll to position [5587, 0]
click at [642, 120] on div "Select agent..." at bounding box center [651, 117] width 121 height 17
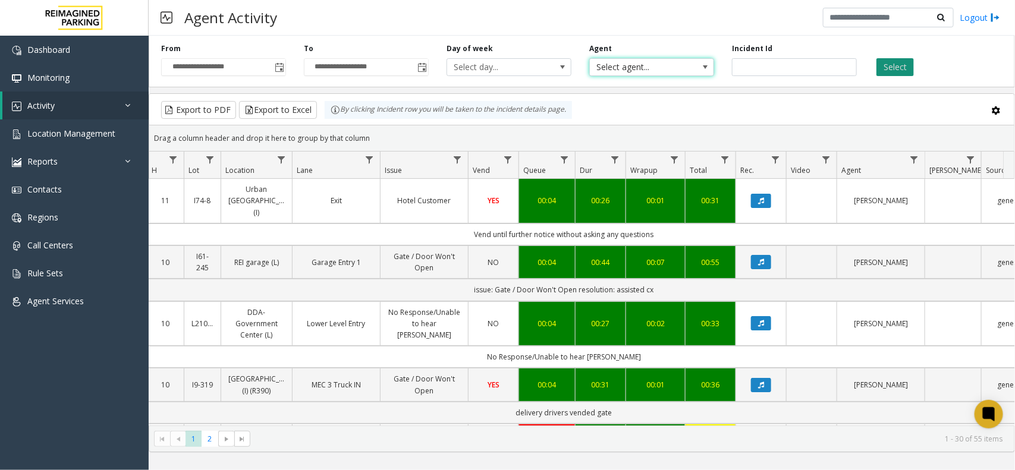
click at [881, 67] on button "Select" at bounding box center [894, 67] width 37 height 18
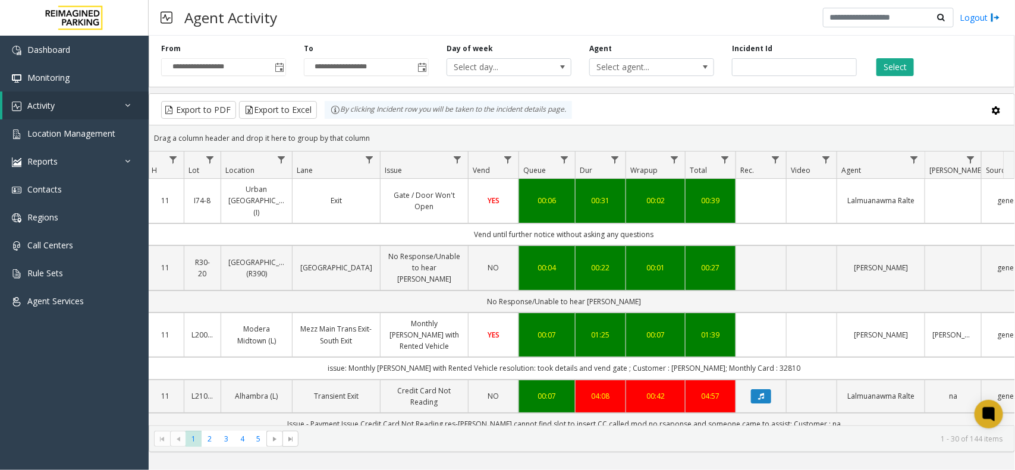
click at [287, 66] on div "**********" at bounding box center [223, 59] width 143 height 33
click at [281, 67] on span "Toggle popup" at bounding box center [280, 68] width 10 height 10
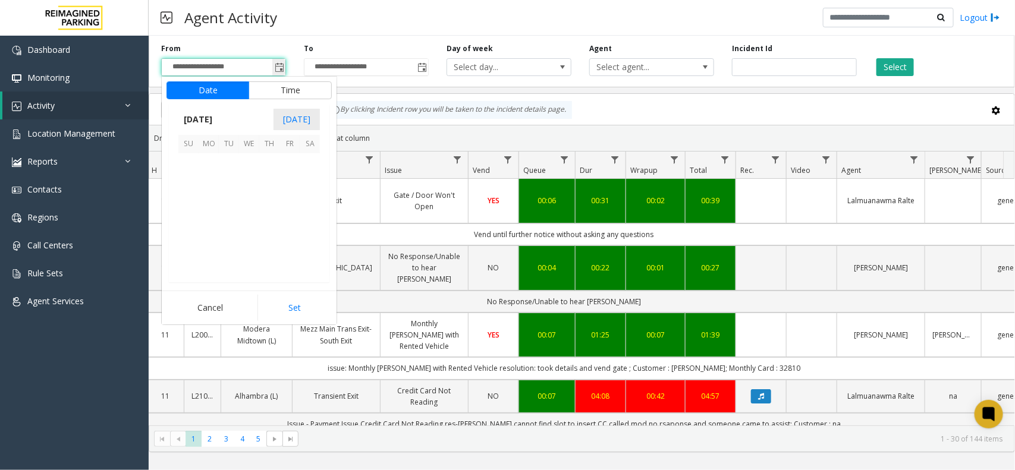
scroll to position [213307, 0]
click at [218, 122] on span "[DATE]" at bounding box center [197, 120] width 39 height 18
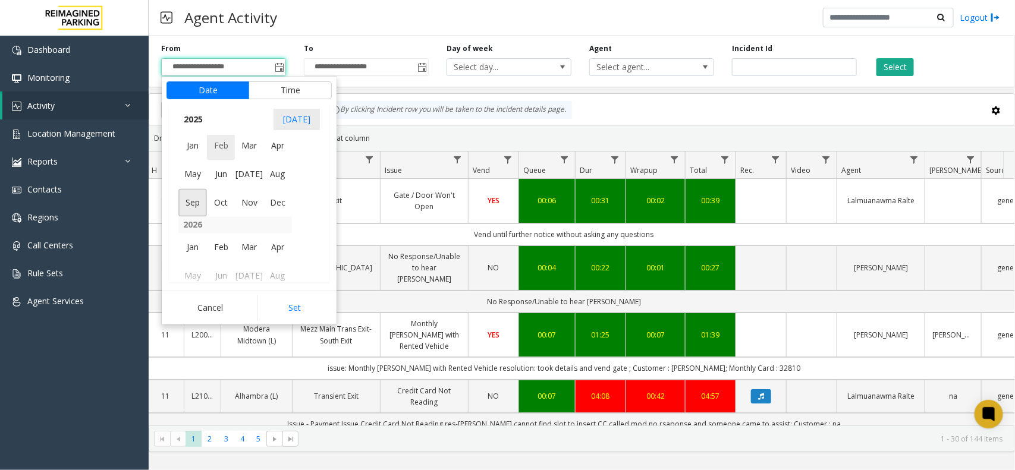
click at [223, 152] on span "Feb" at bounding box center [221, 146] width 29 height 29
click at [241, 197] on span "12" at bounding box center [249, 203] width 20 height 20
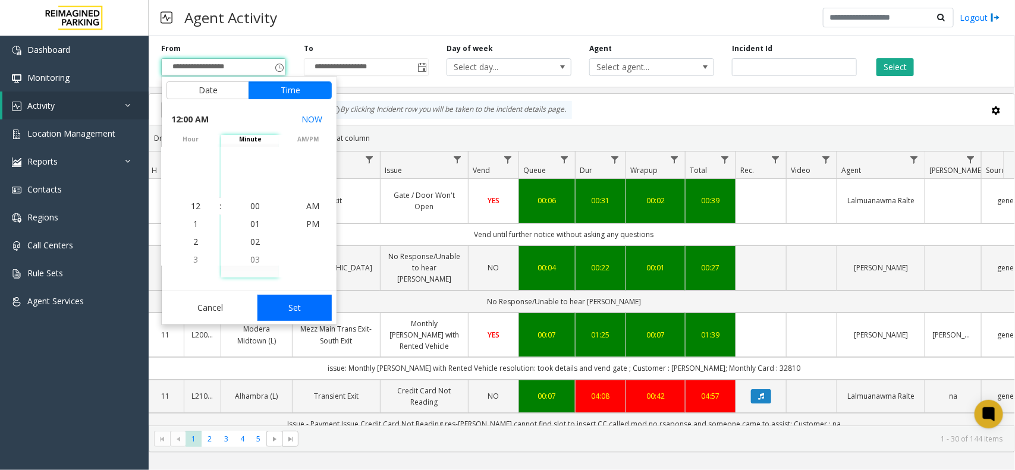
click at [284, 301] on button "Set" at bounding box center [294, 308] width 75 height 26
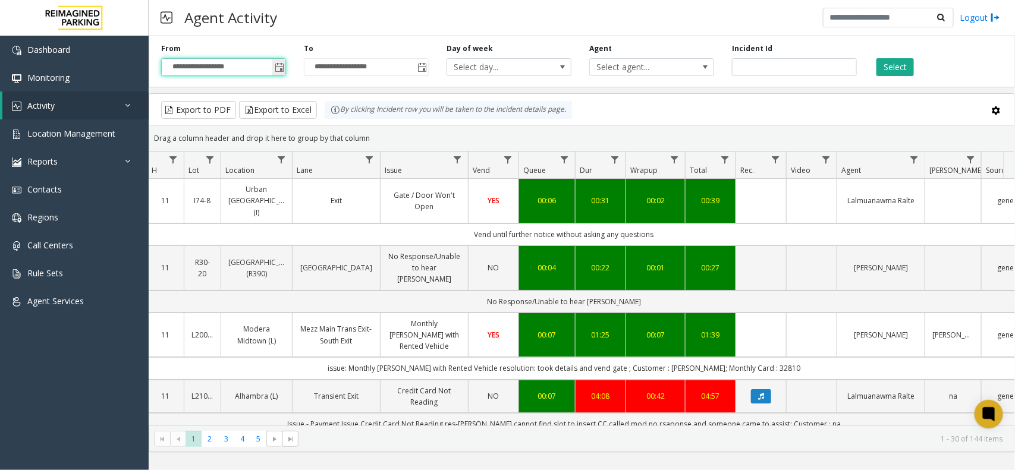
click at [277, 70] on span "Toggle popup" at bounding box center [280, 68] width 10 height 10
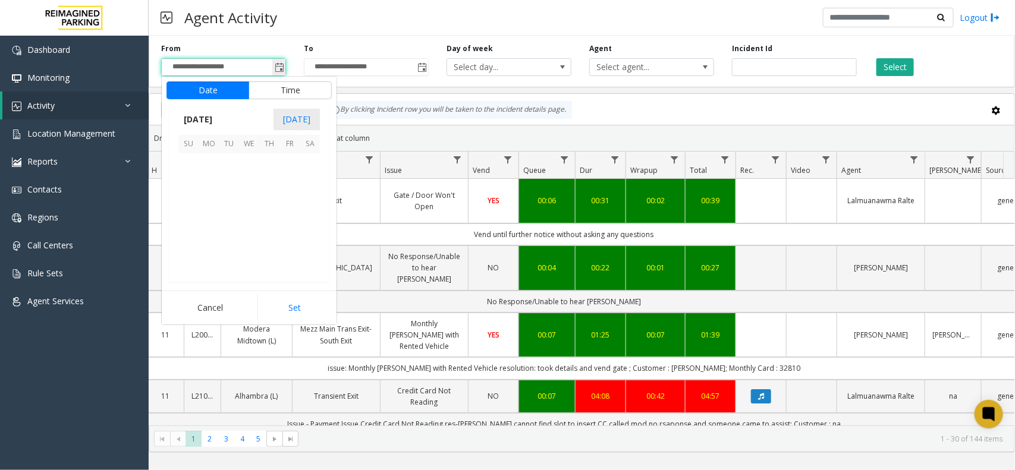
scroll to position [213307, 0]
click at [218, 117] on span "[DATE]" at bounding box center [197, 120] width 39 height 18
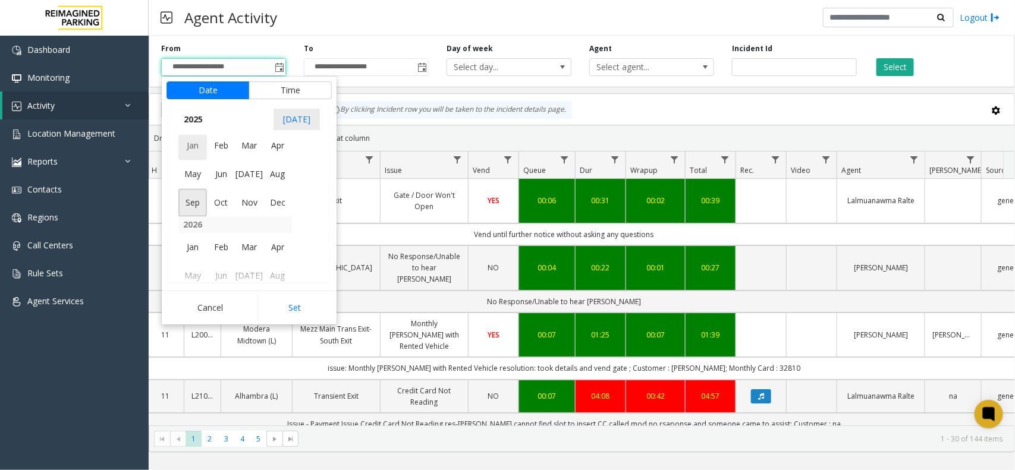
click at [192, 153] on span "Jan" at bounding box center [192, 146] width 29 height 29
click at [200, 186] on span "6" at bounding box center [209, 184] width 20 height 20
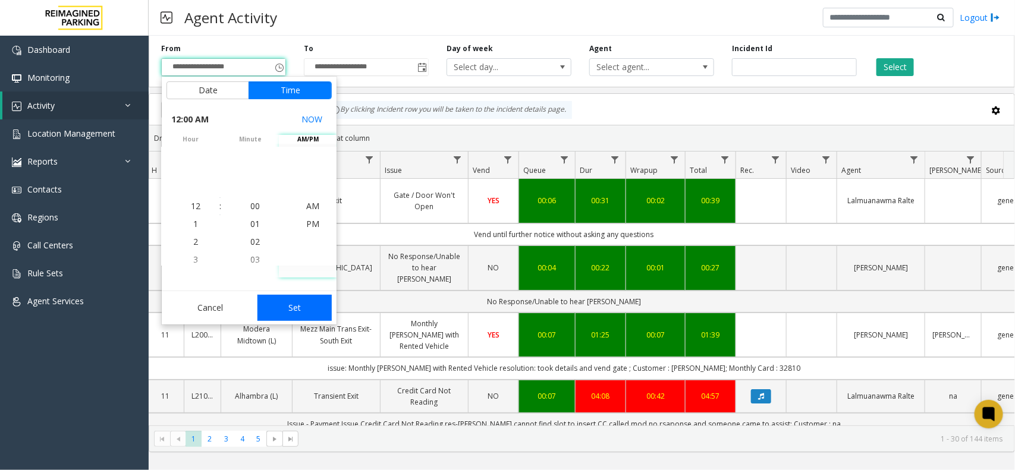
click at [301, 309] on button "Set" at bounding box center [294, 308] width 75 height 26
type input "**********"
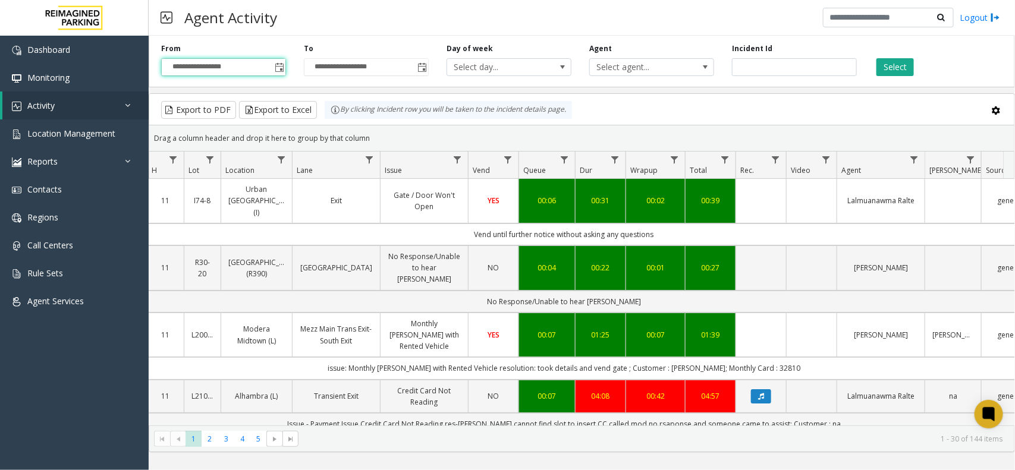
click at [886, 79] on div "**********" at bounding box center [582, 59] width 866 height 56
click at [892, 68] on button "Select" at bounding box center [894, 67] width 37 height 18
click at [284, 153] on link "Data table" at bounding box center [282, 160] width 16 height 16
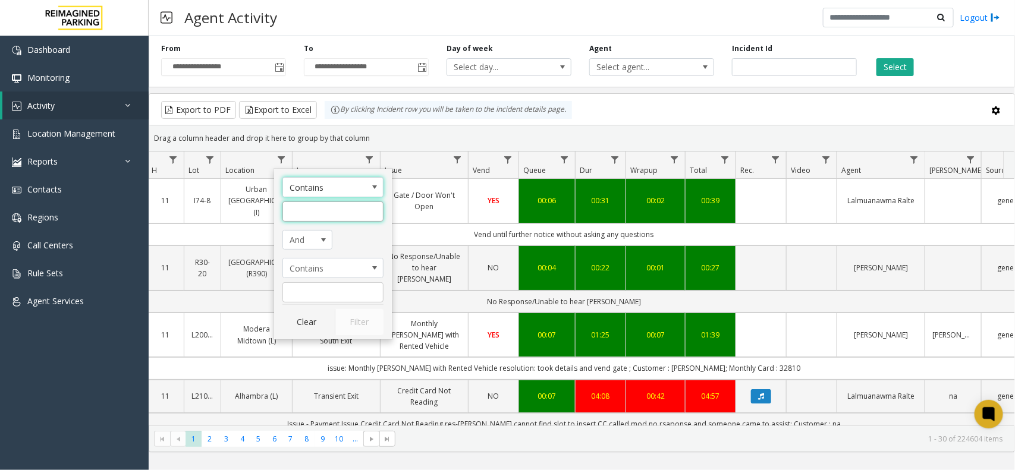
click at [316, 217] on input "Location Filter" at bounding box center [332, 212] width 101 height 20
type input "**********"
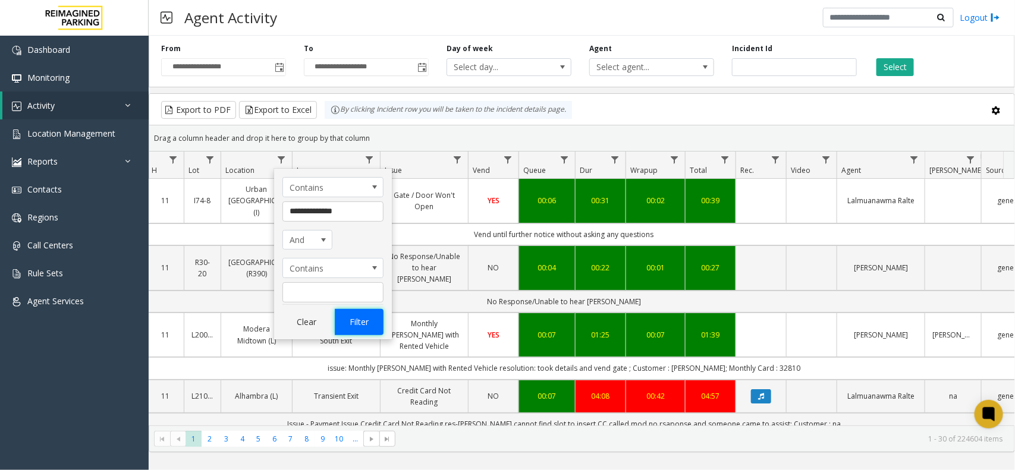
click at [364, 319] on button "Filter" at bounding box center [359, 322] width 49 height 26
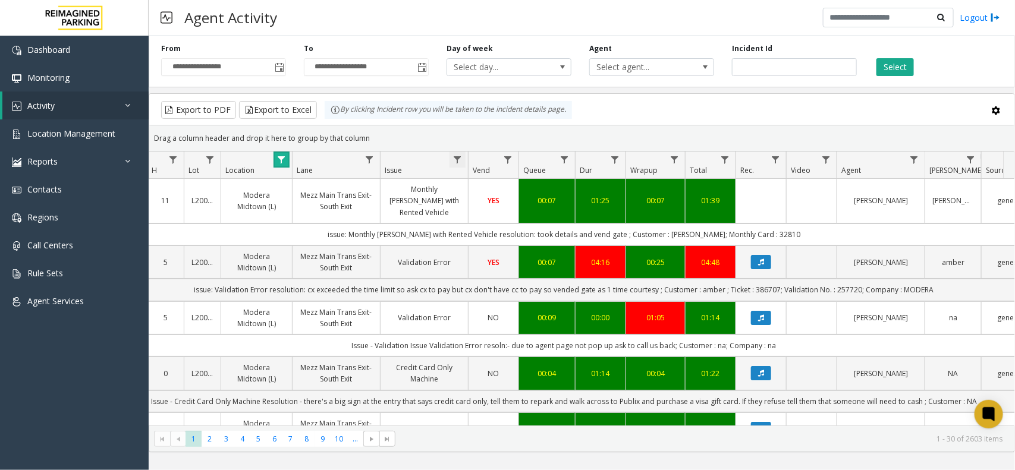
click at [455, 158] on span "Data table" at bounding box center [457, 160] width 10 height 10
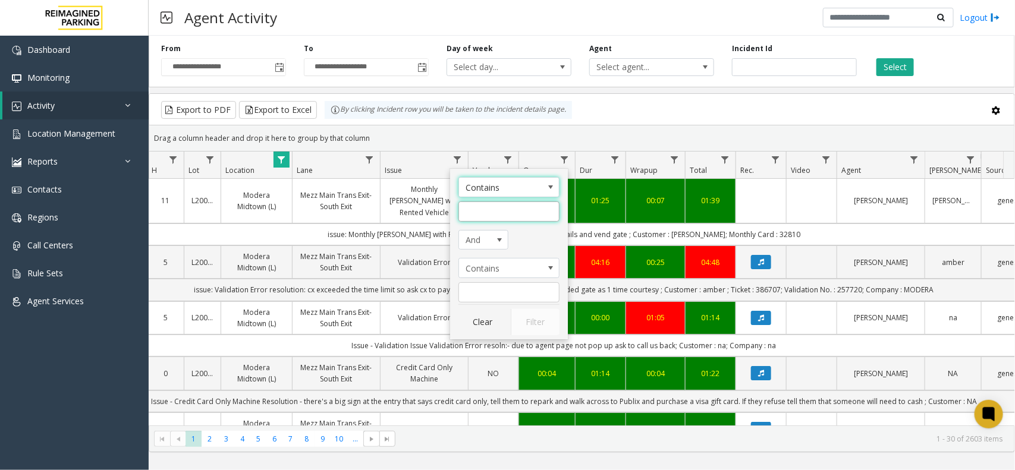
click at [471, 205] on input "Issue Filter" at bounding box center [508, 212] width 101 height 20
type input "******"
click at [535, 319] on button "Filter" at bounding box center [535, 322] width 49 height 26
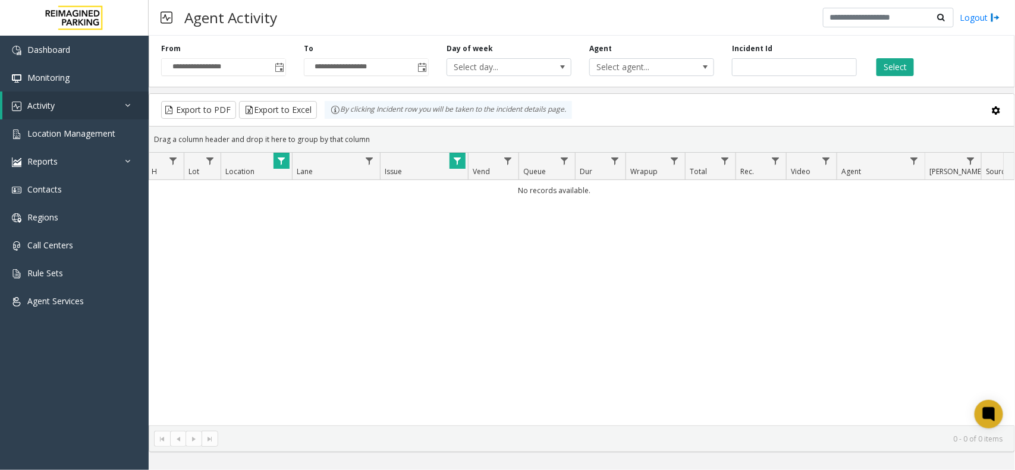
click at [449, 150] on kendo-grid-group-panel "Drag a column header and drop it here to group by that column" at bounding box center [581, 140] width 865 height 26
click at [450, 155] on link "Data table" at bounding box center [458, 161] width 16 height 16
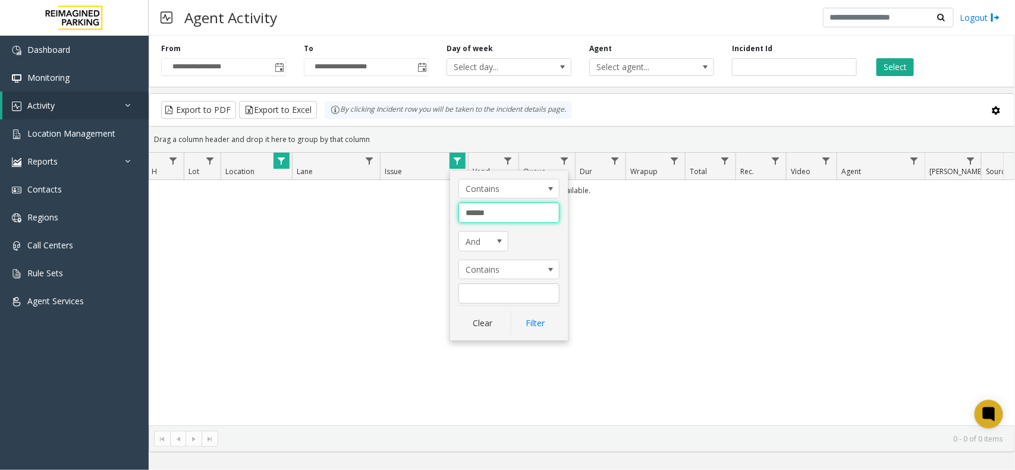
drag, startPoint x: 494, startPoint y: 215, endPoint x: 445, endPoint y: 216, distance: 49.4
click at [445, 216] on app-root "**********" at bounding box center [507, 235] width 1015 height 470
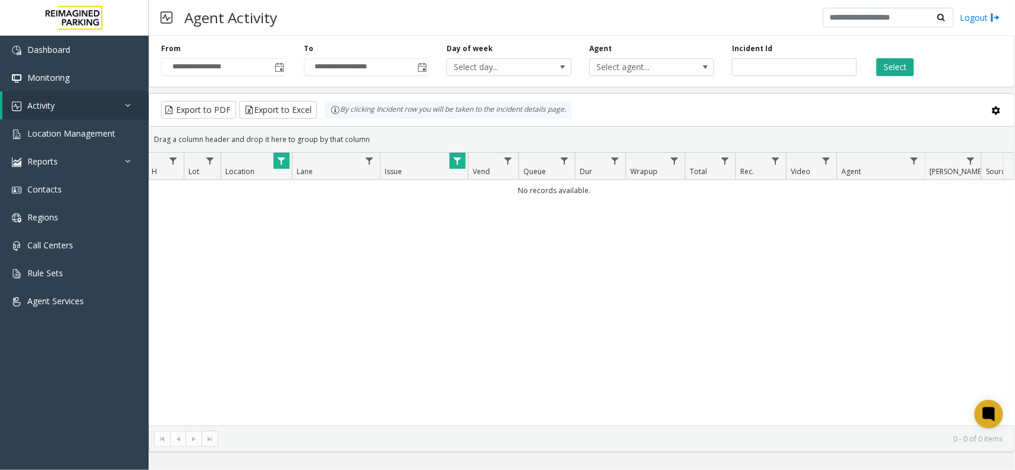
click at [456, 146] on div "Drag a column header and drop it here to group by that column" at bounding box center [581, 139] width 865 height 21
click at [459, 159] on span "Data table" at bounding box center [457, 161] width 10 height 10
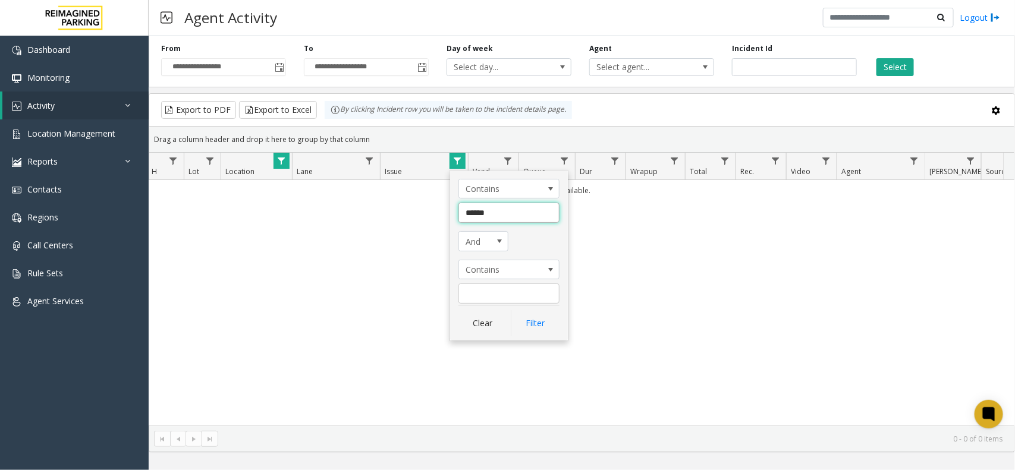
click at [494, 221] on input "******" at bounding box center [508, 213] width 101 height 20
type input "*"
click at [495, 325] on button "Clear" at bounding box center [482, 323] width 49 height 26
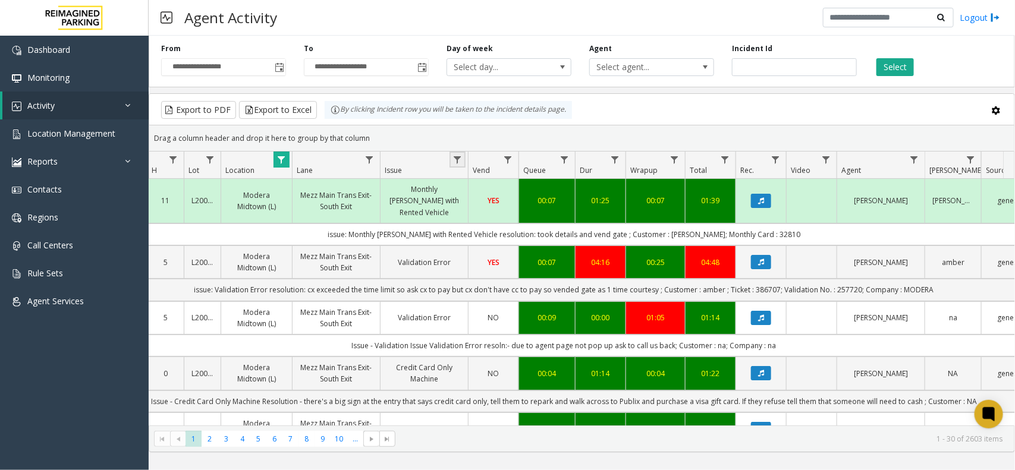
click at [456, 153] on app-root "**********" at bounding box center [507, 235] width 1015 height 470
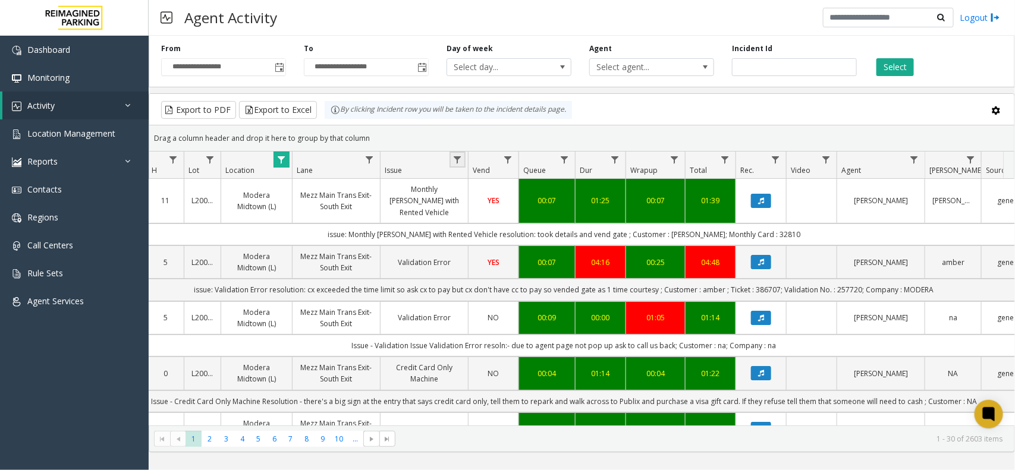
click at [464, 164] on link "Data table" at bounding box center [458, 160] width 16 height 16
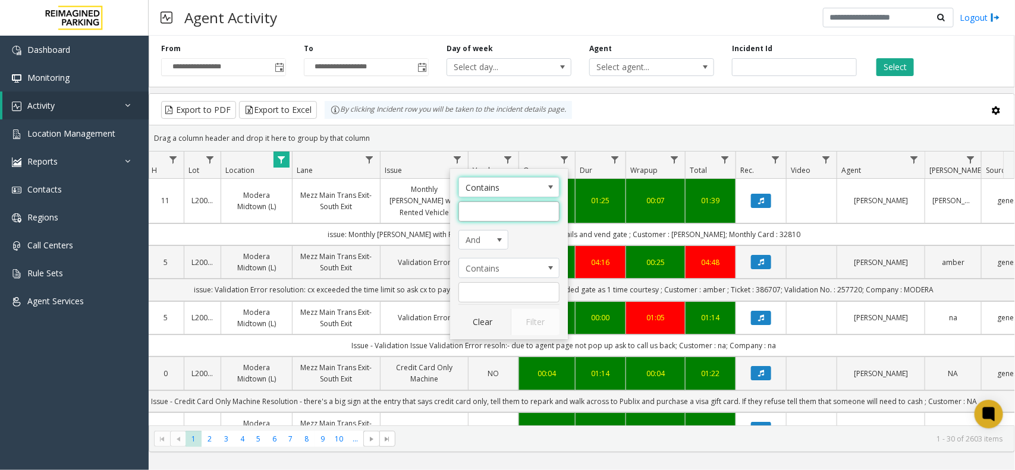
click at [489, 213] on input "Issue Filter" at bounding box center [508, 212] width 101 height 20
type input "******"
click at [533, 316] on button "Filter" at bounding box center [535, 322] width 49 height 26
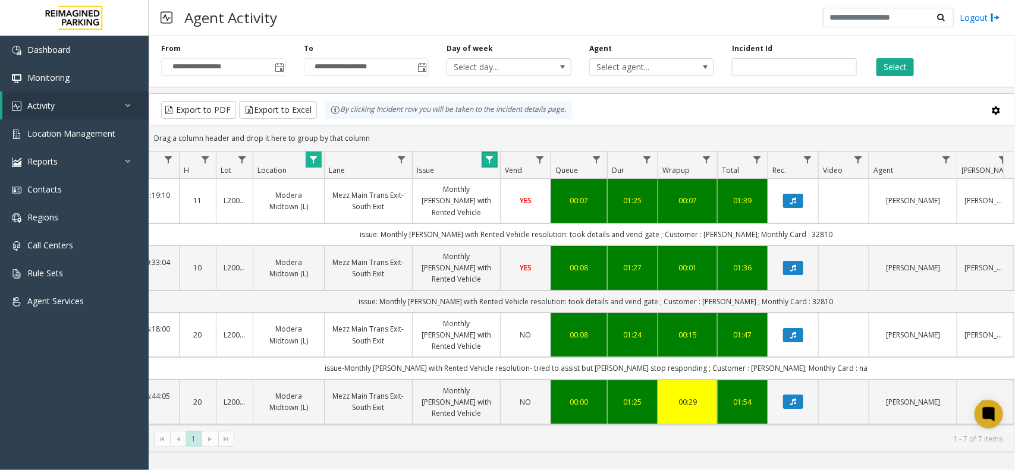
click at [491, 153] on link "Data table" at bounding box center [490, 160] width 16 height 16
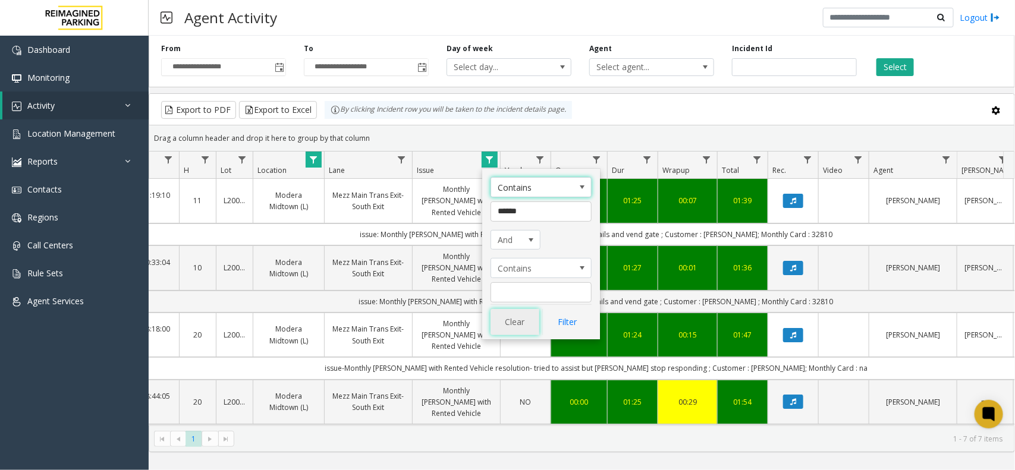
click at [517, 328] on button "Clear" at bounding box center [515, 322] width 49 height 26
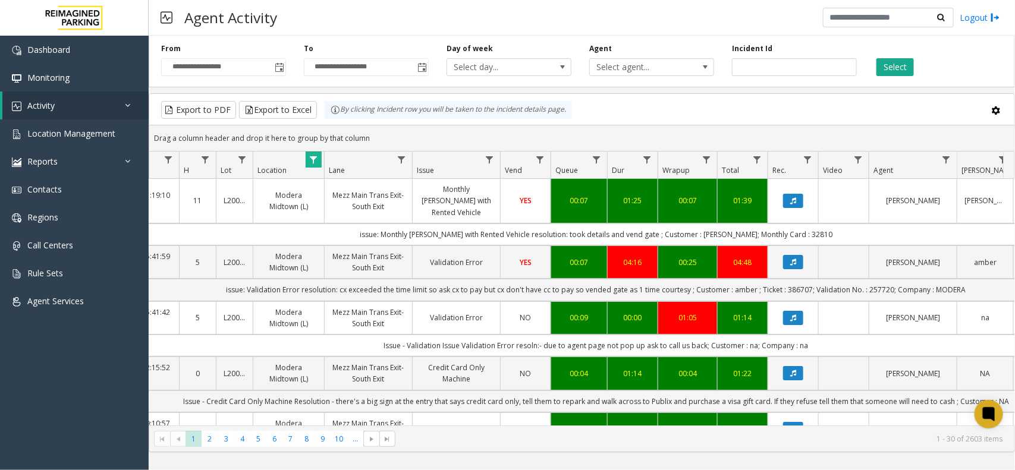
click at [307, 149] on kendo-grid-group-panel "Drag a column header and drop it here to group by that column" at bounding box center [581, 138] width 865 height 26
click at [316, 162] on span "Data table" at bounding box center [314, 160] width 10 height 10
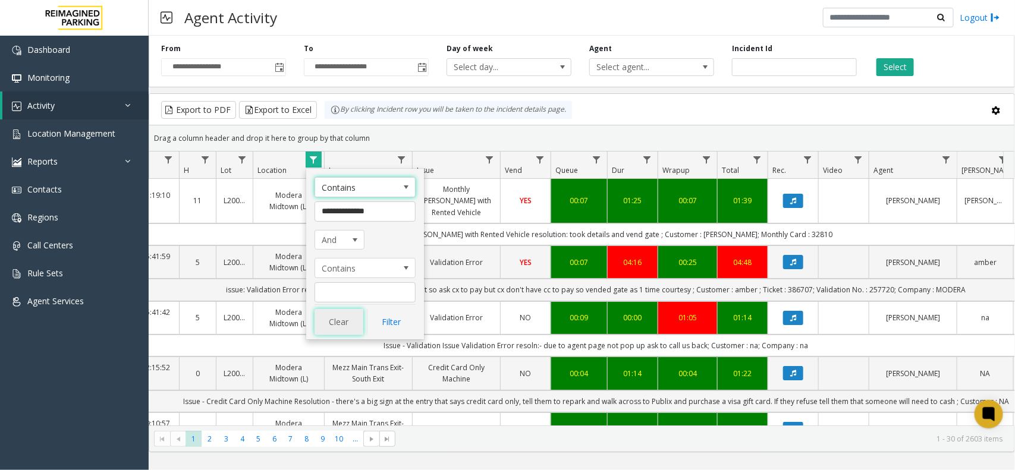
click at [336, 310] on button "Clear" at bounding box center [339, 322] width 49 height 26
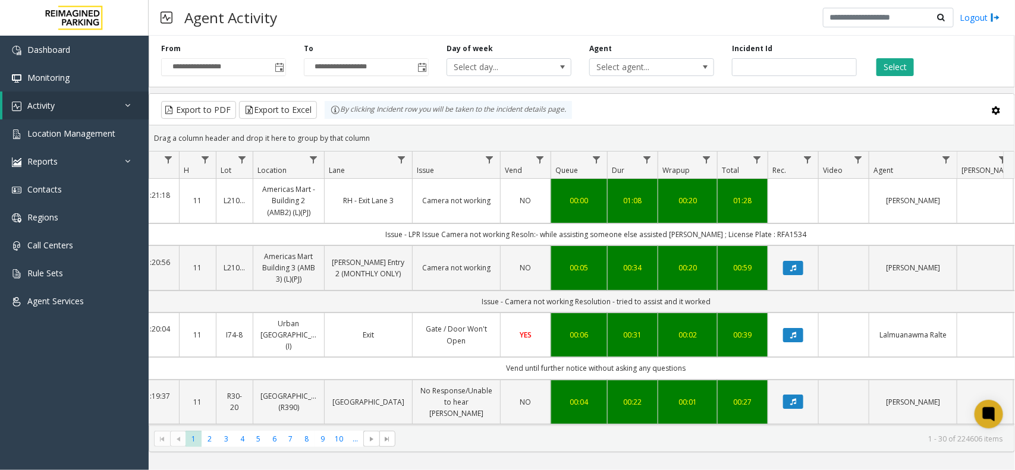
click at [883, 76] on div "**********" at bounding box center [582, 59] width 866 height 56
click at [920, 54] on div "Select" at bounding box center [937, 59] width 143 height 33
click at [890, 66] on button "Select" at bounding box center [894, 67] width 37 height 18
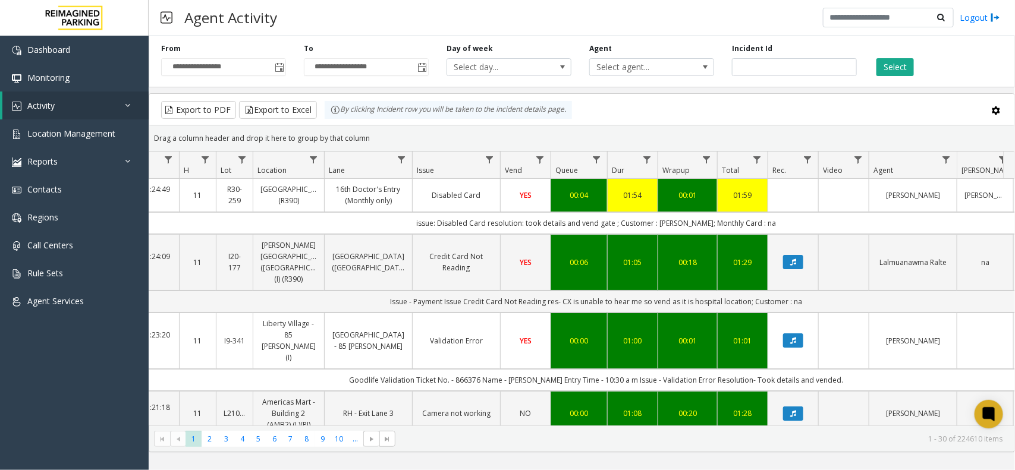
drag, startPoint x: 373, startPoint y: 143, endPoint x: 329, endPoint y: 111, distance: 54.6
click at [329, 111] on kendo-grid "Export to PDF Export to Excel By clicking Incident row you will be taken to the…" at bounding box center [582, 272] width 866 height 359
click at [358, 126] on kendo-grid-group-panel "Drag a column header and drop it here to group by that column" at bounding box center [581, 138] width 865 height 26
drag, startPoint x: 367, startPoint y: 141, endPoint x: 327, endPoint y: 120, distance: 45.2
click at [327, 120] on kendo-grid "Export to PDF Export to Excel By clicking Incident row you will be taken to the…" at bounding box center [582, 272] width 866 height 359
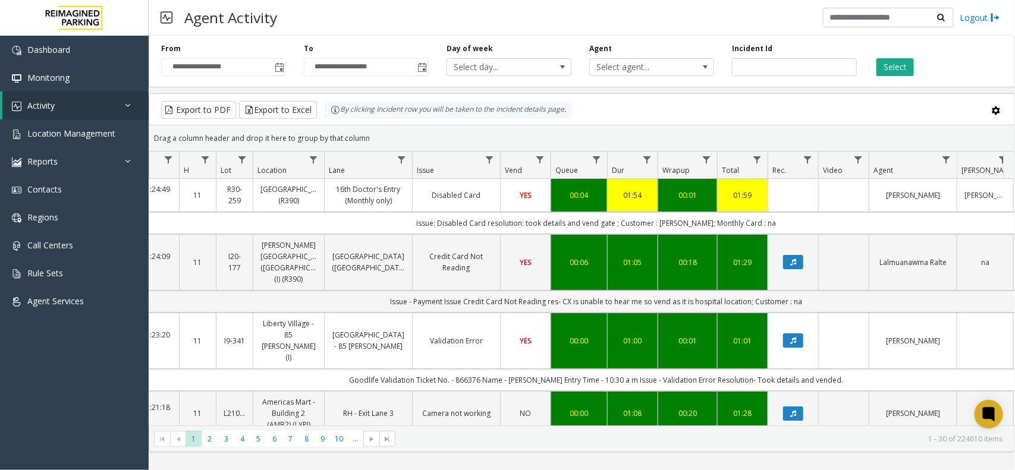
click at [367, 128] on div "Drag a column header and drop it here to group by that column" at bounding box center [581, 138] width 865 height 21
drag, startPoint x: 369, startPoint y: 139, endPoint x: 331, endPoint y: 118, distance: 43.4
click at [331, 118] on kendo-grid "Export to PDF Export to Excel By clicking Incident row you will be taken to the…" at bounding box center [582, 272] width 866 height 359
click at [375, 138] on div "Drag a column header and drop it here to group by that column" at bounding box center [581, 138] width 865 height 21
drag, startPoint x: 375, startPoint y: 138, endPoint x: 338, endPoint y: 122, distance: 40.0
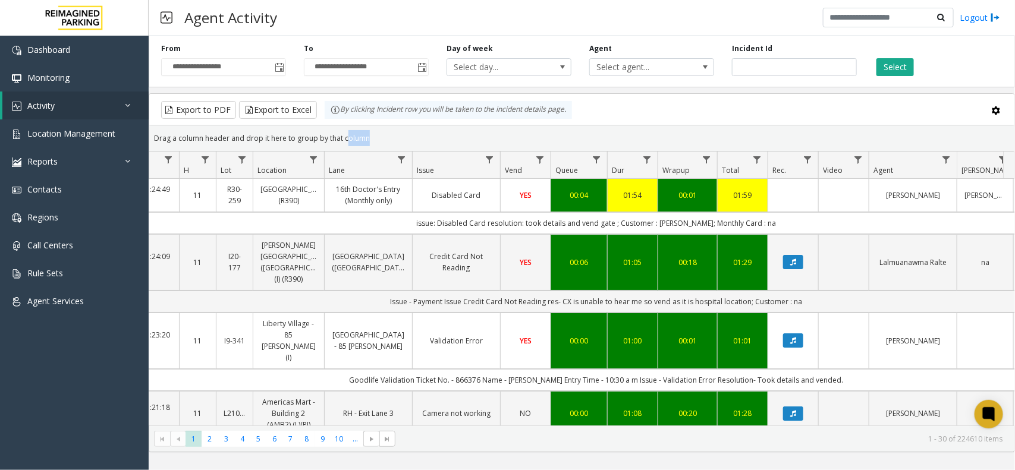
click at [339, 123] on kendo-grid "Export to PDF Export to Excel By clicking Incident row you will be taken to the…" at bounding box center [582, 272] width 866 height 359
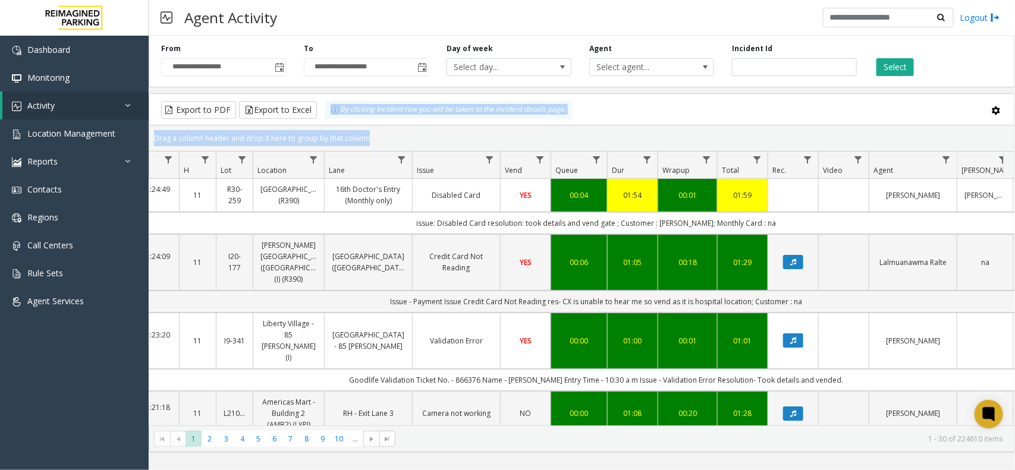
click at [373, 134] on div "Drag a column header and drop it here to group by that column" at bounding box center [581, 138] width 865 height 21
drag, startPoint x: 373, startPoint y: 134, endPoint x: 320, endPoint y: 113, distance: 57.1
click at [320, 113] on kendo-grid "Export to PDF Export to Excel By clicking Incident row you will be taken to the…" at bounding box center [582, 272] width 866 height 359
click at [362, 135] on div "Drag a column header and drop it here to group by that column" at bounding box center [581, 138] width 865 height 21
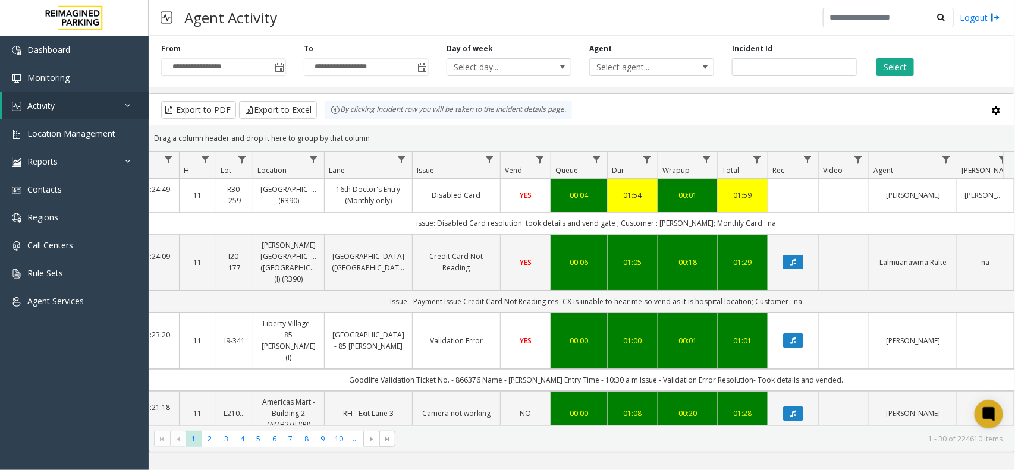
drag, startPoint x: 370, startPoint y: 137, endPoint x: 320, endPoint y: 108, distance: 57.8
click at [320, 108] on kendo-grid "Export to PDF Export to Excel By clicking Incident row you will be taken to the…" at bounding box center [582, 272] width 866 height 359
click at [375, 134] on div "Drag a column header and drop it here to group by that column" at bounding box center [581, 138] width 865 height 21
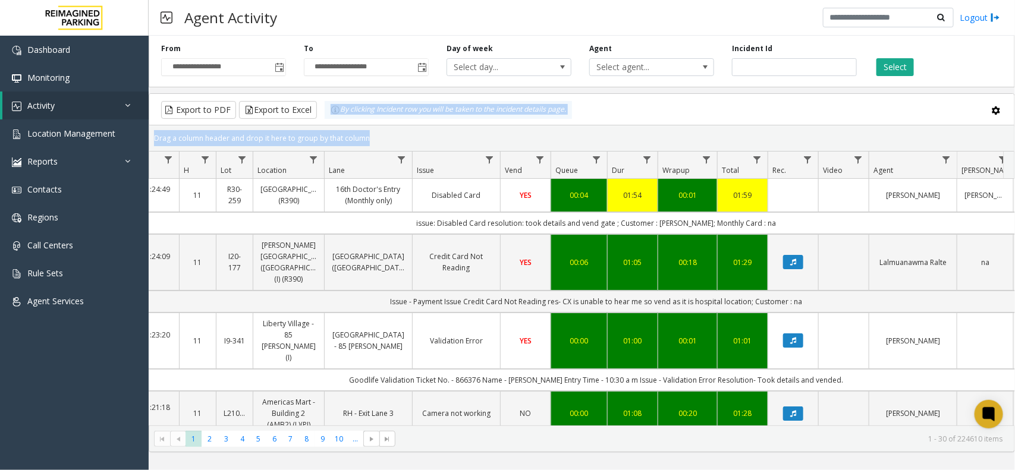
drag, startPoint x: 375, startPoint y: 134, endPoint x: 328, endPoint y: 112, distance: 52.1
click at [328, 112] on kendo-grid "Export to PDF Export to Excel By clicking Incident row you will be taken to the…" at bounding box center [582, 272] width 866 height 359
click at [370, 132] on div "Drag a column header and drop it here to group by that column" at bounding box center [581, 138] width 865 height 21
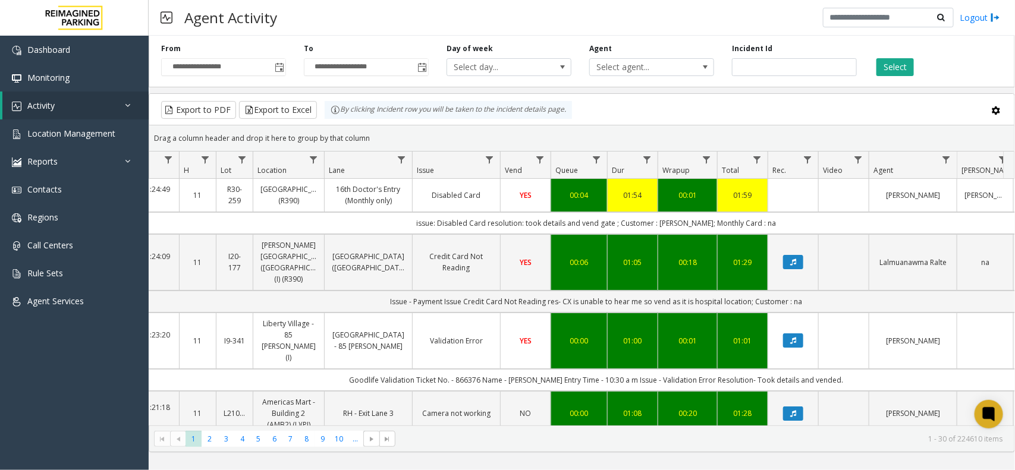
drag, startPoint x: 348, startPoint y: 125, endPoint x: 321, endPoint y: 112, distance: 29.8
click at [321, 112] on kendo-grid "Export to PDF Export to Excel By clicking Incident row you will be taken to the…" at bounding box center [582, 272] width 866 height 359
click at [354, 130] on div "Drag a column header and drop it here to group by that column" at bounding box center [581, 138] width 865 height 21
drag, startPoint x: 373, startPoint y: 140, endPoint x: 318, endPoint y: 114, distance: 61.2
click at [318, 114] on kendo-grid "Export to PDF Export to Excel By clicking Incident row you will be taken to the…" at bounding box center [582, 272] width 866 height 359
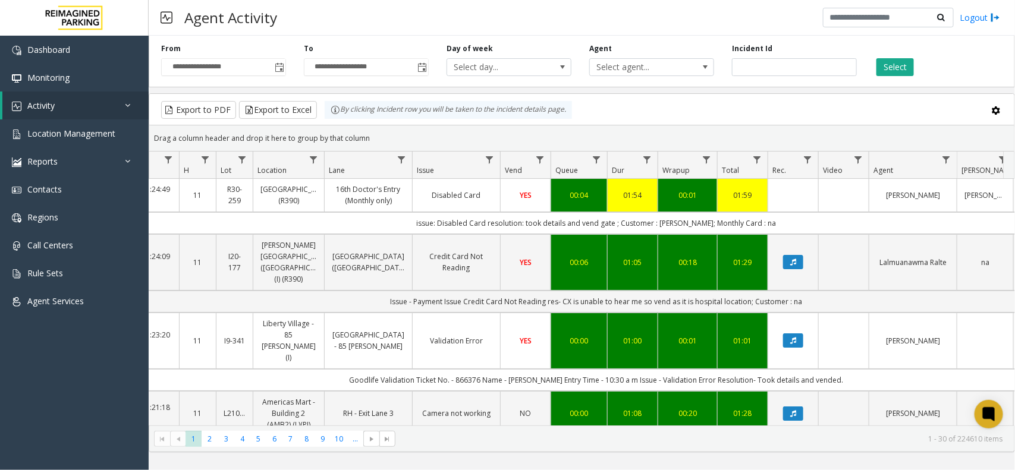
click at [382, 138] on div "Drag a column header and drop it here to group by that column" at bounding box center [581, 138] width 865 height 21
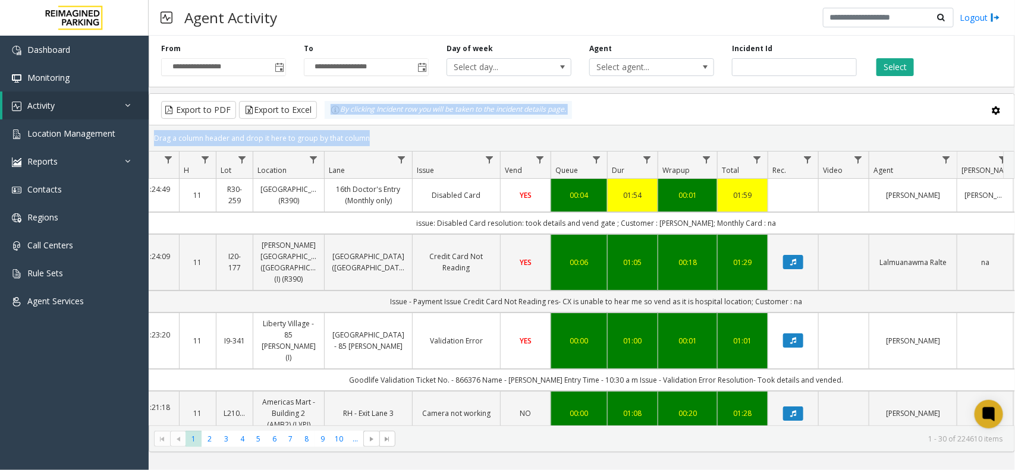
drag, startPoint x: 382, startPoint y: 138, endPoint x: 325, endPoint y: 115, distance: 61.6
click at [325, 115] on kendo-grid "Export to PDF Export to Excel By clicking Incident row you will be taken to the…" at bounding box center [582, 272] width 866 height 359
click at [376, 132] on div "Drag a column header and drop it here to group by that column" at bounding box center [581, 138] width 865 height 21
drag, startPoint x: 376, startPoint y: 141, endPoint x: 310, endPoint y: 113, distance: 71.7
click at [310, 113] on kendo-grid "Export to PDF Export to Excel By clicking Incident row you will be taken to the…" at bounding box center [582, 272] width 866 height 359
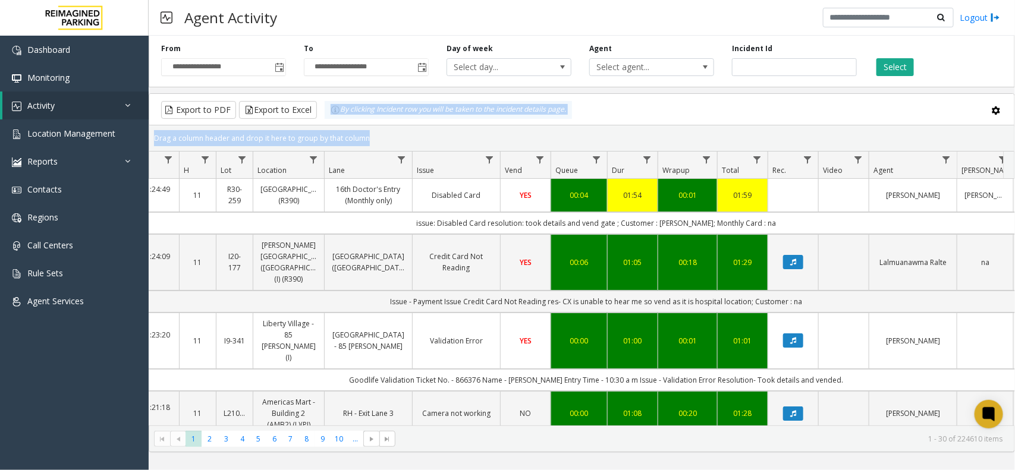
click at [369, 134] on div "Drag a column header and drop it here to group by that column" at bounding box center [581, 138] width 865 height 21
drag, startPoint x: 372, startPoint y: 134, endPoint x: 338, endPoint y: 117, distance: 38.8
click at [338, 117] on kendo-grid "Export to PDF Export to Excel By clicking Incident row you will be taken to the…" at bounding box center [582, 272] width 866 height 359
click at [369, 134] on div "Drag a column header and drop it here to group by that column" at bounding box center [581, 138] width 865 height 21
drag, startPoint x: 373, startPoint y: 140, endPoint x: 328, endPoint y: 123, distance: 48.4
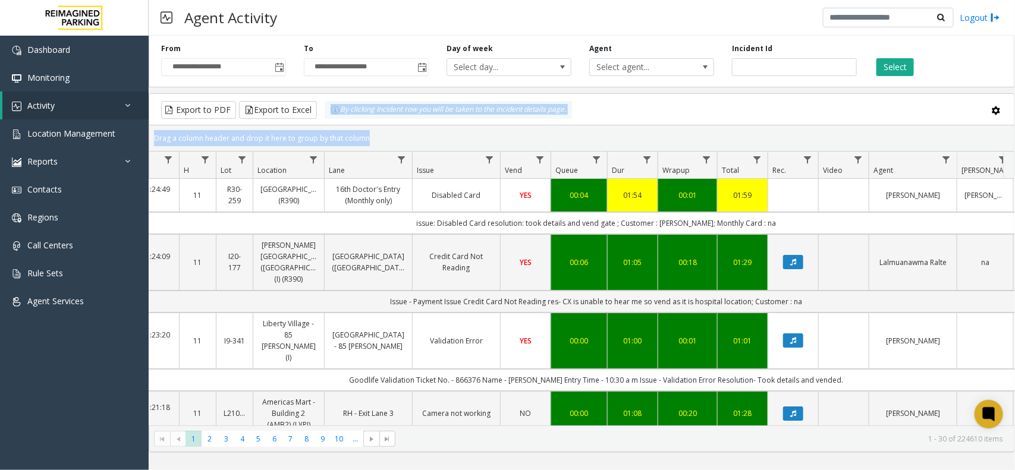
click at [328, 123] on kendo-grid "Export to PDF Export to Excel By clicking Incident row you will be taken to the…" at bounding box center [582, 272] width 866 height 359
click at [369, 139] on div "Drag a column header and drop it here to group by that column" at bounding box center [581, 138] width 865 height 21
drag, startPoint x: 369, startPoint y: 139, endPoint x: 322, endPoint y: 111, distance: 54.7
click at [322, 111] on kendo-grid "Export to PDF Export to Excel By clicking Incident row you will be taken to the…" at bounding box center [582, 272] width 866 height 359
click at [366, 129] on div "Drag a column header and drop it here to group by that column" at bounding box center [581, 138] width 865 height 21
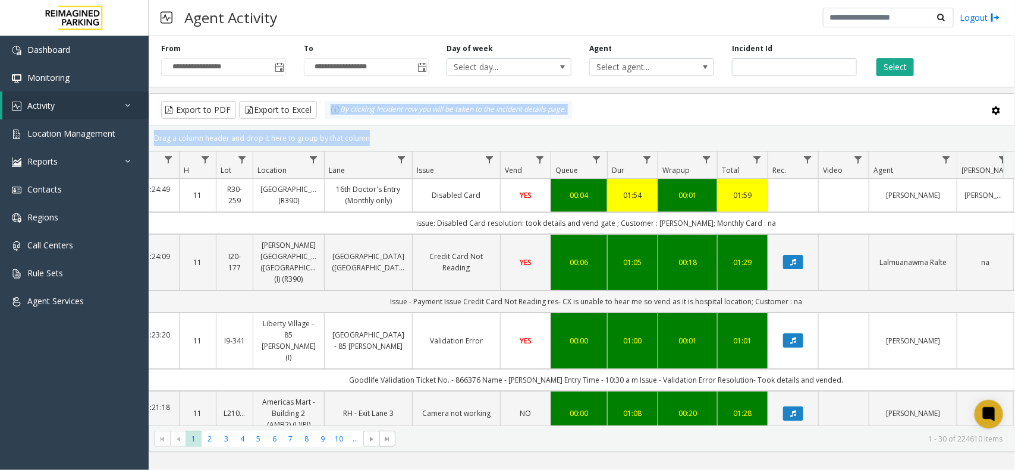
drag, startPoint x: 373, startPoint y: 142, endPoint x: 323, endPoint y: 115, distance: 56.7
click at [323, 115] on kendo-grid "Export to PDF Export to Excel By clicking Incident row you will be taken to the…" at bounding box center [582, 272] width 866 height 359
click at [372, 137] on div "Drag a column header and drop it here to group by that column" at bounding box center [581, 138] width 865 height 21
drag, startPoint x: 375, startPoint y: 141, endPoint x: 328, endPoint y: 108, distance: 57.2
click at [328, 108] on kendo-grid "Export to PDF Export to Excel By clicking Incident row you will be taken to the…" at bounding box center [582, 272] width 866 height 359
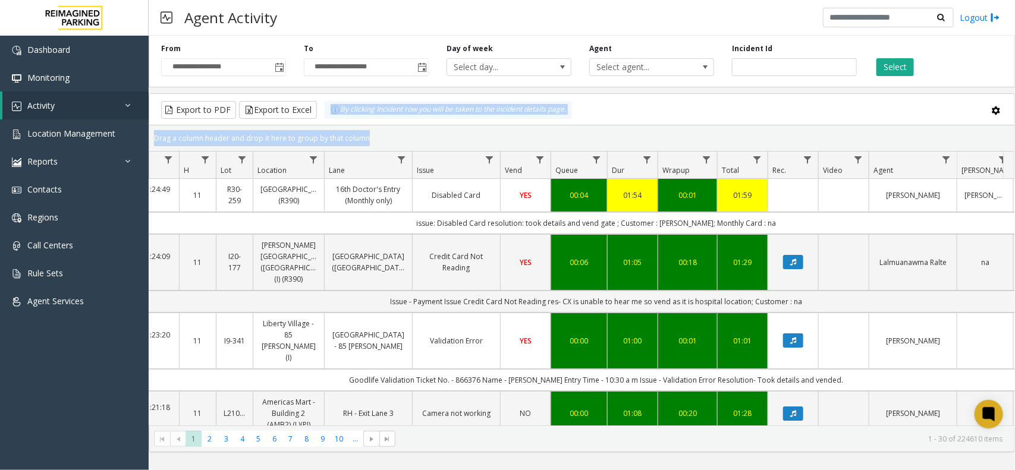
click at [364, 126] on kendo-grid-group-panel "Drag a column header and drop it here to group by that column" at bounding box center [581, 138] width 865 height 26
drag, startPoint x: 370, startPoint y: 139, endPoint x: 333, endPoint y: 114, distance: 44.5
click at [333, 114] on kendo-grid "Export to PDF Export to Excel By clicking Incident row you will be taken to the…" at bounding box center [582, 272] width 866 height 359
click at [364, 128] on div "Drag a column header and drop it here to group by that column" at bounding box center [581, 138] width 865 height 21
drag, startPoint x: 367, startPoint y: 136, endPoint x: 331, endPoint y: 117, distance: 40.2
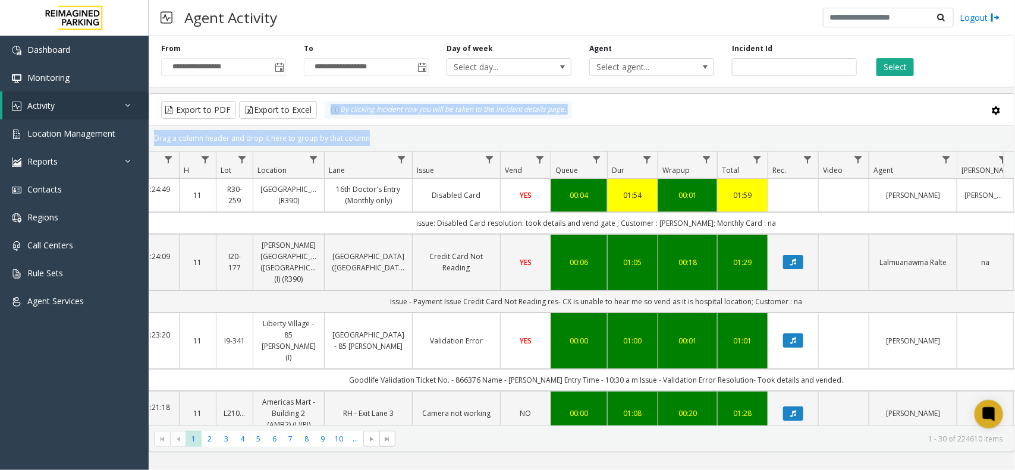
click at [331, 117] on kendo-grid "Export to PDF Export to Excel By clicking Incident row you will be taken to the…" at bounding box center [582, 272] width 866 height 359
click at [376, 134] on div "Drag a column header and drop it here to group by that column" at bounding box center [581, 138] width 865 height 21
drag, startPoint x: 373, startPoint y: 137, endPoint x: 325, endPoint y: 118, distance: 52.0
click at [325, 118] on kendo-grid "Export to PDF Export to Excel By clicking Incident row you will be taken to the…" at bounding box center [582, 272] width 866 height 359
click at [372, 139] on div "Drag a column header and drop it here to group by that column" at bounding box center [581, 138] width 865 height 21
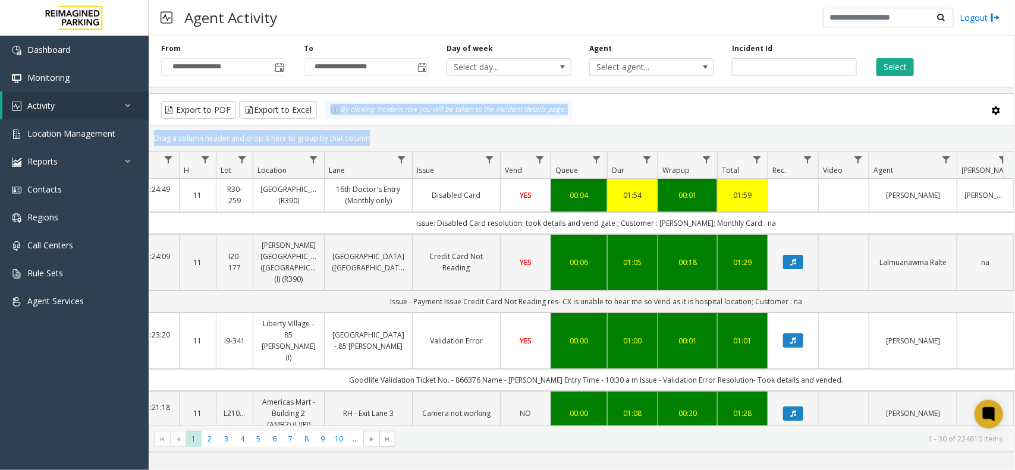
drag, startPoint x: 372, startPoint y: 139, endPoint x: 322, endPoint y: 117, distance: 54.9
click at [322, 117] on kendo-grid "Export to PDF Export to Excel By clicking Incident row you will be taken to the…" at bounding box center [582, 272] width 866 height 359
click at [369, 139] on div "Drag a column header and drop it here to group by that column" at bounding box center [581, 138] width 865 height 21
drag, startPoint x: 369, startPoint y: 139, endPoint x: 319, endPoint y: 114, distance: 56.4
click at [319, 114] on kendo-grid "Export to PDF Export to Excel By clicking Incident row you will be taken to the…" at bounding box center [582, 272] width 866 height 359
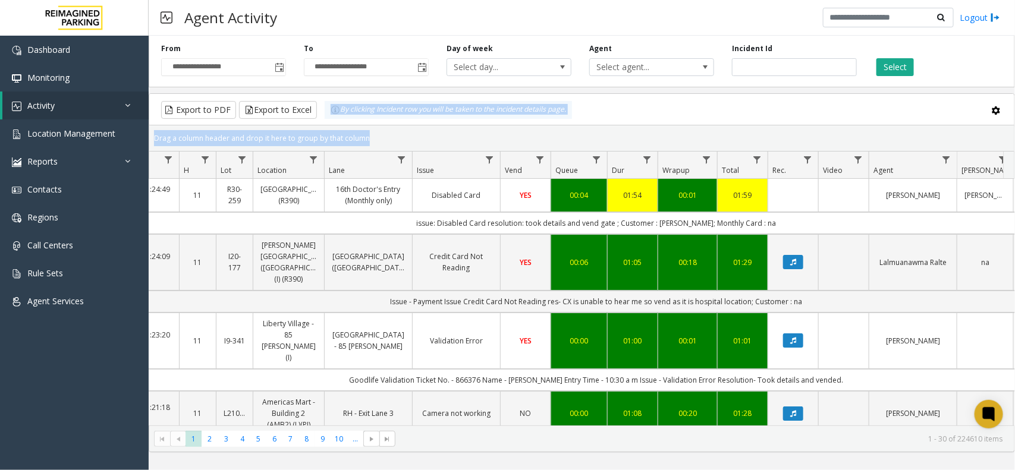
click at [379, 140] on div "Drag a column header and drop it here to group by that column" at bounding box center [581, 138] width 865 height 21
drag, startPoint x: 379, startPoint y: 140, endPoint x: 330, endPoint y: 119, distance: 53.2
click at [330, 119] on kendo-grid "Export to PDF Export to Excel By clicking Incident row you will be taken to the…" at bounding box center [582, 272] width 866 height 359
click at [366, 140] on div "Drag a column header and drop it here to group by that column" at bounding box center [581, 138] width 865 height 21
drag, startPoint x: 372, startPoint y: 142, endPoint x: 327, endPoint y: 118, distance: 51.1
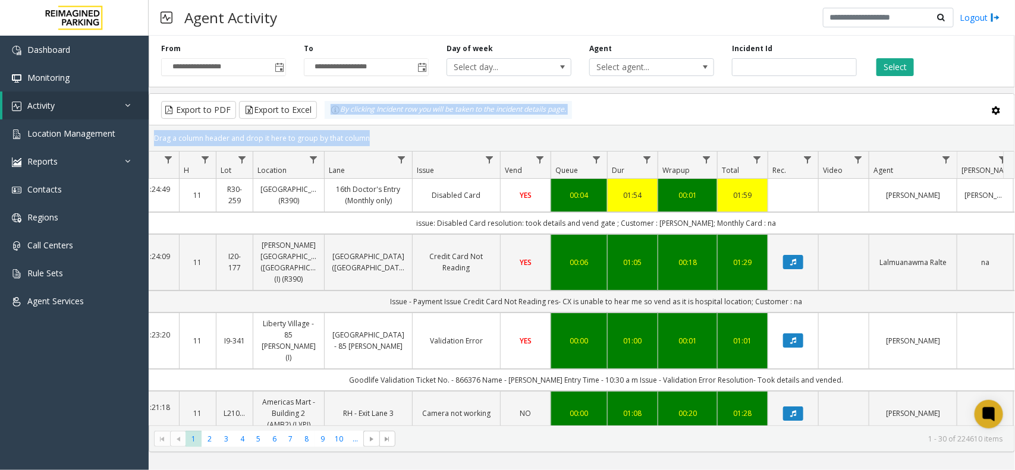
click at [327, 118] on kendo-grid "Export to PDF Export to Excel By clicking Incident row you will be taken to the…" at bounding box center [582, 272] width 866 height 359
click at [386, 135] on div "Drag a column header and drop it here to group by that column" at bounding box center [581, 138] width 865 height 21
drag, startPoint x: 382, startPoint y: 135, endPoint x: 309, endPoint y: 102, distance: 79.6
click at [309, 102] on kendo-grid "Export to PDF Export to Excel By clicking Incident row you will be taken to the…" at bounding box center [582, 272] width 866 height 359
click at [375, 140] on div "Drag a column header and drop it here to group by that column" at bounding box center [581, 138] width 865 height 21
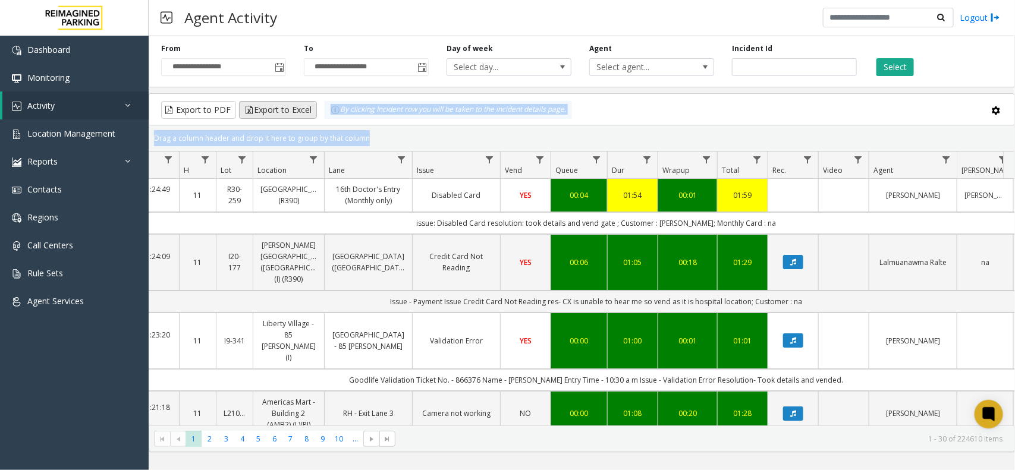
drag, startPoint x: 375, startPoint y: 140, endPoint x: 311, endPoint y: 114, distance: 69.3
click at [311, 114] on kendo-grid "Export to PDF Export to Excel By clicking Incident row you will be taken to the…" at bounding box center [582, 272] width 866 height 359
click at [370, 137] on div "Drag a column header and drop it here to group by that column" at bounding box center [581, 138] width 865 height 21
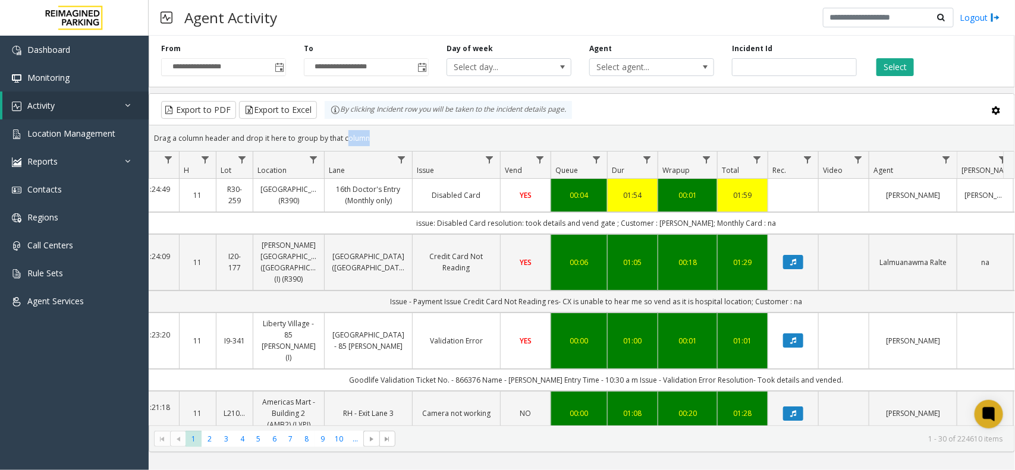
drag, startPoint x: 370, startPoint y: 137, endPoint x: 344, endPoint y: 125, distance: 29.0
click at [344, 125] on kendo-grid-group-panel "Drag a column header and drop it here to group by that column" at bounding box center [581, 138] width 865 height 26
click at [370, 134] on div "Drag a column header and drop it here to group by that column" at bounding box center [581, 138] width 865 height 21
drag, startPoint x: 324, startPoint y: 118, endPoint x: 285, endPoint y: 100, distance: 42.6
click at [285, 100] on kendo-grid "Export to PDF Export to Excel By clicking Incident row you will be taken to the…" at bounding box center [582, 272] width 866 height 359
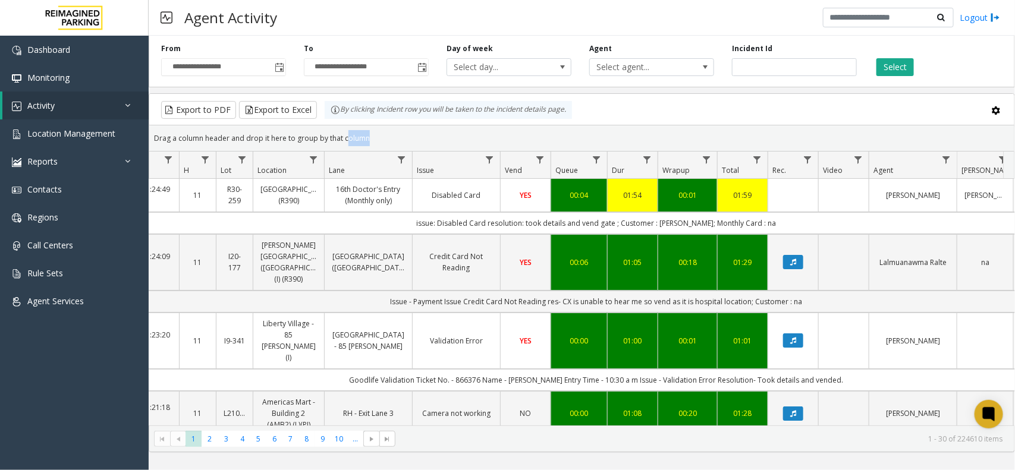
click at [369, 130] on div "Drag a column header and drop it here to group by that column" at bounding box center [581, 138] width 865 height 21
drag, startPoint x: 358, startPoint y: 131, endPoint x: 341, endPoint y: 122, distance: 19.4
click at [341, 122] on kendo-grid "Export to PDF Export to Excel By clicking Incident row you will be taken to the…" at bounding box center [582, 272] width 866 height 359
click at [372, 134] on div "Drag a column header and drop it here to group by that column" at bounding box center [581, 138] width 865 height 21
drag, startPoint x: 358, startPoint y: 131, endPoint x: 331, endPoint y: 119, distance: 29.8
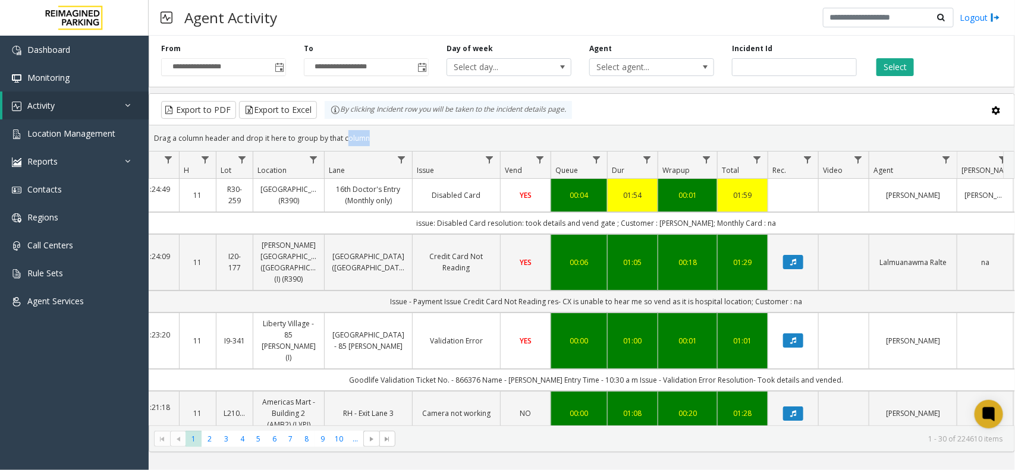
click at [331, 119] on kendo-grid "Export to PDF Export to Excel By clicking Incident row you will be taken to the…" at bounding box center [582, 272] width 866 height 359
click at [360, 126] on kendo-grid-group-panel "Drag a column header and drop it here to group by that column" at bounding box center [581, 138] width 865 height 26
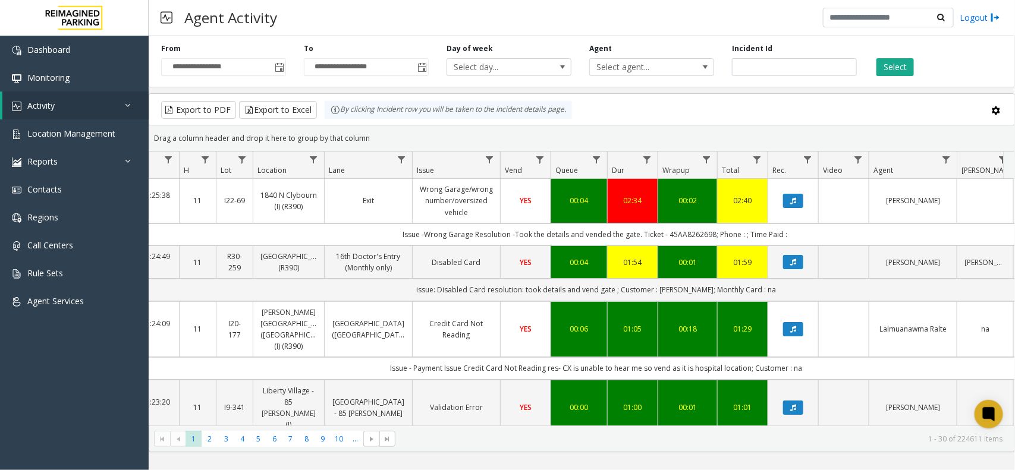
drag, startPoint x: 500, startPoint y: 129, endPoint x: 455, endPoint y: 131, distance: 44.7
click at [500, 129] on div "Drag a column header and drop it here to group by that column" at bounding box center [581, 138] width 865 height 21
drag, startPoint x: 357, startPoint y: 126, endPoint x: 334, endPoint y: 122, distance: 24.1
click at [334, 122] on kendo-grid "Export to PDF Export to Excel By clicking Incident row you will be taken to the…" at bounding box center [582, 272] width 866 height 359
click at [389, 146] on div "Drag a column header and drop it here to group by that column" at bounding box center [581, 138] width 865 height 21
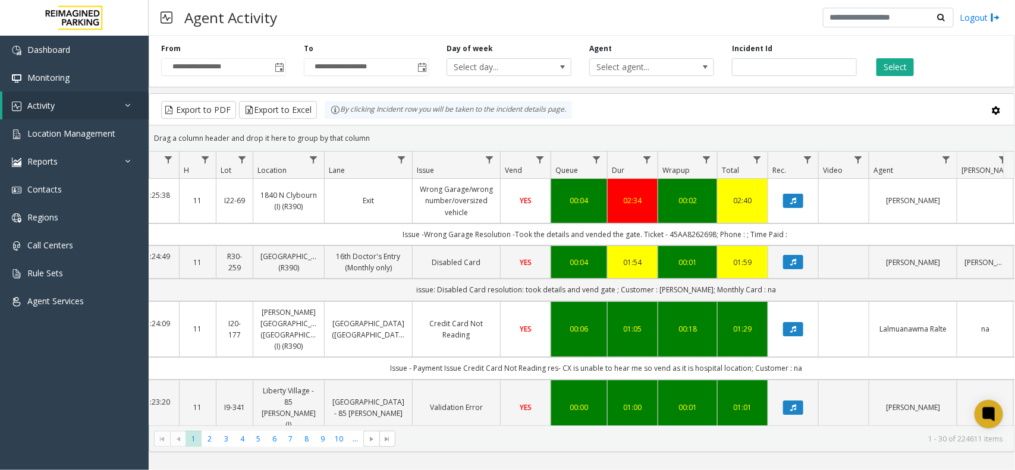
drag, startPoint x: 363, startPoint y: 132, endPoint x: 319, endPoint y: 120, distance: 45.0
click at [319, 120] on kendo-grid "Export to PDF Export to Excel By clicking Incident row you will be taken to the…" at bounding box center [582, 272] width 866 height 359
click at [385, 137] on div "Drag a column header and drop it here to group by that column" at bounding box center [581, 138] width 865 height 21
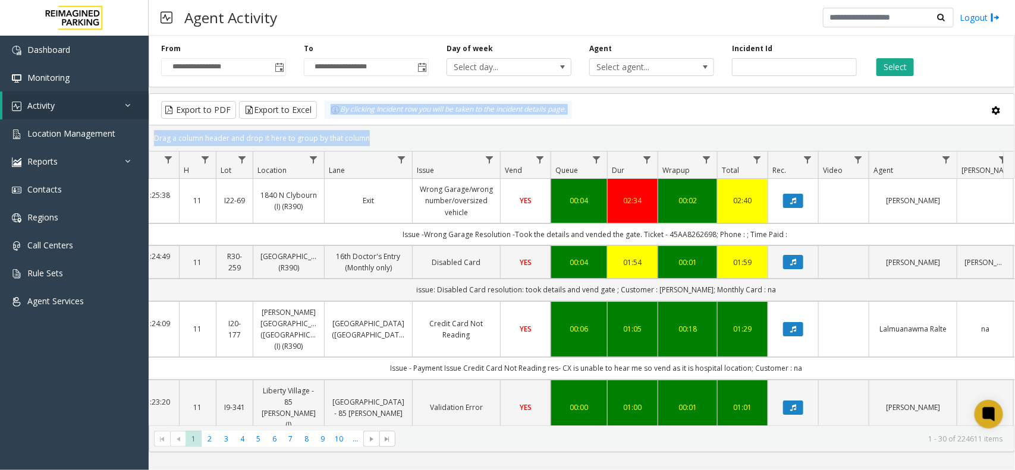
drag, startPoint x: 385, startPoint y: 137, endPoint x: 319, endPoint y: 120, distance: 68.1
click at [319, 120] on kendo-grid "Export to PDF Export to Excel By clicking Incident row you will be taken to the…" at bounding box center [582, 272] width 866 height 359
click at [376, 133] on div "Drag a column header and drop it here to group by that column" at bounding box center [581, 138] width 865 height 21
drag, startPoint x: 376, startPoint y: 133, endPoint x: 310, endPoint y: 125, distance: 66.5
click at [310, 125] on kendo-grid "Export to PDF Export to Excel By clicking Incident row you will be taken to the…" at bounding box center [582, 272] width 866 height 359
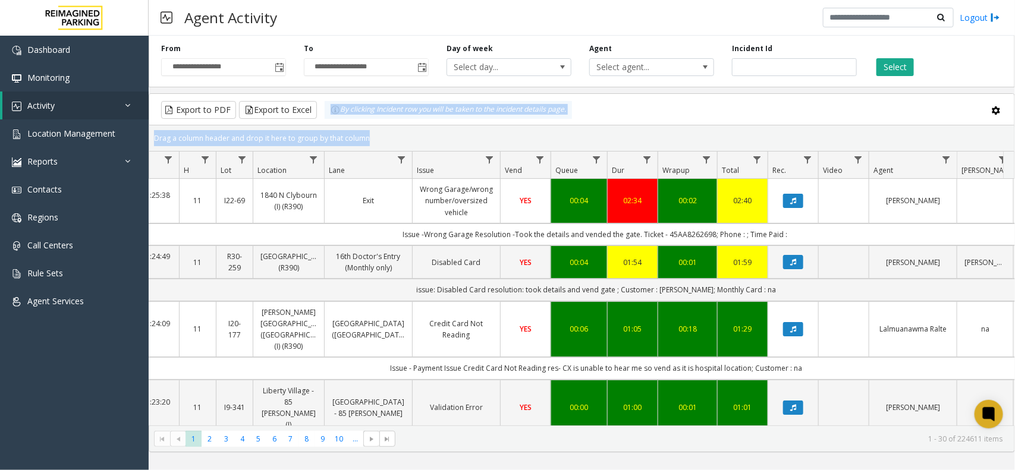
click at [342, 130] on div "Drag a column header and drop it here to group by that column" at bounding box center [581, 138] width 865 height 21
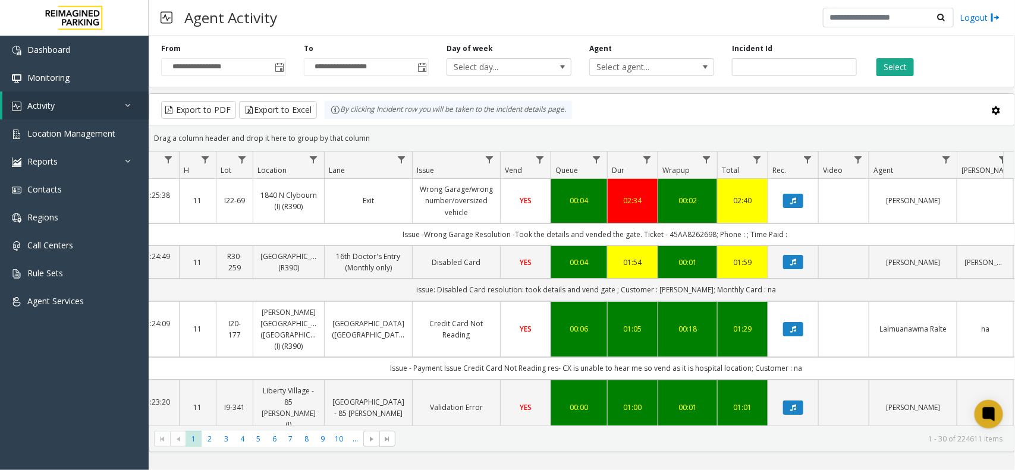
drag, startPoint x: 376, startPoint y: 137, endPoint x: 324, endPoint y: 126, distance: 52.8
click at [324, 126] on kendo-grid-group-panel "Drag a column header and drop it here to group by that column" at bounding box center [581, 138] width 865 height 26
click at [331, 114] on img at bounding box center [336, 110] width 10 height 10
click at [385, 137] on div "Drag a column header and drop it here to group by that column" at bounding box center [581, 138] width 865 height 21
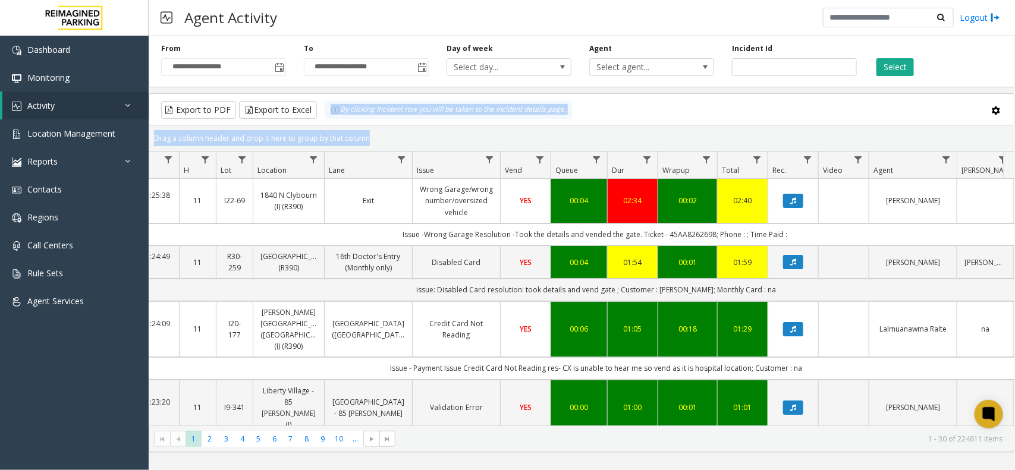
drag, startPoint x: 385, startPoint y: 137, endPoint x: 319, endPoint y: 115, distance: 69.6
click at [319, 115] on kendo-grid "Export to PDF Export to Excel By clicking Incident row you will be taken to the…" at bounding box center [582, 272] width 866 height 359
click at [376, 130] on div "Drag a column header and drop it here to group by that column" at bounding box center [581, 138] width 865 height 21
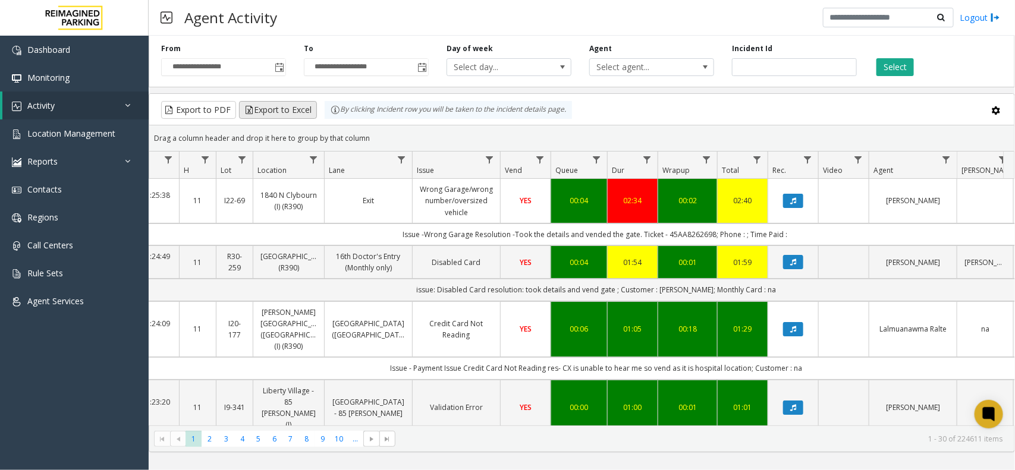
drag, startPoint x: 364, startPoint y: 140, endPoint x: 297, endPoint y: 105, distance: 75.8
click at [296, 102] on kendo-grid "Export to PDF Export to Excel By clicking Incident row you will be taken to the…" at bounding box center [582, 272] width 866 height 359
click at [362, 130] on div "Drag a column header and drop it here to group by that column" at bounding box center [581, 138] width 865 height 21
drag, startPoint x: 367, startPoint y: 134, endPoint x: 337, endPoint y: 119, distance: 34.0
click at [337, 119] on kendo-grid "Export to PDF Export to Excel By clicking Incident row you will be taken to the…" at bounding box center [582, 272] width 866 height 359
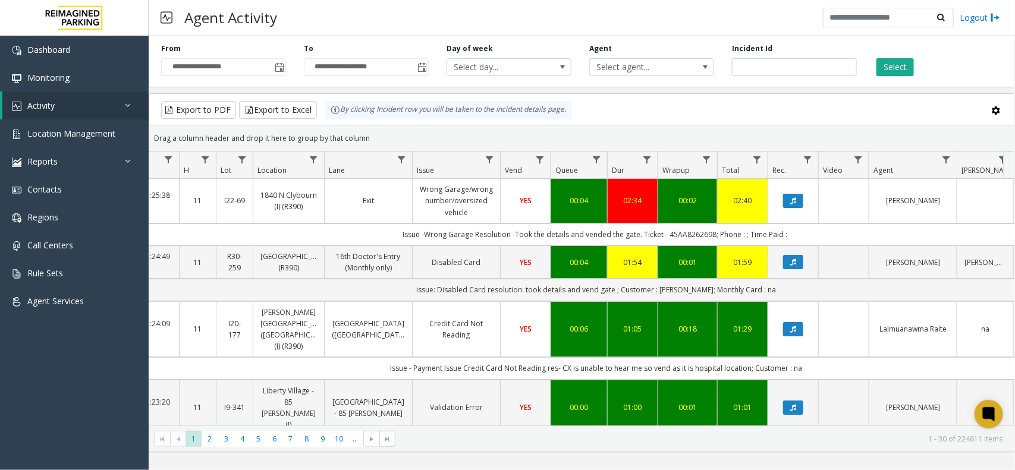
click at [372, 131] on div "Drag a column header and drop it here to group by that column" at bounding box center [581, 138] width 865 height 21
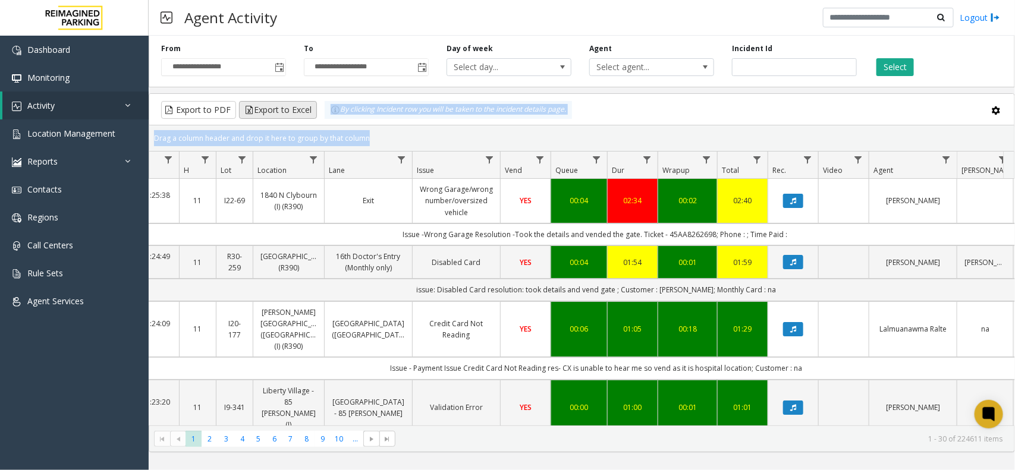
drag, startPoint x: 372, startPoint y: 131, endPoint x: 310, endPoint y: 110, distance: 66.0
click at [310, 110] on kendo-grid "Export to PDF Export to Excel By clicking Incident row you will be taken to the…" at bounding box center [582, 272] width 866 height 359
click at [373, 131] on div "Drag a column header and drop it here to group by that column" at bounding box center [581, 138] width 865 height 21
drag, startPoint x: 373, startPoint y: 131, endPoint x: 323, endPoint y: 113, distance: 53.0
click at [323, 113] on kendo-grid "Export to PDF Export to Excel By clicking Incident row you will be taken to the…" at bounding box center [582, 272] width 866 height 359
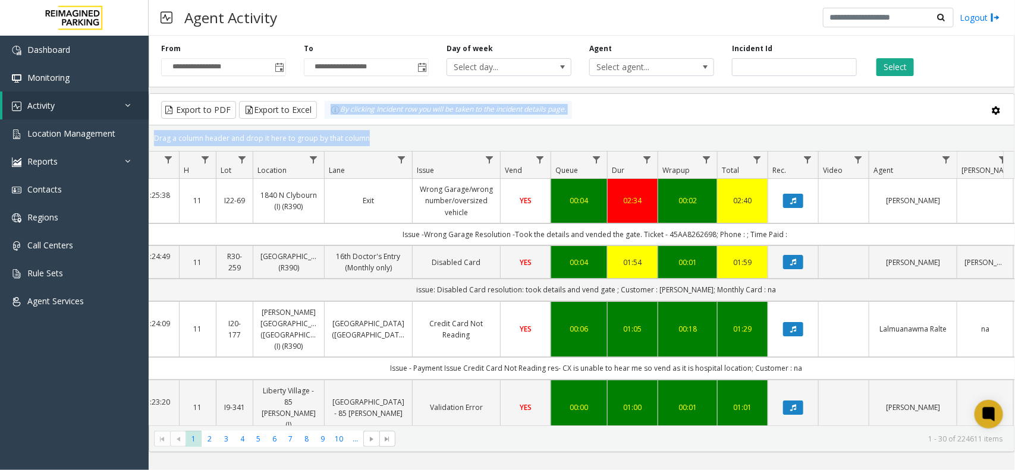
click at [372, 134] on div "Drag a column header and drop it here to group by that column" at bounding box center [581, 138] width 865 height 21
drag, startPoint x: 372, startPoint y: 134, endPoint x: 310, endPoint y: 112, distance: 65.6
click at [310, 112] on kendo-grid "Export to PDF Export to Excel By clicking Incident row you will be taken to the…" at bounding box center [582, 272] width 866 height 359
click at [403, 140] on div "Drag a column header and drop it here to group by that column" at bounding box center [581, 138] width 865 height 21
drag, startPoint x: 391, startPoint y: 140, endPoint x: 310, endPoint y: 109, distance: 86.0
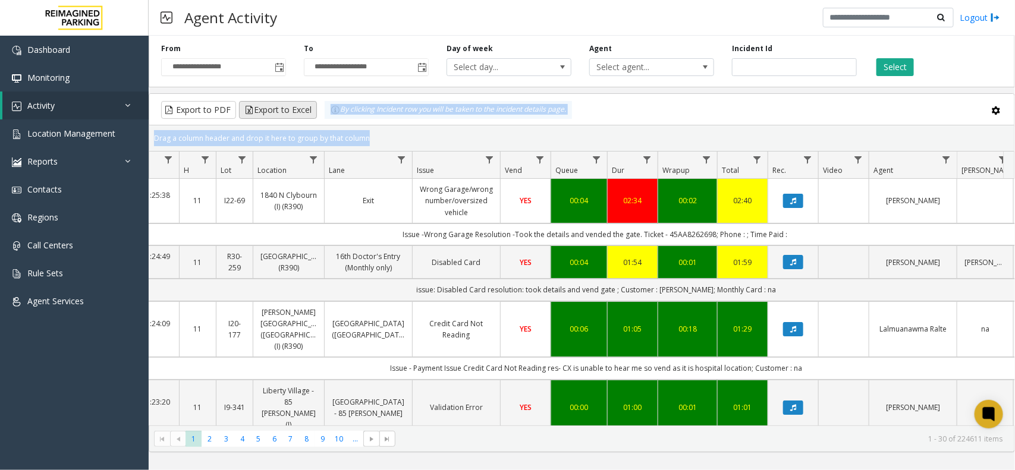
click at [310, 109] on kendo-grid "Export to PDF Export to Excel By clicking Incident row you will be taken to the…" at bounding box center [582, 272] width 866 height 359
click at [418, 140] on div "Drag a column header and drop it here to group by that column" at bounding box center [581, 138] width 865 height 21
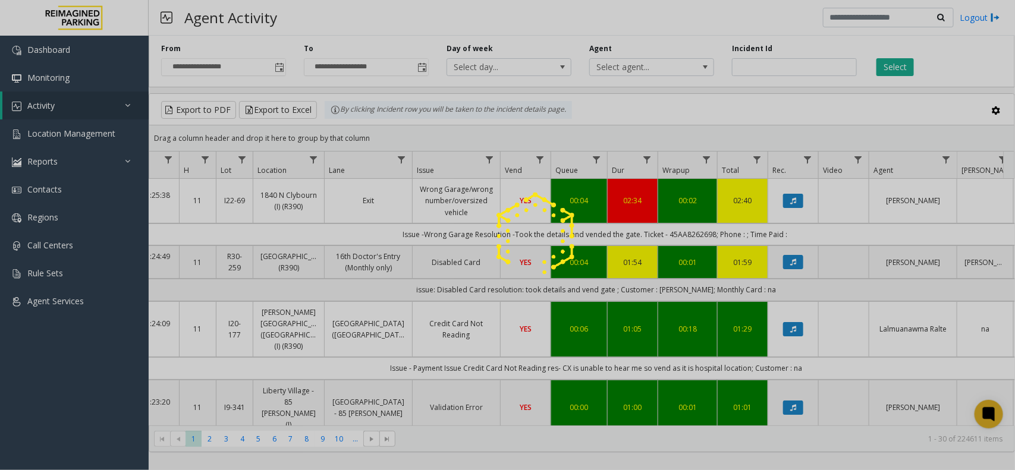
drag, startPoint x: 388, startPoint y: 136, endPoint x: 339, endPoint y: 119, distance: 51.5
click at [339, 119] on div at bounding box center [507, 235] width 1015 height 470
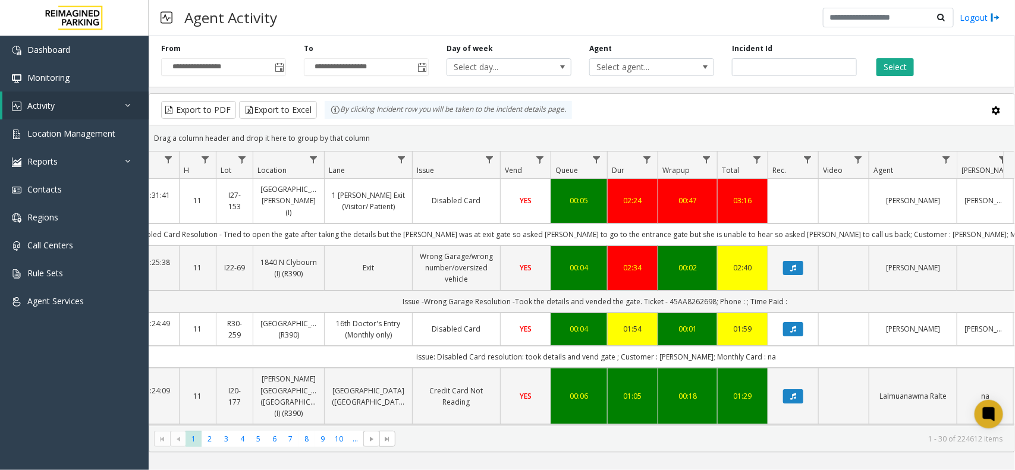
drag, startPoint x: 373, startPoint y: 138, endPoint x: 331, endPoint y: 120, distance: 46.6
click at [331, 120] on kendo-grid "Export to PDF Export to Excel By clicking Incident row you will be taken to the…" at bounding box center [582, 272] width 866 height 359
click at [388, 130] on div "Drag a column header and drop it here to group by that column" at bounding box center [581, 138] width 865 height 21
drag, startPoint x: 367, startPoint y: 140, endPoint x: 340, endPoint y: 117, distance: 35.5
click at [340, 117] on kendo-grid "Export to PDF Export to Excel By clicking Incident row you will be taken to the…" at bounding box center [582, 272] width 866 height 359
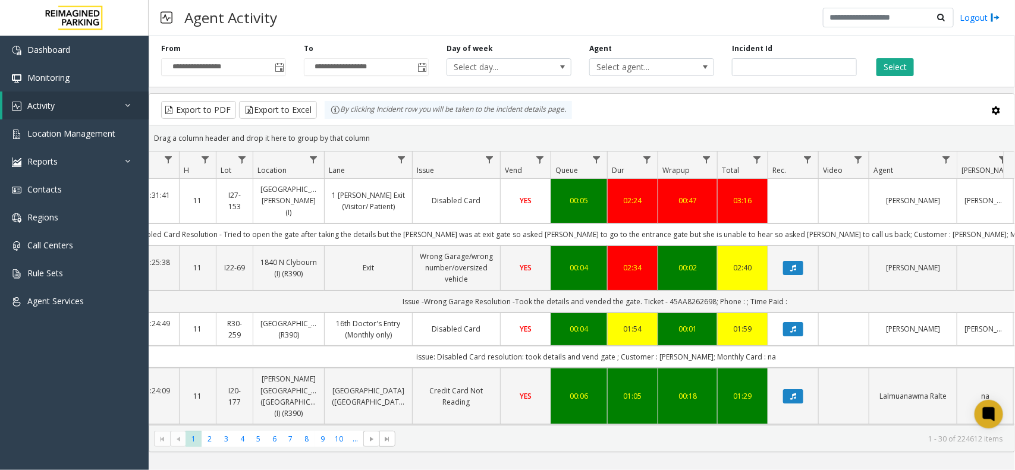
click at [393, 127] on kendo-grid-group-panel "Drag a column header and drop it here to group by that column" at bounding box center [581, 138] width 865 height 26
drag, startPoint x: 375, startPoint y: 134, endPoint x: 342, endPoint y: 120, distance: 35.9
click at [342, 120] on kendo-grid "Export to PDF Export to Excel By clicking Incident row you will be taken to the…" at bounding box center [582, 272] width 866 height 359
click at [391, 131] on div "Drag a column header and drop it here to group by that column" at bounding box center [581, 138] width 865 height 21
drag, startPoint x: 385, startPoint y: 138, endPoint x: 313, endPoint y: 120, distance: 74.3
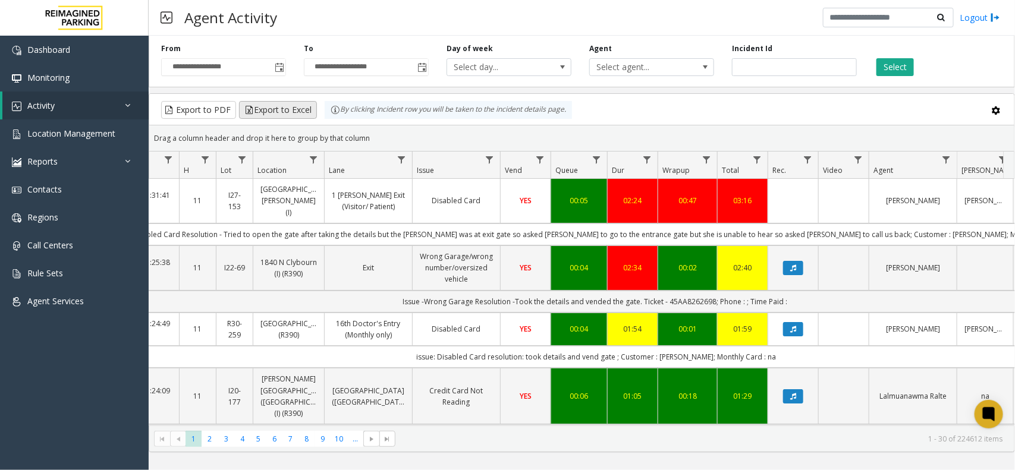
click at [313, 120] on kendo-grid "Export to PDF Export to Excel By clicking Incident row you will be taken to the…" at bounding box center [582, 272] width 866 height 359
click at [381, 140] on div "Drag a column header and drop it here to group by that column" at bounding box center [581, 138] width 865 height 21
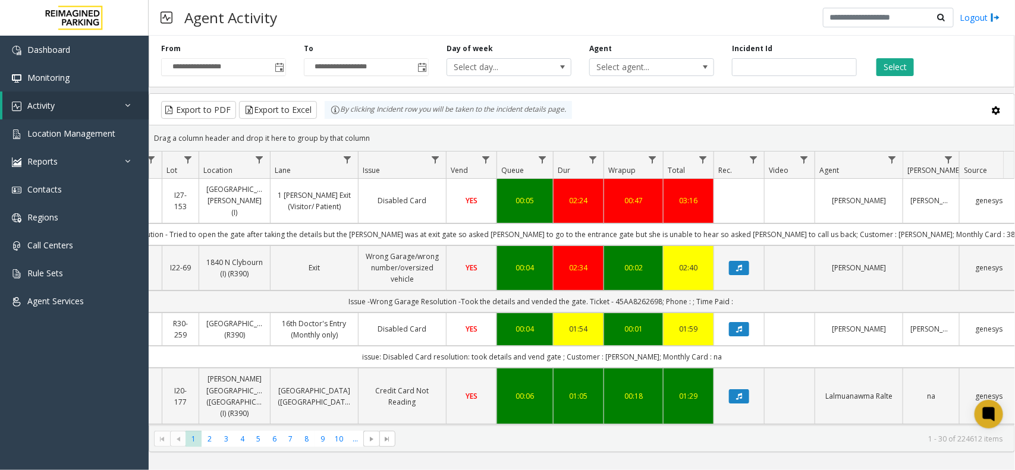
scroll to position [0, 164]
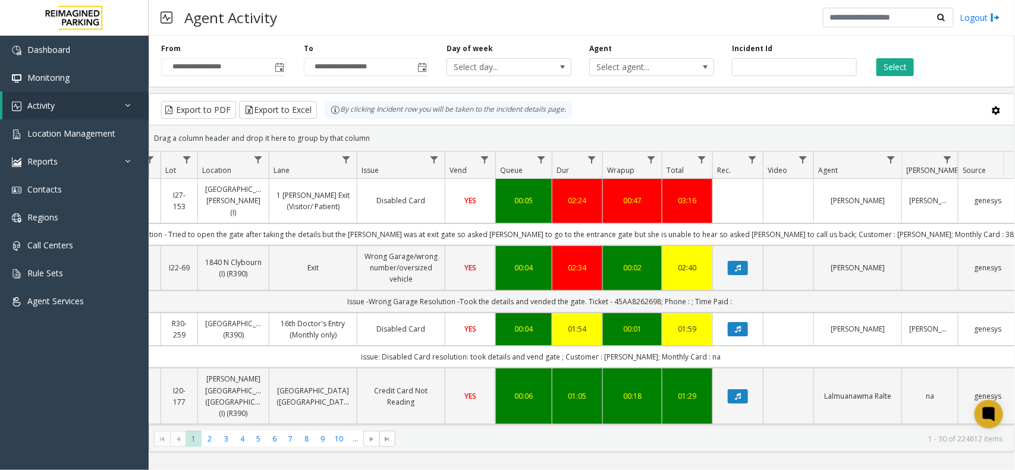
drag, startPoint x: 372, startPoint y: 135, endPoint x: 328, endPoint y: 120, distance: 46.4
click at [328, 120] on kendo-grid "Export to PDF Export to Excel By clicking Incident row you will be taken to the…" at bounding box center [582, 272] width 866 height 359
click at [364, 139] on div "Drag a column header and drop it here to group by that column" at bounding box center [581, 138] width 865 height 21
drag, startPoint x: 370, startPoint y: 136, endPoint x: 305, endPoint y: 114, distance: 69.0
click at [305, 114] on kendo-grid "Export to PDF Export to Excel By clicking Incident row you will be taken to the…" at bounding box center [582, 272] width 866 height 359
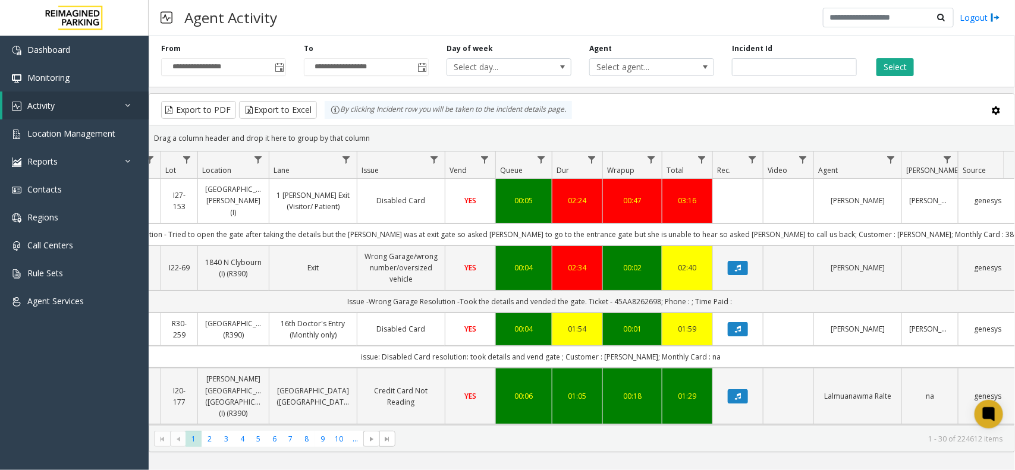
click at [414, 139] on div "Drag a column header and drop it here to group by that column" at bounding box center [581, 138] width 865 height 21
drag, startPoint x: 410, startPoint y: 138, endPoint x: 337, endPoint y: 117, distance: 76.8
click at [337, 117] on kendo-grid "Export to PDF Export to Excel By clicking Incident row you will be taken to the…" at bounding box center [582, 272] width 866 height 359
click at [373, 140] on div "Drag a column header and drop it here to group by that column" at bounding box center [581, 138] width 865 height 21
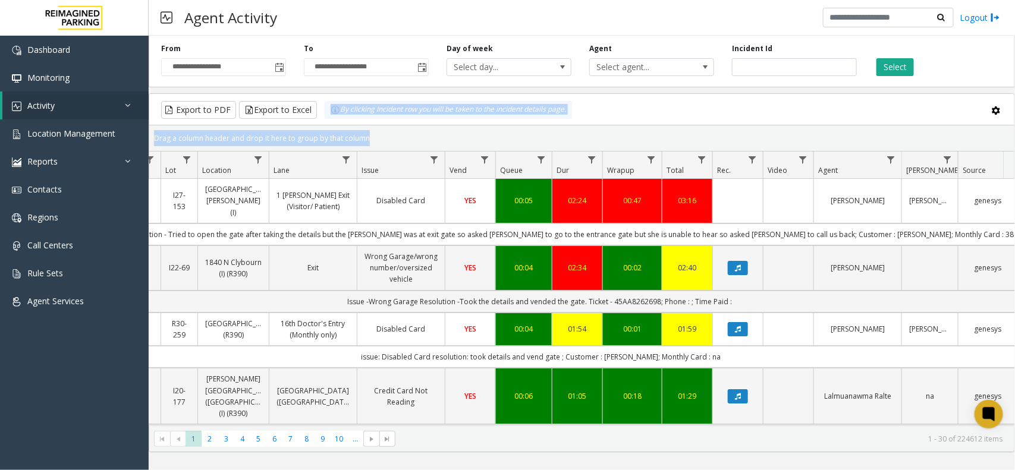
drag, startPoint x: 373, startPoint y: 140, endPoint x: 322, endPoint y: 111, distance: 58.9
click at [322, 111] on kendo-grid "Export to PDF Export to Excel By clicking Incident row you will be taken to the…" at bounding box center [582, 272] width 866 height 359
click at [372, 141] on div "Drag a column header and drop it here to group by that column" at bounding box center [581, 138] width 865 height 21
drag, startPoint x: 372, startPoint y: 141, endPoint x: 316, endPoint y: 116, distance: 61.2
click at [316, 116] on kendo-grid "Export to PDF Export to Excel By clicking Incident row you will be taken to the…" at bounding box center [582, 272] width 866 height 359
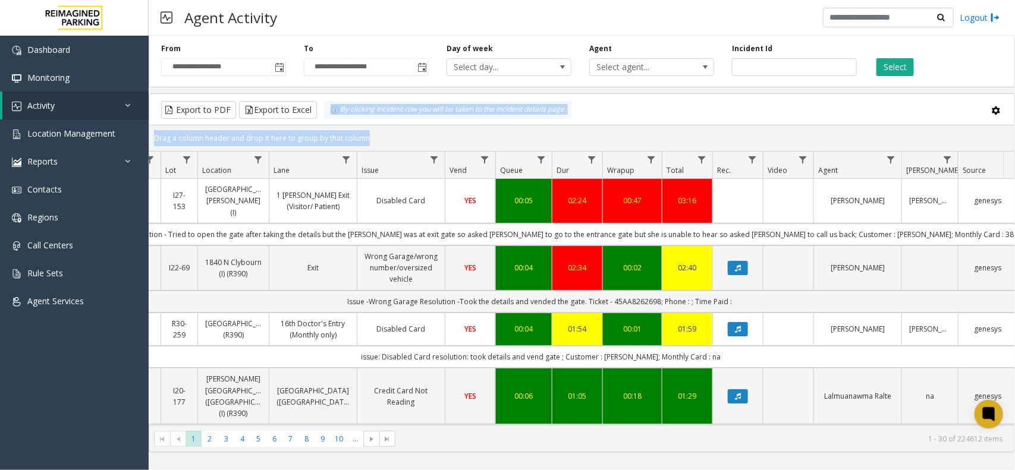
click at [381, 136] on div "Drag a column header and drop it here to group by that column" at bounding box center [581, 138] width 865 height 21
click at [379, 137] on div "Drag a column header and drop it here to group by that column" at bounding box center [581, 138] width 865 height 21
click at [382, 132] on div "Drag a column header and drop it here to group by that column" at bounding box center [581, 138] width 865 height 21
drag, startPoint x: 372, startPoint y: 136, endPoint x: 336, endPoint y: 120, distance: 39.4
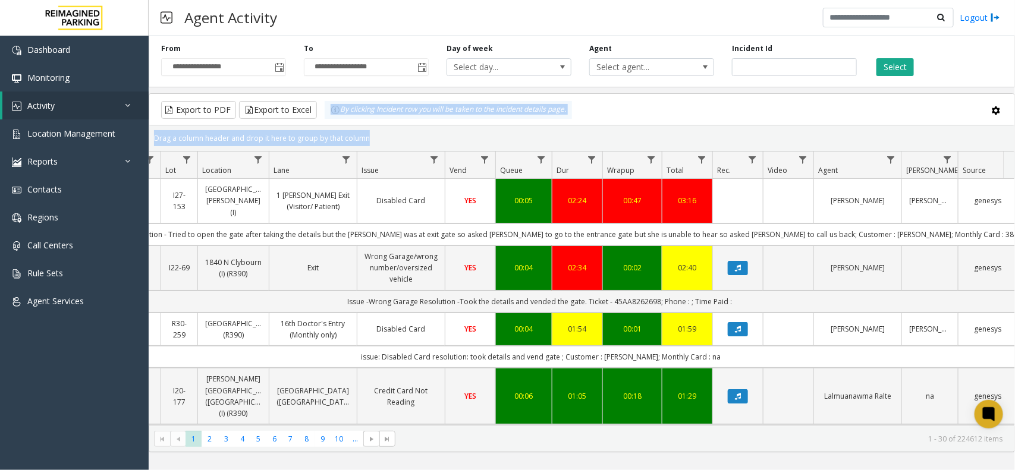
click at [336, 120] on kendo-grid "Export to PDF Export to Excel By clicking Incident row you will be taken to the…" at bounding box center [582, 272] width 866 height 359
click at [370, 127] on kendo-grid-group-panel "Drag a column header and drop it here to group by that column" at bounding box center [581, 138] width 865 height 26
drag, startPoint x: 372, startPoint y: 131, endPoint x: 337, endPoint y: 122, distance: 36.2
click at [337, 122] on kendo-grid "Export to PDF Export to Excel By clicking Incident row you will be taken to the…" at bounding box center [582, 272] width 866 height 359
click at [367, 135] on div "Drag a column header and drop it here to group by that column" at bounding box center [581, 138] width 865 height 21
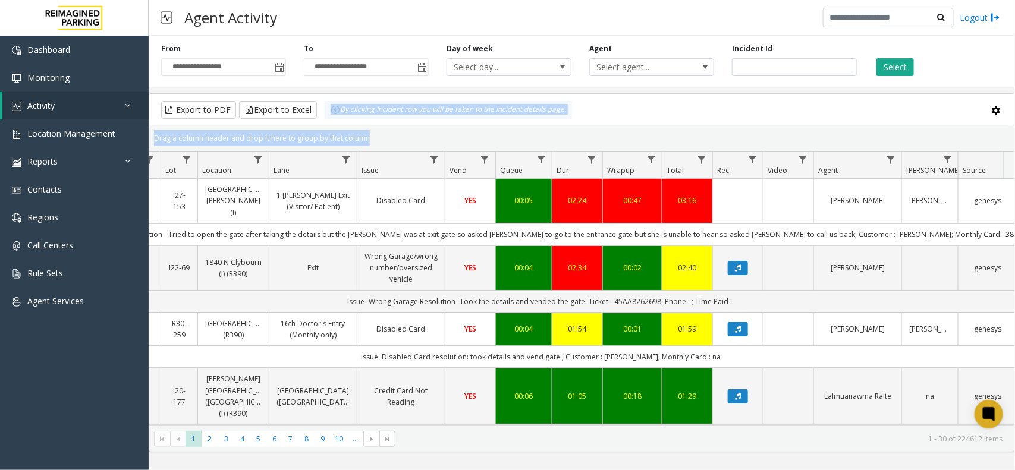
drag, startPoint x: 363, startPoint y: 132, endPoint x: 349, endPoint y: 123, distance: 16.8
click at [331, 119] on kendo-grid "Export to PDF Export to Excel By clicking Incident row you will be taken to the…" at bounding box center [582, 272] width 866 height 359
click at [381, 135] on div "Drag a column header and drop it here to group by that column" at bounding box center [581, 138] width 865 height 21
drag, startPoint x: 381, startPoint y: 135, endPoint x: 299, endPoint y: 113, distance: 85.0
click at [299, 113] on kendo-grid "Export to PDF Export to Excel By clicking Incident row you will be taken to the…" at bounding box center [582, 272] width 866 height 359
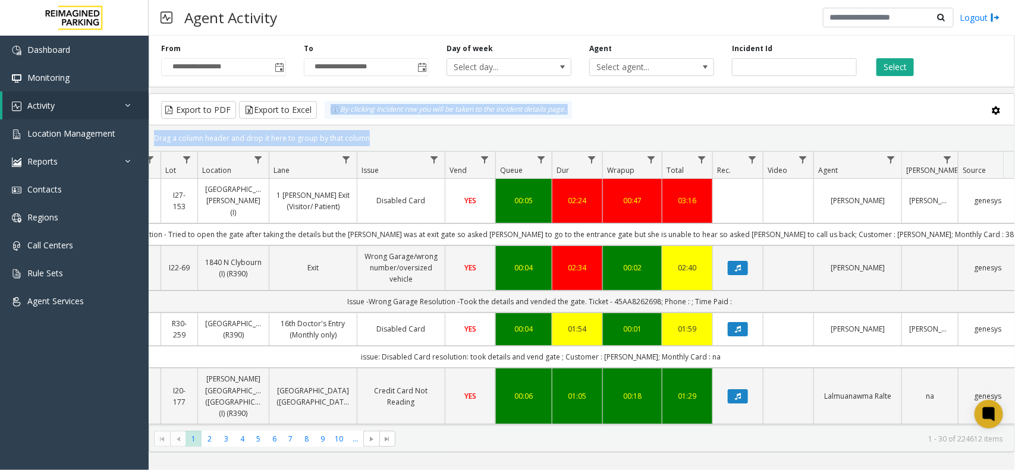
click at [373, 137] on div "Drag a column header and drop it here to group by that column" at bounding box center [581, 138] width 865 height 21
drag, startPoint x: 373, startPoint y: 137, endPoint x: 325, endPoint y: 121, distance: 51.0
click at [325, 121] on kendo-grid "Export to PDF Export to Excel By clicking Incident row you will be taken to the…" at bounding box center [582, 272] width 866 height 359
click at [367, 132] on div "Drag a column header and drop it here to group by that column" at bounding box center [581, 138] width 865 height 21
drag, startPoint x: 370, startPoint y: 134, endPoint x: 324, endPoint y: 116, distance: 49.4
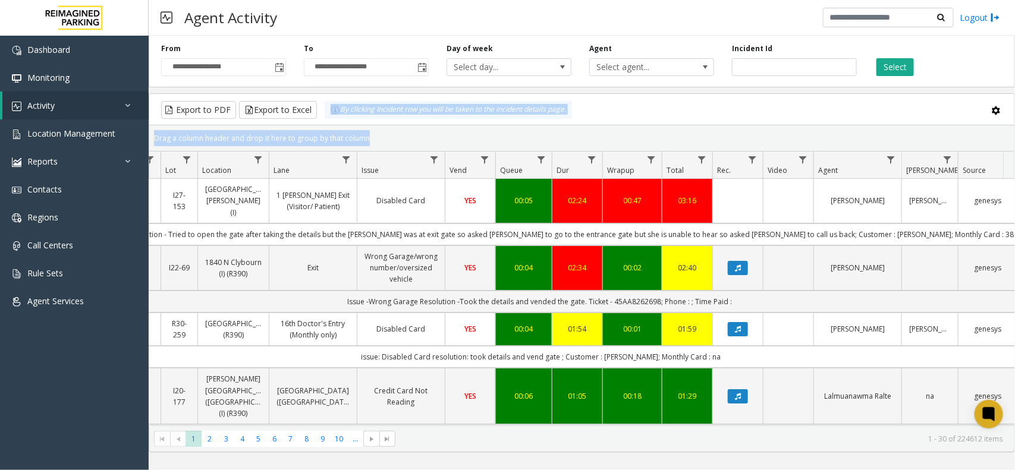
click at [324, 116] on kendo-grid "Export to PDF Export to Excel By clicking Incident row you will be taken to the…" at bounding box center [582, 272] width 866 height 359
click at [385, 143] on div "Drag a column header and drop it here to group by that column" at bounding box center [581, 138] width 865 height 21
drag, startPoint x: 382, startPoint y: 143, endPoint x: 305, endPoint y: 114, distance: 82.1
click at [305, 114] on kendo-grid "Export to PDF Export to Excel By clicking Incident row you will be taken to the…" at bounding box center [582, 272] width 866 height 359
click at [384, 139] on div "Drag a column header and drop it here to group by that column" at bounding box center [581, 138] width 865 height 21
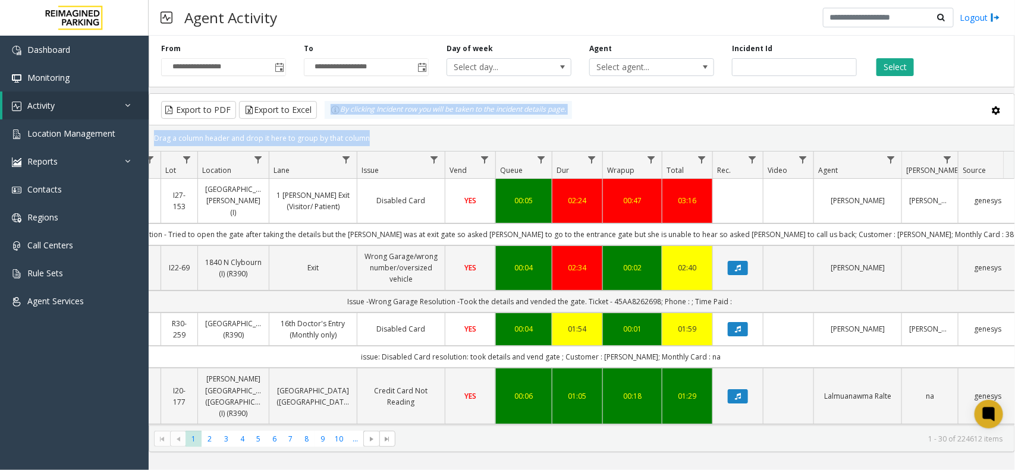
drag, startPoint x: 384, startPoint y: 139, endPoint x: 335, endPoint y: 122, distance: 52.1
click at [335, 122] on kendo-grid "Export to PDF Export to Excel By clicking Incident row you will be taken to the…" at bounding box center [582, 272] width 866 height 359
click at [391, 138] on div "Drag a column header and drop it here to group by that column" at bounding box center [581, 138] width 865 height 21
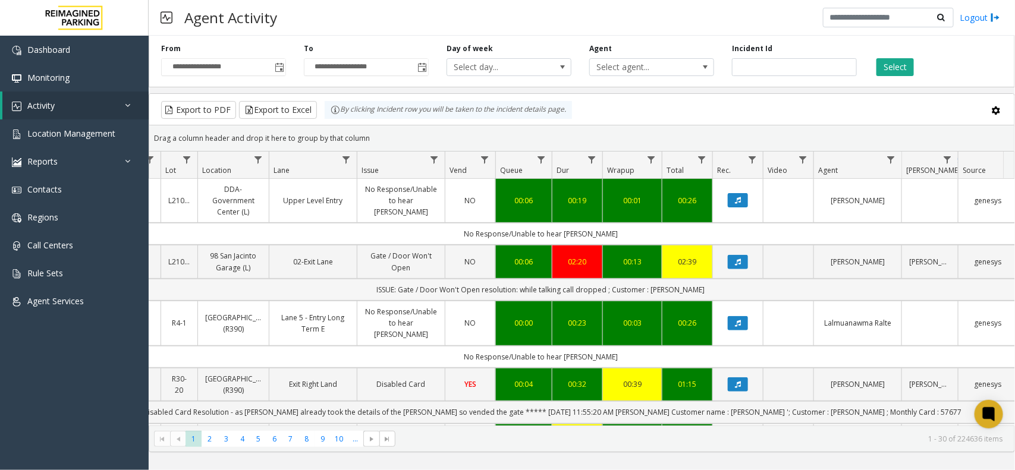
scroll to position [0, 164]
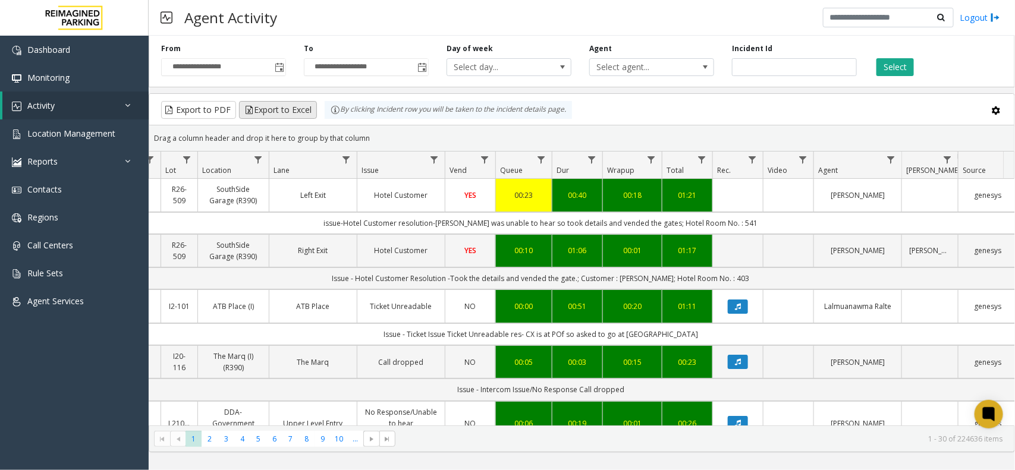
drag, startPoint x: 394, startPoint y: 137, endPoint x: 289, endPoint y: 101, distance: 110.6
click at [289, 101] on kendo-grid "Export to PDF Export to Excel By clicking Incident row you will be taken to the…" at bounding box center [582, 272] width 866 height 359
click at [381, 129] on div "Drag a column header and drop it here to group by that column" at bounding box center [581, 138] width 865 height 21
drag, startPoint x: 375, startPoint y: 137, endPoint x: 293, endPoint y: 111, distance: 85.6
click at [293, 111] on kendo-grid "Export to PDF Export to Excel By clicking Incident row you will be taken to the…" at bounding box center [582, 272] width 866 height 359
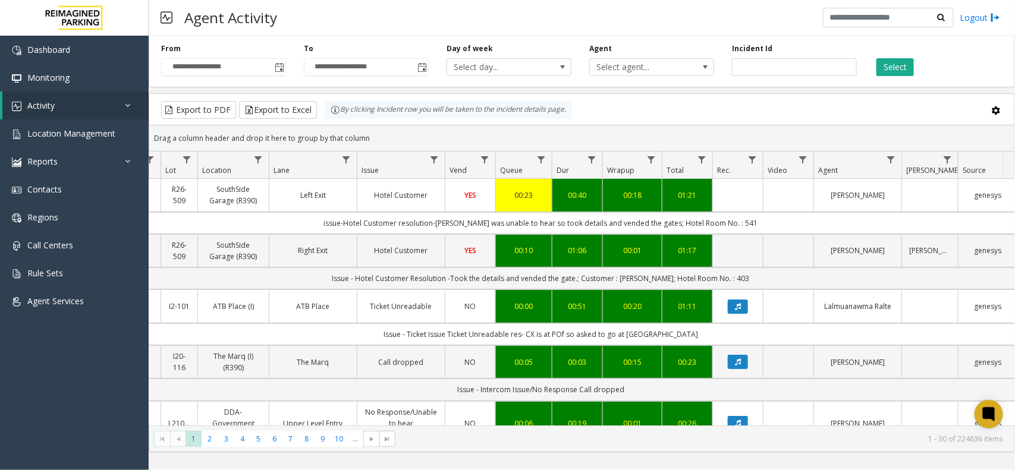
click at [369, 140] on div "Drag a column header and drop it here to group by that column" at bounding box center [581, 138] width 865 height 21
drag, startPoint x: 375, startPoint y: 140, endPoint x: 308, endPoint y: 116, distance: 70.7
click at [308, 116] on kendo-grid "Export to PDF Export to Excel By clicking Incident row you will be taken to the…" at bounding box center [582, 272] width 866 height 359
click at [395, 137] on div "Drag a column header and drop it here to group by that column" at bounding box center [581, 138] width 865 height 21
drag, startPoint x: 389, startPoint y: 137, endPoint x: 316, endPoint y: 120, distance: 75.7
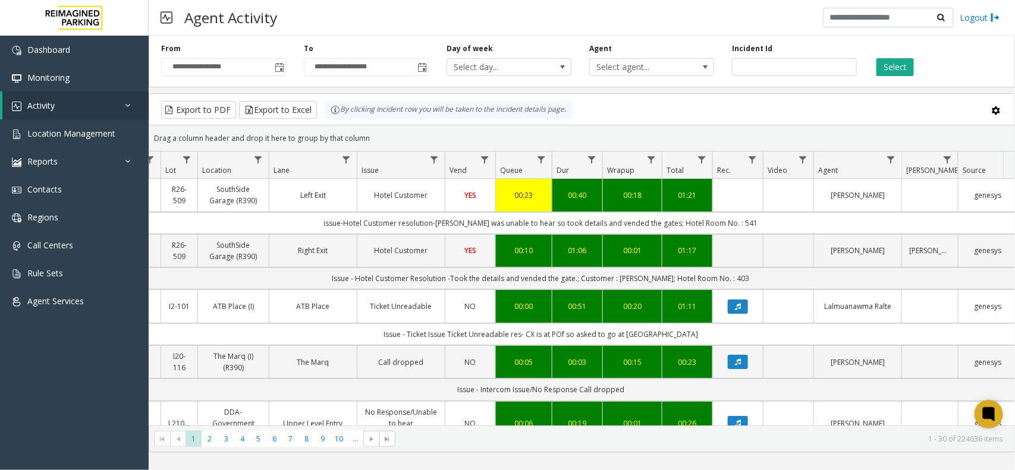
click at [316, 120] on kendo-grid "Export to PDF Export to Excel By clicking Incident row you will be taken to the…" at bounding box center [582, 272] width 866 height 359
click at [390, 134] on div "Drag a column header and drop it here to group by that column" at bounding box center [581, 138] width 865 height 21
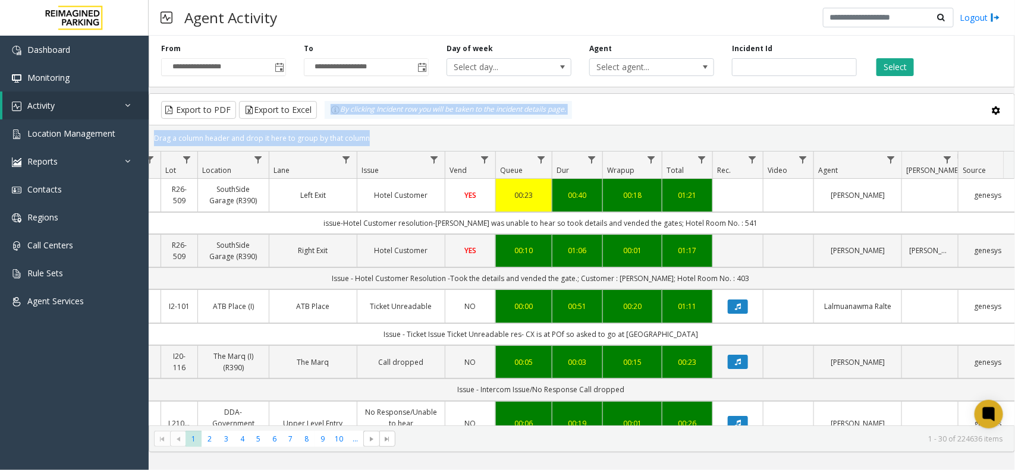
drag, startPoint x: 388, startPoint y: 134, endPoint x: 313, endPoint y: 125, distance: 76.1
click at [313, 125] on kendo-grid "Export to PDF Export to Excel By clicking Incident row you will be taken to the…" at bounding box center [582, 272] width 866 height 359
click at [432, 142] on div "Drag a column header and drop it here to group by that column" at bounding box center [581, 138] width 865 height 21
click at [400, 138] on div "Drag a column header and drop it here to group by that column" at bounding box center [581, 138] width 865 height 21
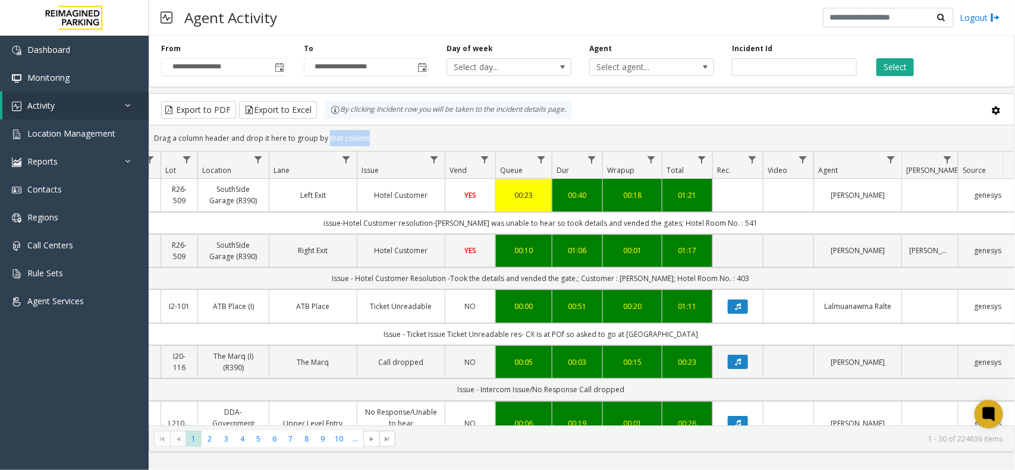
drag, startPoint x: 400, startPoint y: 138, endPoint x: 322, endPoint y: 128, distance: 78.5
click at [322, 128] on div "Drag a column header and drop it here to group by that column" at bounding box center [581, 138] width 865 height 21
click at [397, 127] on kendo-grid-group-panel "Drag a column header and drop it here to group by that column" at bounding box center [581, 138] width 865 height 26
drag, startPoint x: 373, startPoint y: 133, endPoint x: 313, endPoint y: 116, distance: 62.3
click at [313, 116] on kendo-grid "Export to PDF Export to Excel By clicking Incident row you will be taken to the…" at bounding box center [582, 272] width 866 height 359
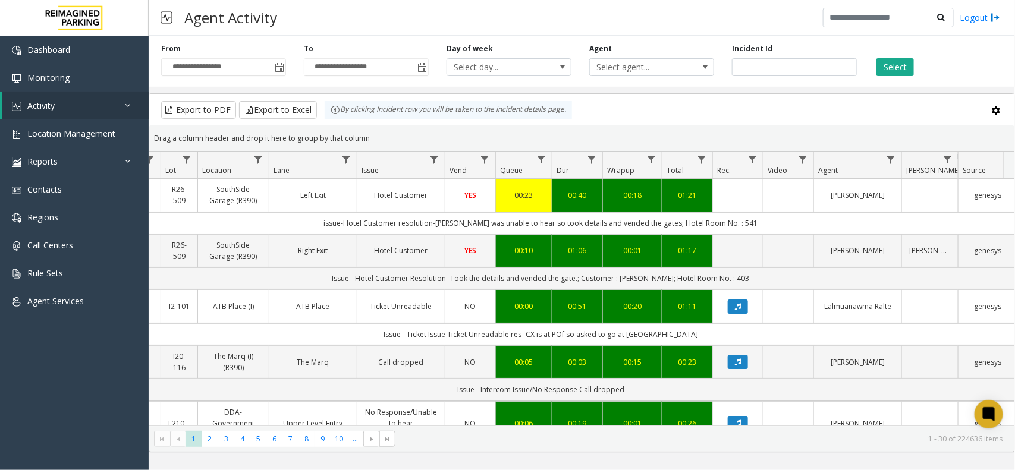
click at [562, 122] on kendo-grid-toolbar "Export to PDF Export to Excel By clicking Incident row you will be taken to the…" at bounding box center [581, 110] width 865 height 32
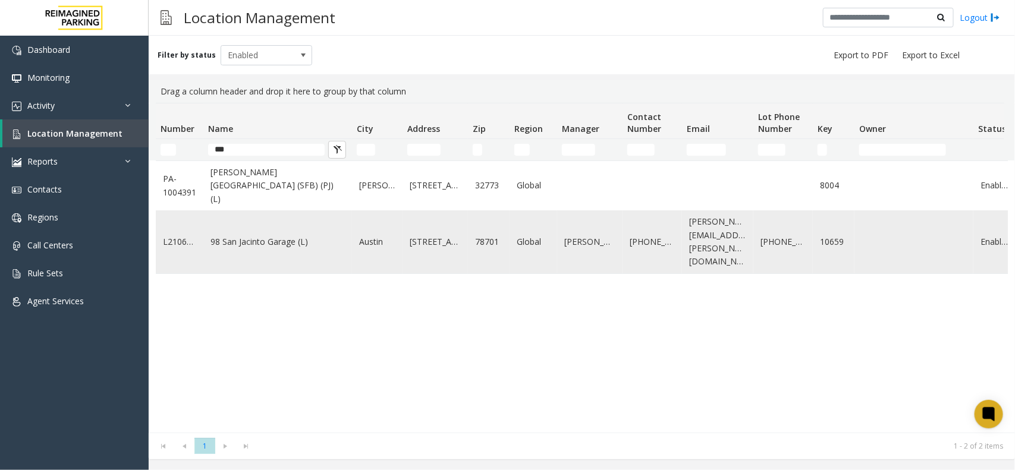
type input "***"
click at [263, 246] on td "98 San Jacinto Garage (L)" at bounding box center [277, 241] width 149 height 63
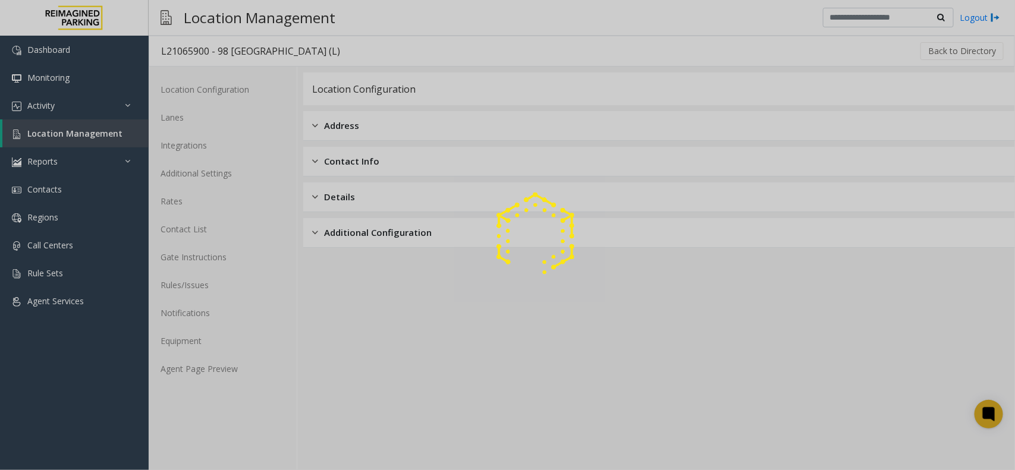
click at [229, 375] on div at bounding box center [507, 235] width 1015 height 470
click at [229, 373] on div at bounding box center [507, 235] width 1015 height 470
click at [229, 370] on div at bounding box center [507, 235] width 1015 height 470
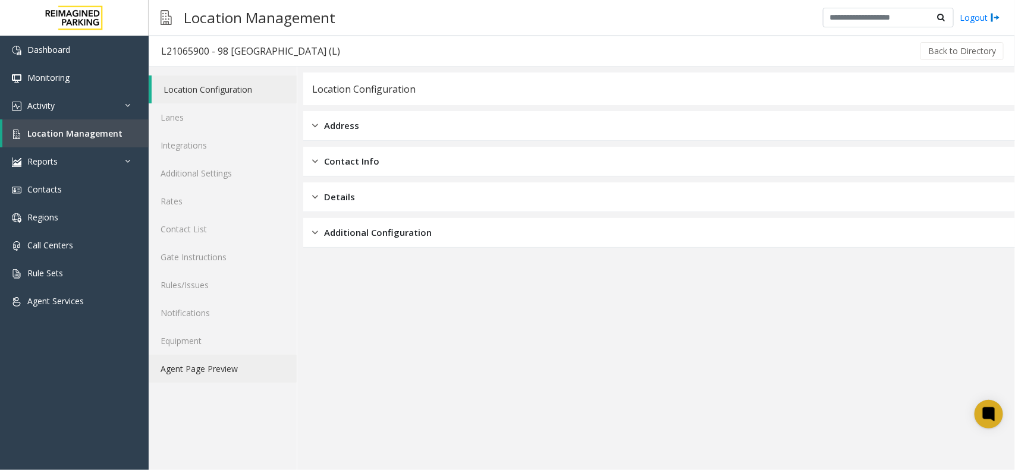
click at [229, 370] on link "Agent Page Preview" at bounding box center [223, 369] width 148 height 28
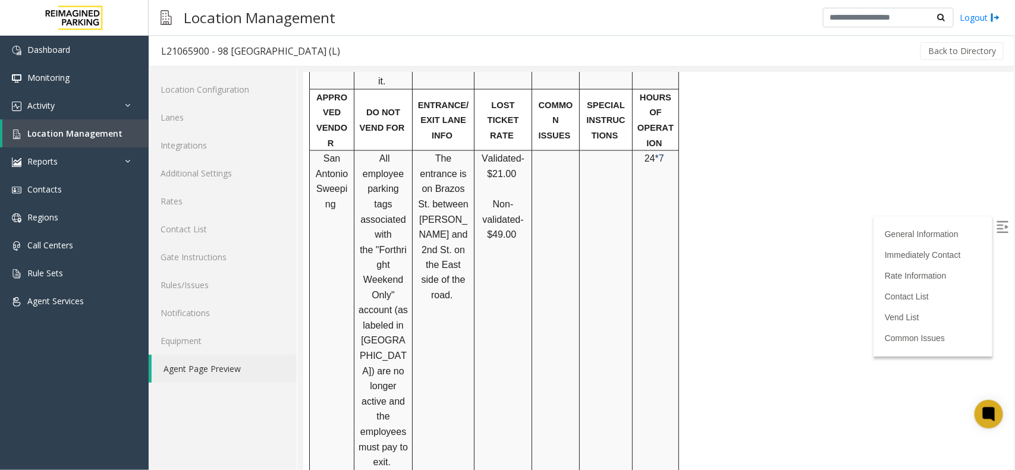
scroll to position [520, 0]
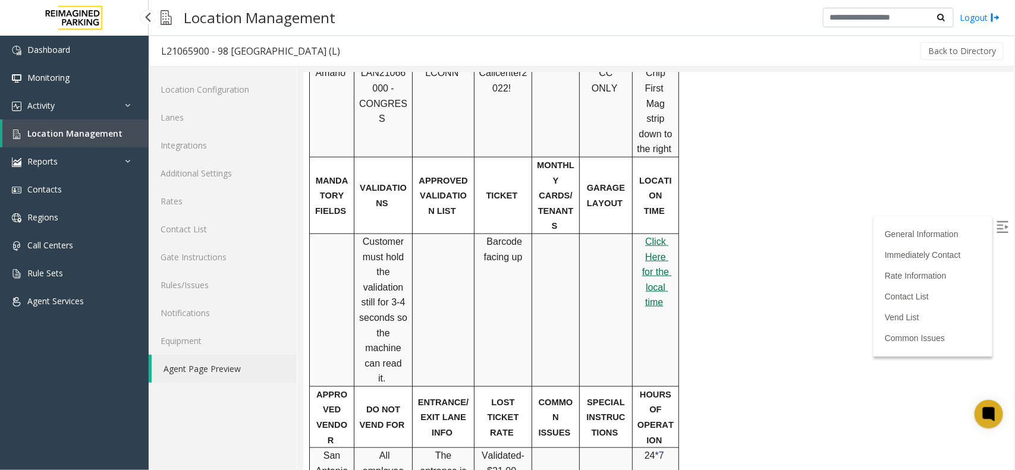
click at [140, 140] on link "Location Management" at bounding box center [75, 134] width 146 height 28
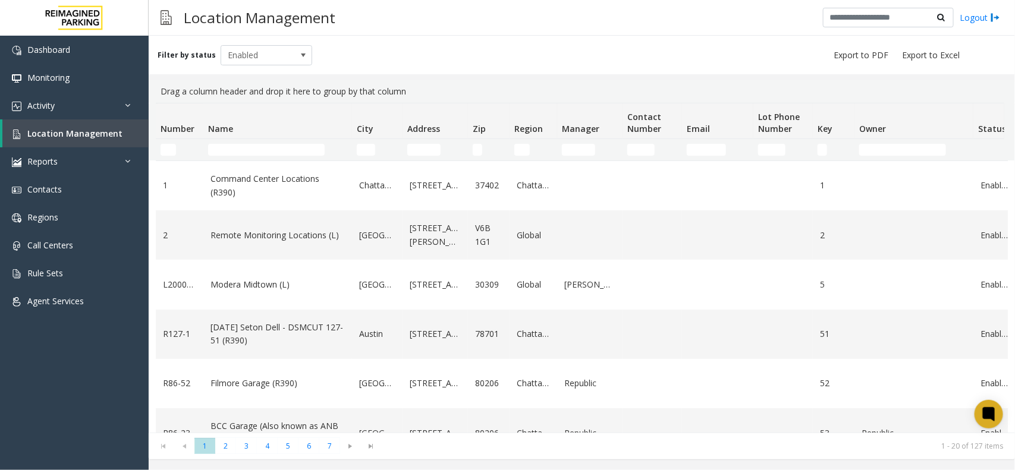
click at [274, 138] on th "Name" at bounding box center [277, 121] width 149 height 36
click at [272, 147] on input "Name Filter" at bounding box center [266, 150] width 117 height 12
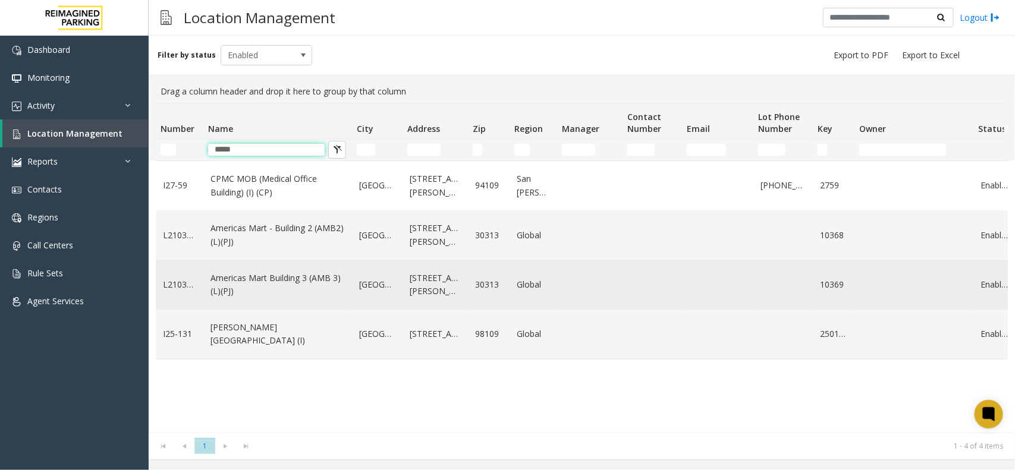
type input "*****"
click at [306, 274] on link "Americas Mart Building 3 (AMB 3) (L)(PJ)" at bounding box center [277, 285] width 134 height 27
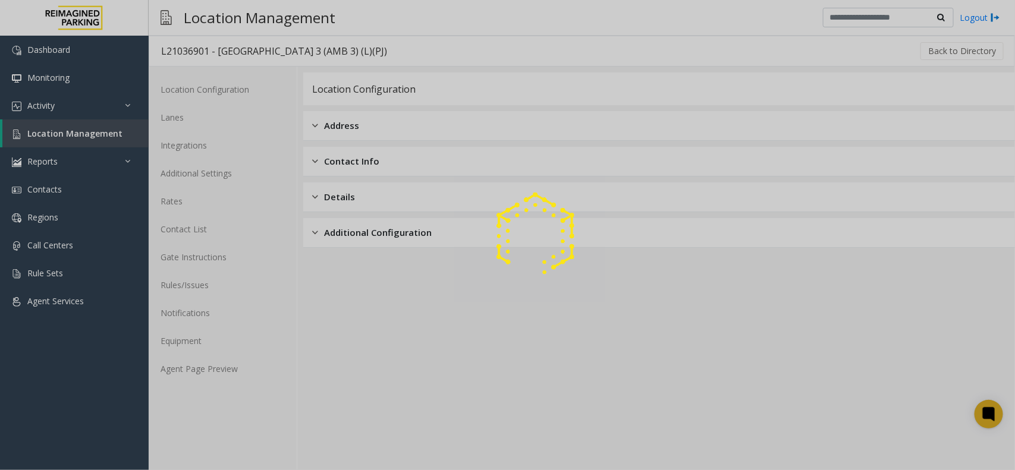
click at [247, 372] on div at bounding box center [507, 235] width 1015 height 470
click at [238, 375] on div at bounding box center [507, 235] width 1015 height 470
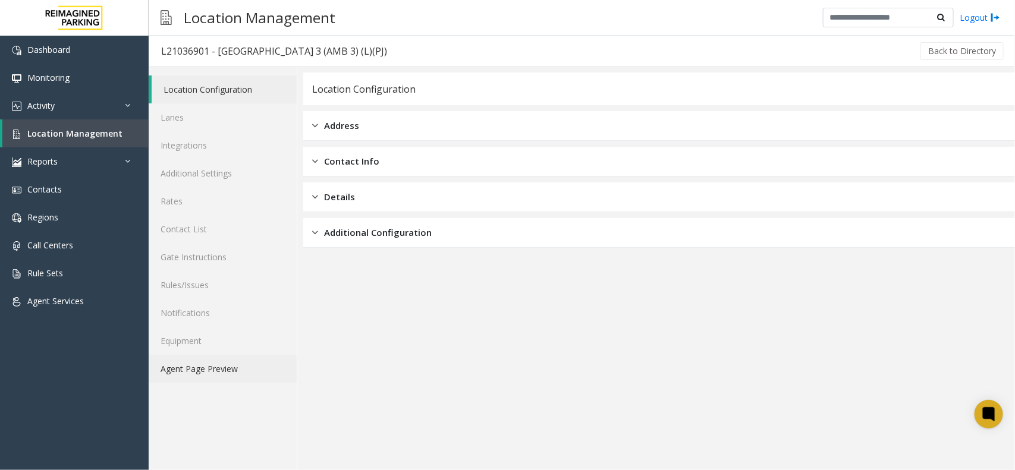
click at [226, 367] on link "Agent Page Preview" at bounding box center [223, 369] width 148 height 28
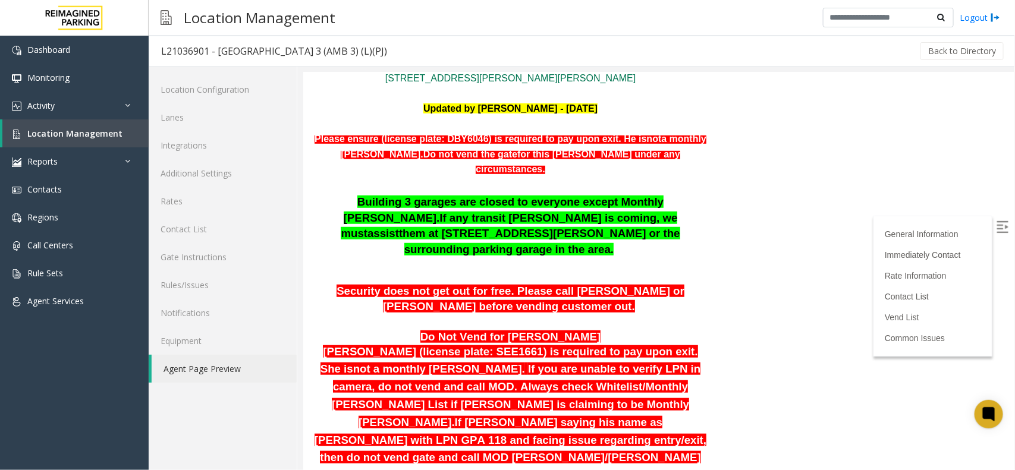
scroll to position [372, 0]
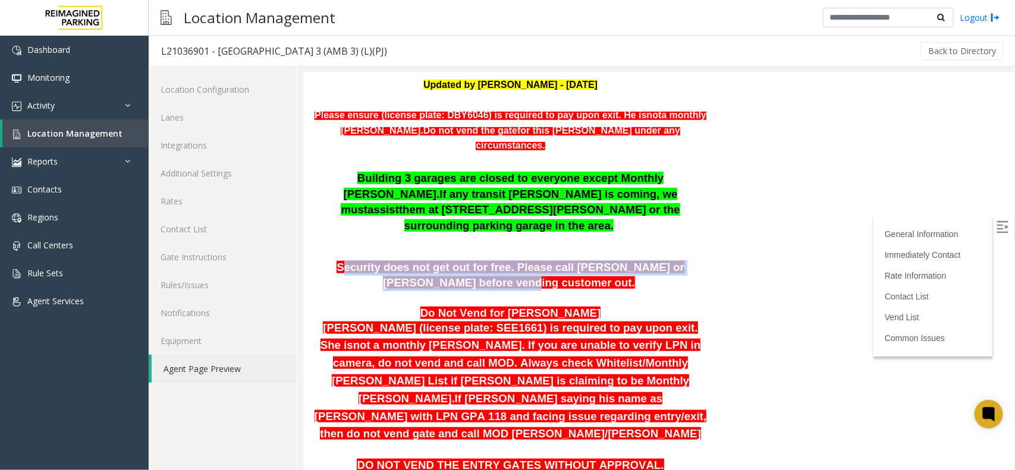
drag, startPoint x: 334, startPoint y: 193, endPoint x: 527, endPoint y: 210, distance: 194.1
click at [527, 260] on span "Security does not get out for free. Please call [PERSON_NAME] or [PERSON_NAME] …" at bounding box center [510, 274] width 348 height 28
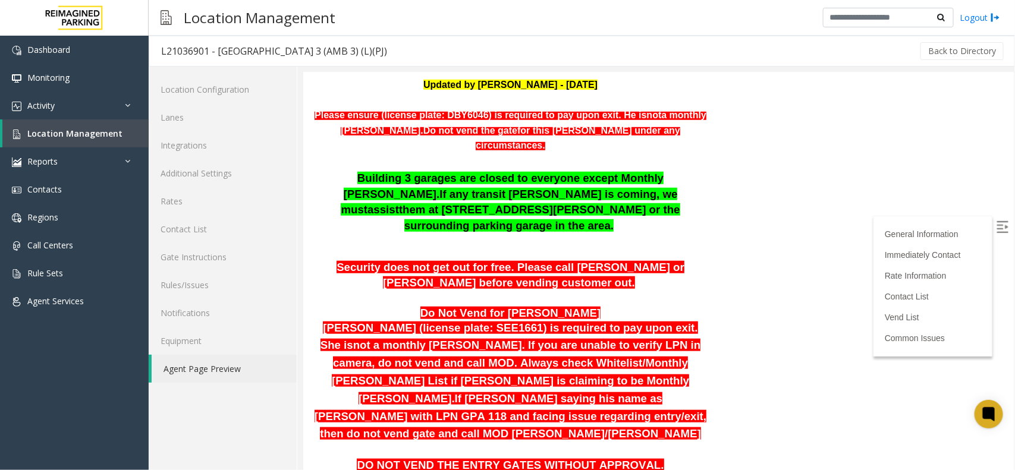
click at [536, 290] on p at bounding box center [509, 297] width 399 height 15
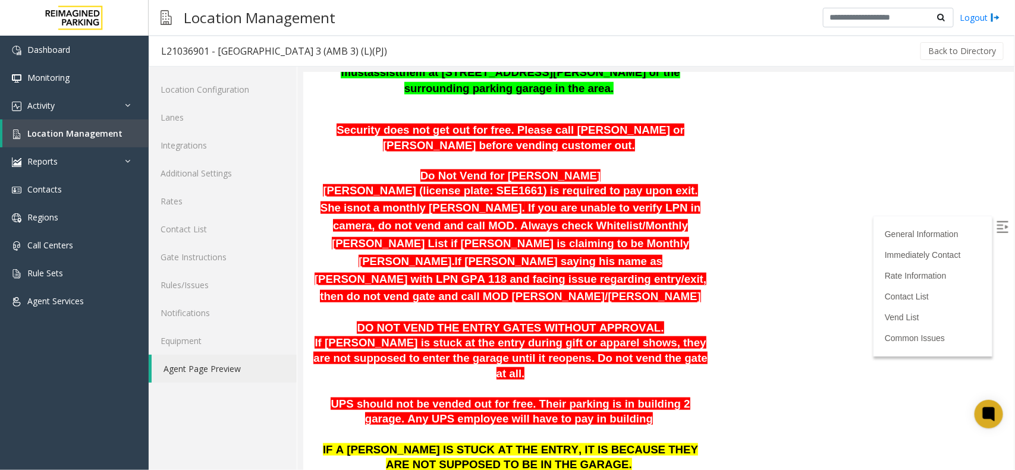
scroll to position [520, 0]
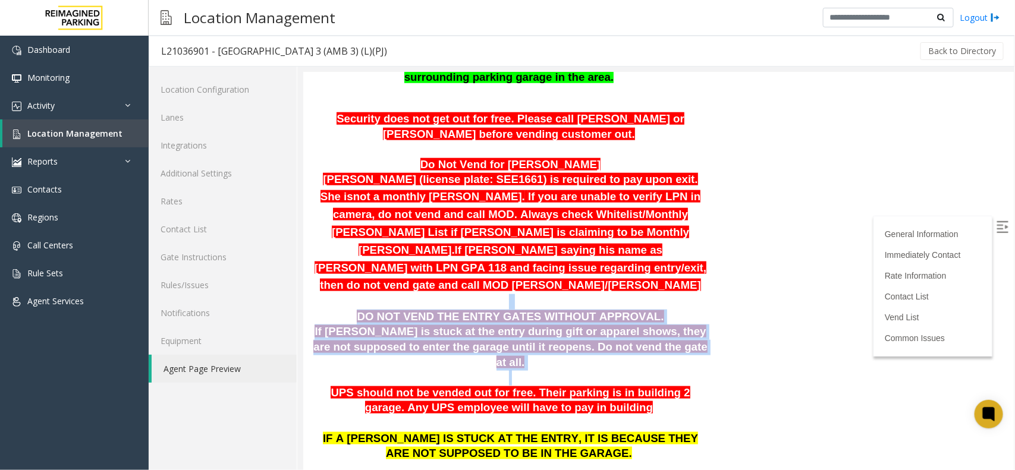
drag, startPoint x: 383, startPoint y: 204, endPoint x: 608, endPoint y: 254, distance: 230.4
click at [631, 370] on p at bounding box center [510, 377] width 397 height 15
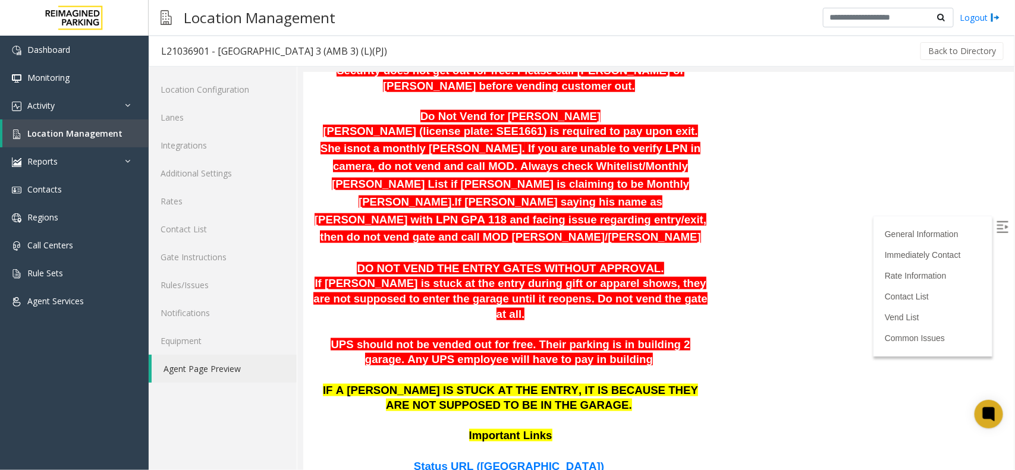
scroll to position [595, 0]
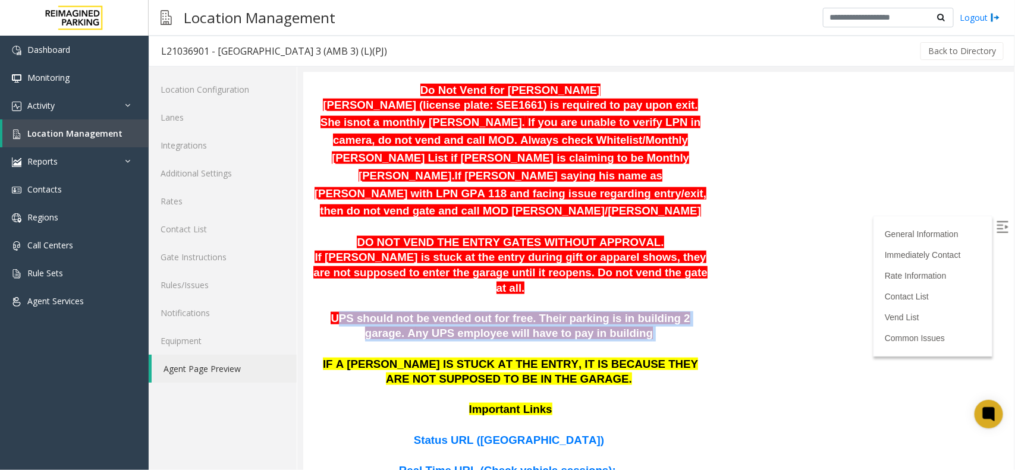
drag, startPoint x: 322, startPoint y: 207, endPoint x: 490, endPoint y: 239, distance: 171.3
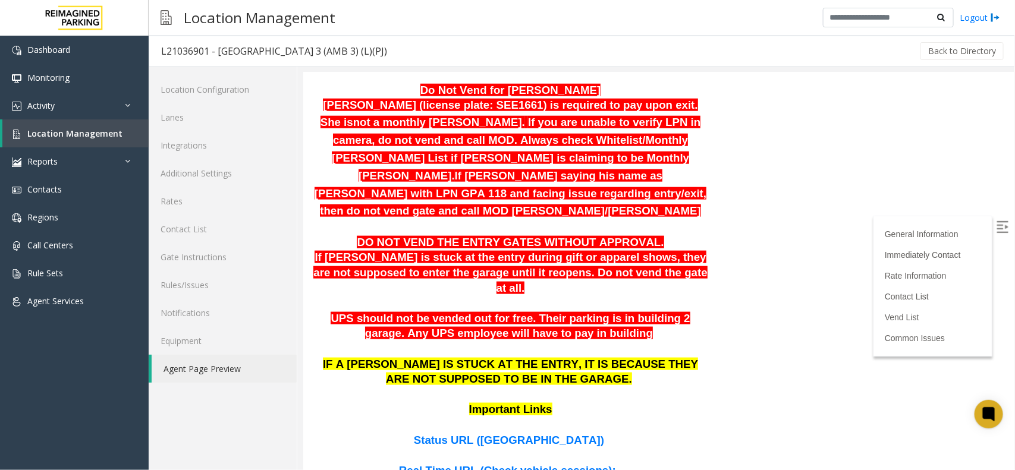
drag, startPoint x: 529, startPoint y: 254, endPoint x: 551, endPoint y: 270, distance: 26.9
click at [532, 357] on span "IF A [PERSON_NAME] IS STUCK AT THE ENTRY, IT IS BECAUSE THEY ARE NOT SUPPOSED T…" at bounding box center [509, 371] width 375 height 28
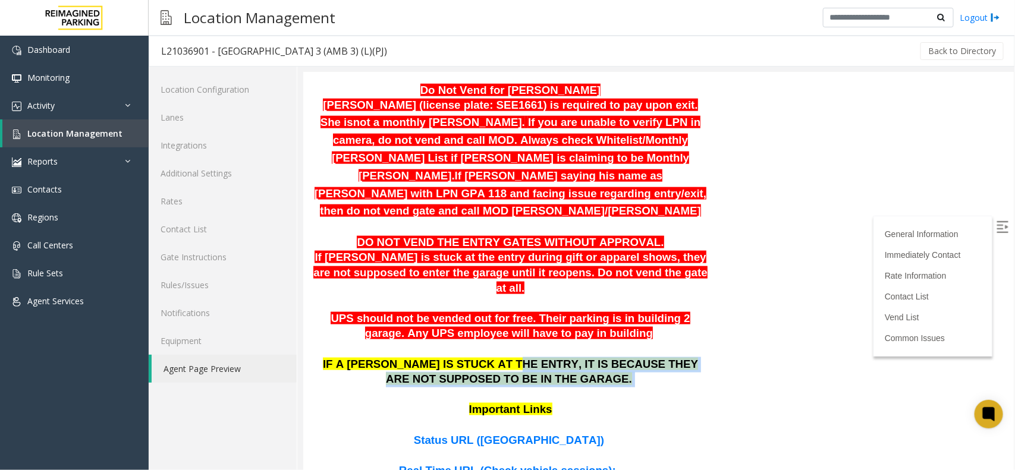
drag, startPoint x: 476, startPoint y: 252, endPoint x: 595, endPoint y: 265, distance: 120.2
click at [595, 357] on p "IF A [PERSON_NAME] IS STUCK AT THE ENTRY, IT IS BECAUSE THEY ARE NOT SUPPOSED T…" at bounding box center [510, 380] width 397 height 46
click at [596, 357] on p "IF A [PERSON_NAME] IS STUCK AT THE ENTRY, IT IS BECAUSE THEY ARE NOT SUPPOSED T…" at bounding box center [510, 380] width 397 height 46
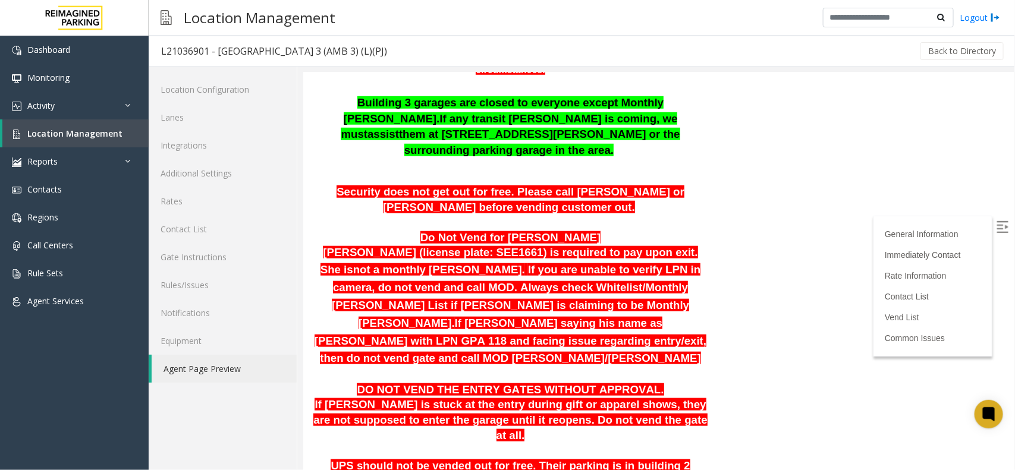
scroll to position [446, 0]
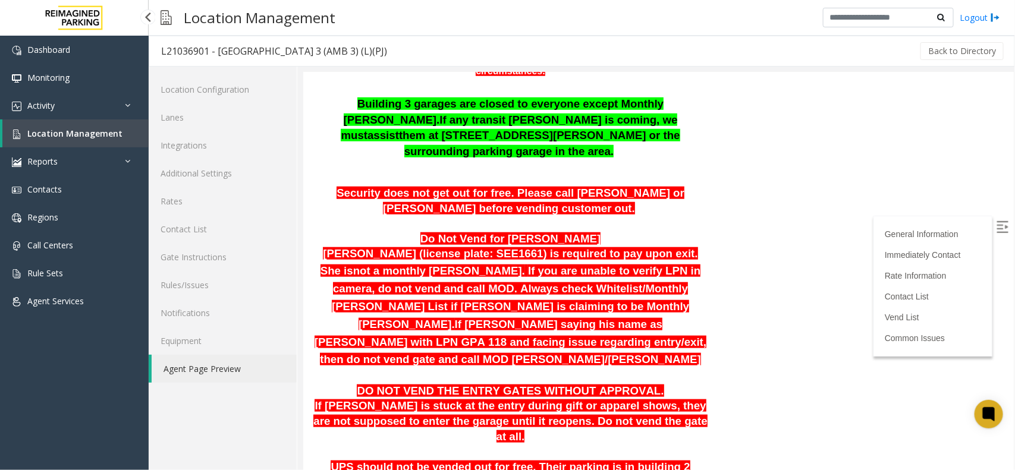
click at [51, 122] on link "Location Management" at bounding box center [75, 134] width 146 height 28
